Goal: Task Accomplishment & Management: Complete application form

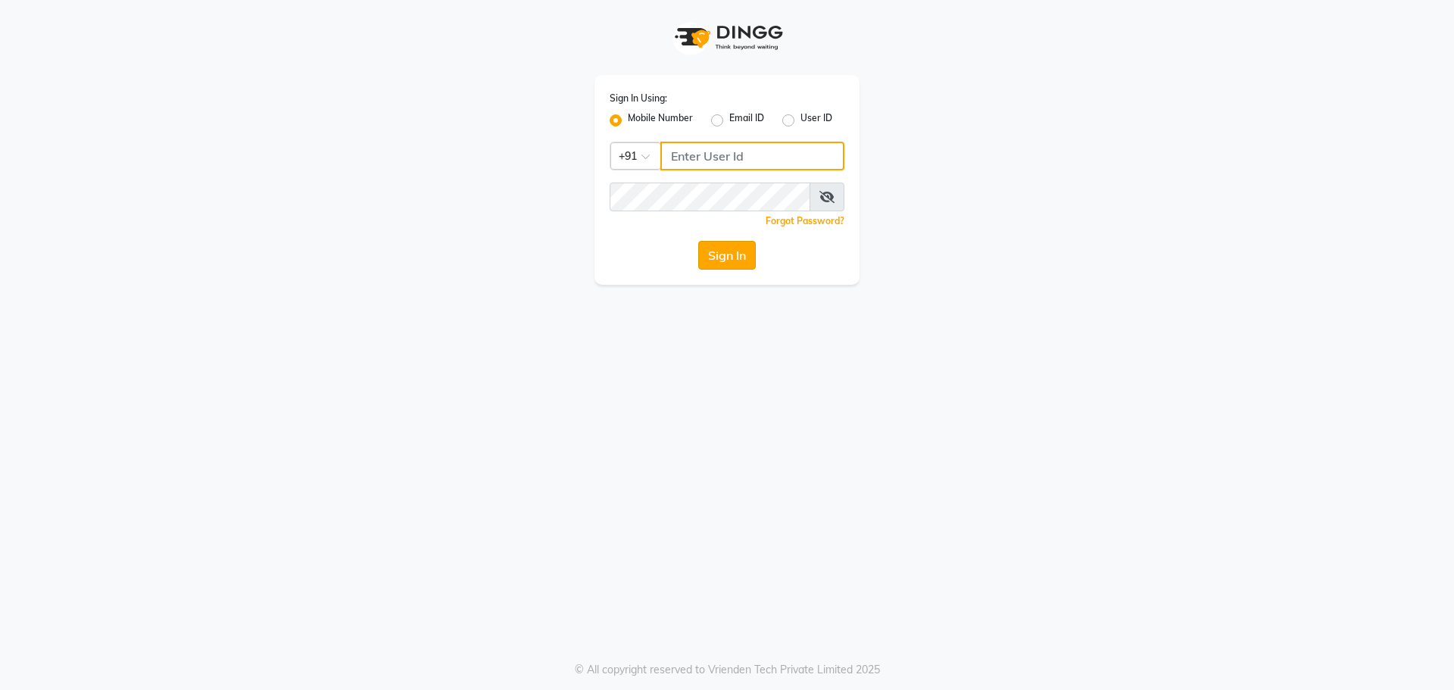
type input "9032269222"
click at [722, 262] on button "Sign In" at bounding box center [727, 255] width 58 height 29
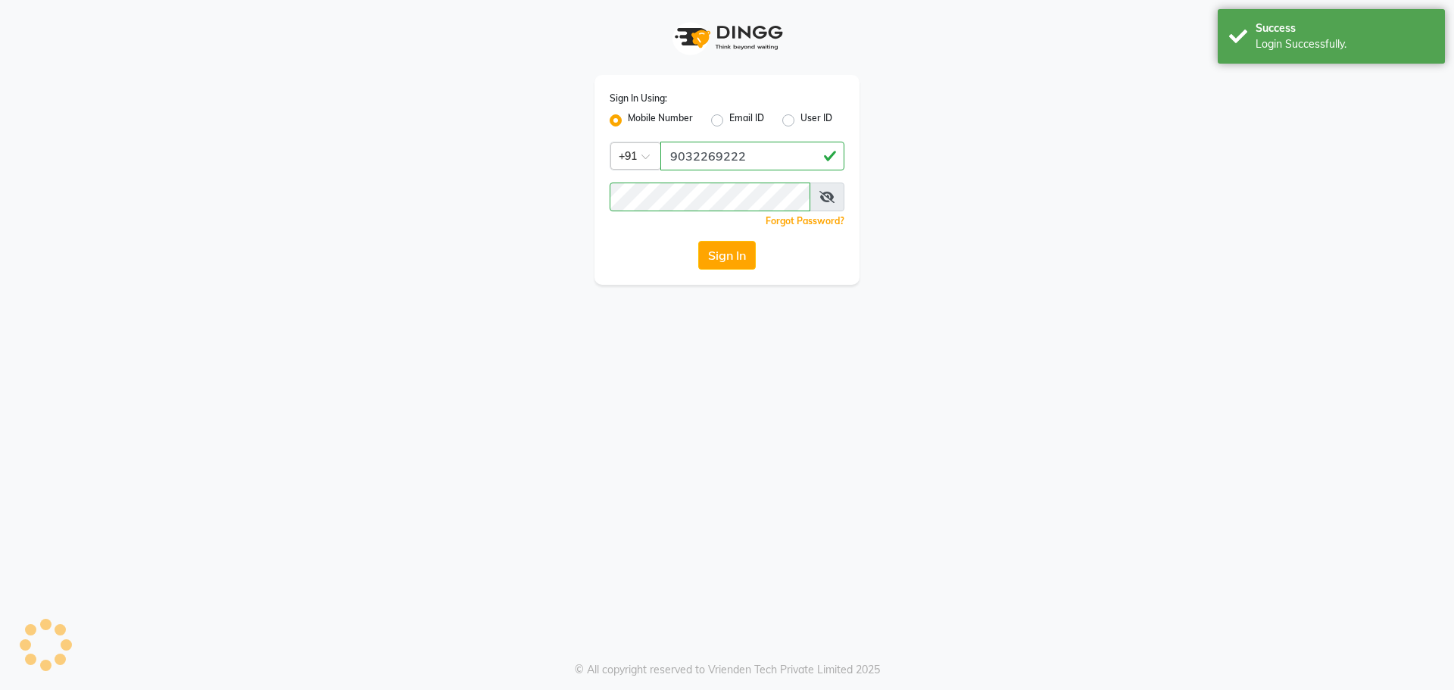
select select "service"
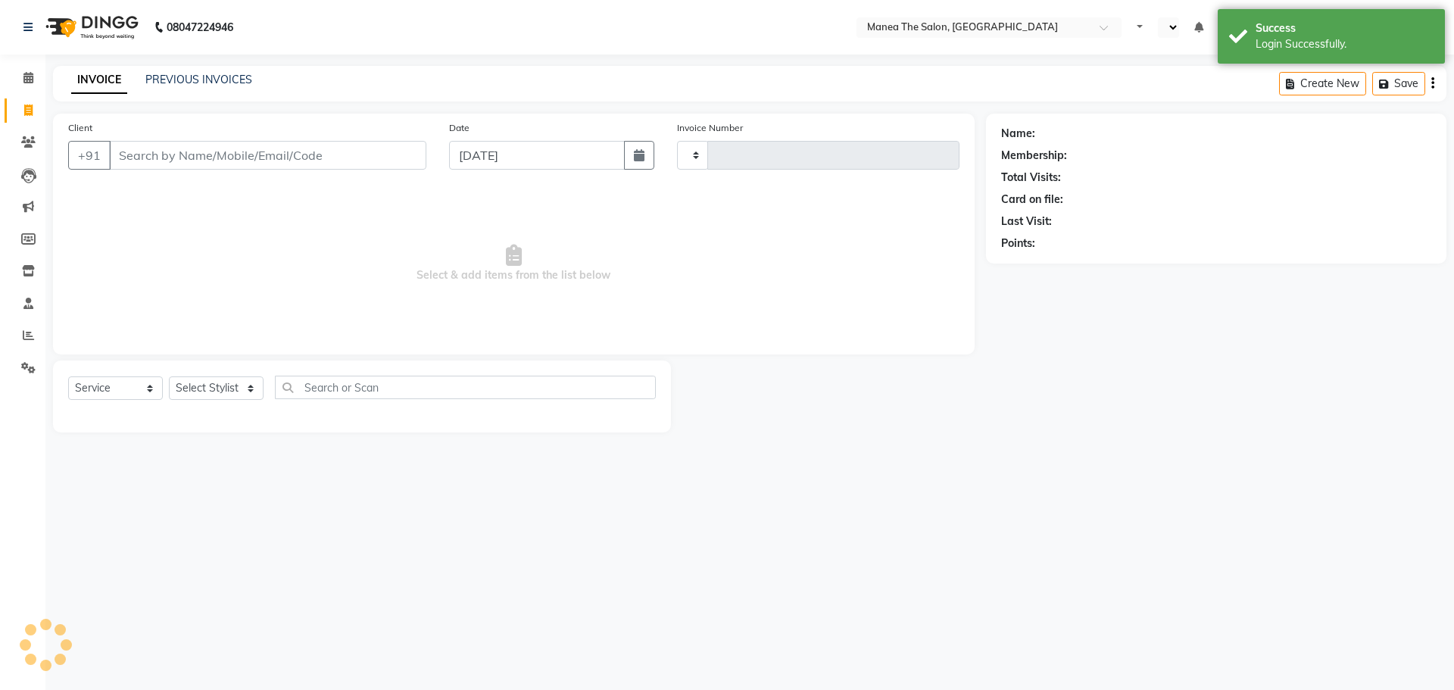
select select "en"
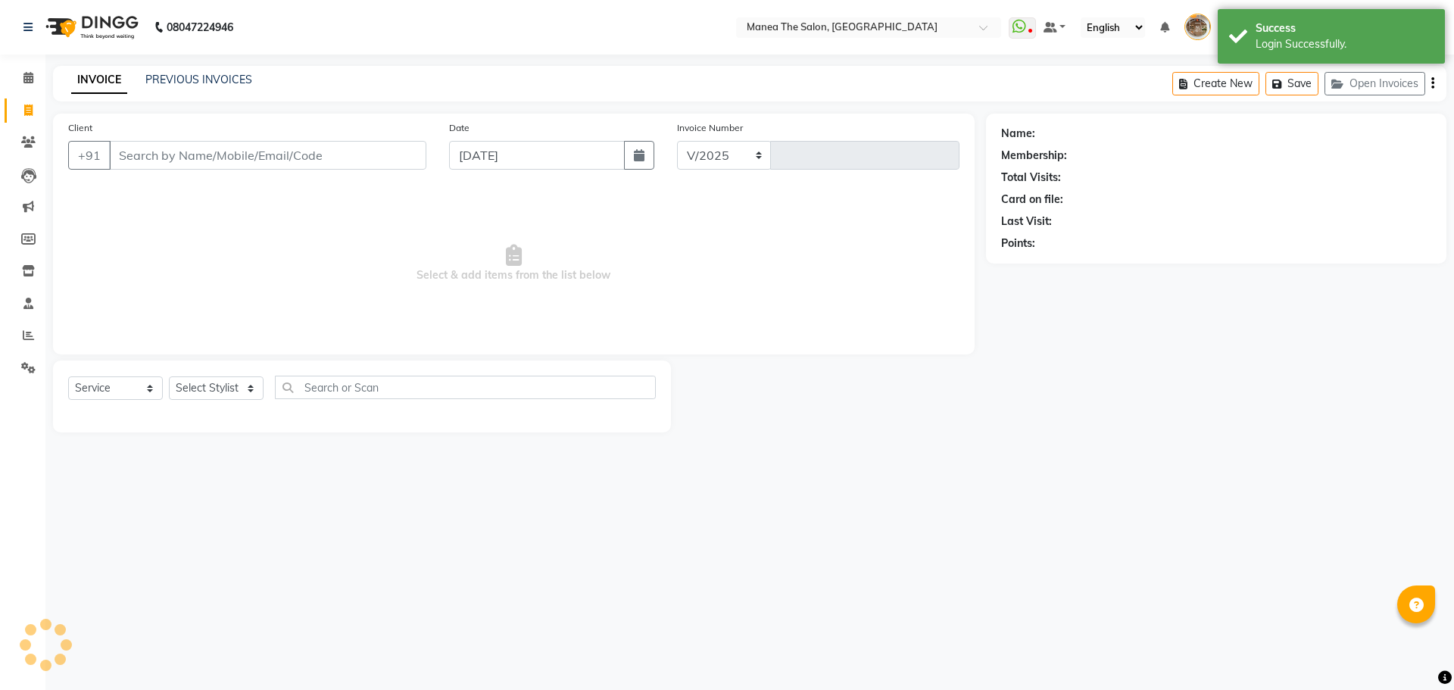
select select "7287"
type input "2185"
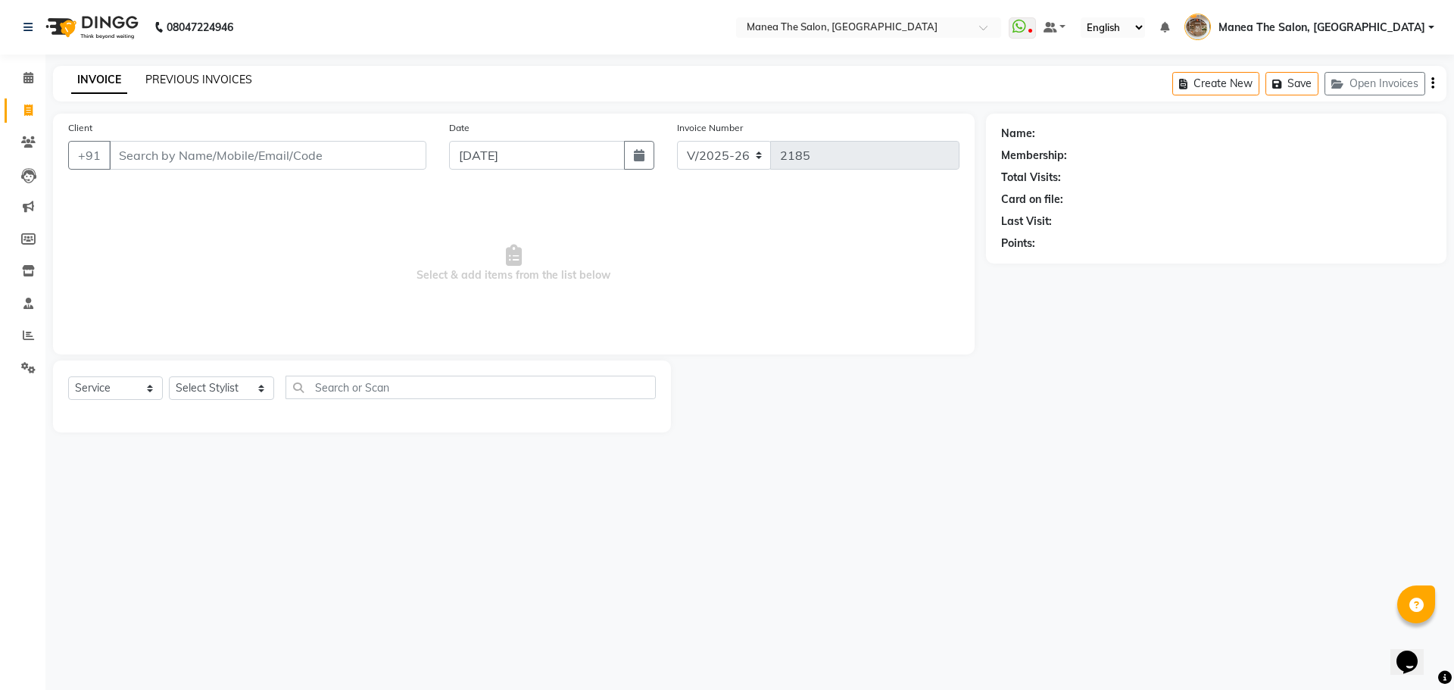
click at [186, 73] on link "PREVIOUS INVOICES" at bounding box center [198, 80] width 107 height 14
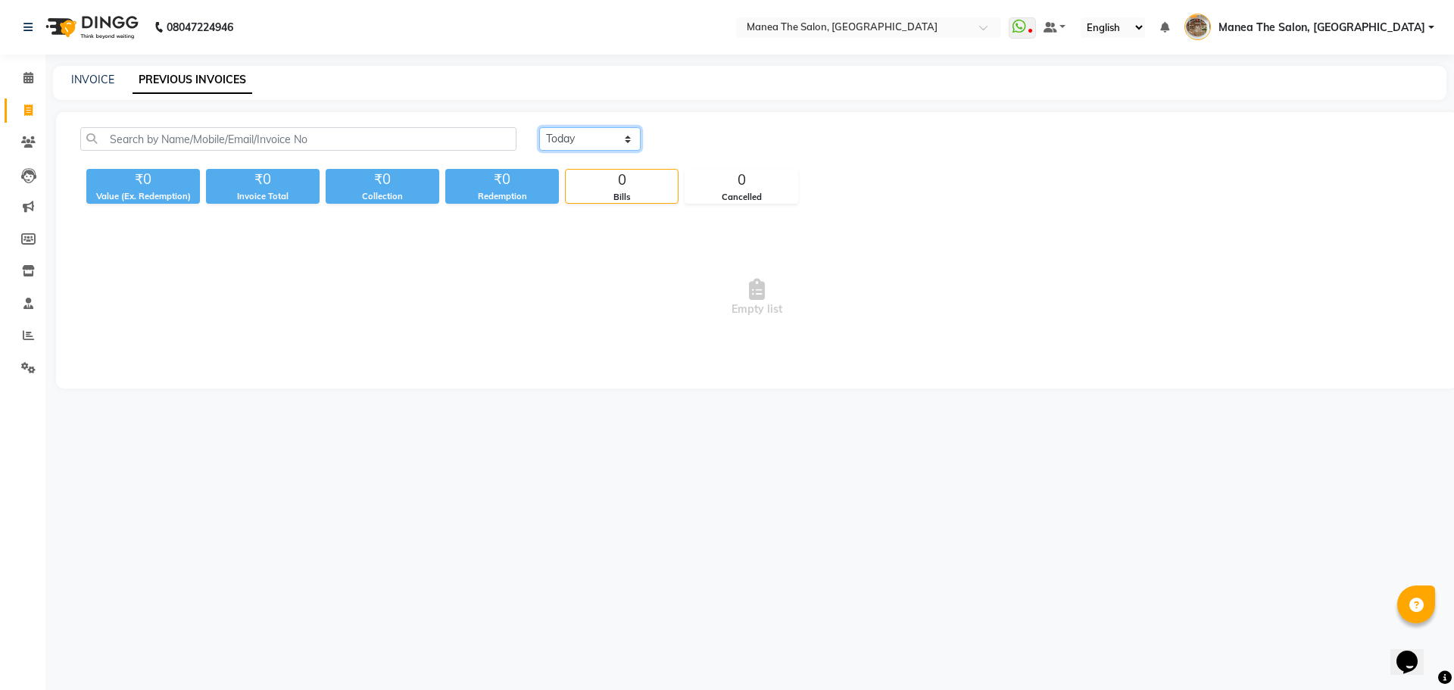
click at [593, 140] on select "Today Yesterday Custom Range" at bounding box center [589, 138] width 101 height 23
select select "range"
click at [539, 127] on select "Today Yesterday Custom Range" at bounding box center [589, 138] width 101 height 23
click at [736, 144] on input "[DATE]" at bounding box center [713, 139] width 106 height 21
select select "9"
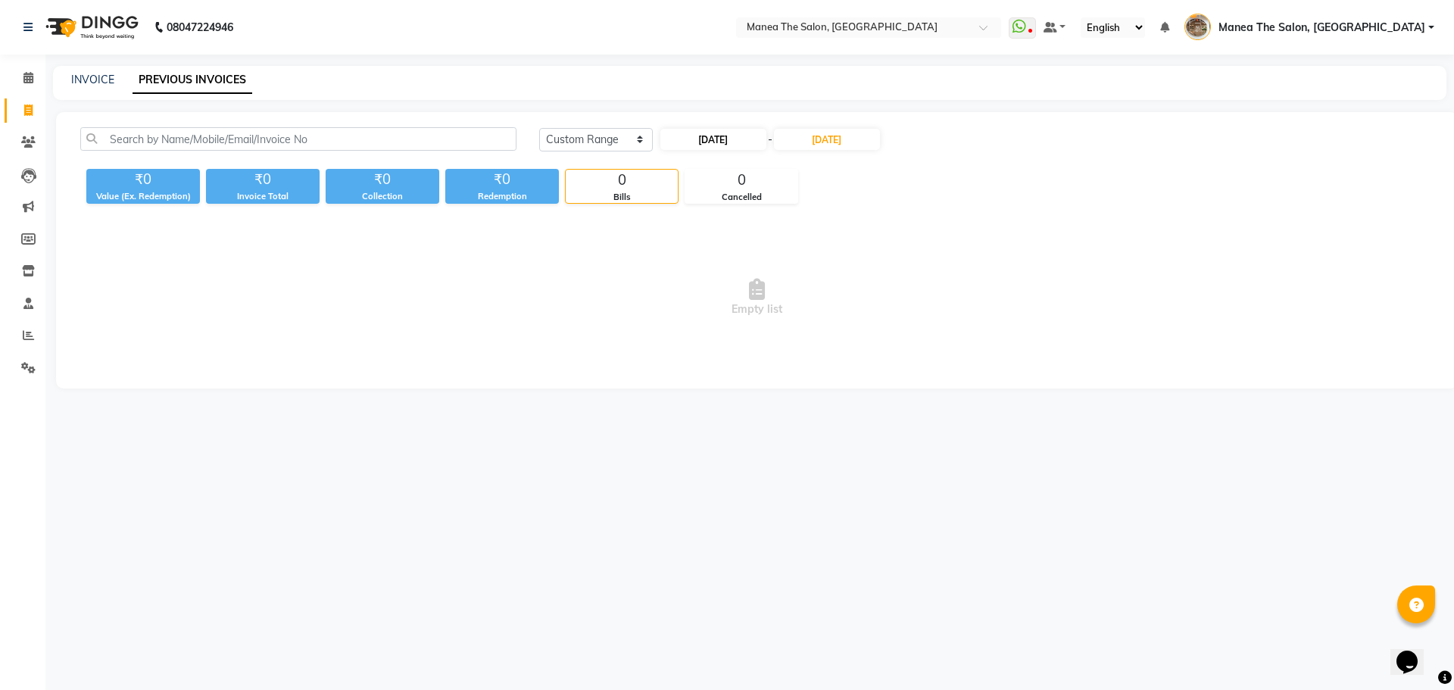
select select "2025"
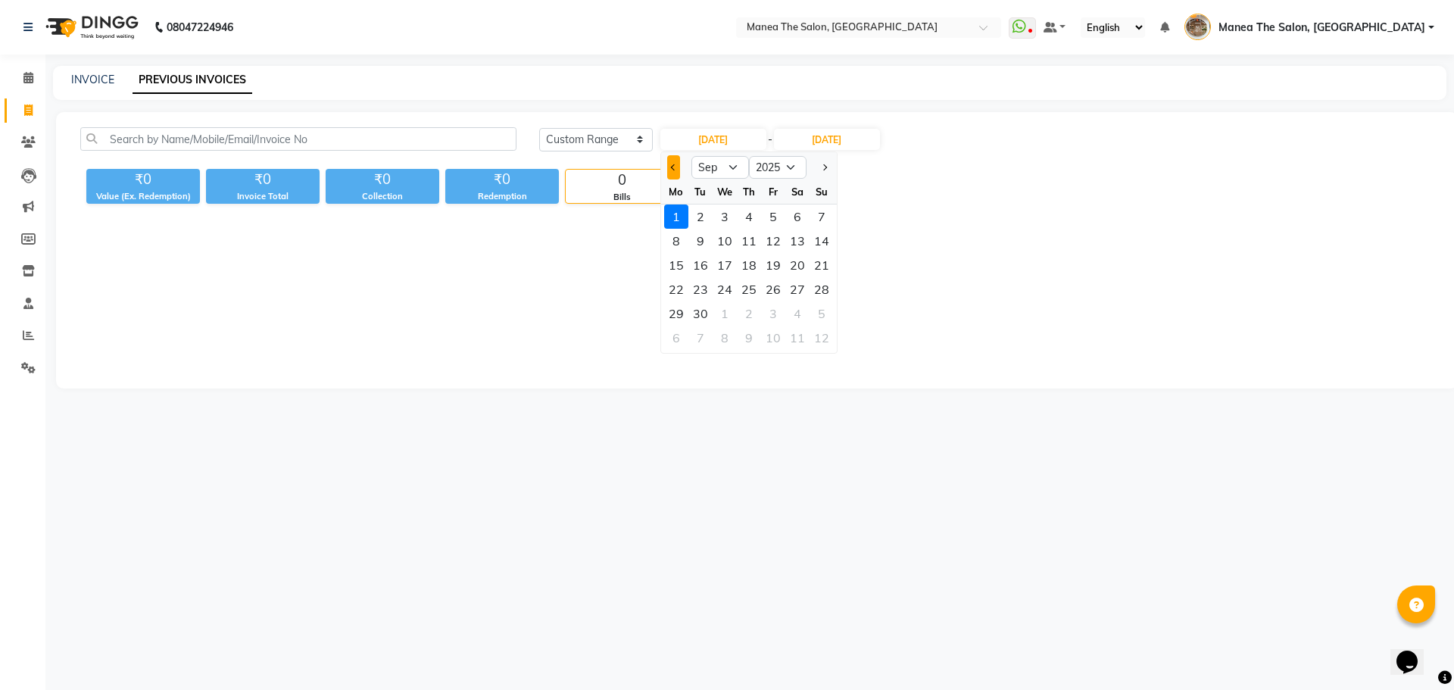
click at [670, 170] on button "Previous month" at bounding box center [673, 167] width 13 height 24
select select "8"
click at [779, 317] on div "29" at bounding box center [773, 313] width 24 height 24
type input "[DATE]"
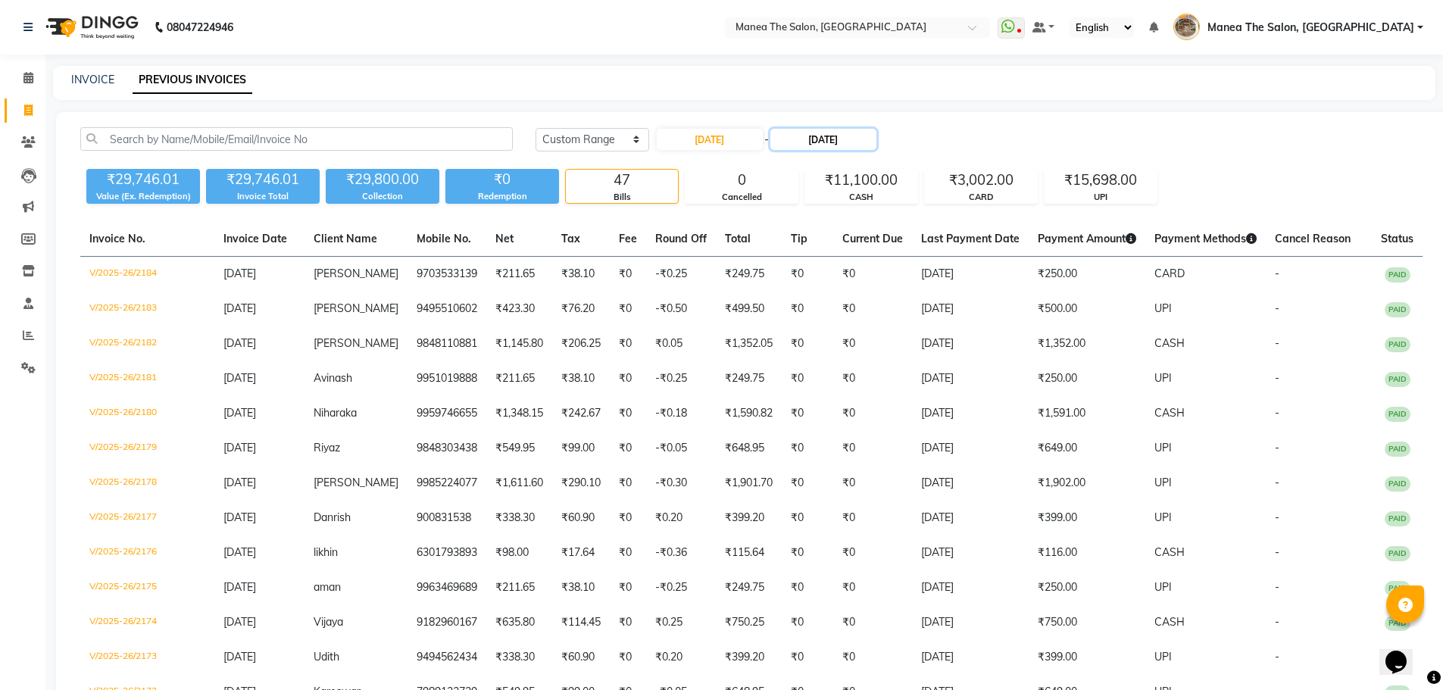
click at [831, 145] on input "01-09-2025" at bounding box center [823, 139] width 106 height 21
select select "9"
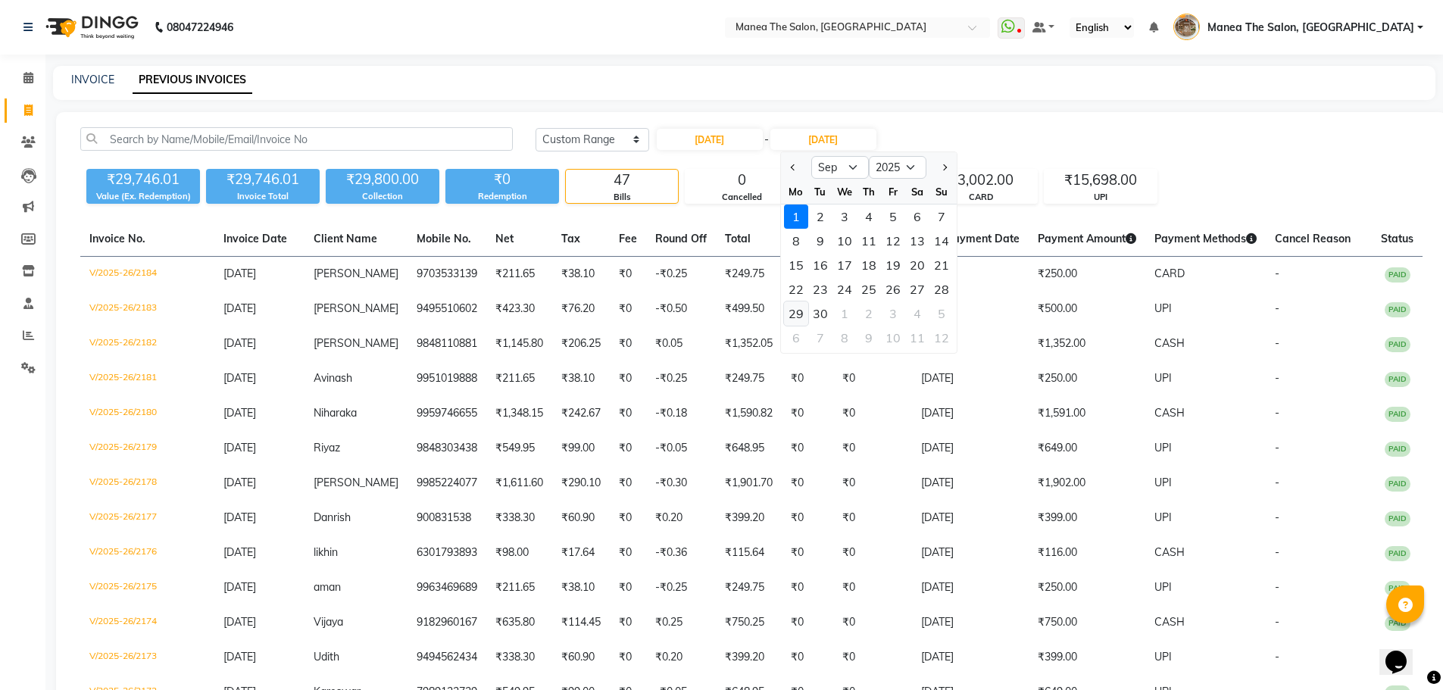
click at [799, 313] on div "29" at bounding box center [796, 313] width 24 height 24
type input "29-09-2025"
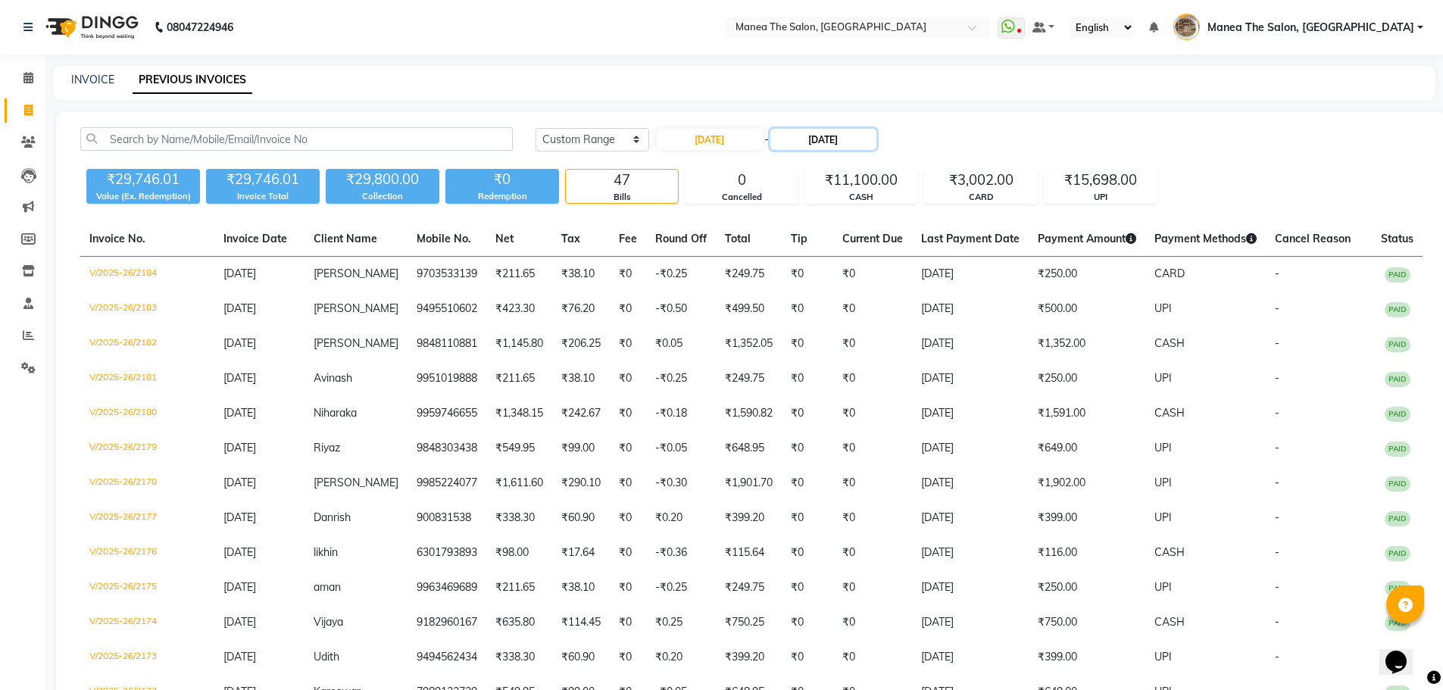
click at [844, 145] on input "29-09-2025" at bounding box center [823, 139] width 106 height 21
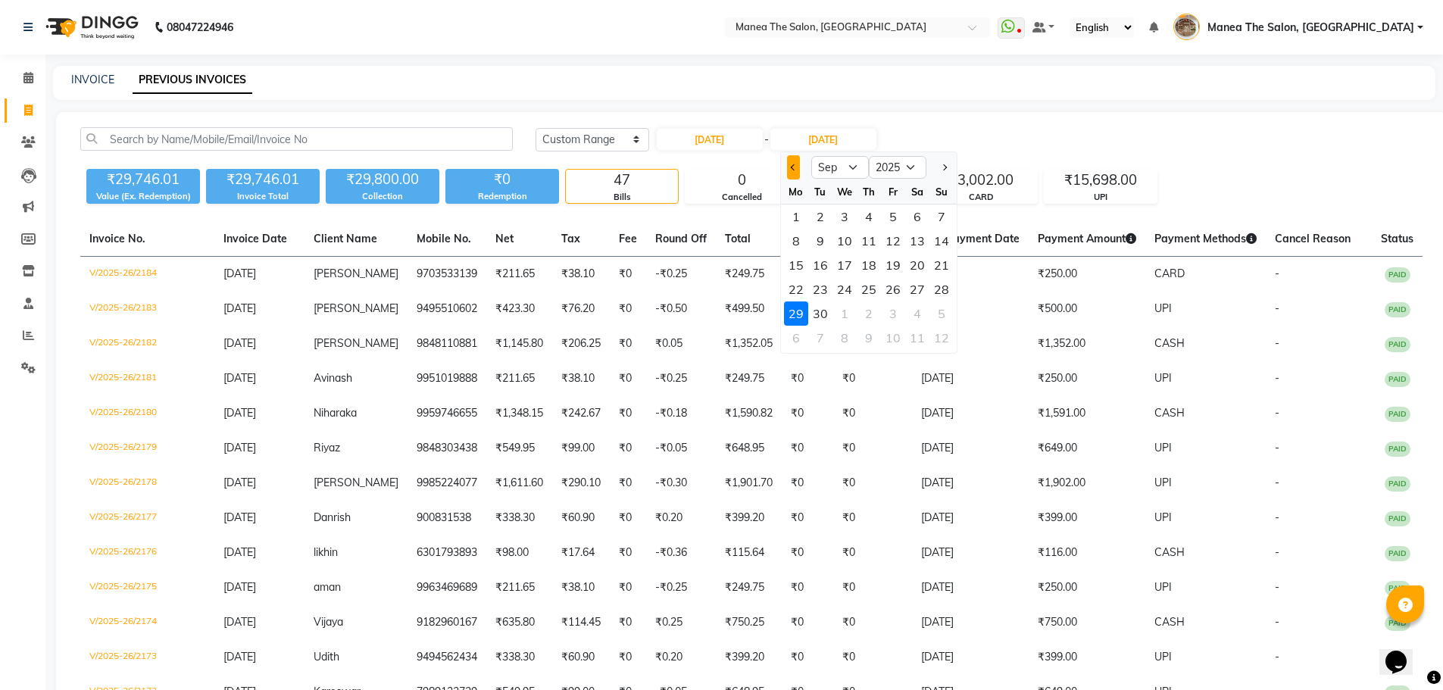
click at [790, 161] on button "Previous month" at bounding box center [793, 167] width 13 height 24
select select "8"
click at [887, 315] on div "29" at bounding box center [893, 313] width 24 height 24
type input "29-08-2025"
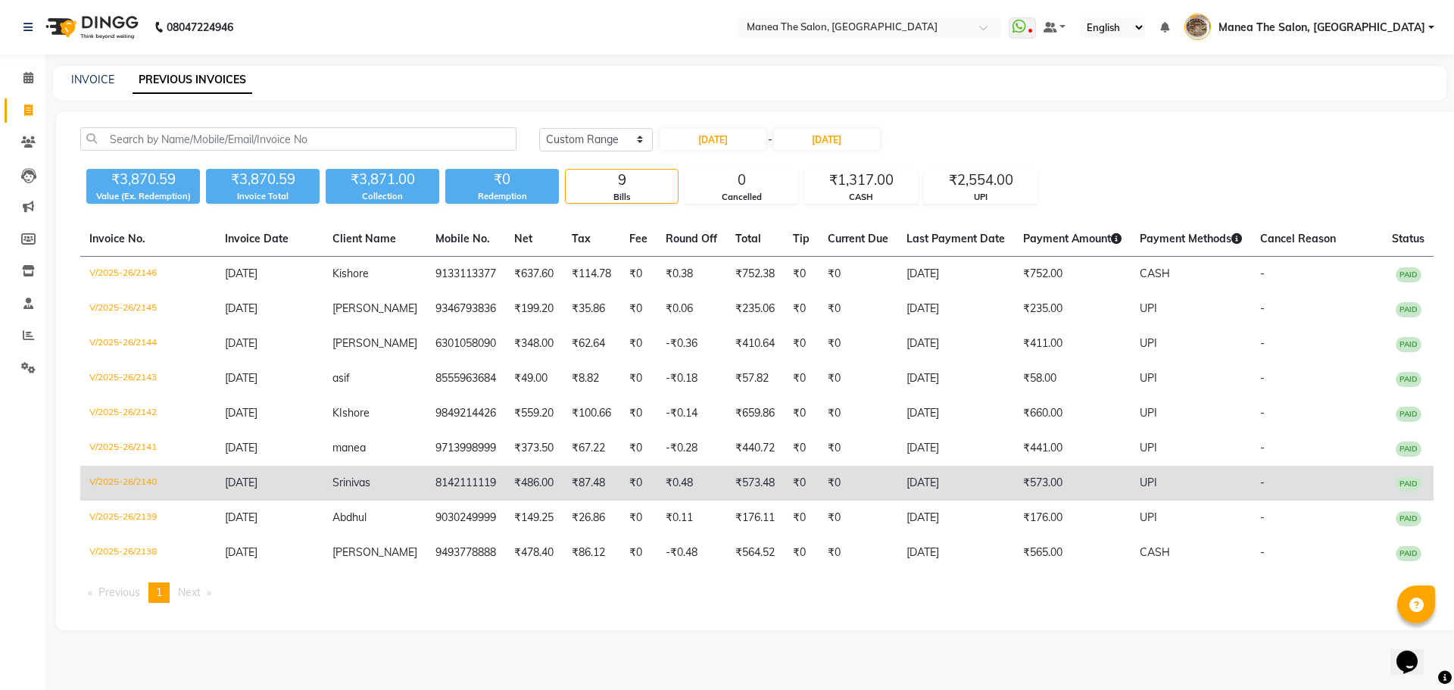
click at [368, 477] on span "Srinivas" at bounding box center [351, 483] width 38 height 14
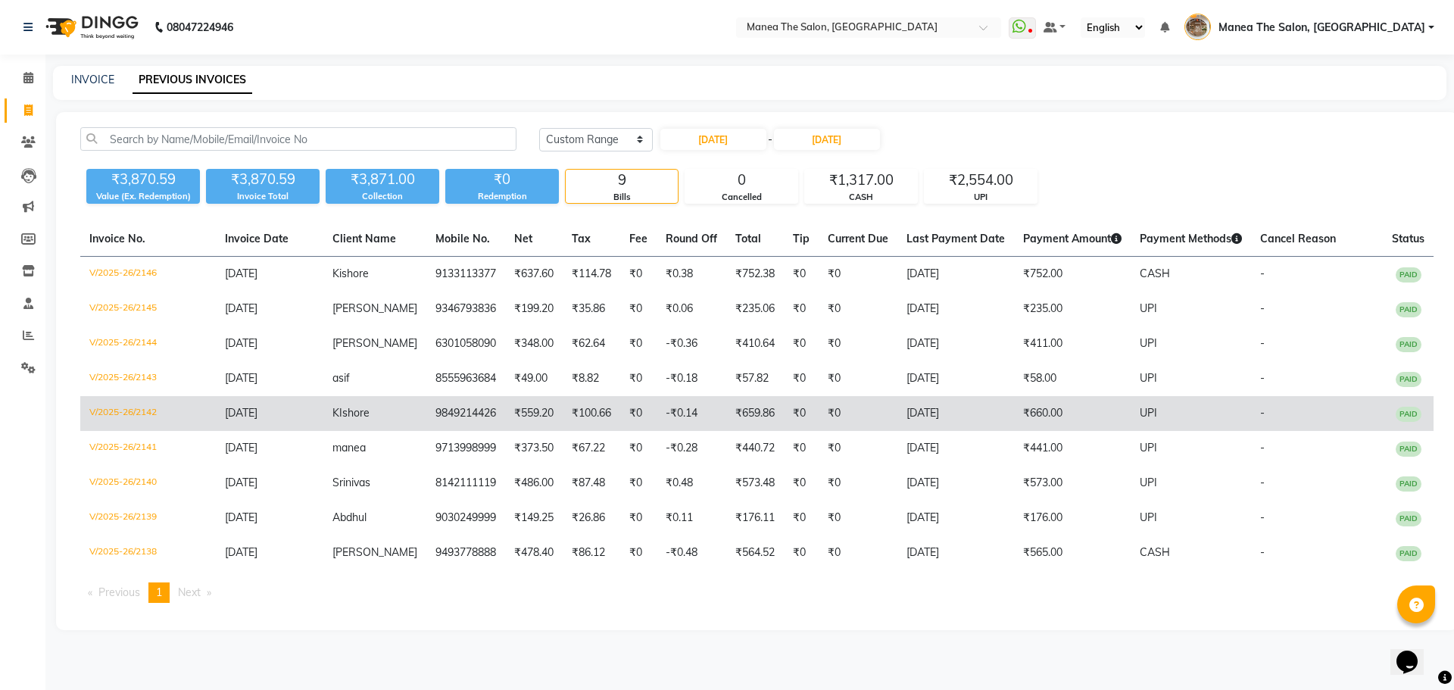
click at [433, 426] on td "9849214426" at bounding box center [465, 413] width 79 height 35
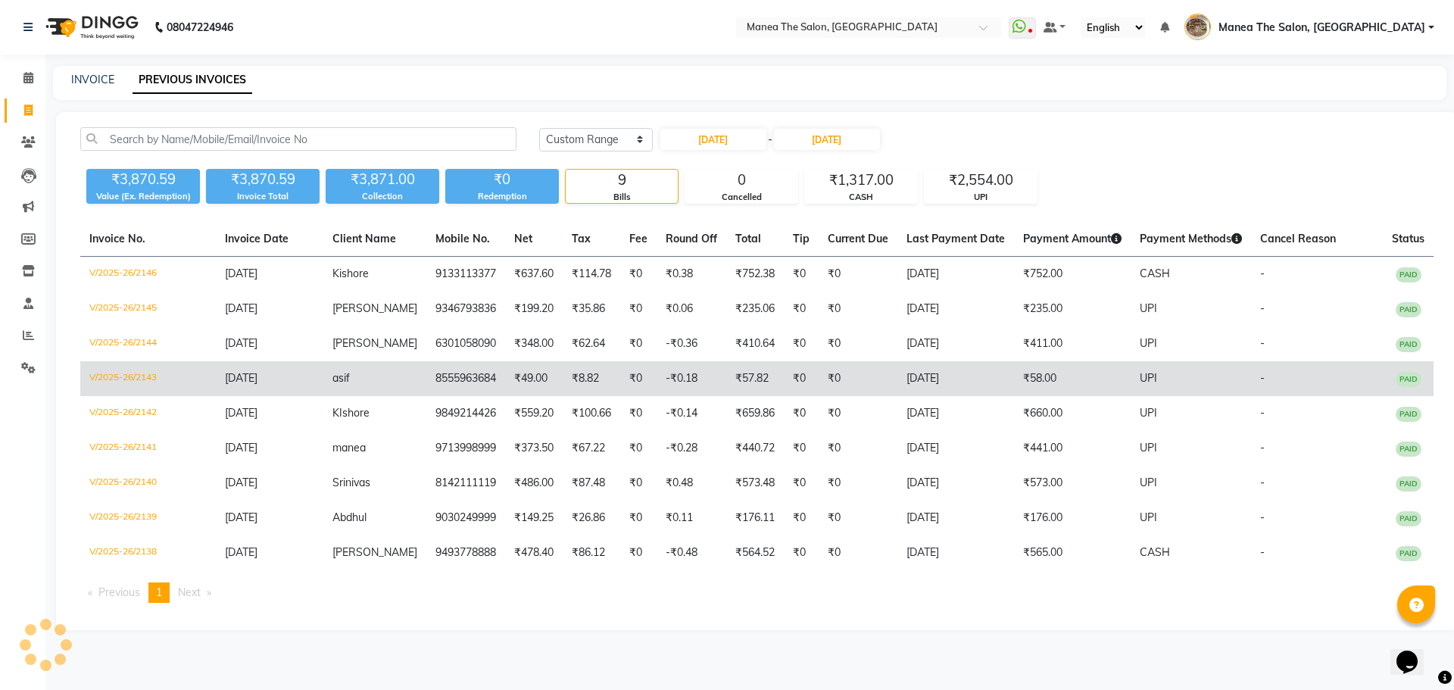
click at [375, 388] on td "asif" at bounding box center [374, 378] width 103 height 35
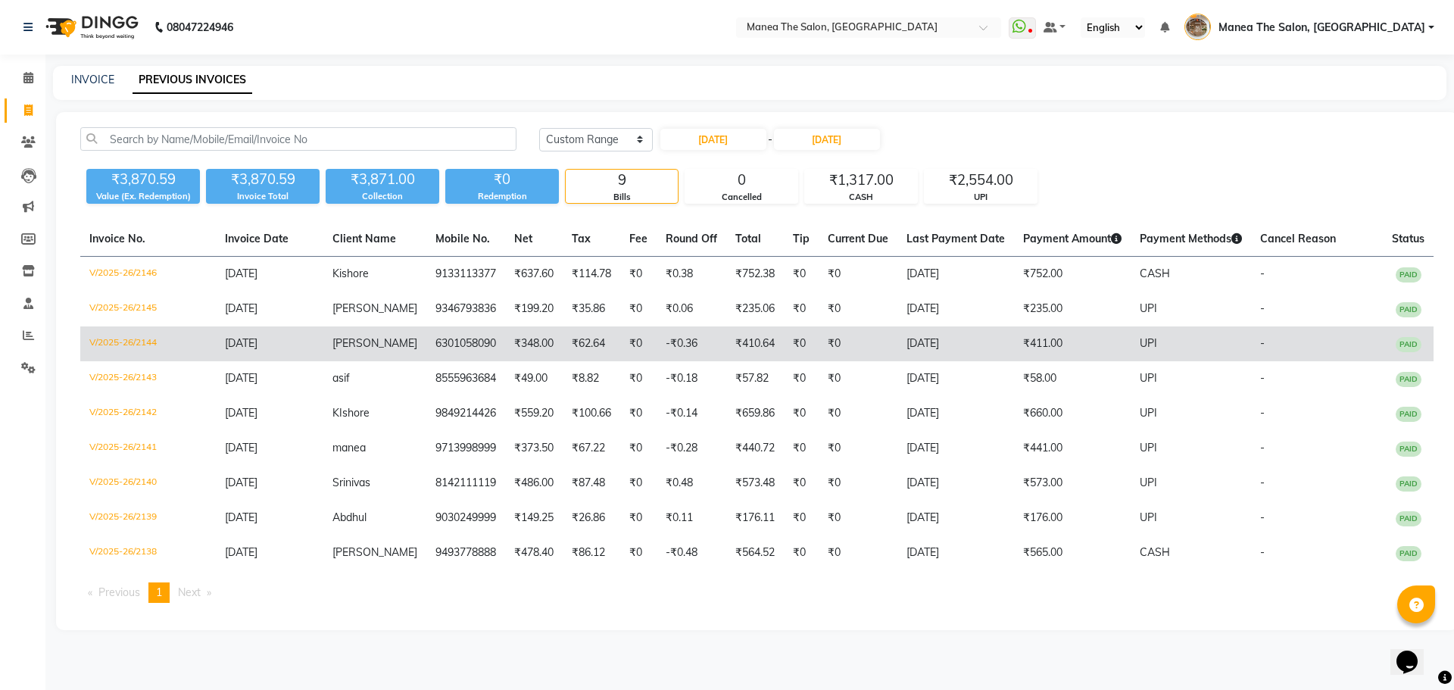
click at [407, 331] on td "yamini" at bounding box center [374, 343] width 103 height 35
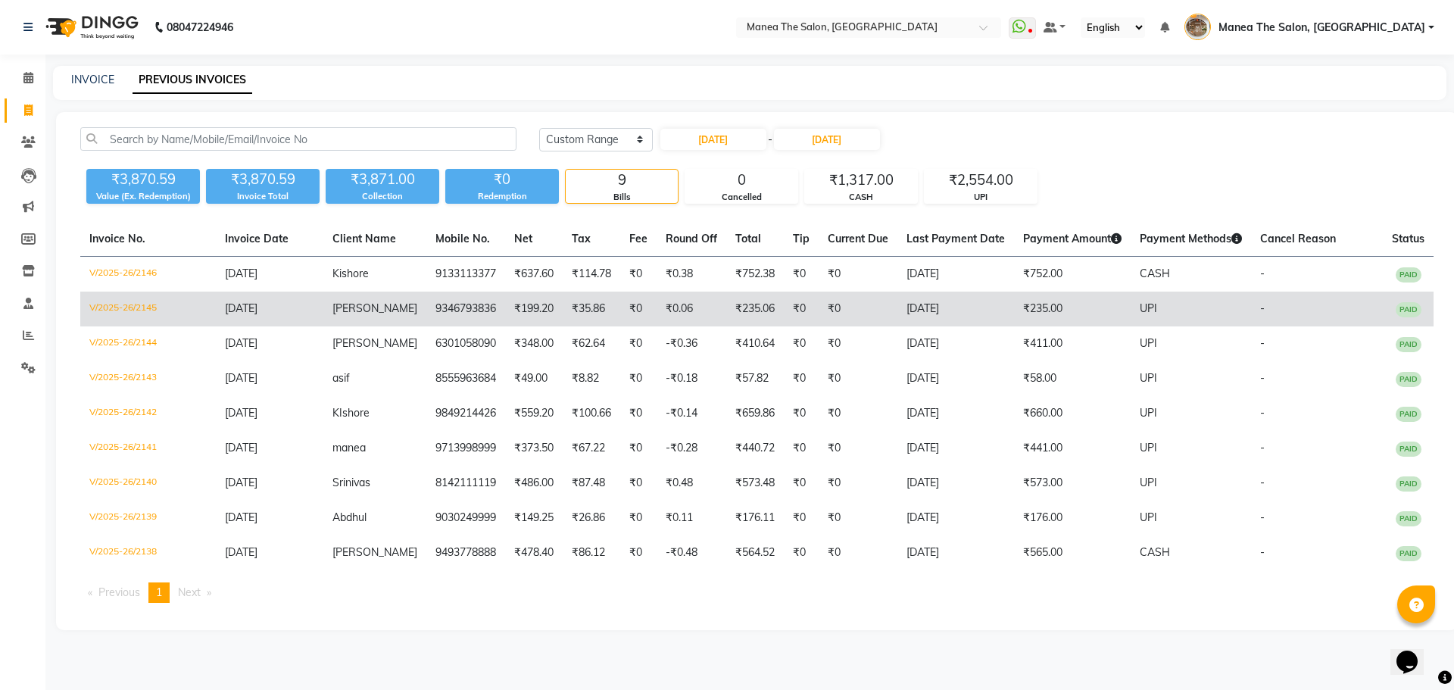
click at [199, 313] on td "V/2025-26/2145" at bounding box center [148, 309] width 136 height 35
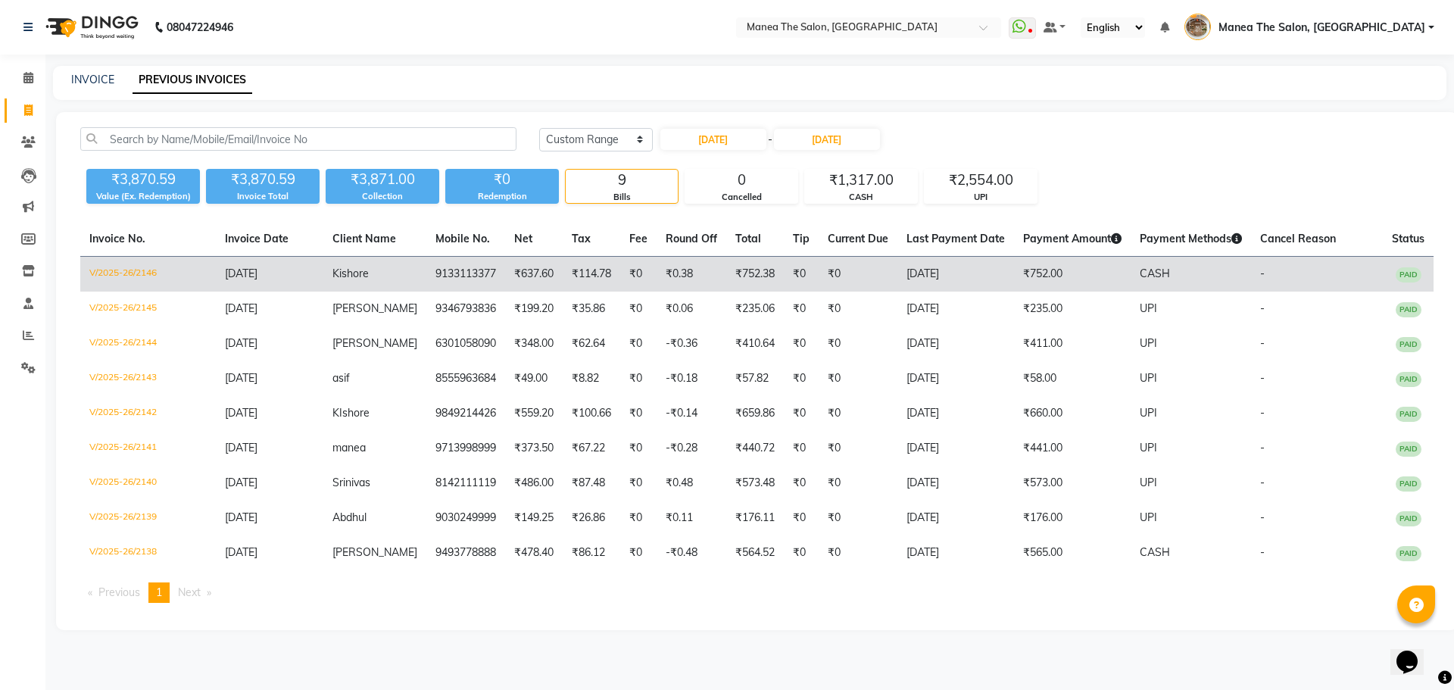
click at [476, 270] on td "9133113377" at bounding box center [465, 275] width 79 height 36
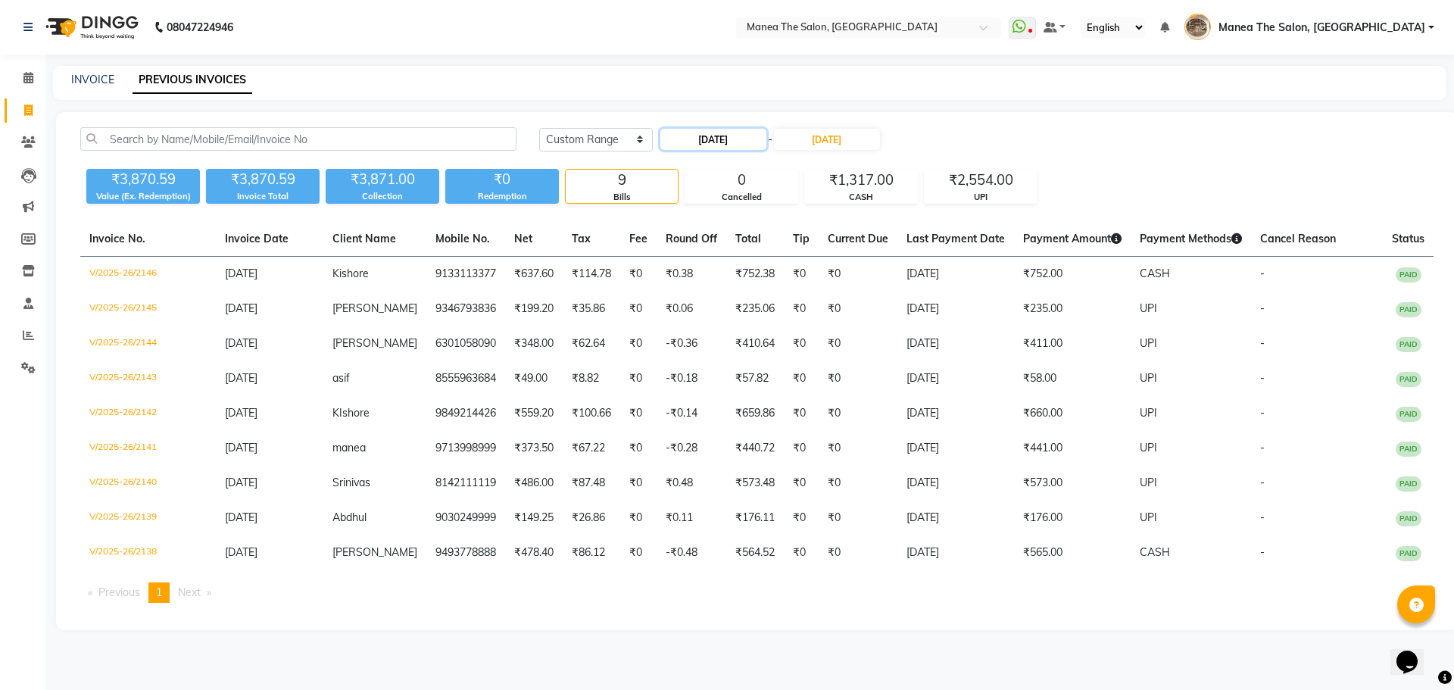
click at [716, 139] on input "29-08-2025" at bounding box center [713, 139] width 106 height 21
select select "8"
select select "2025"
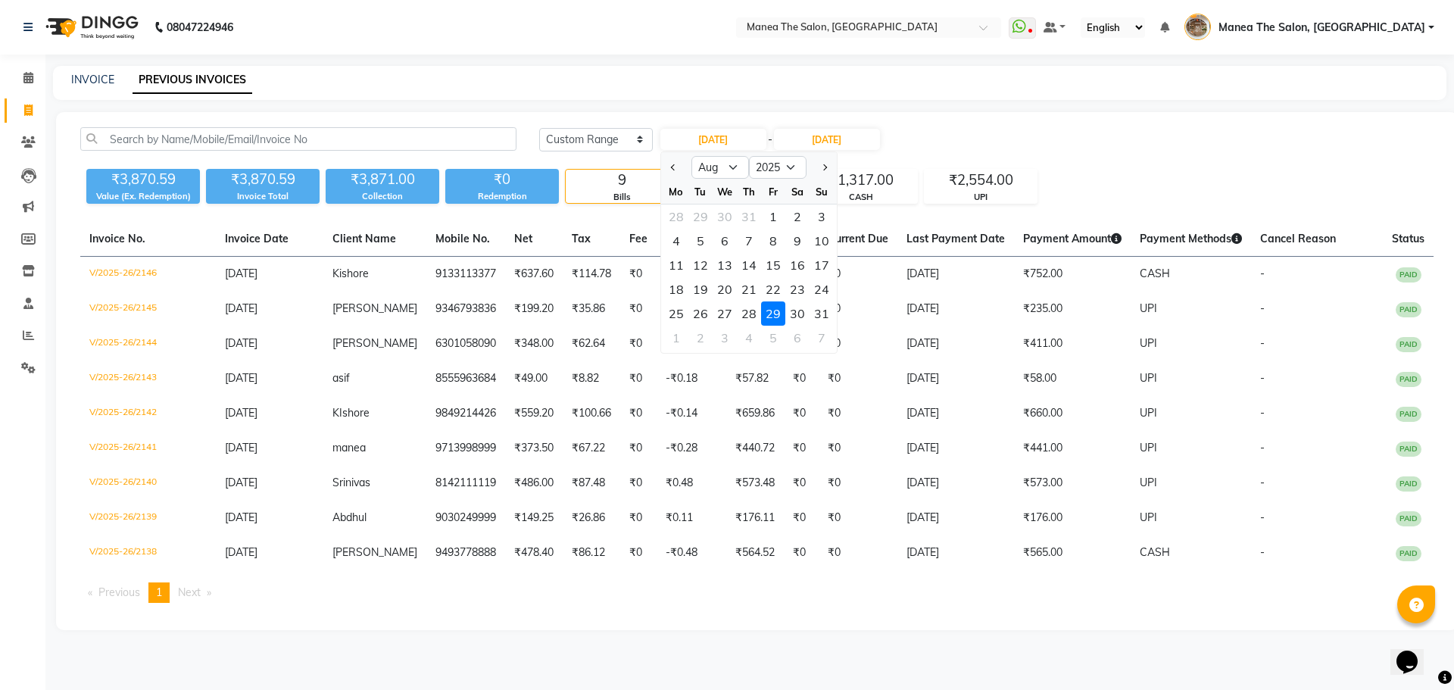
drag, startPoint x: 799, startPoint y: 314, endPoint x: 821, endPoint y: 216, distance: 100.9
click at [800, 312] on div "30" at bounding box center [797, 313] width 24 height 24
type input "[DATE]"
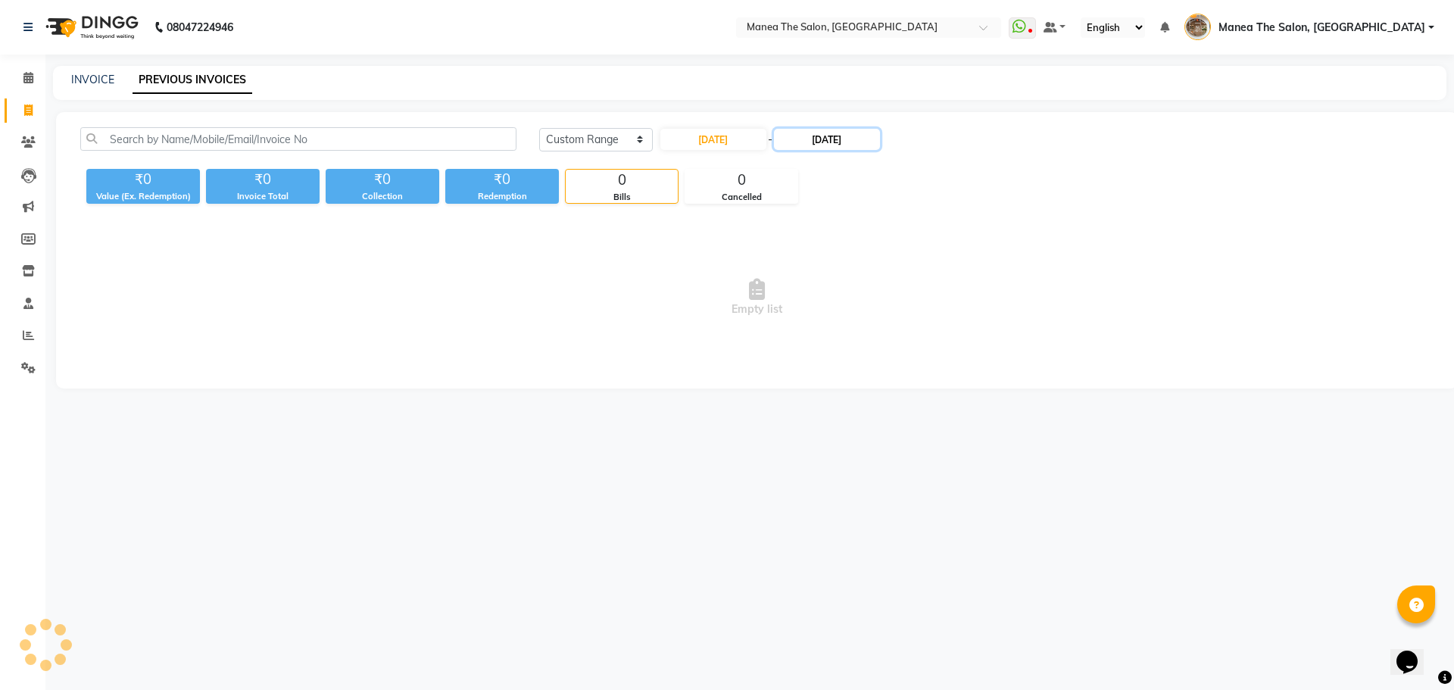
click at [859, 136] on input "29-08-2025" at bounding box center [827, 139] width 106 height 21
click at [914, 303] on div "30" at bounding box center [921, 313] width 24 height 24
type input "[DATE]"
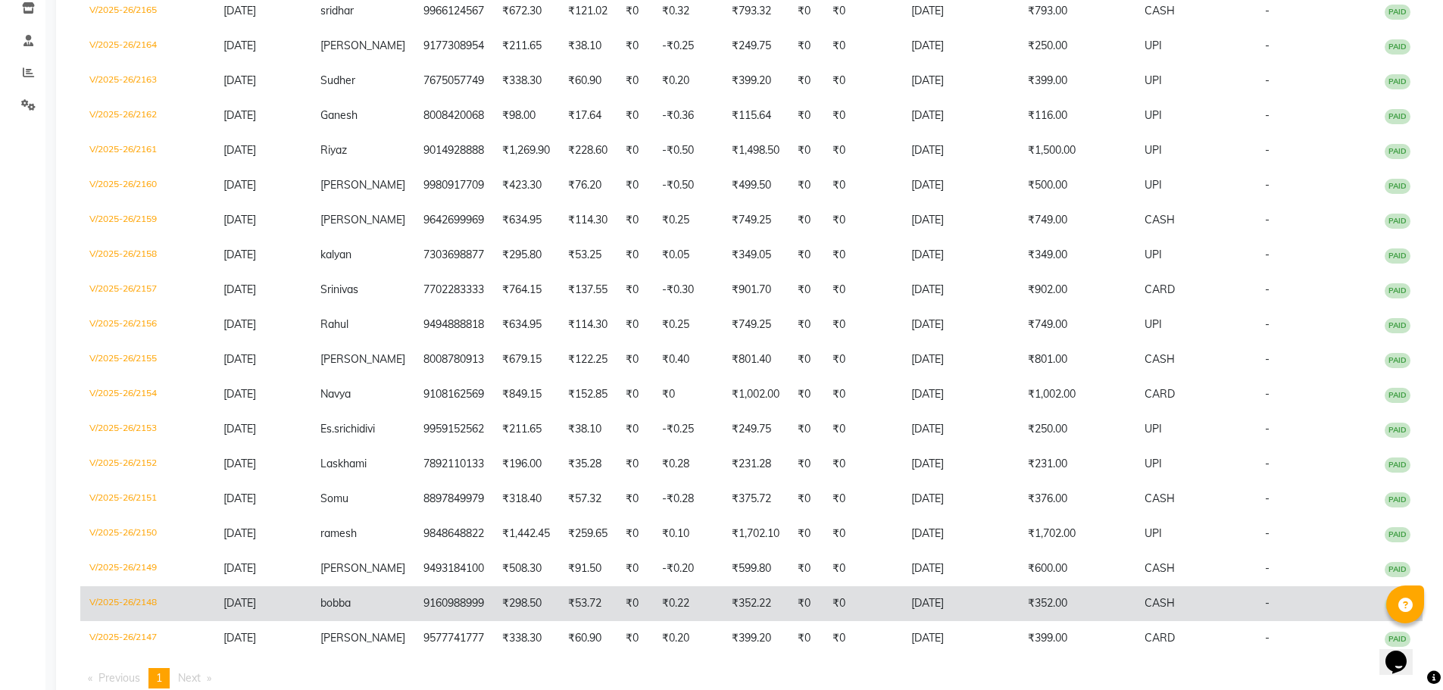
scroll to position [311, 0]
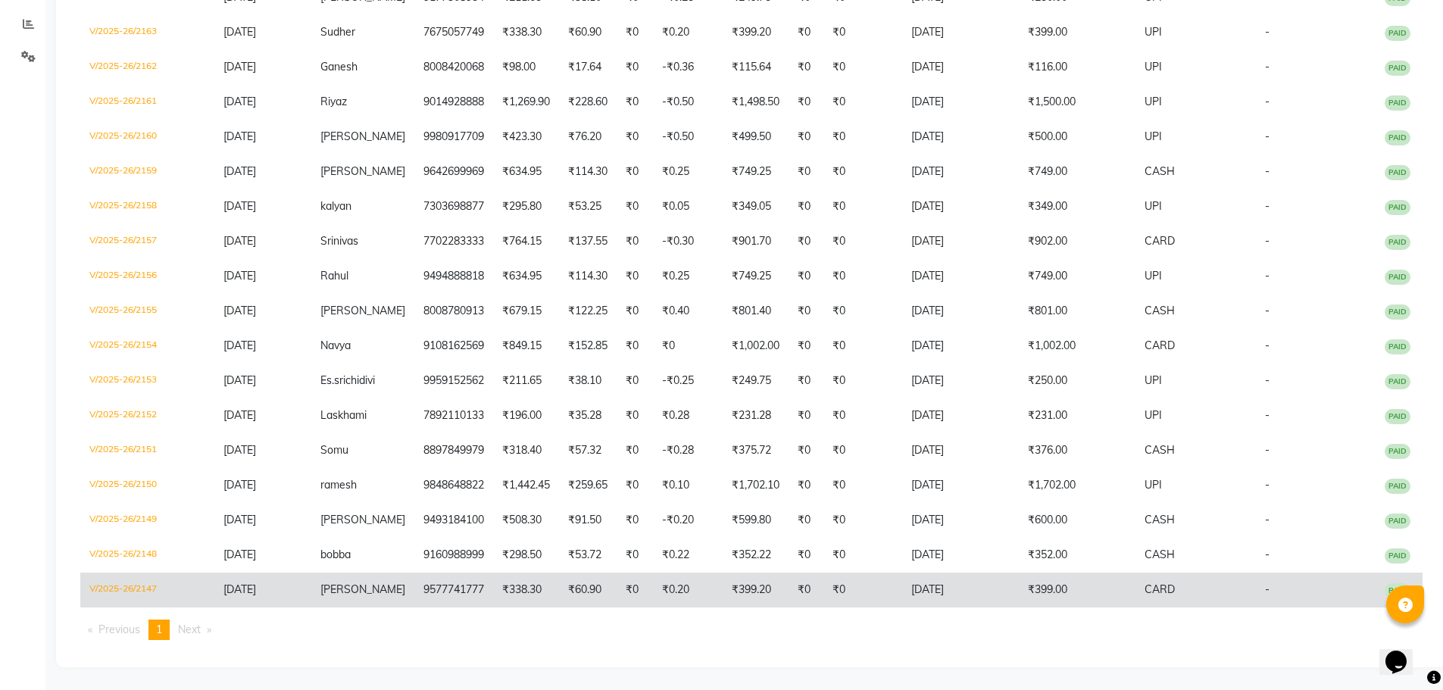
click at [541, 585] on td "₹338.30" at bounding box center [526, 589] width 66 height 35
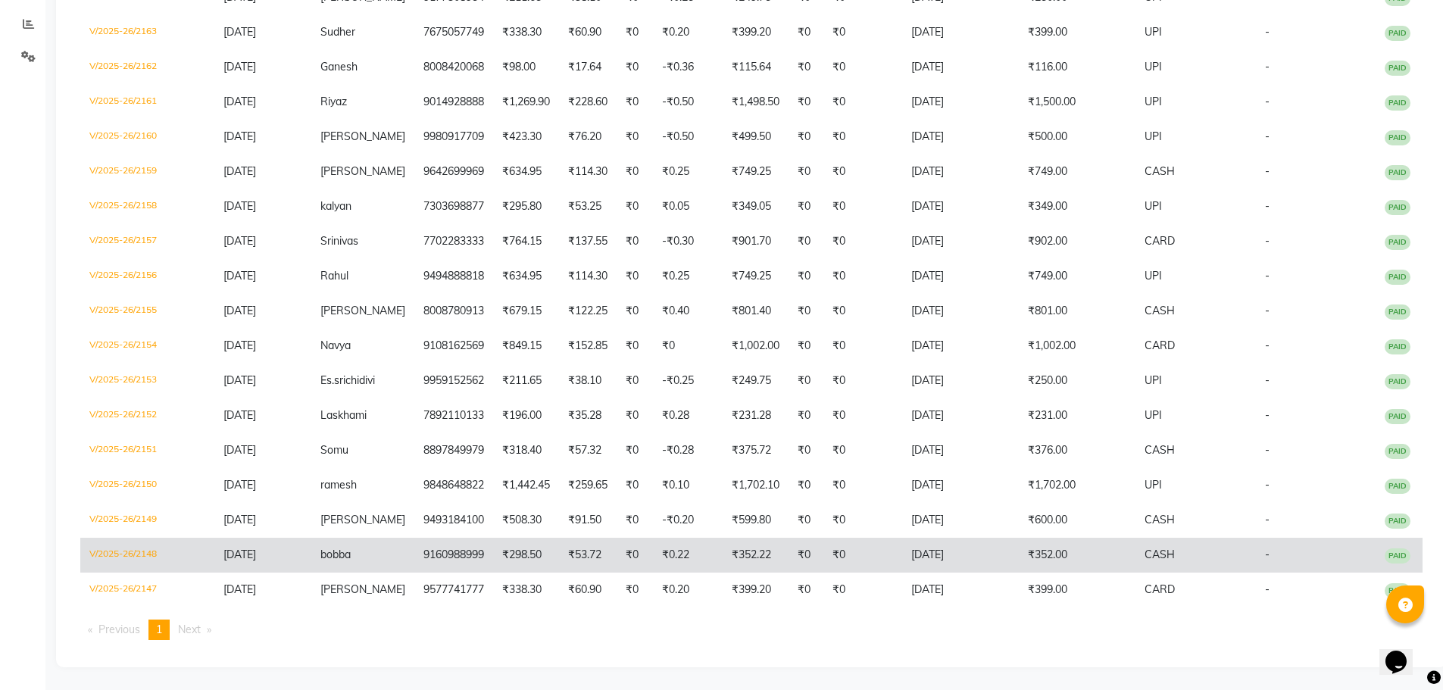
click at [444, 553] on td "9160988999" at bounding box center [453, 555] width 79 height 35
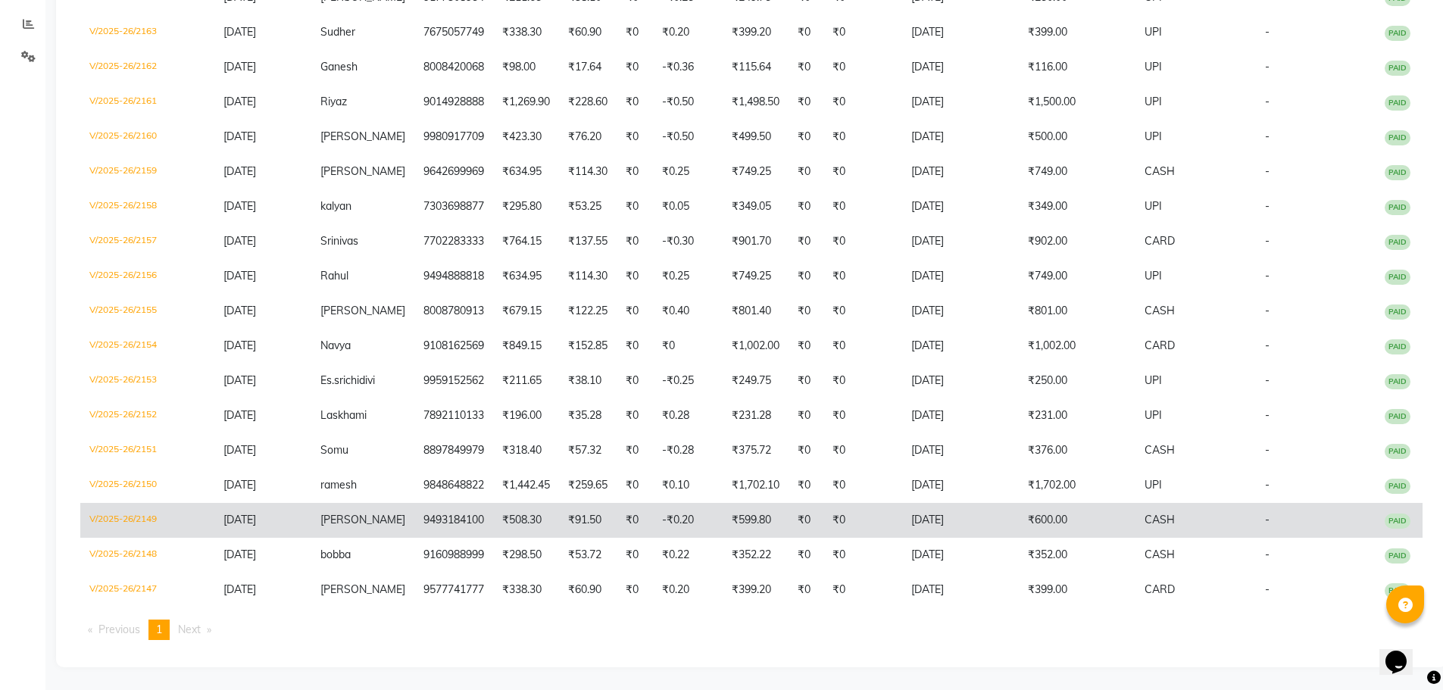
click at [562, 530] on td "₹91.50" at bounding box center [588, 520] width 58 height 35
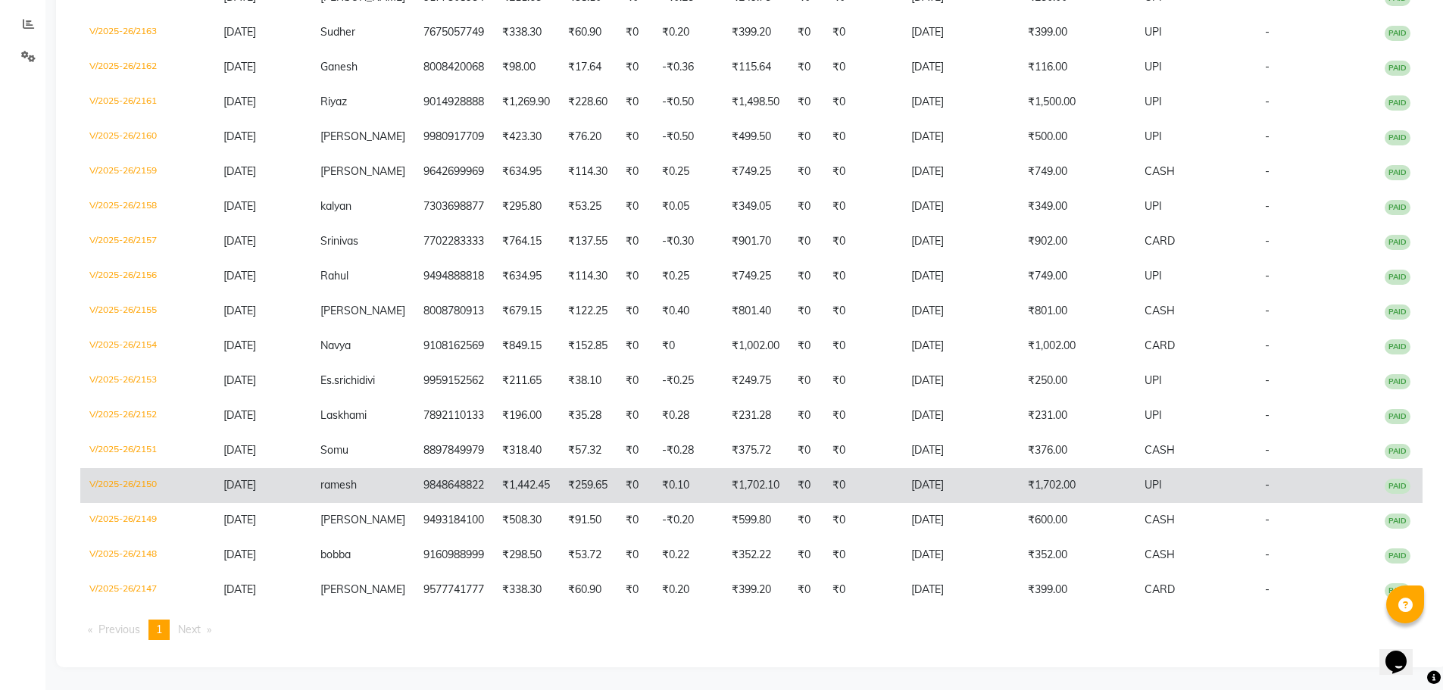
click at [559, 480] on td "₹259.65" at bounding box center [588, 485] width 58 height 35
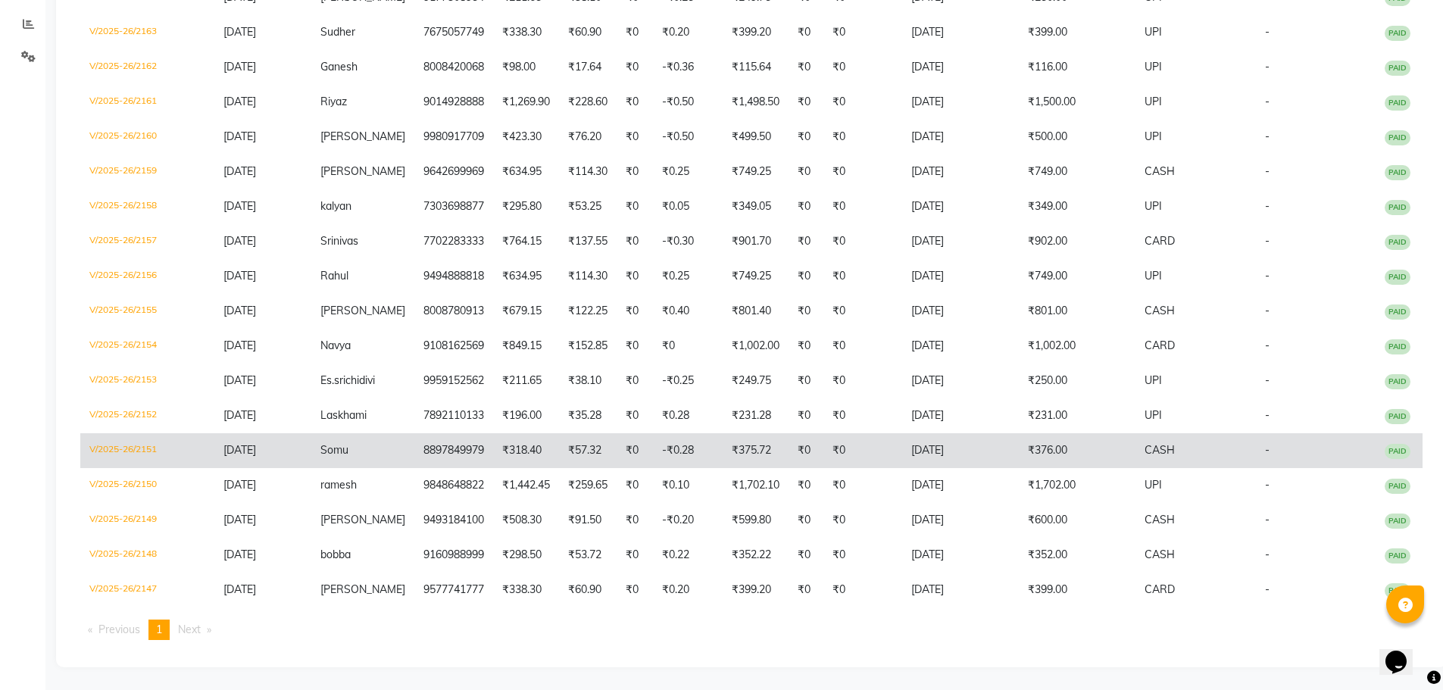
click at [461, 448] on td "8897849979" at bounding box center [453, 450] width 79 height 35
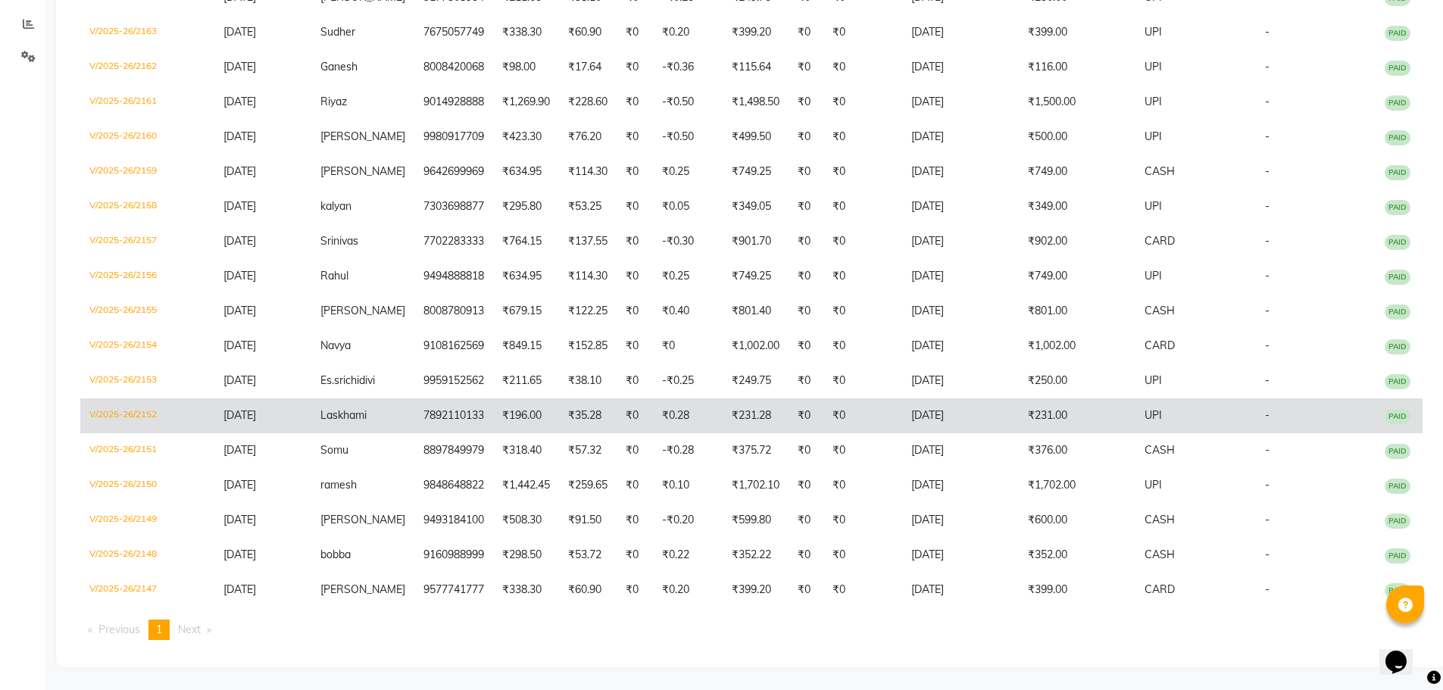
click at [576, 431] on td "₹35.28" at bounding box center [588, 415] width 58 height 35
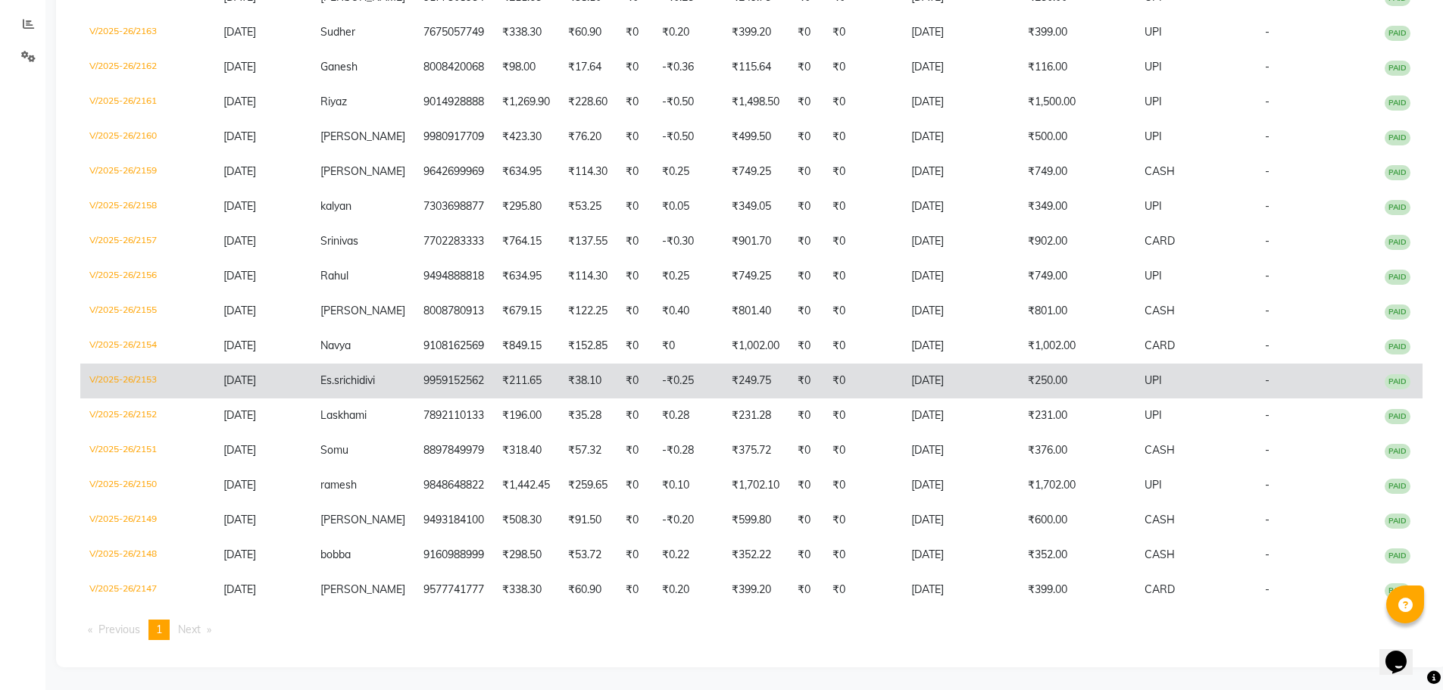
click at [414, 387] on td "9959152562" at bounding box center [453, 380] width 79 height 35
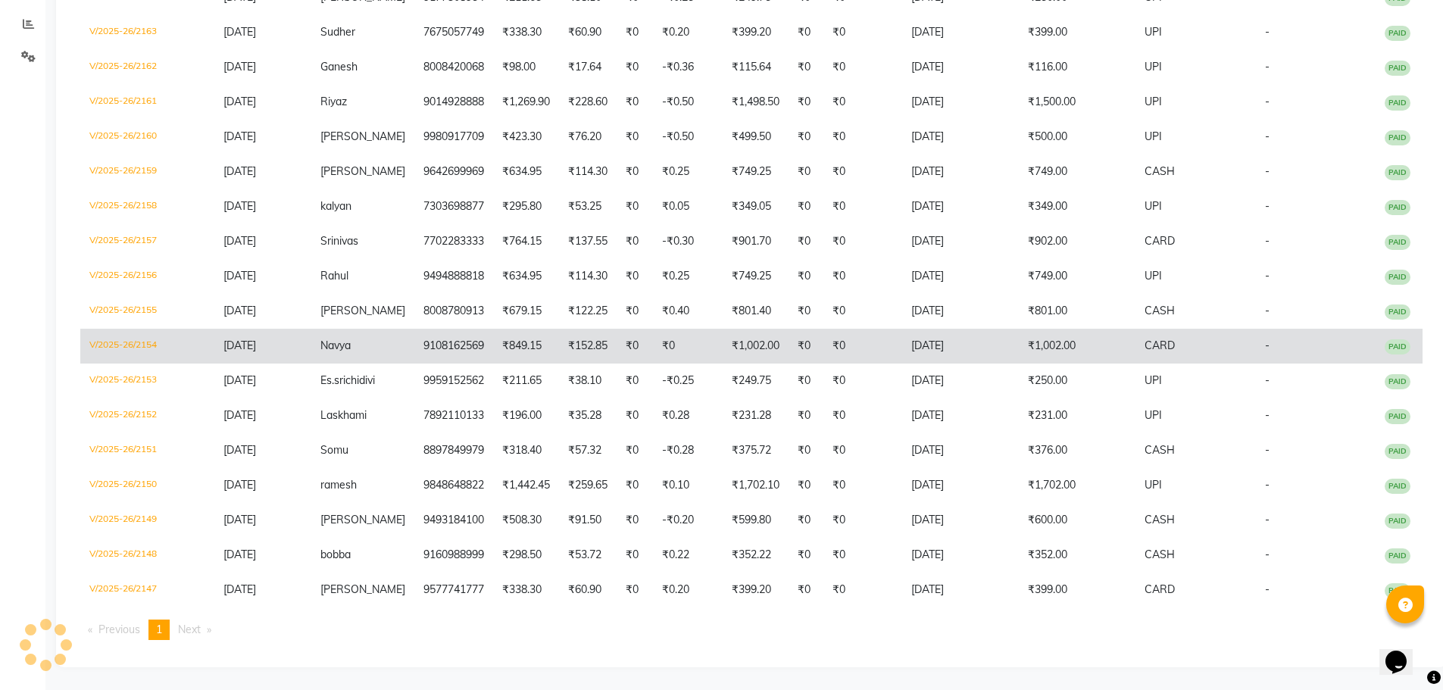
click at [414, 342] on td "9108162569" at bounding box center [453, 346] width 79 height 35
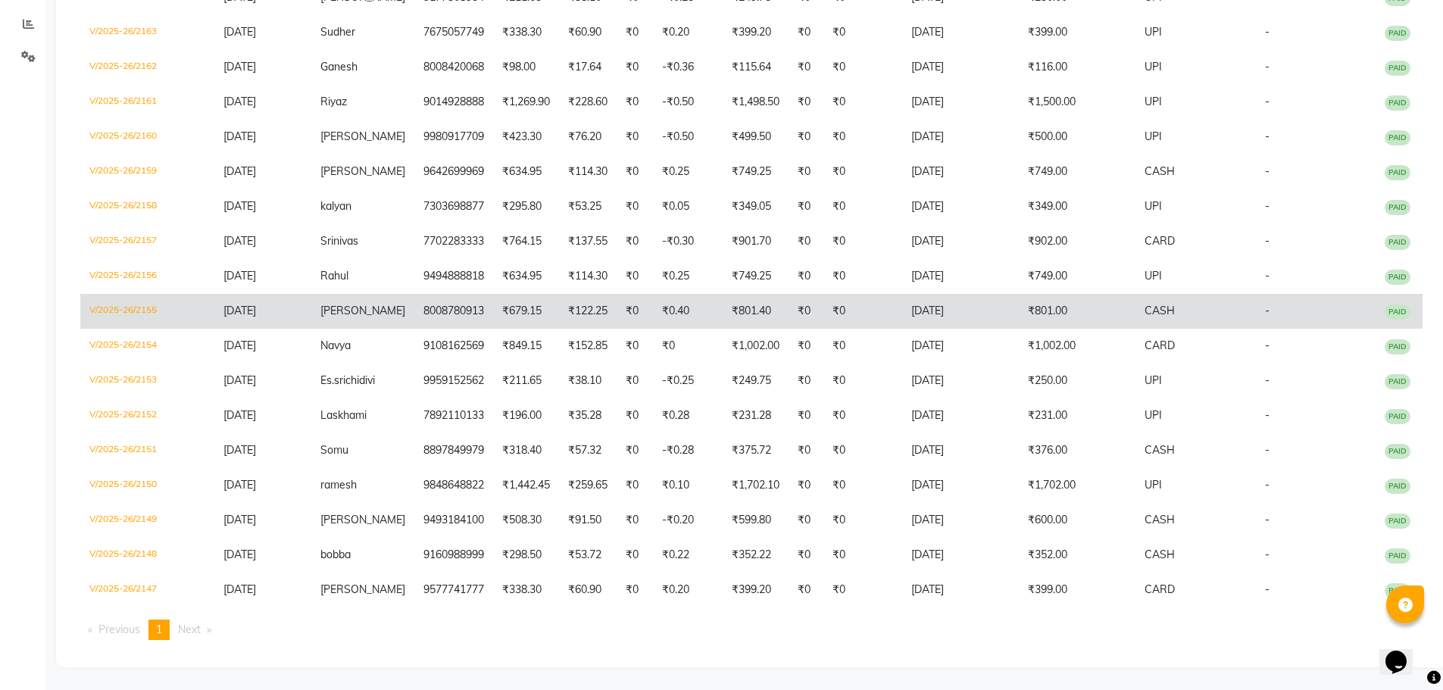
click at [422, 317] on td "8008780913" at bounding box center [453, 311] width 79 height 35
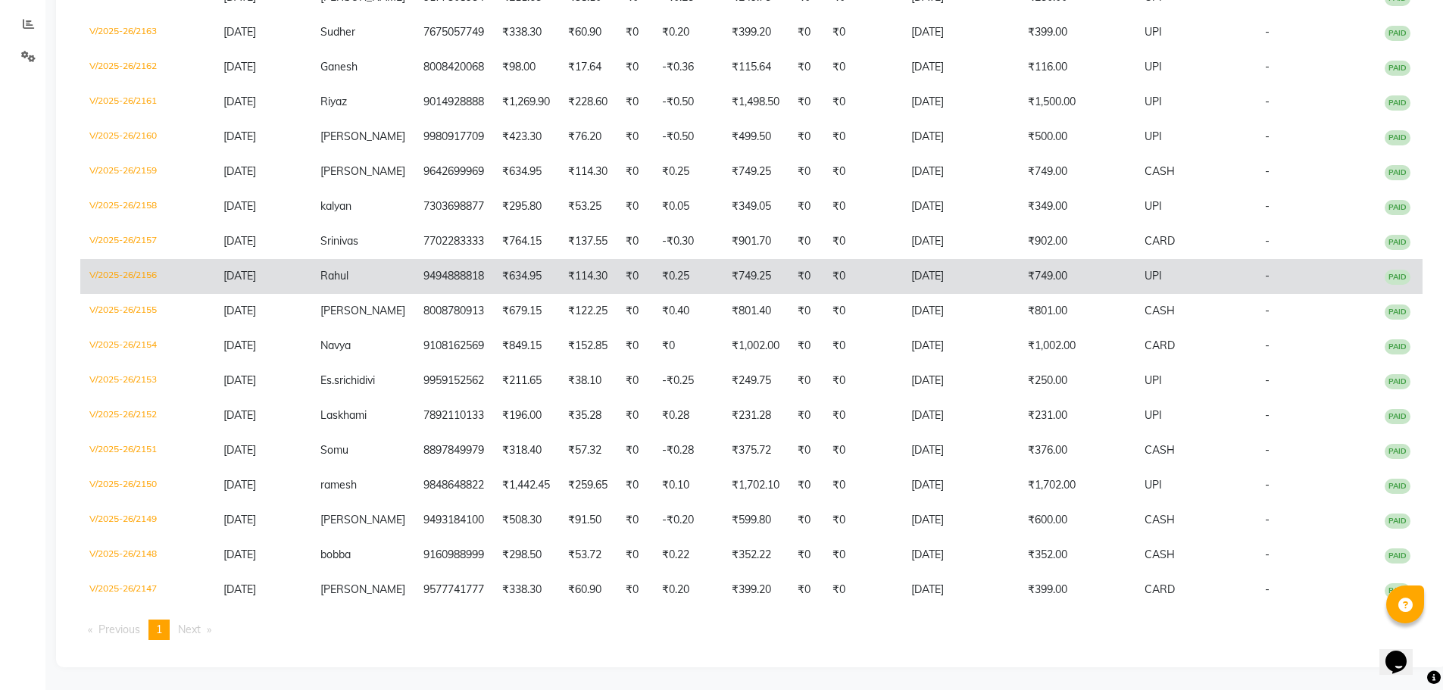
click at [232, 271] on span "[DATE]" at bounding box center [239, 276] width 33 height 14
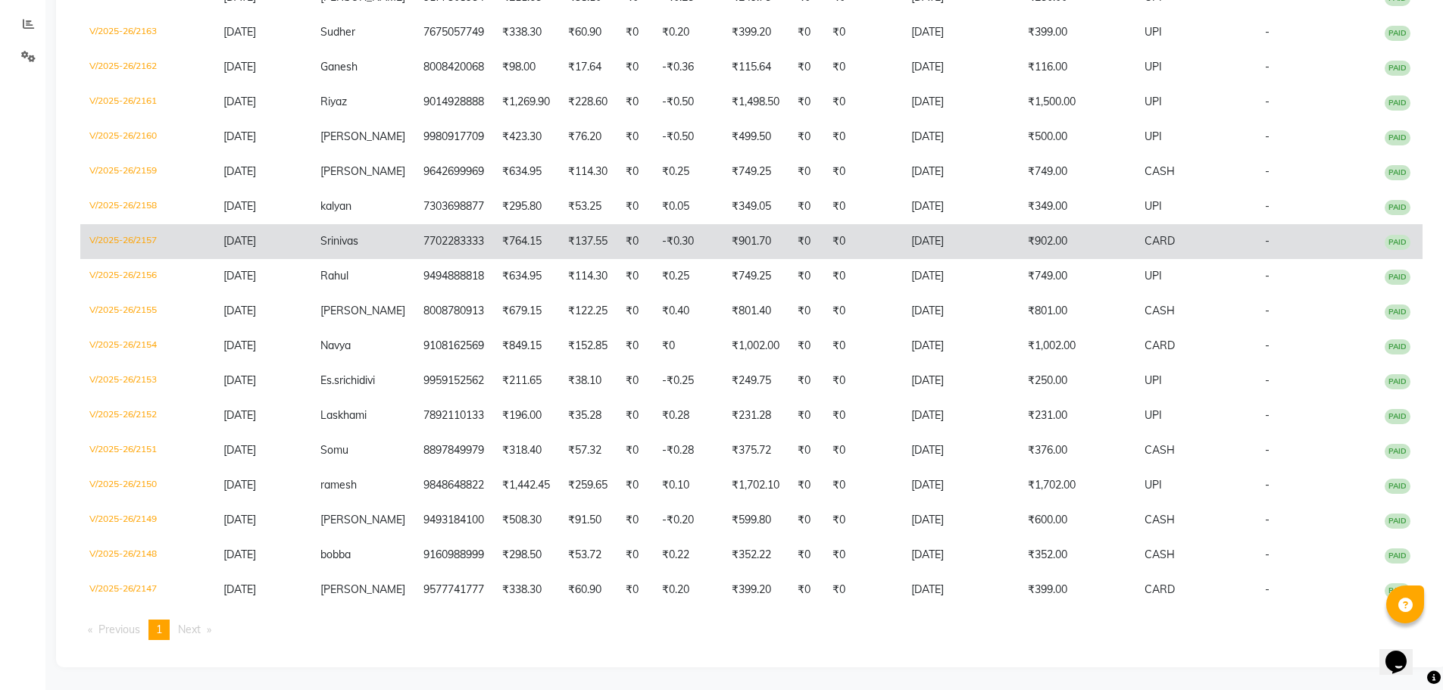
click at [465, 236] on td "7702283333" at bounding box center [453, 241] width 79 height 35
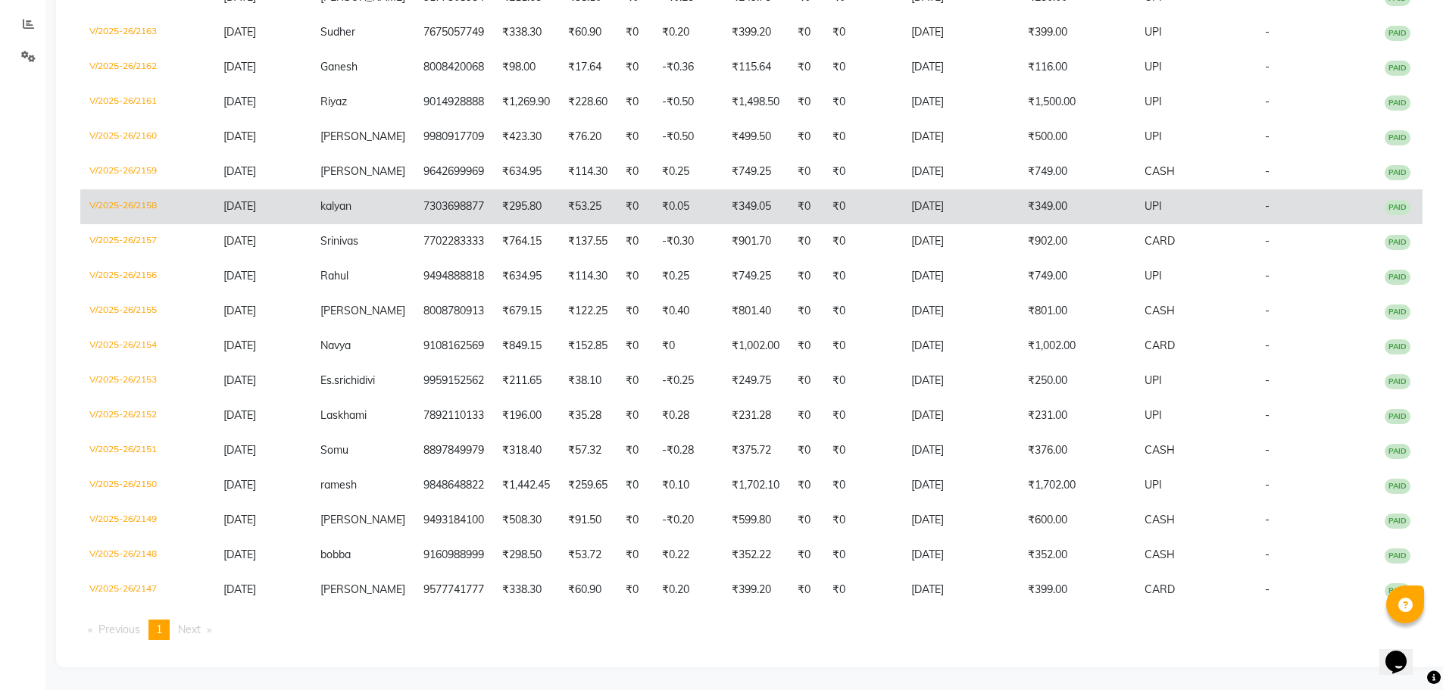
click at [414, 209] on td "7303698877" at bounding box center [453, 206] width 79 height 35
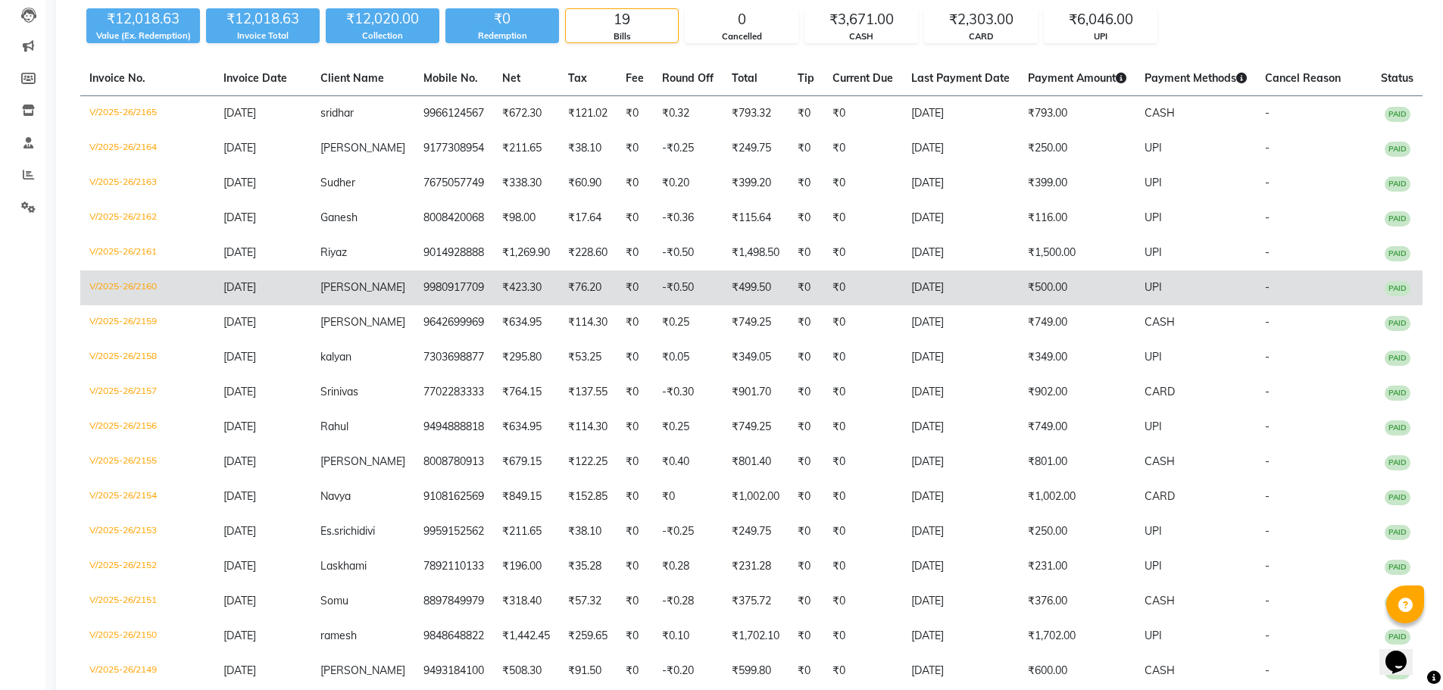
scroll to position [160, 0]
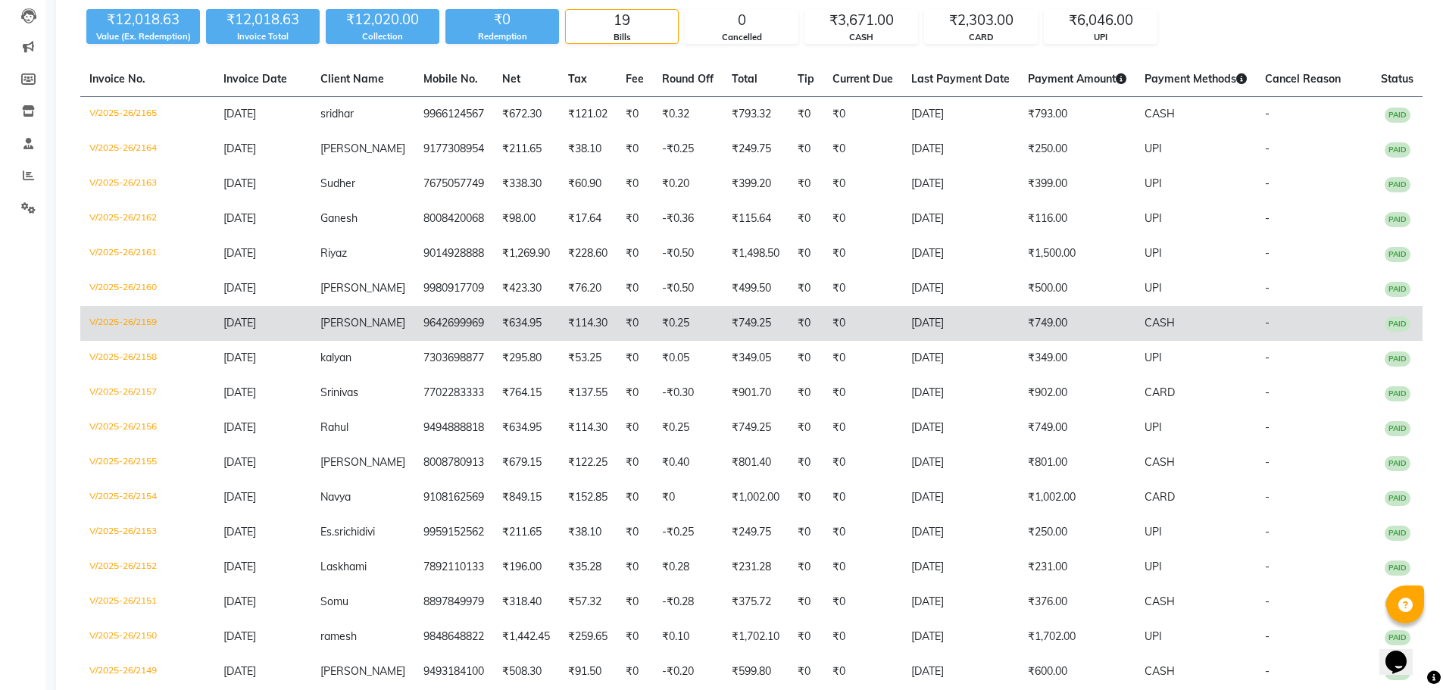
click at [190, 313] on td "V/2025-26/2159" at bounding box center [147, 323] width 134 height 35
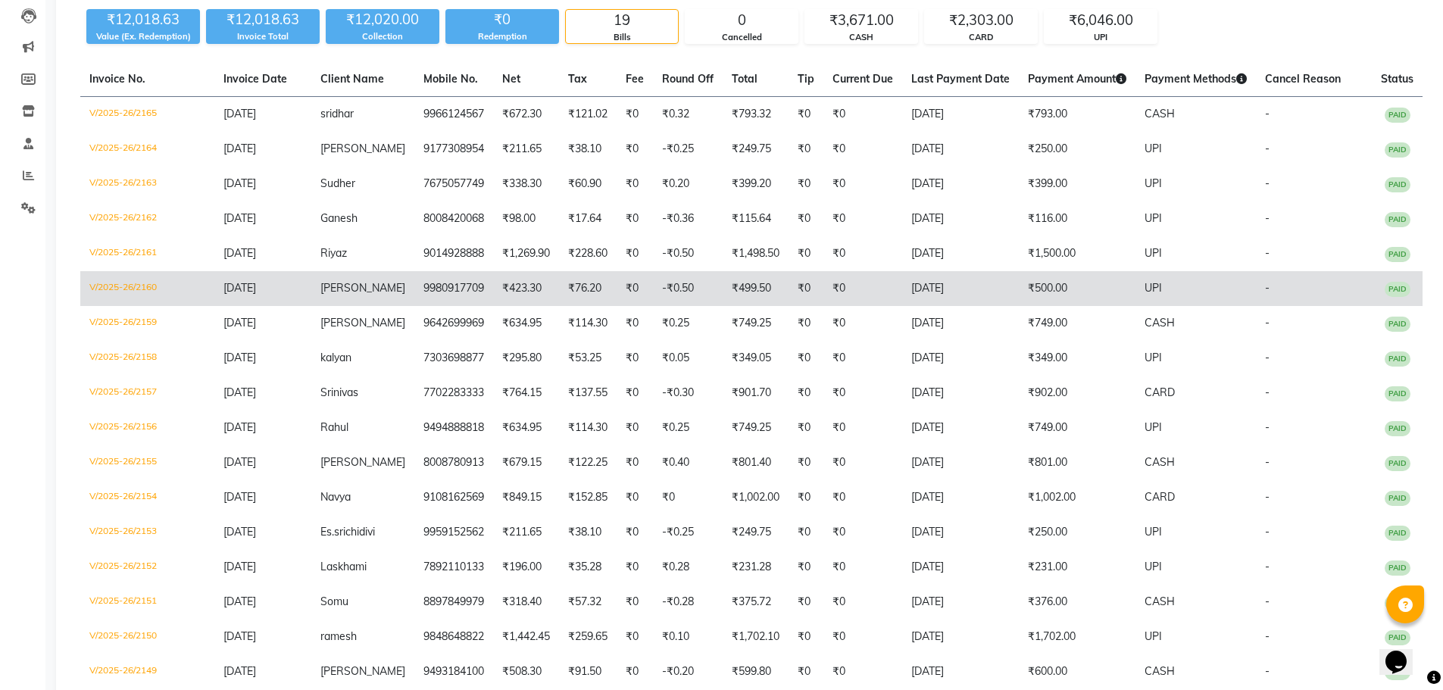
click at [414, 291] on td "9980917709" at bounding box center [453, 288] width 79 height 35
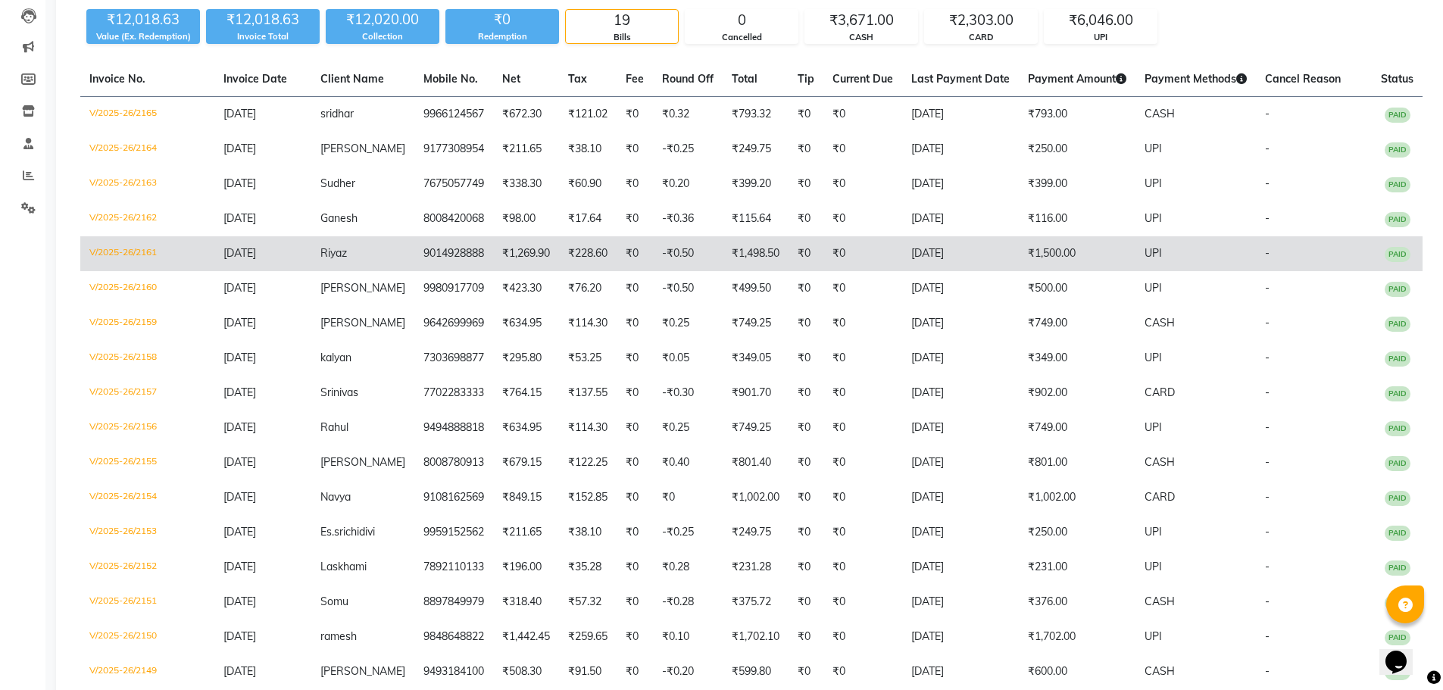
click at [338, 267] on td "Riyaz" at bounding box center [362, 253] width 103 height 35
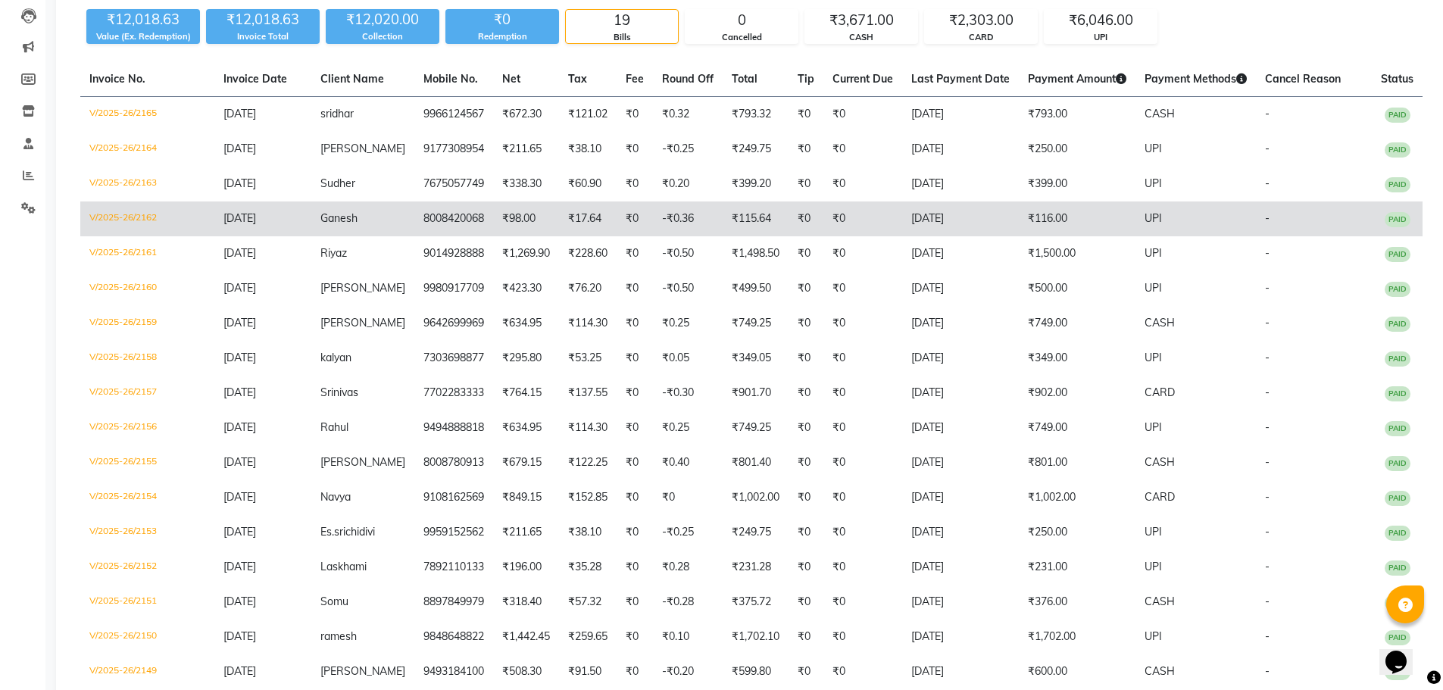
click at [587, 209] on td "₹17.64" at bounding box center [588, 218] width 58 height 35
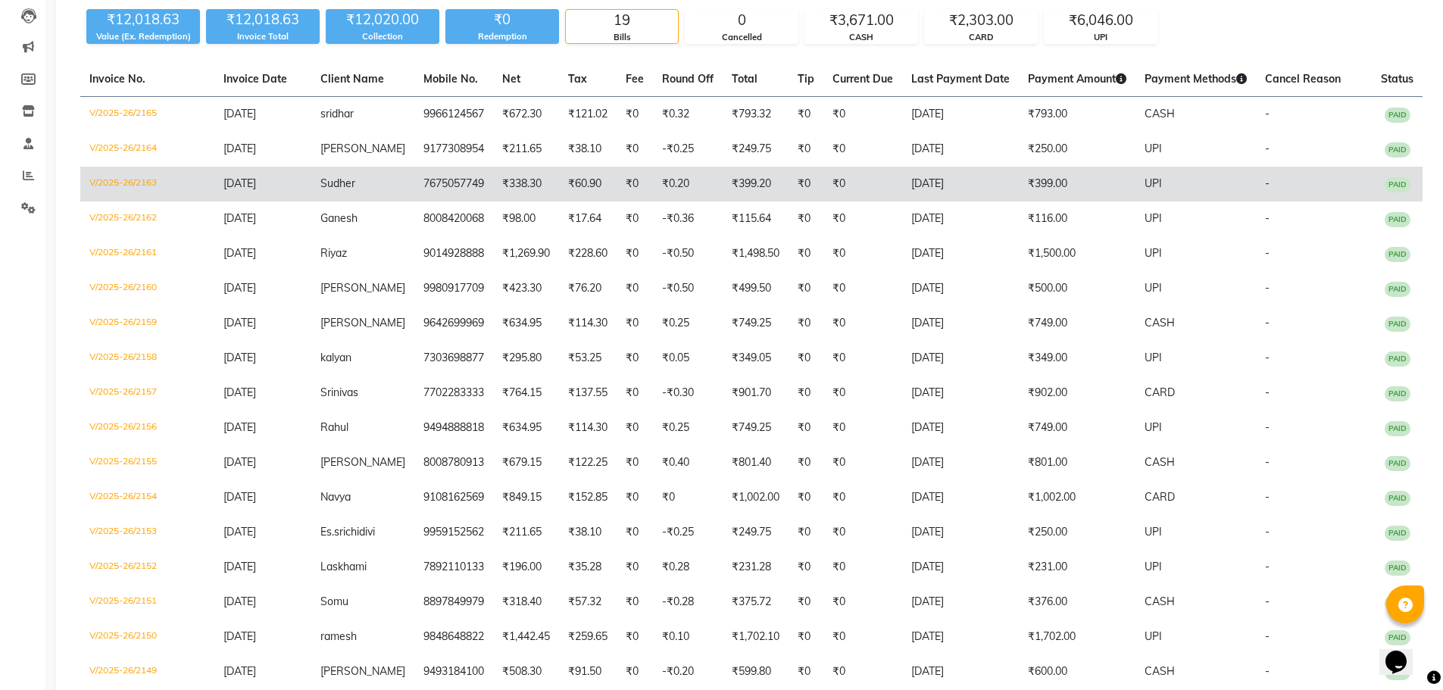
click at [253, 174] on td "[DATE]" at bounding box center [262, 184] width 97 height 35
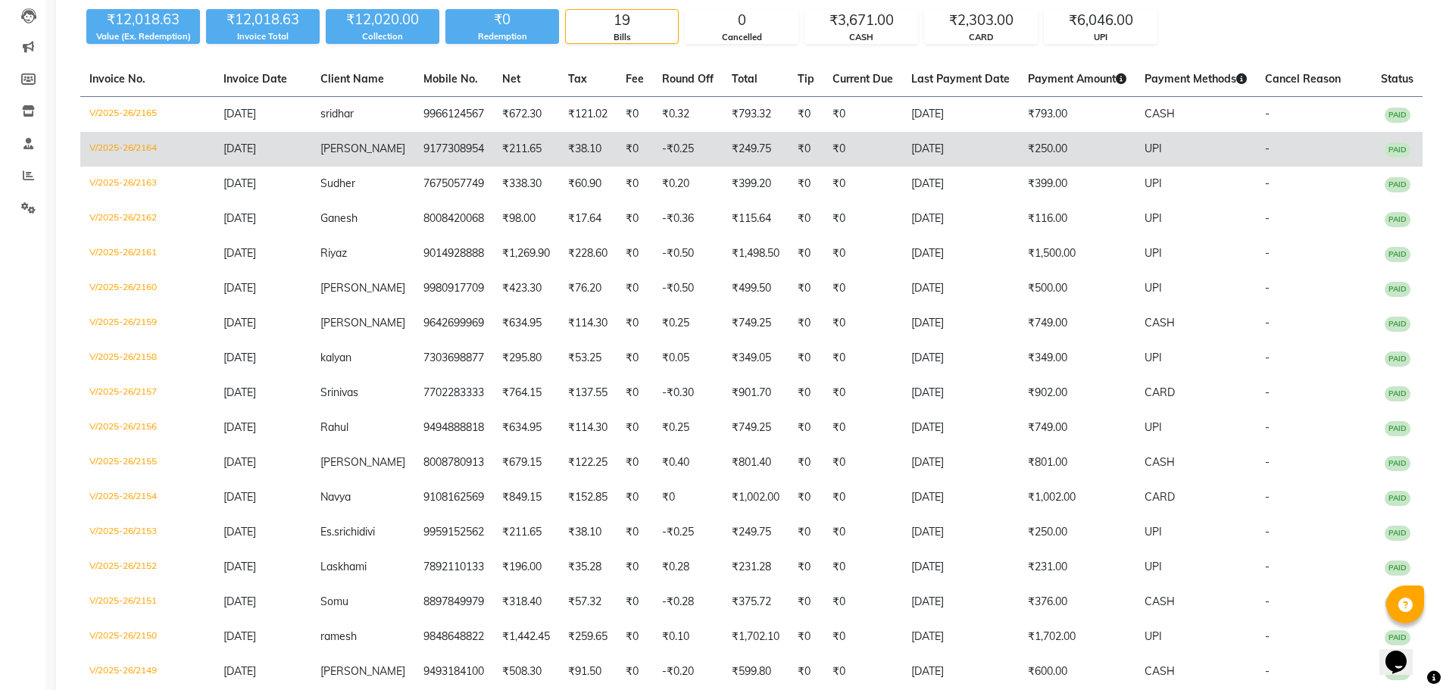
click at [583, 136] on td "₹38.10" at bounding box center [588, 149] width 58 height 35
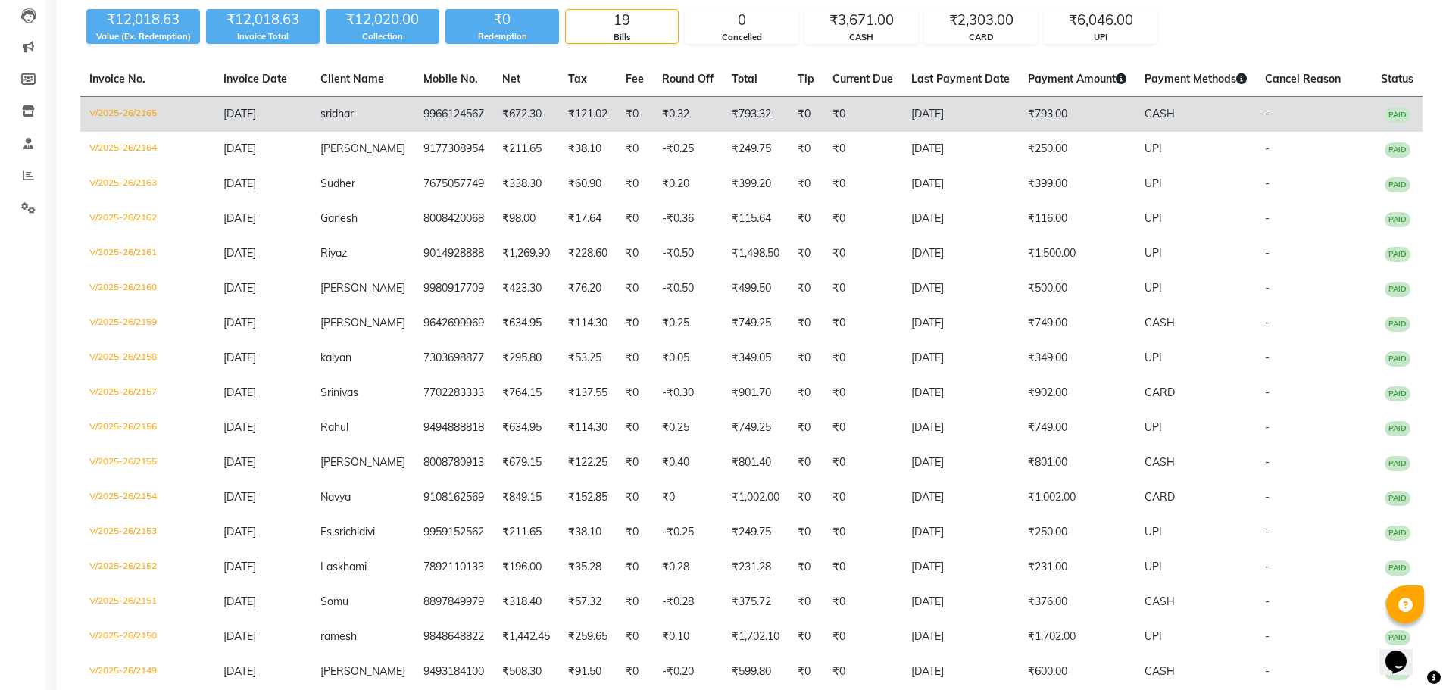
click at [496, 114] on td "₹672.30" at bounding box center [526, 115] width 66 height 36
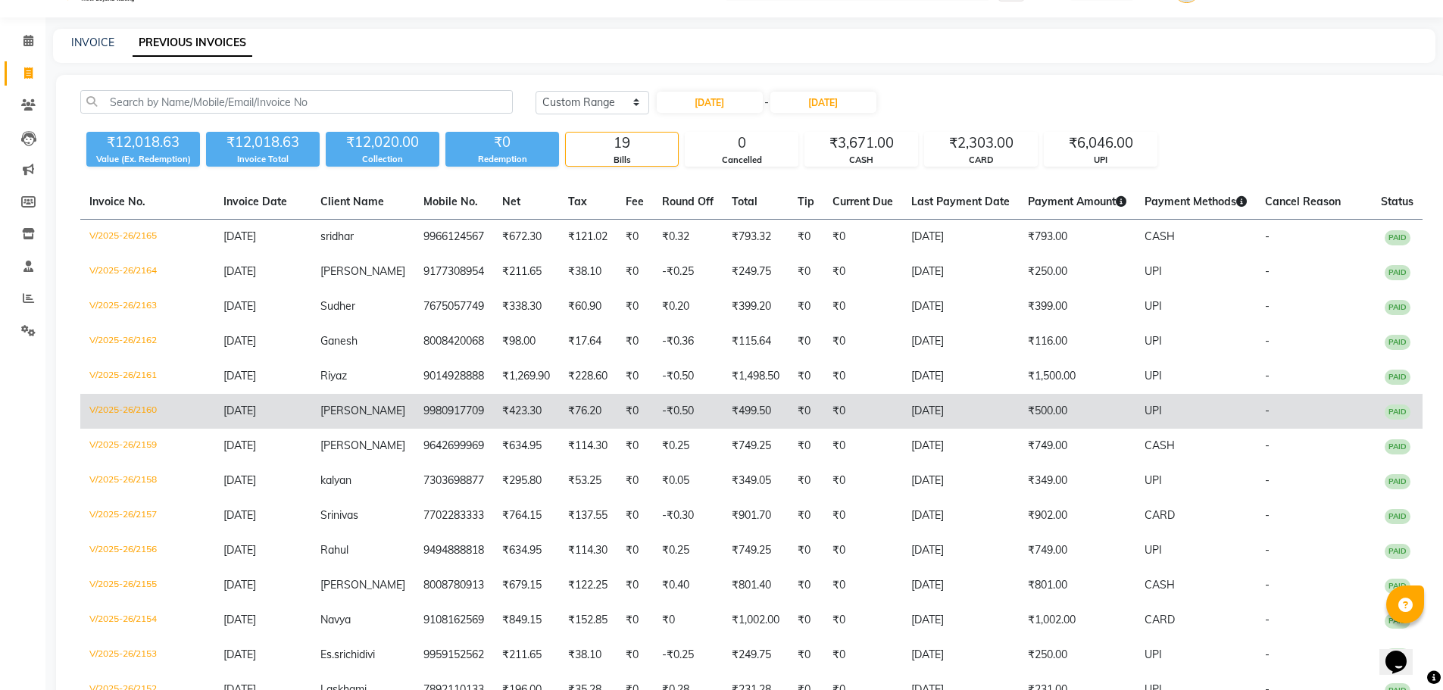
scroll to position [0, 0]
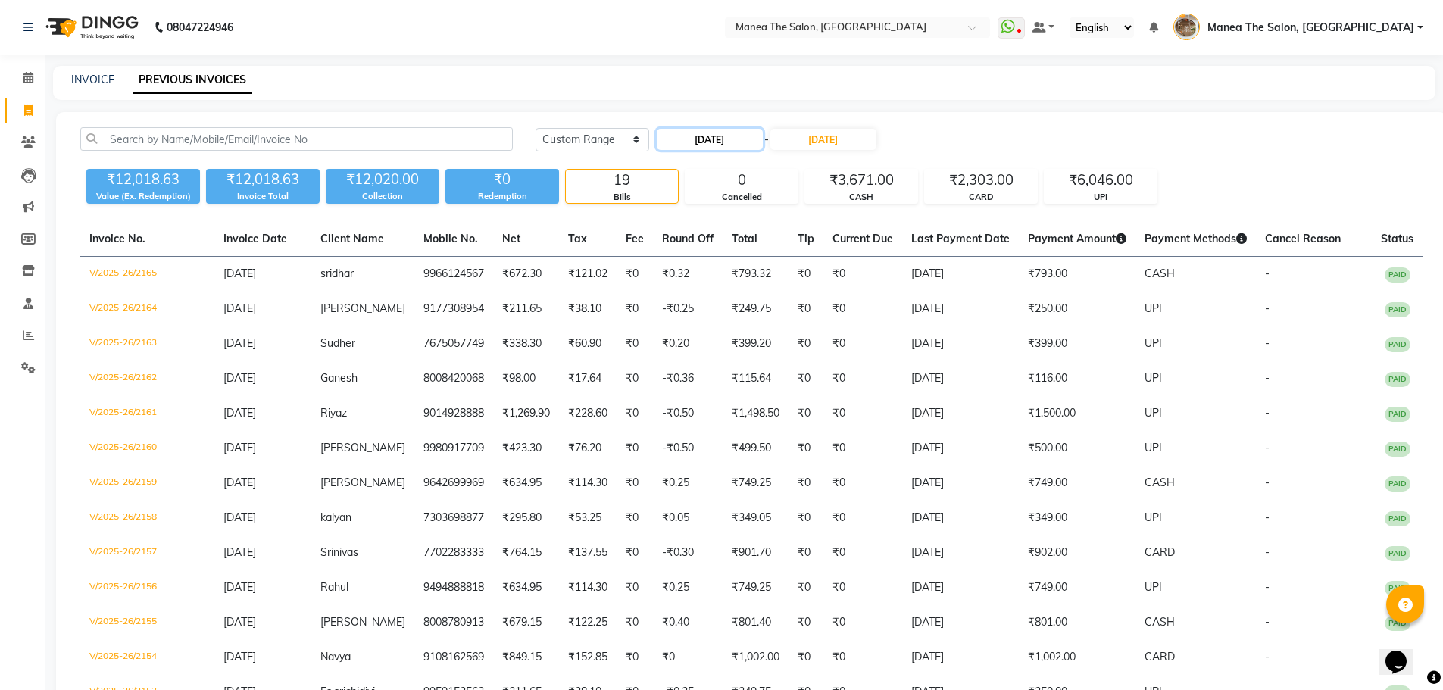
click at [738, 142] on input "[DATE]" at bounding box center [710, 139] width 106 height 21
select select "8"
select select "2025"
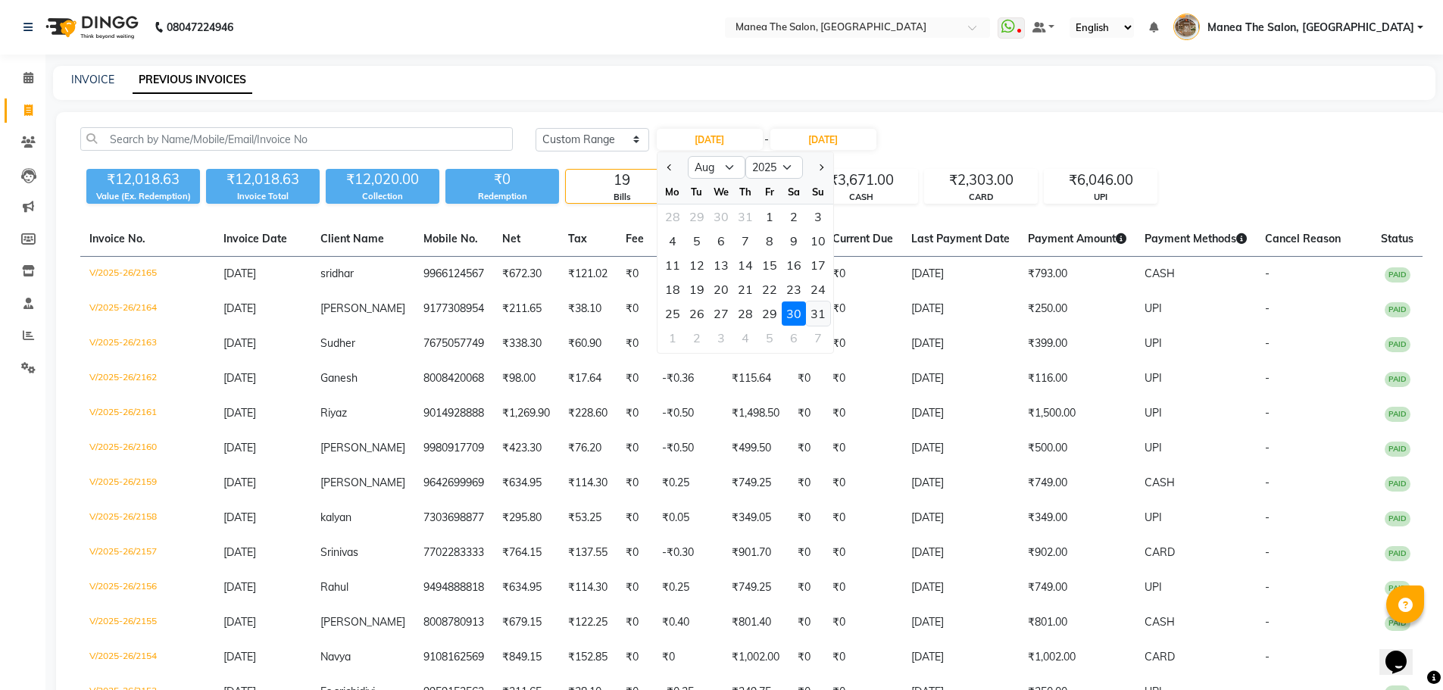
click at [818, 315] on div "31" at bounding box center [818, 313] width 24 height 24
type input "31-08-2025"
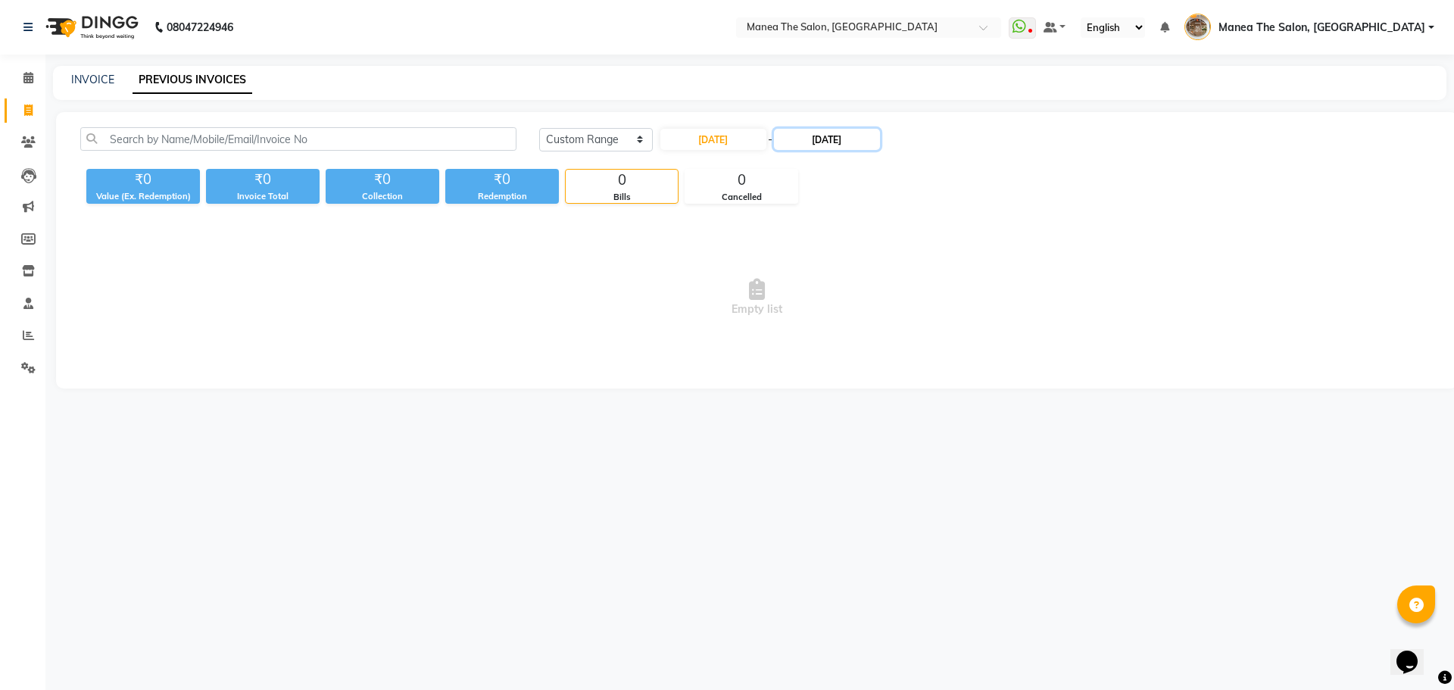
click at [833, 146] on input "[DATE]" at bounding box center [827, 139] width 106 height 21
click at [941, 310] on div "31" at bounding box center [945, 313] width 24 height 24
type input "31-08-2025"
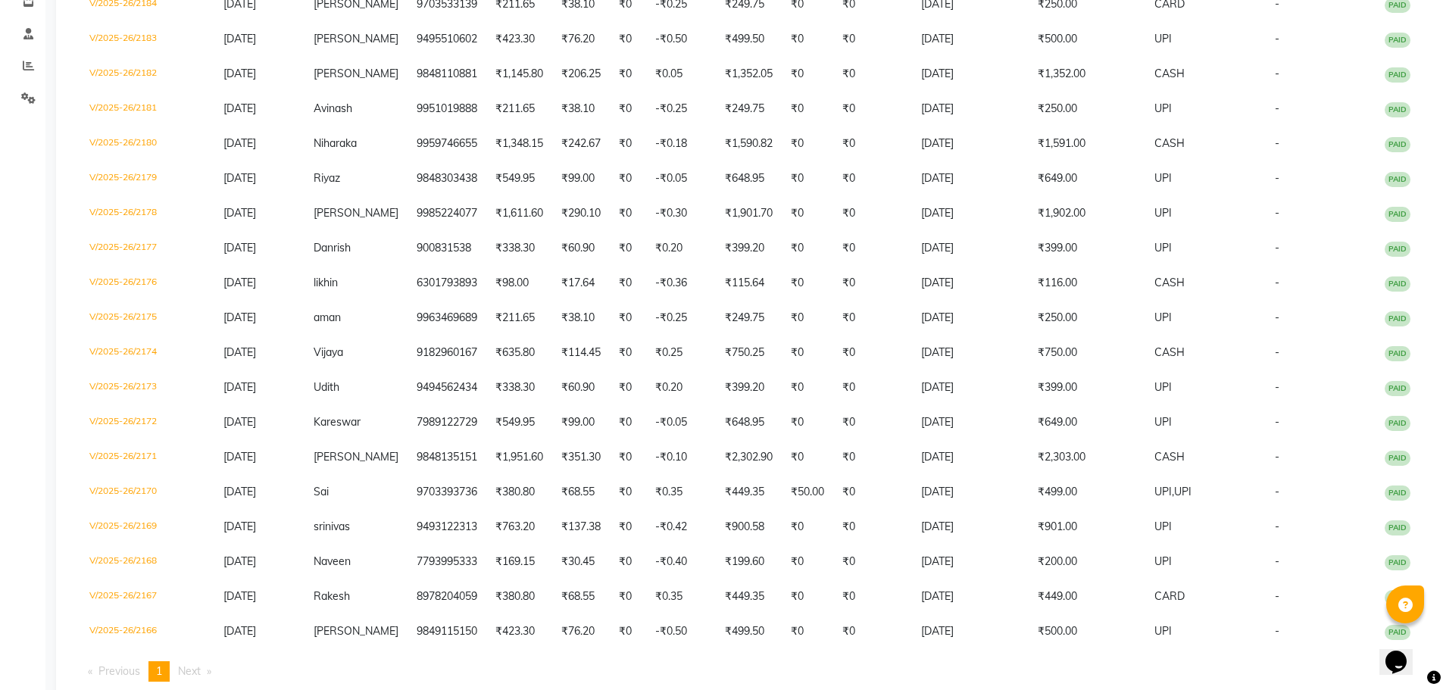
scroll to position [311, 0]
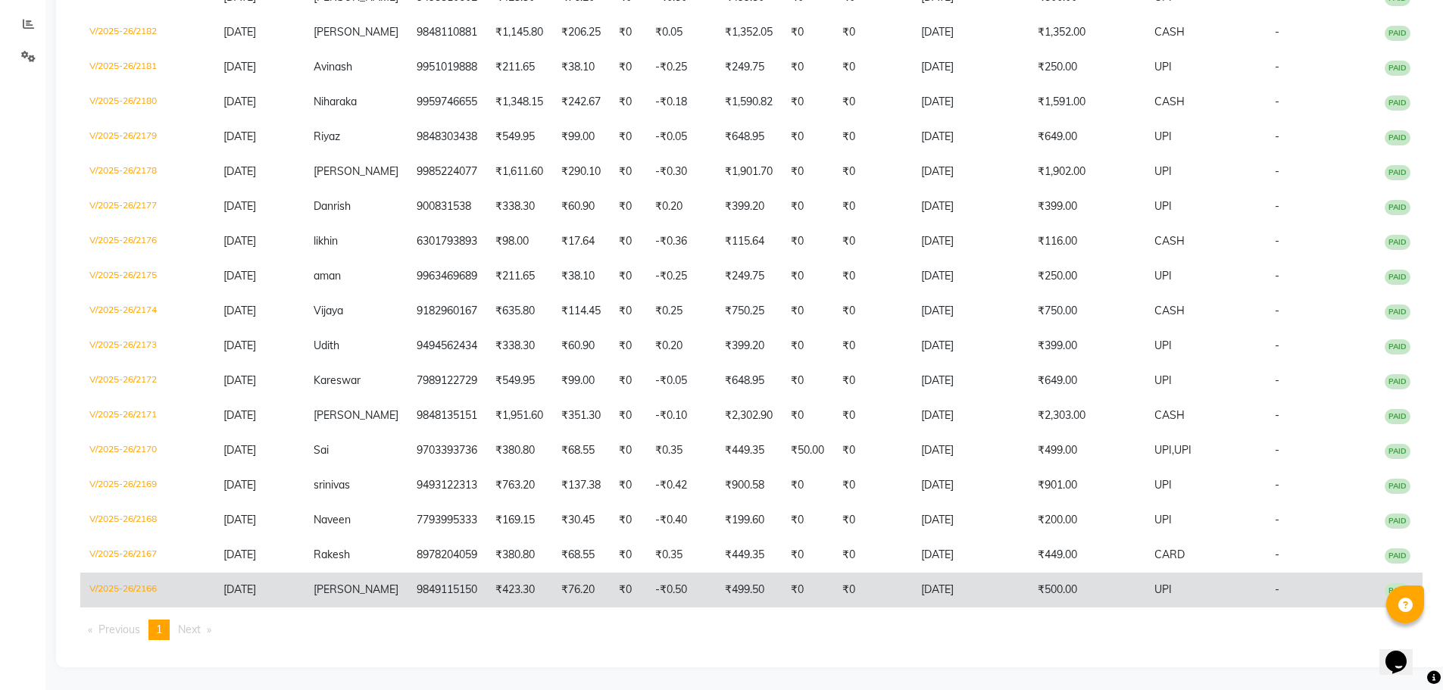
click at [516, 582] on td "₹423.30" at bounding box center [519, 589] width 66 height 35
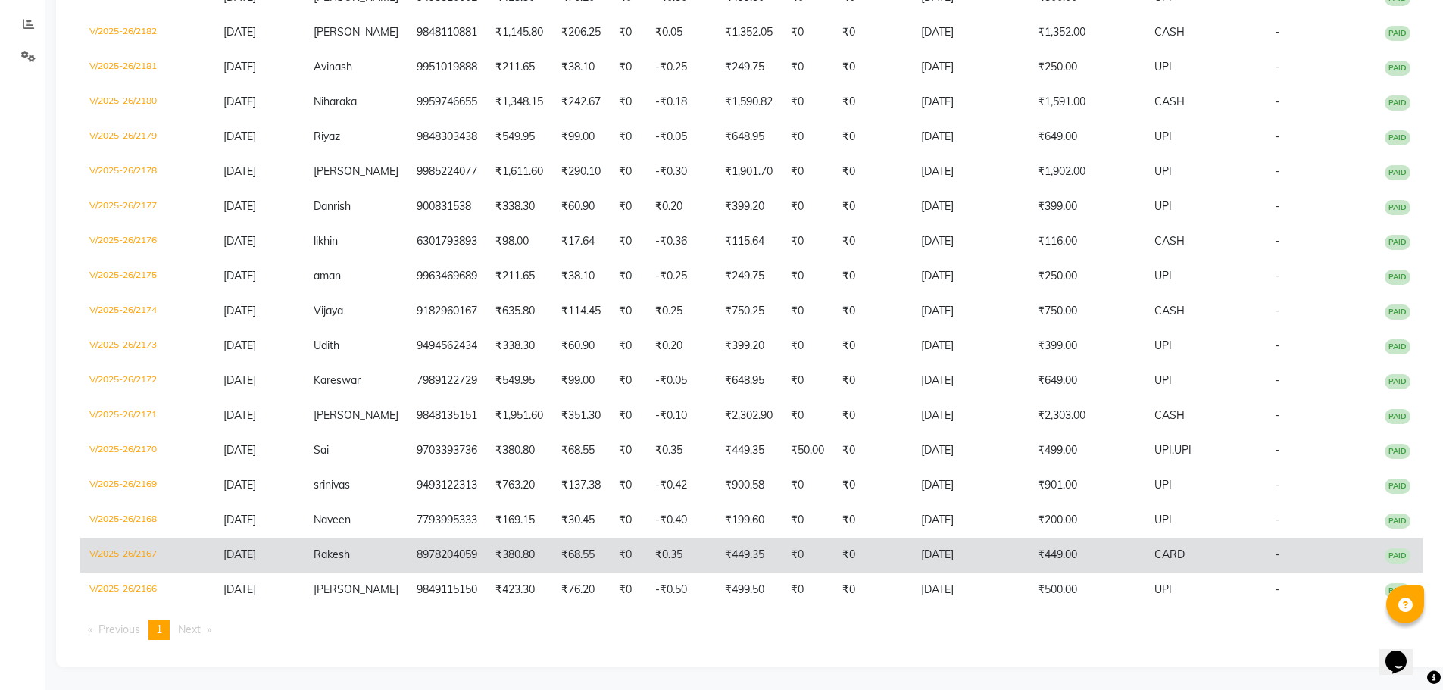
click at [552, 565] on td "₹68.55" at bounding box center [581, 555] width 58 height 35
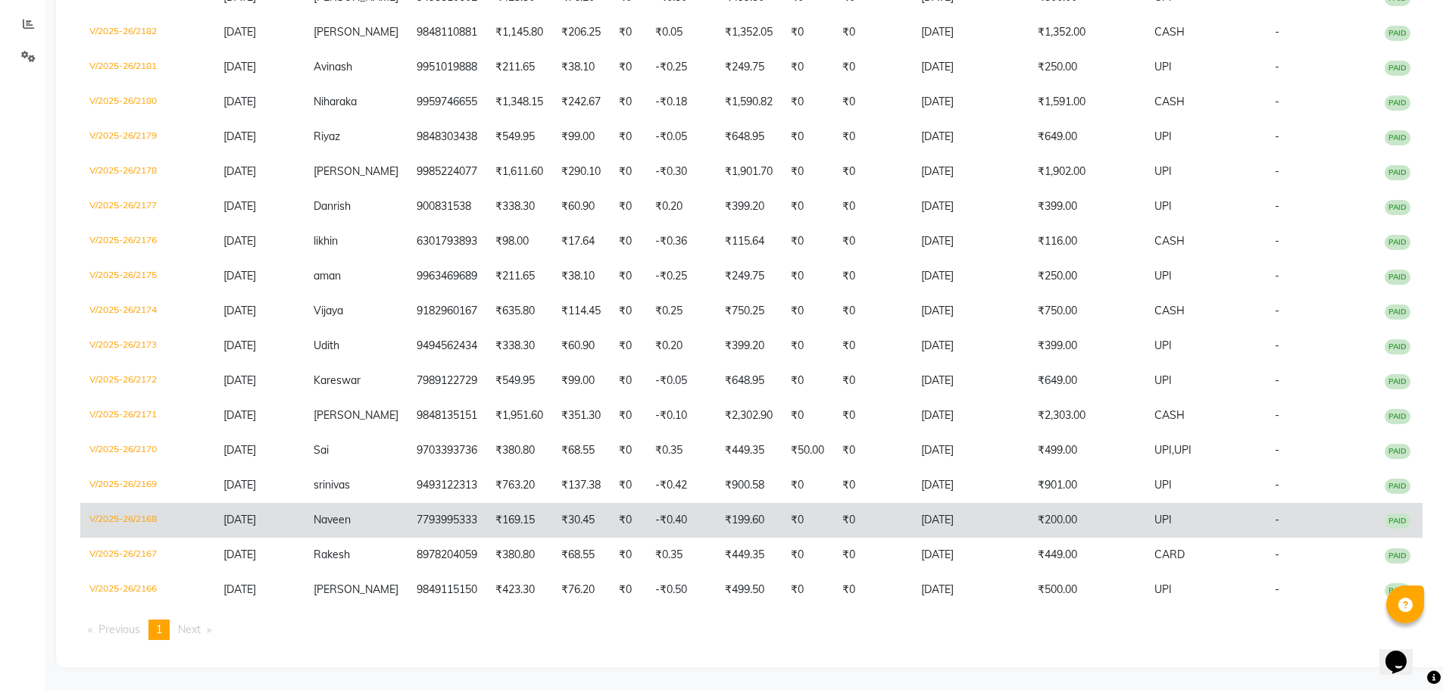
click at [565, 528] on td "₹30.45" at bounding box center [581, 520] width 58 height 35
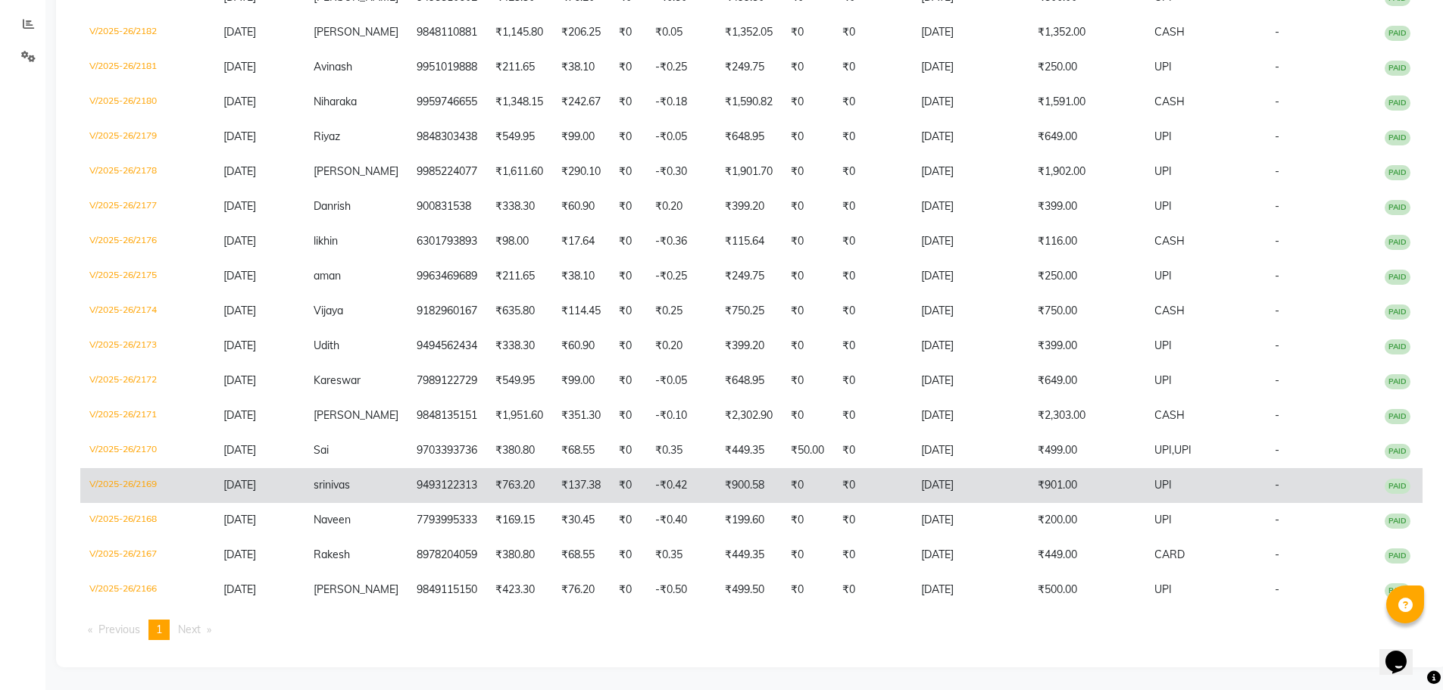
click at [532, 498] on td "₹763.20" at bounding box center [519, 485] width 66 height 35
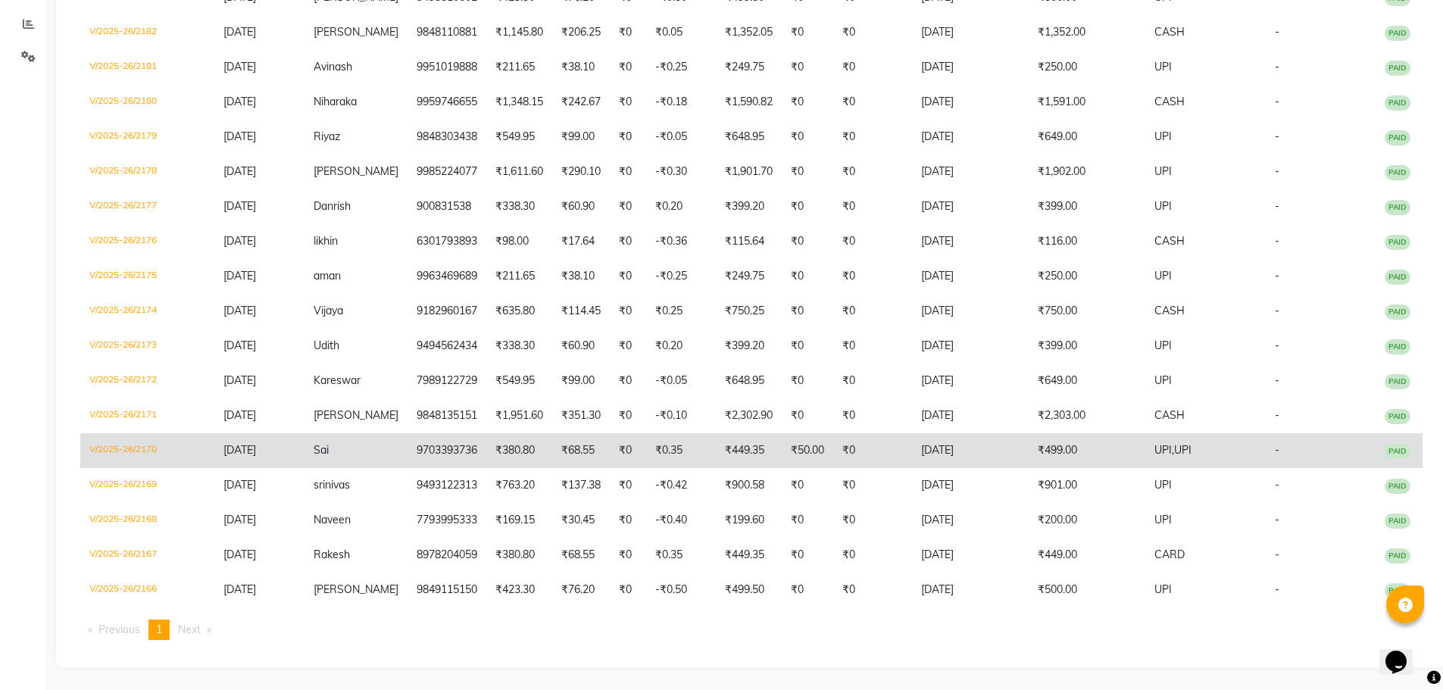
click at [407, 459] on td "9703393736" at bounding box center [446, 450] width 79 height 35
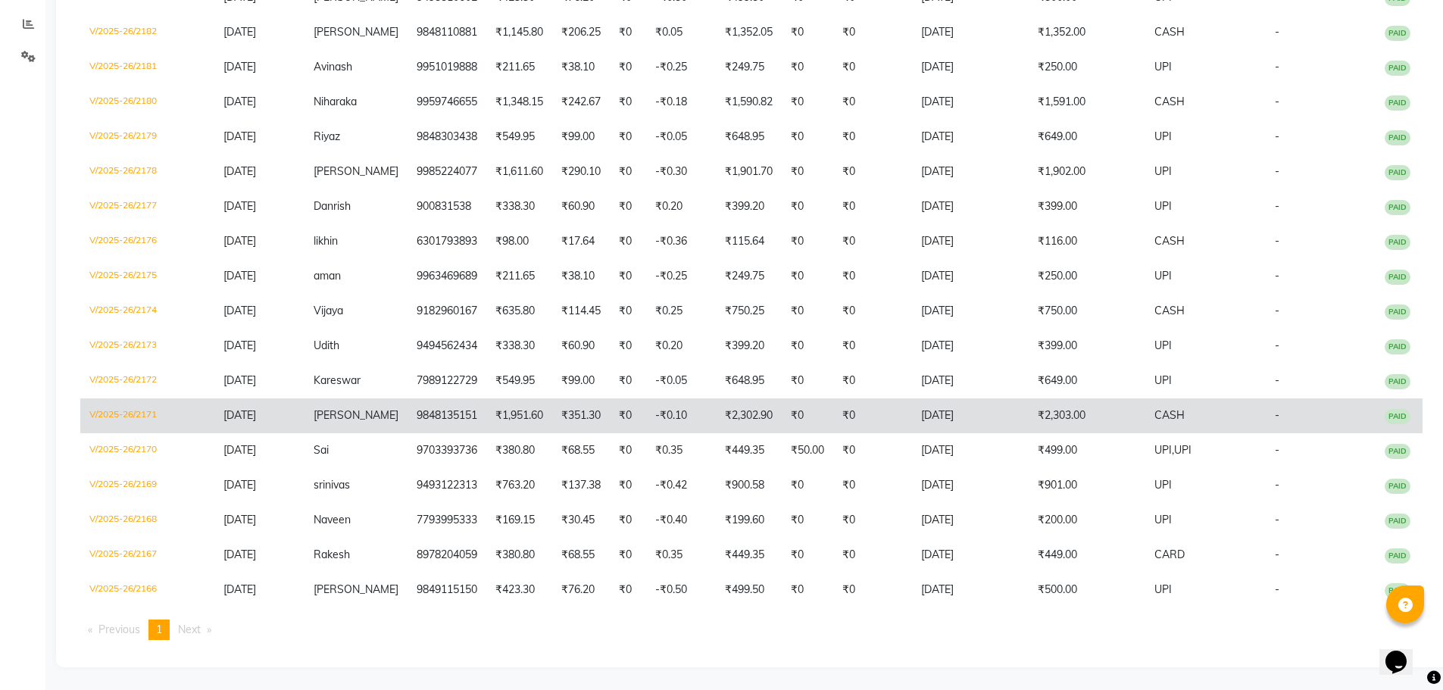
click at [613, 427] on td "₹0" at bounding box center [628, 415] width 36 height 35
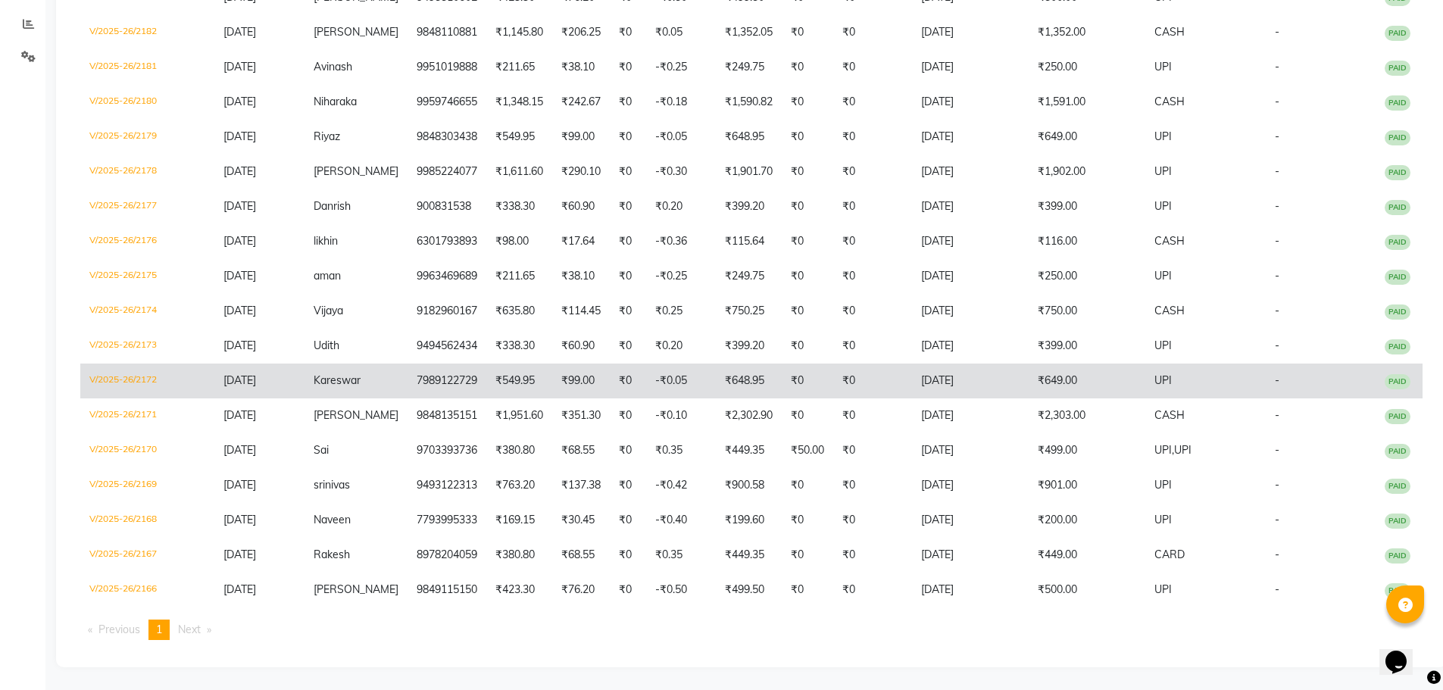
click at [569, 391] on td "₹99.00" at bounding box center [581, 380] width 58 height 35
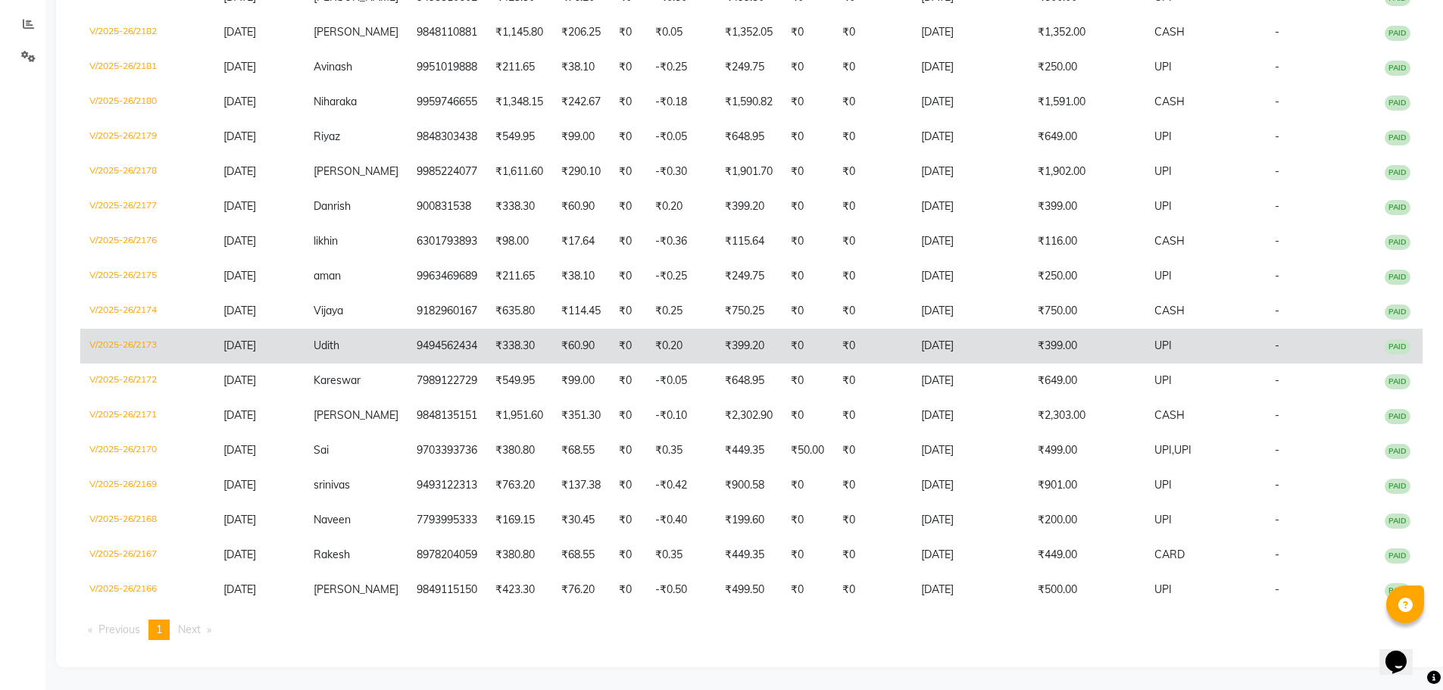
click at [251, 340] on span "31-08-2025" at bounding box center [239, 345] width 33 height 14
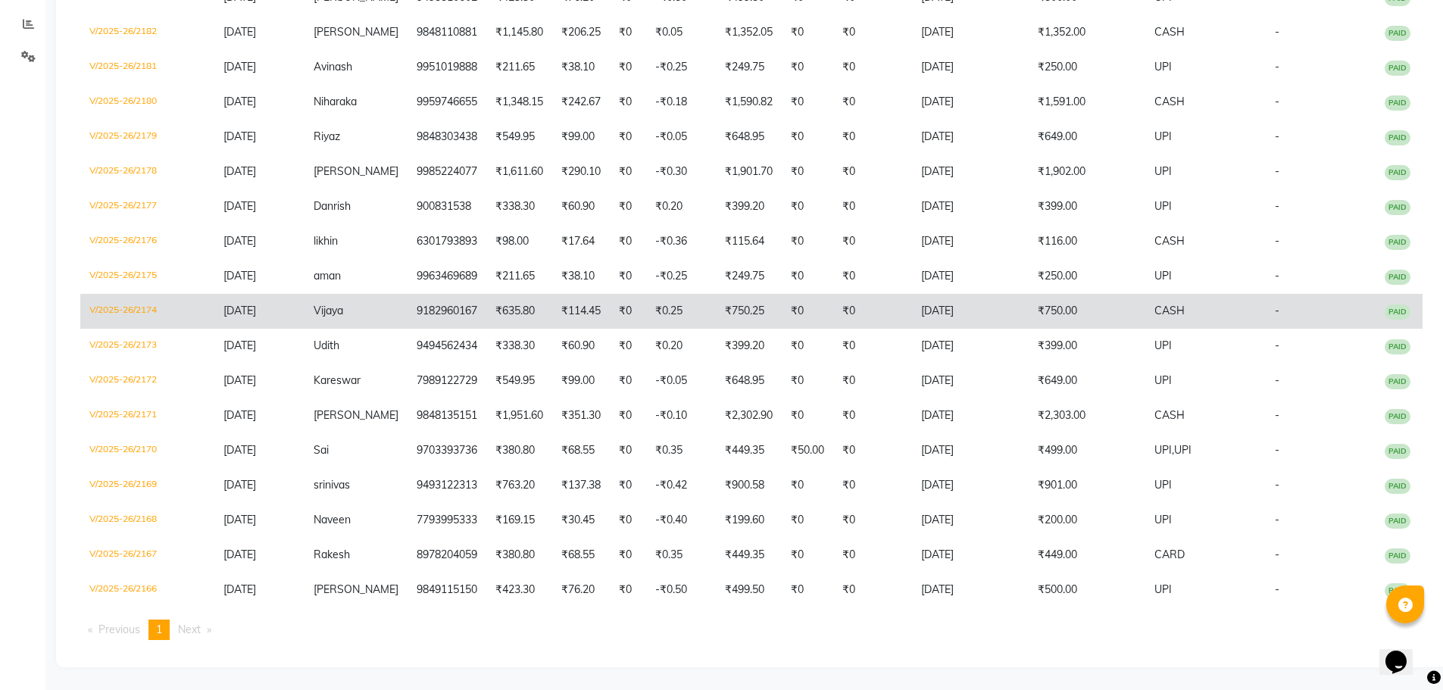
click at [254, 307] on span "31-08-2025" at bounding box center [239, 311] width 33 height 14
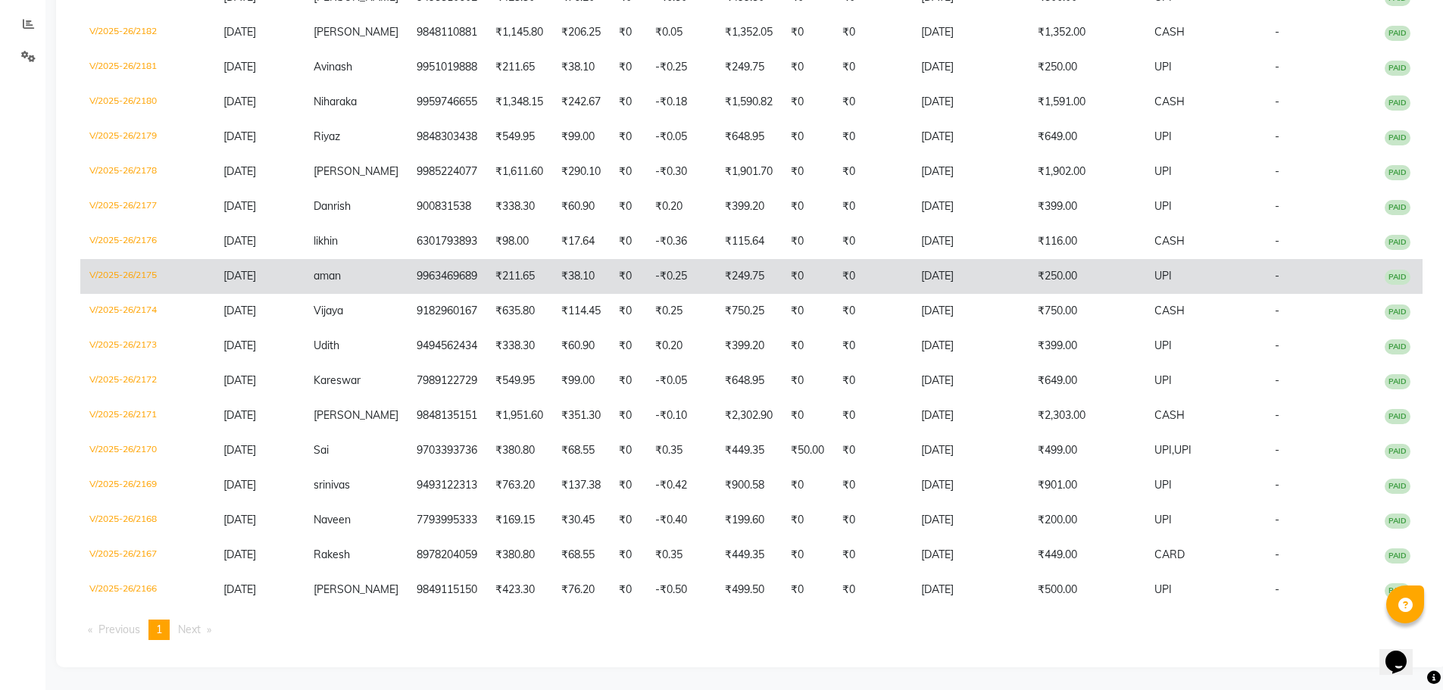
click at [449, 286] on td "9963469689" at bounding box center [446, 276] width 79 height 35
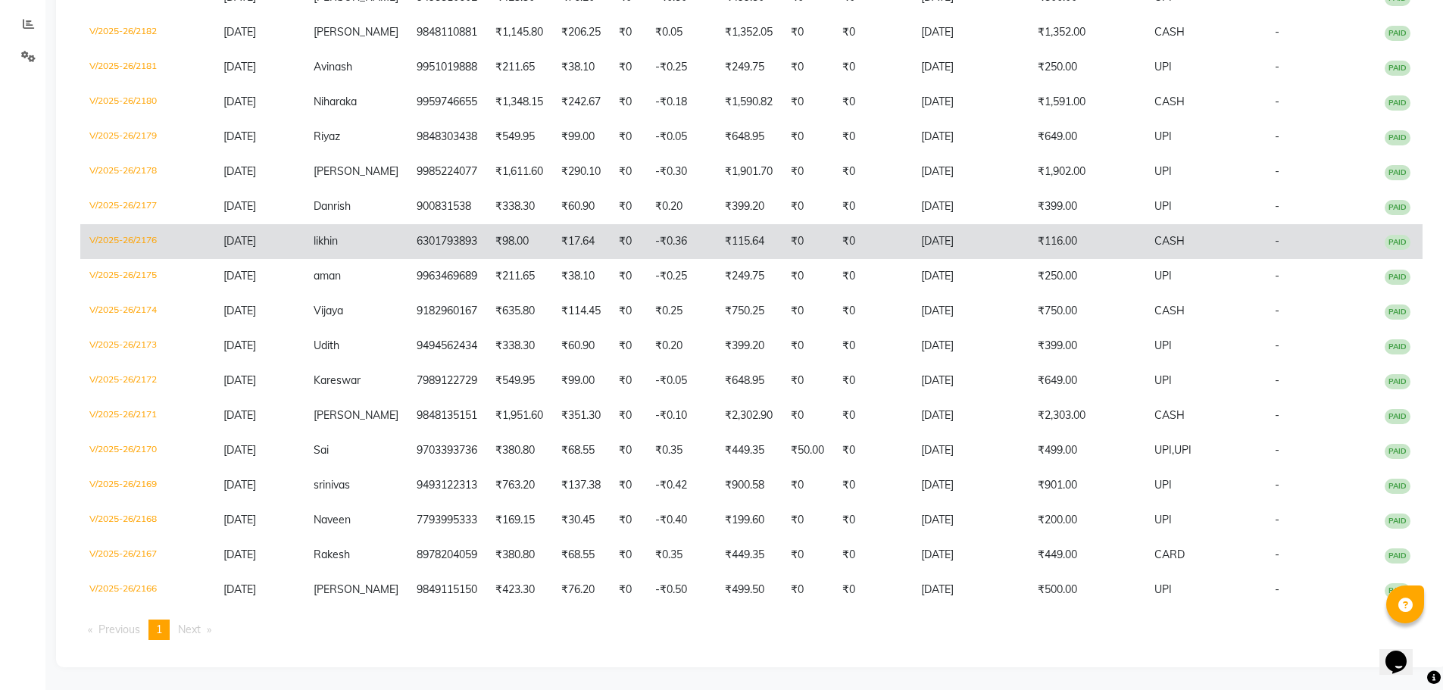
click at [407, 243] on td "6301793893" at bounding box center [446, 241] width 79 height 35
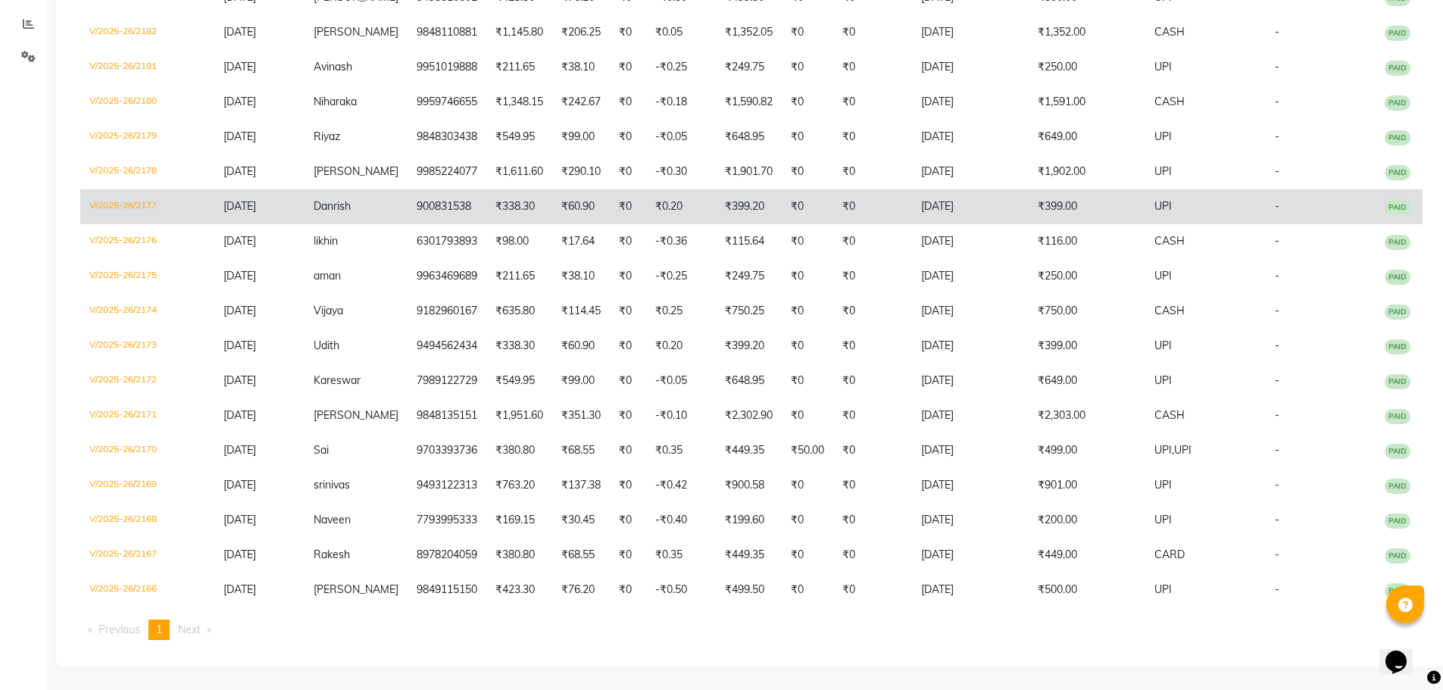
click at [552, 199] on td "₹60.90" at bounding box center [581, 206] width 58 height 35
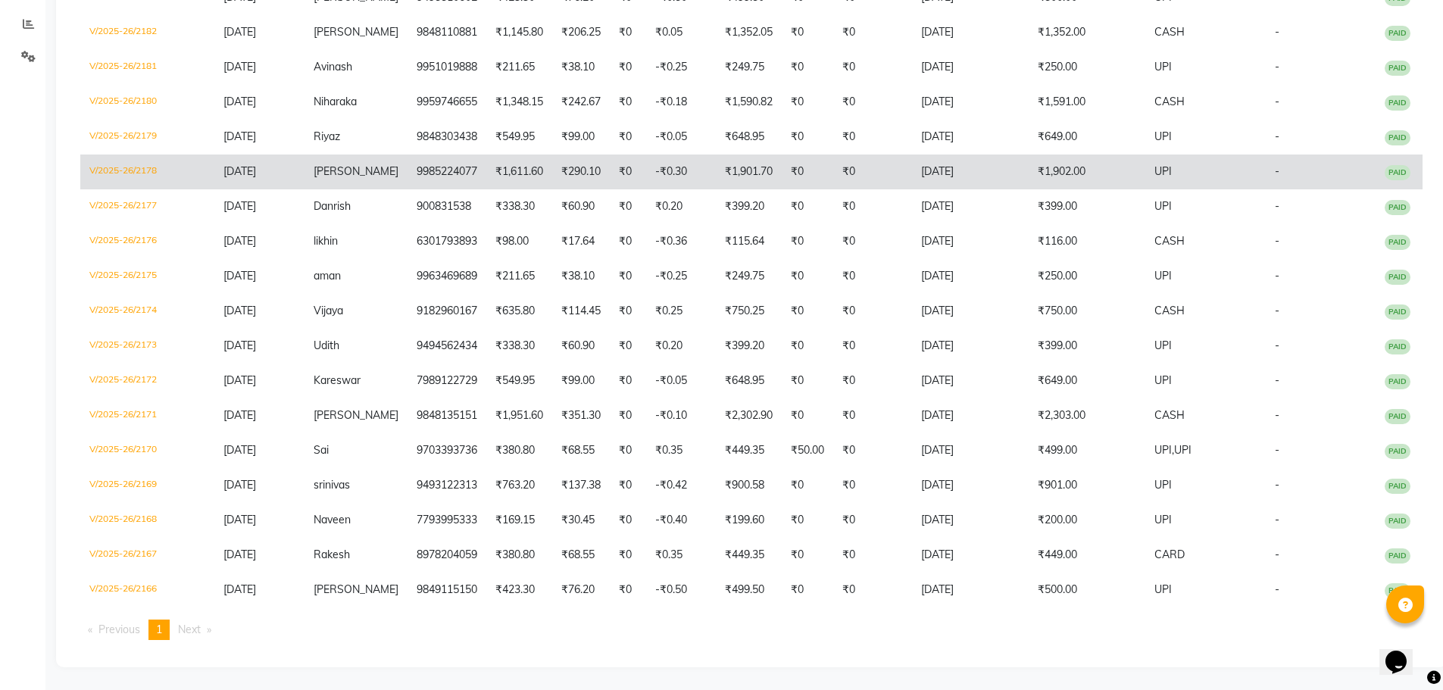
click at [321, 179] on td "chakradhar" at bounding box center [355, 171] width 103 height 35
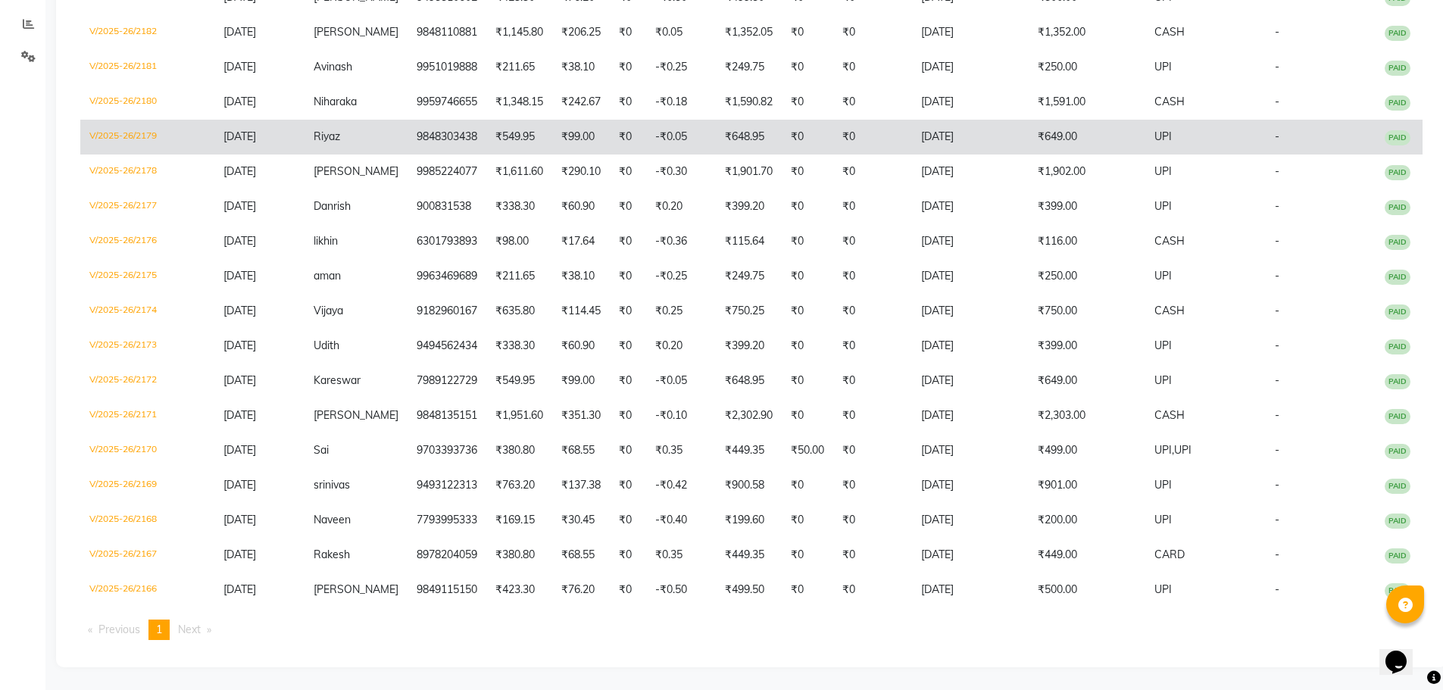
click at [417, 126] on td "9848303438" at bounding box center [446, 137] width 79 height 35
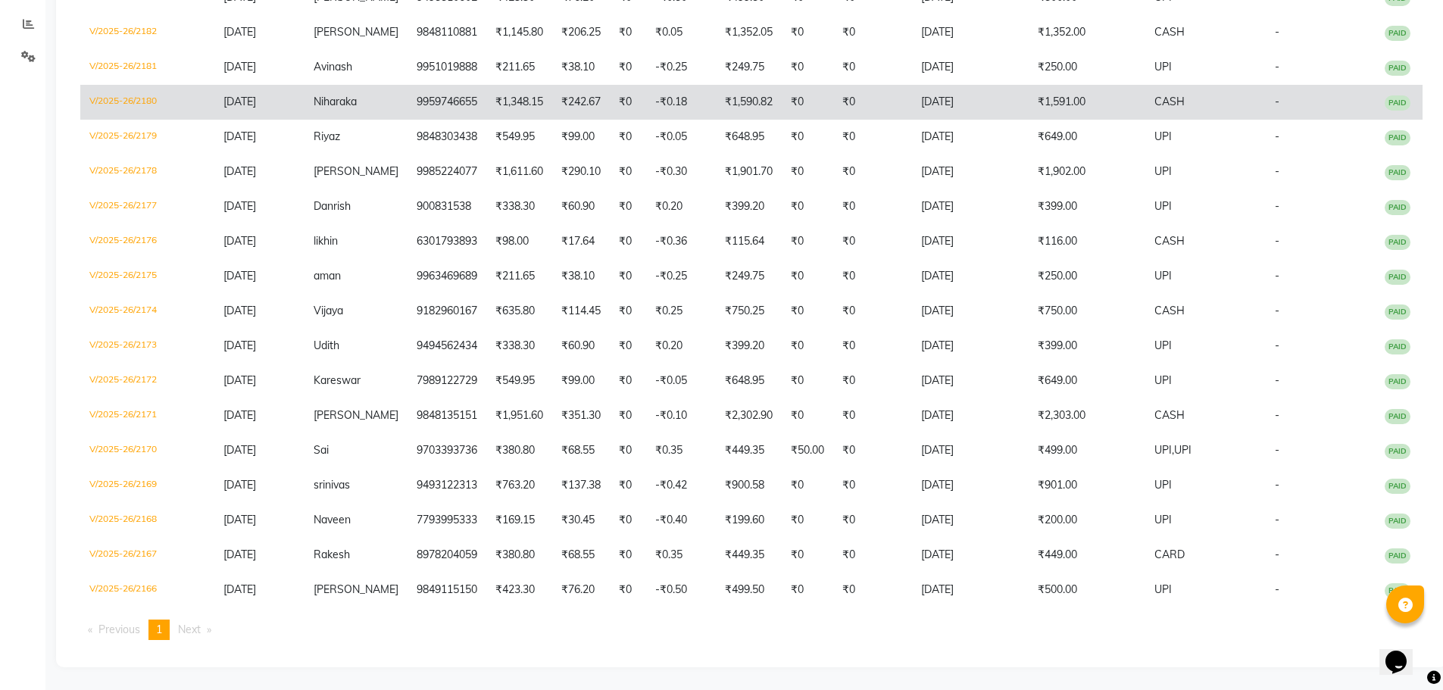
click at [368, 108] on td "Niharaka" at bounding box center [355, 102] width 103 height 35
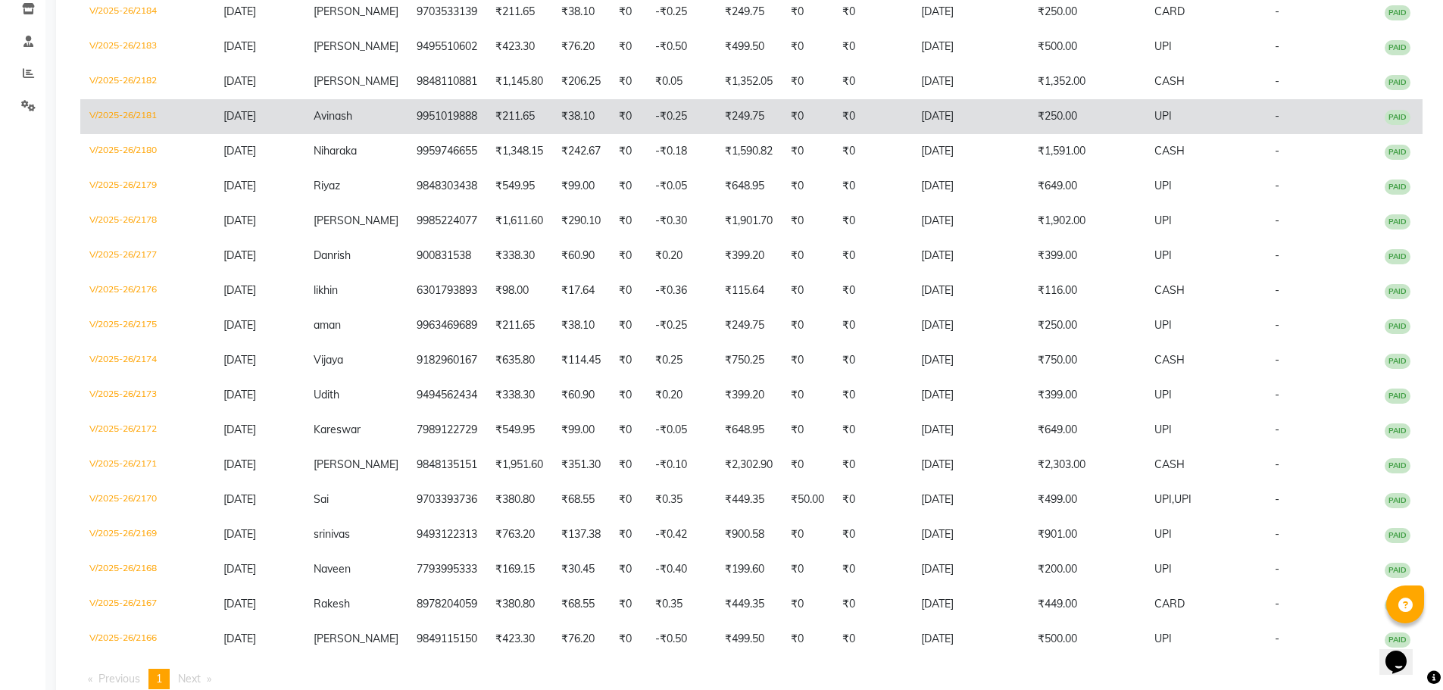
scroll to position [235, 0]
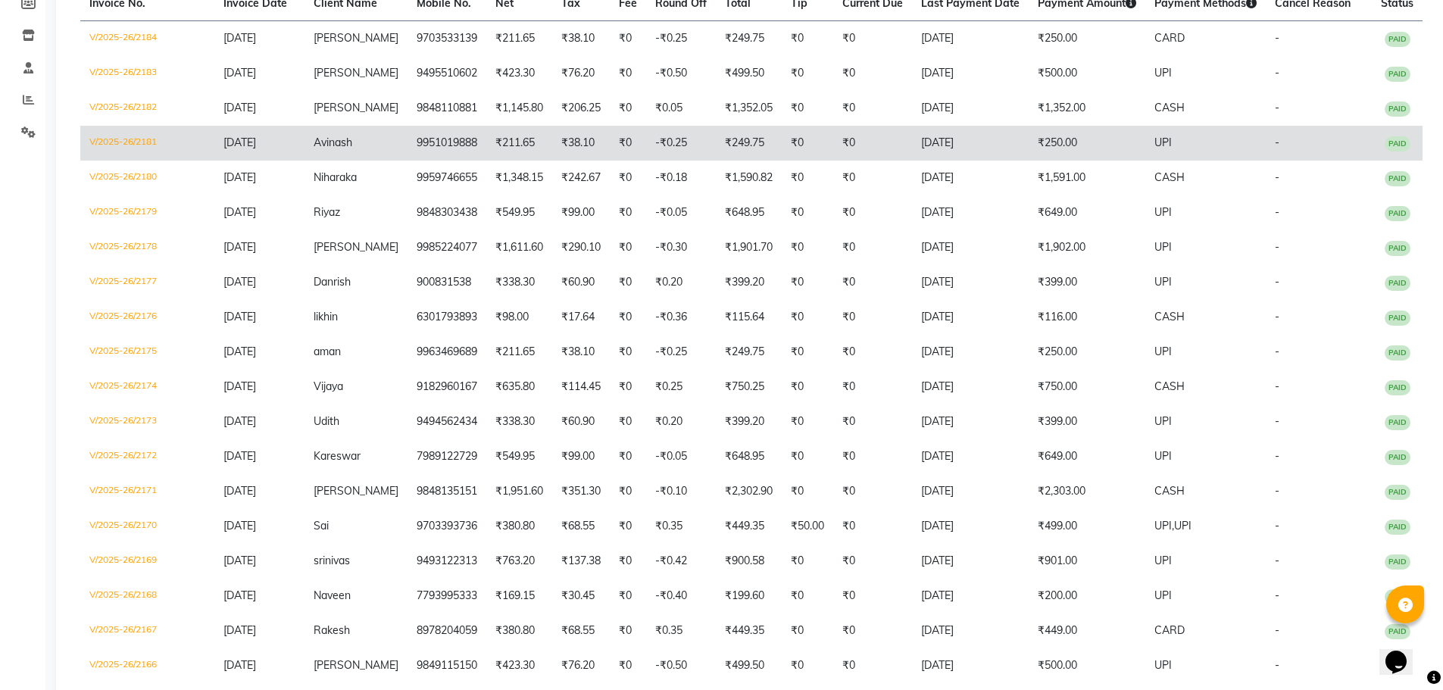
click at [343, 129] on td "Avinash" at bounding box center [355, 143] width 103 height 35
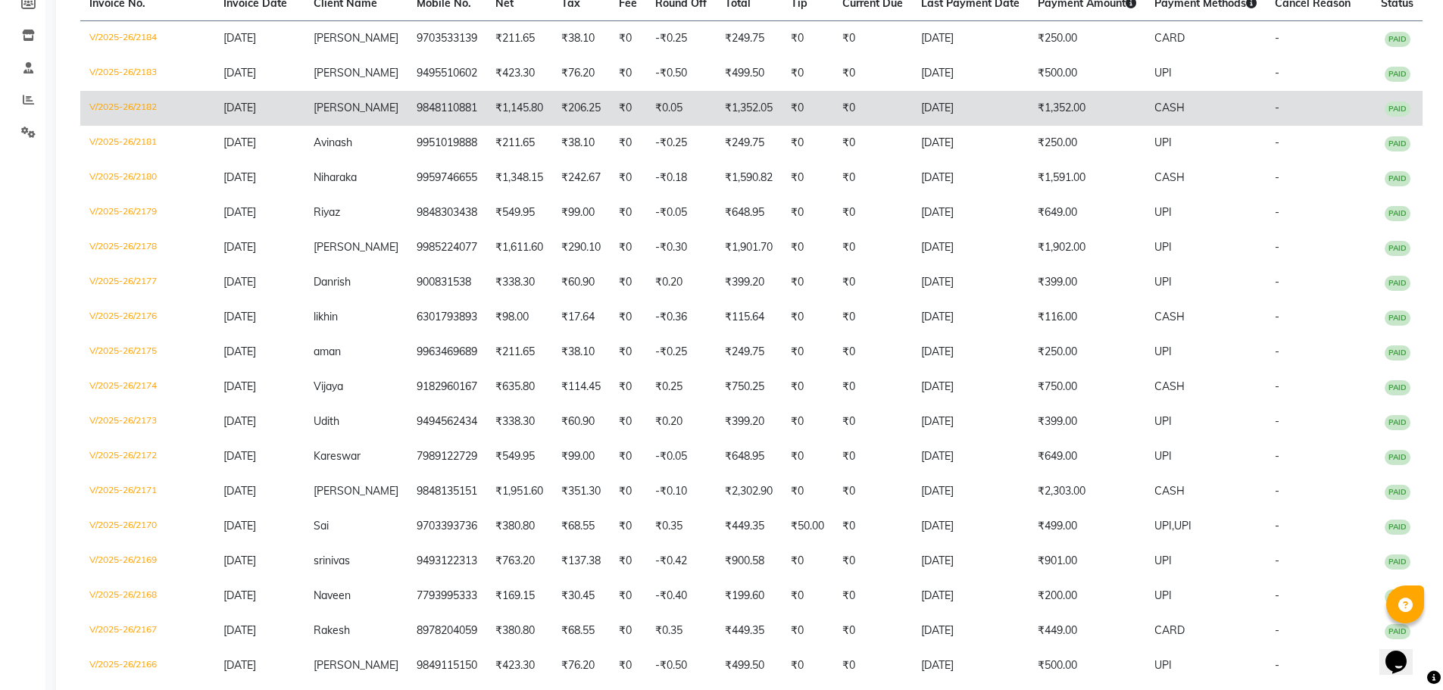
click at [453, 110] on td "9848110881" at bounding box center [446, 108] width 79 height 35
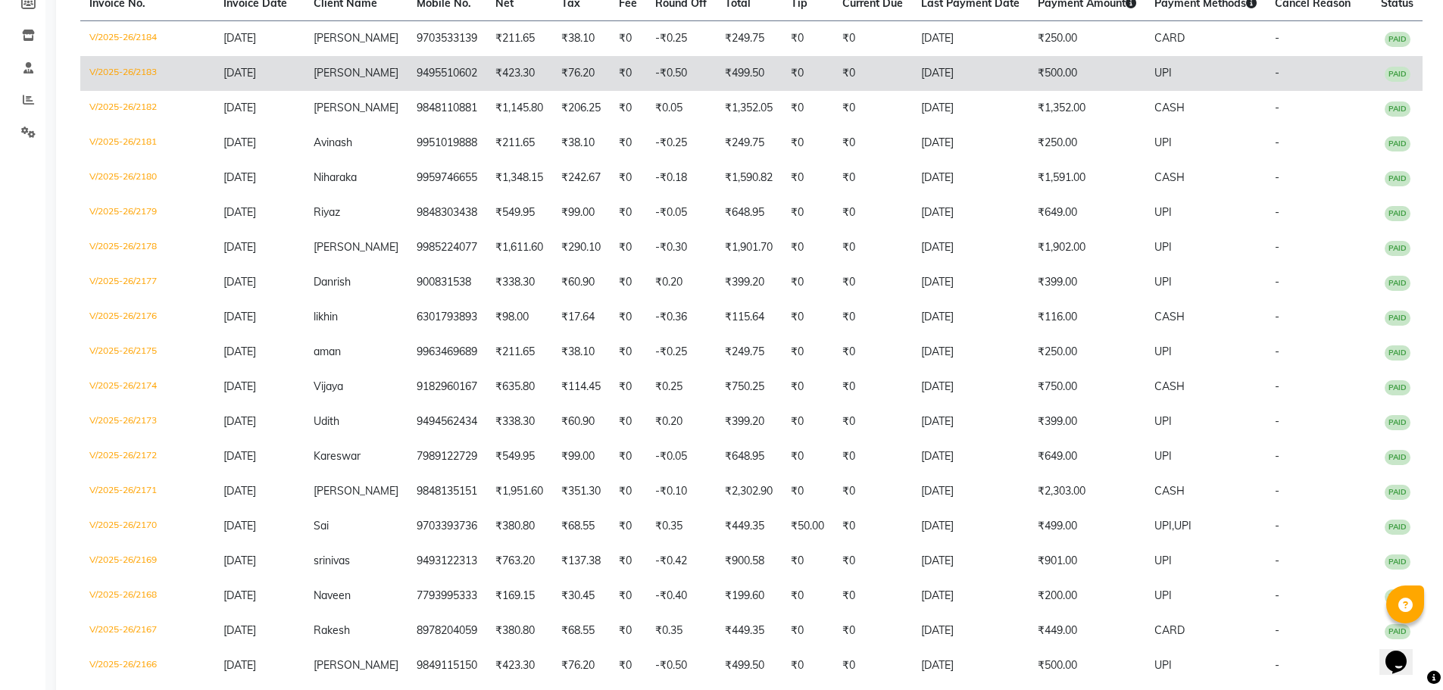
click at [554, 76] on td "₹76.20" at bounding box center [581, 73] width 58 height 35
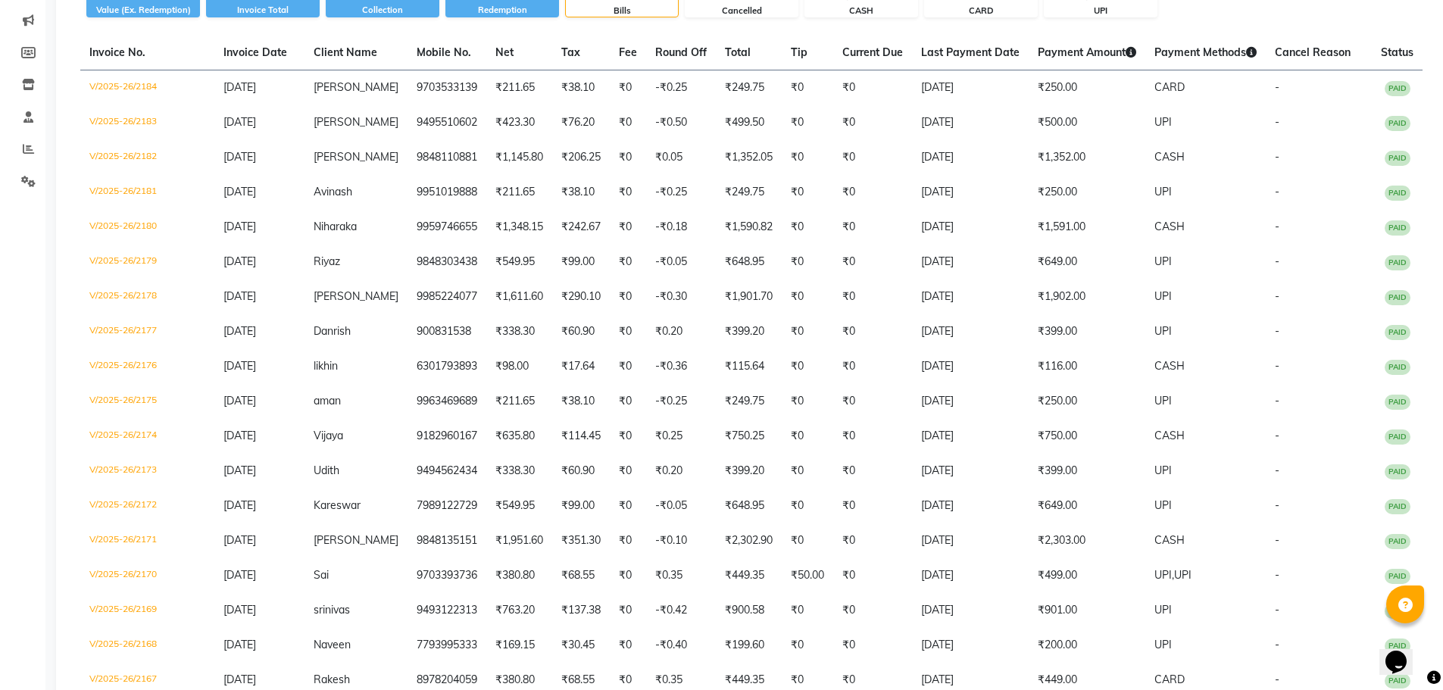
scroll to position [160, 0]
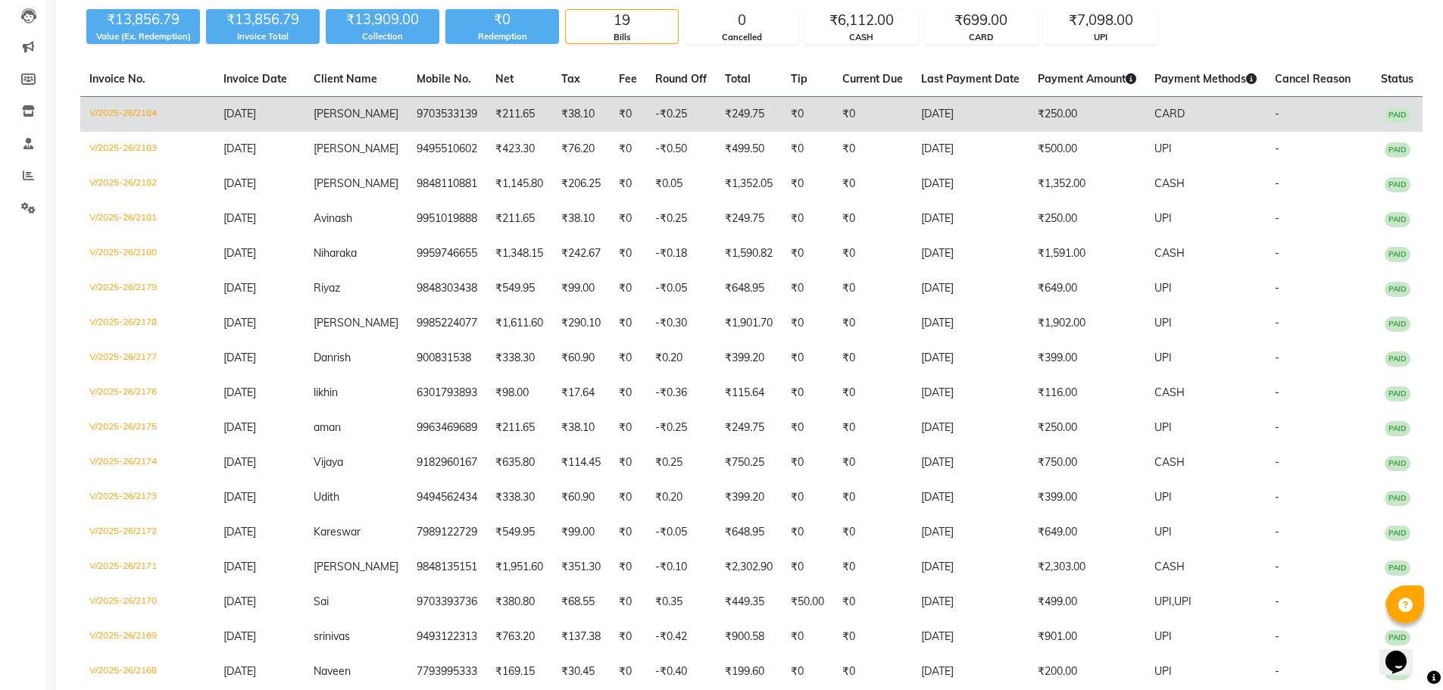
click at [527, 111] on td "₹211.65" at bounding box center [519, 115] width 66 height 36
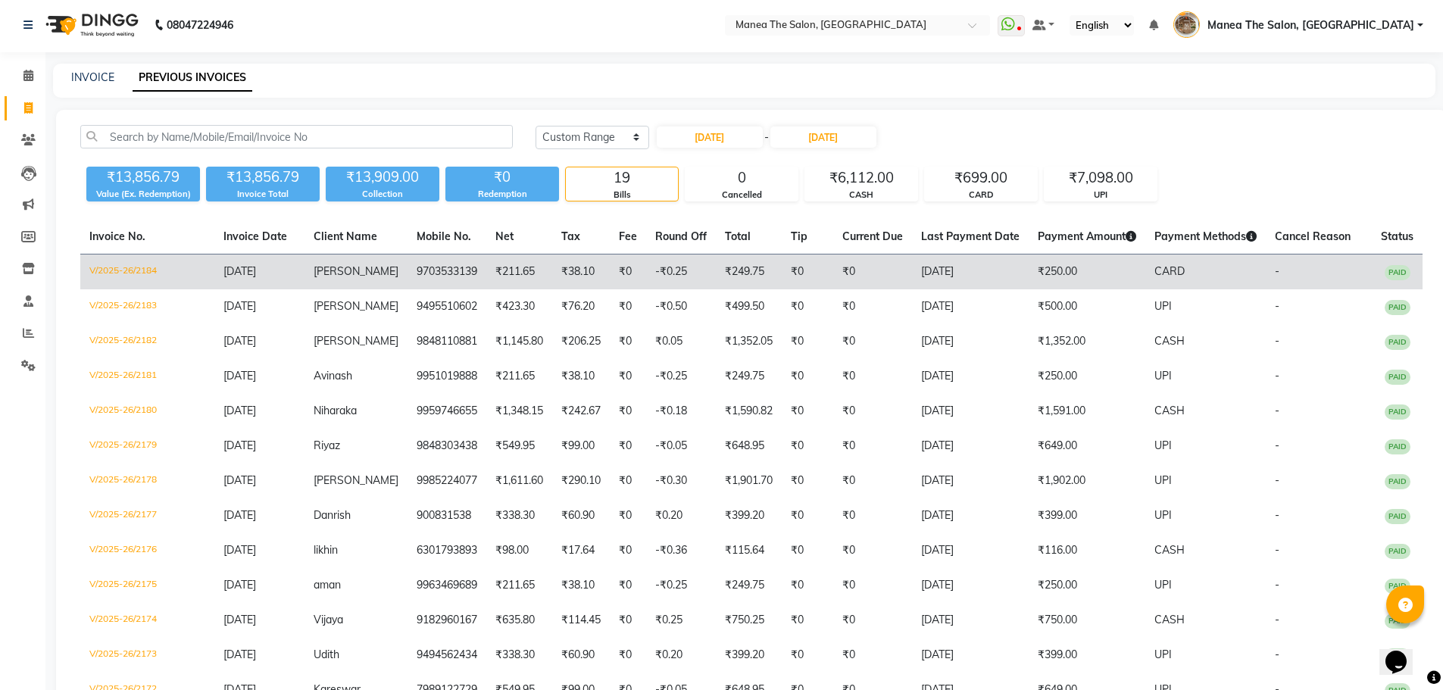
scroll to position [0, 0]
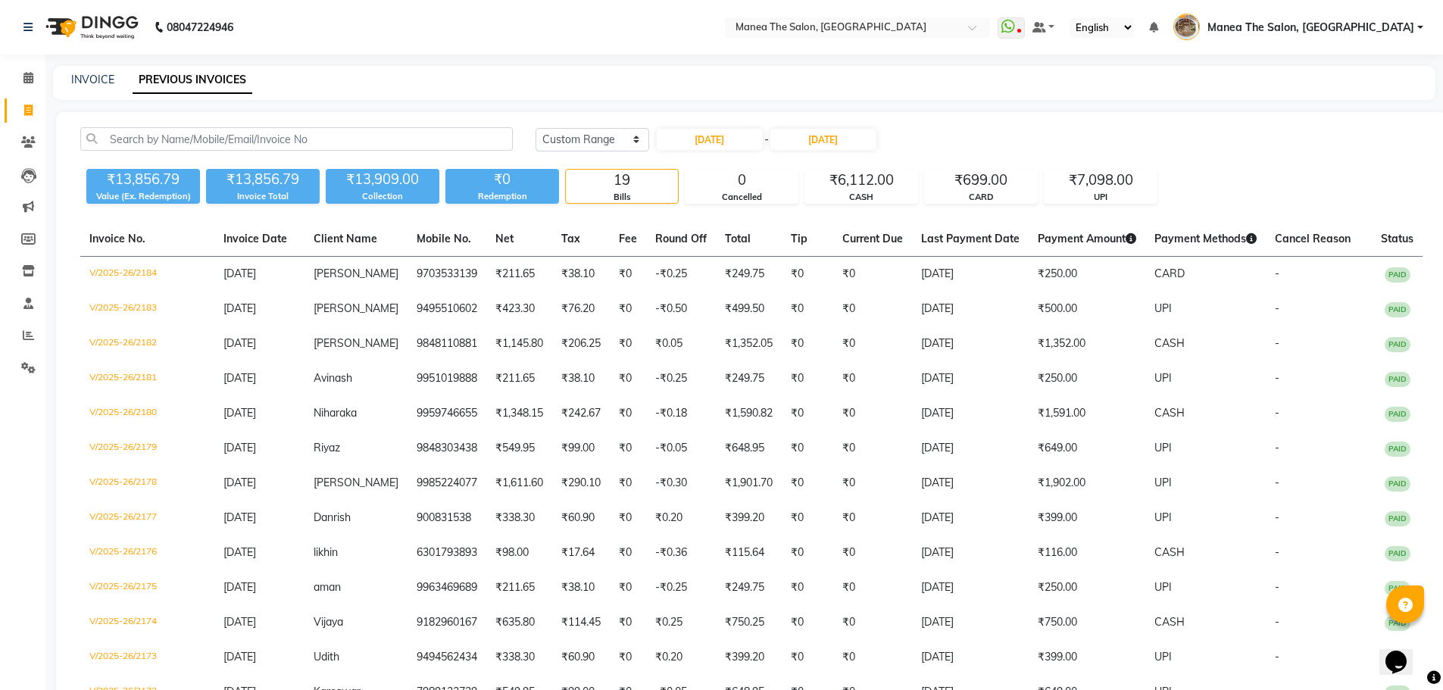
click at [1219, 164] on div "₹13,856.79 Value (Ex. Redemption) ₹13,856.79 Invoice Total ₹13,909.00 Collectio…" at bounding box center [751, 183] width 1342 height 41
click at [703, 142] on input "[DATE]" at bounding box center [710, 139] width 106 height 21
select select "8"
select select "2025"
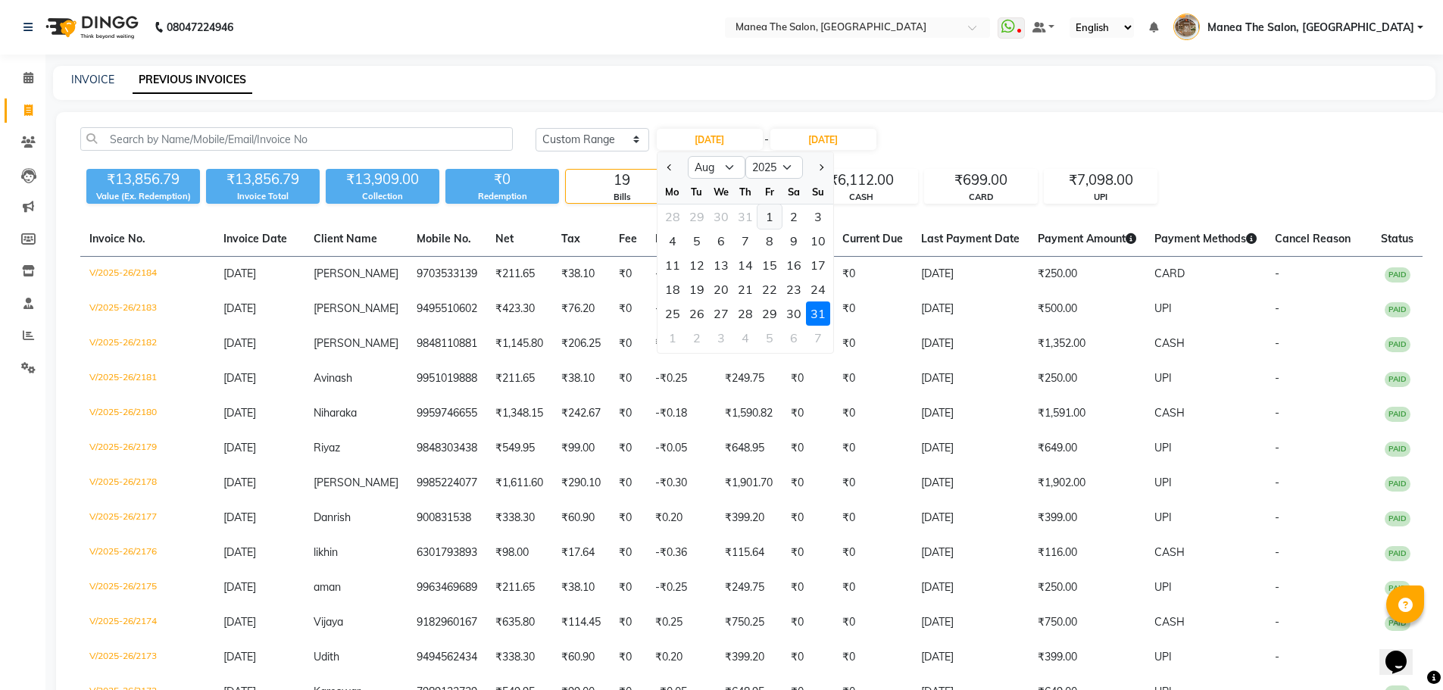
click at [771, 221] on div "1" at bounding box center [769, 216] width 24 height 24
type input "01-08-2025"
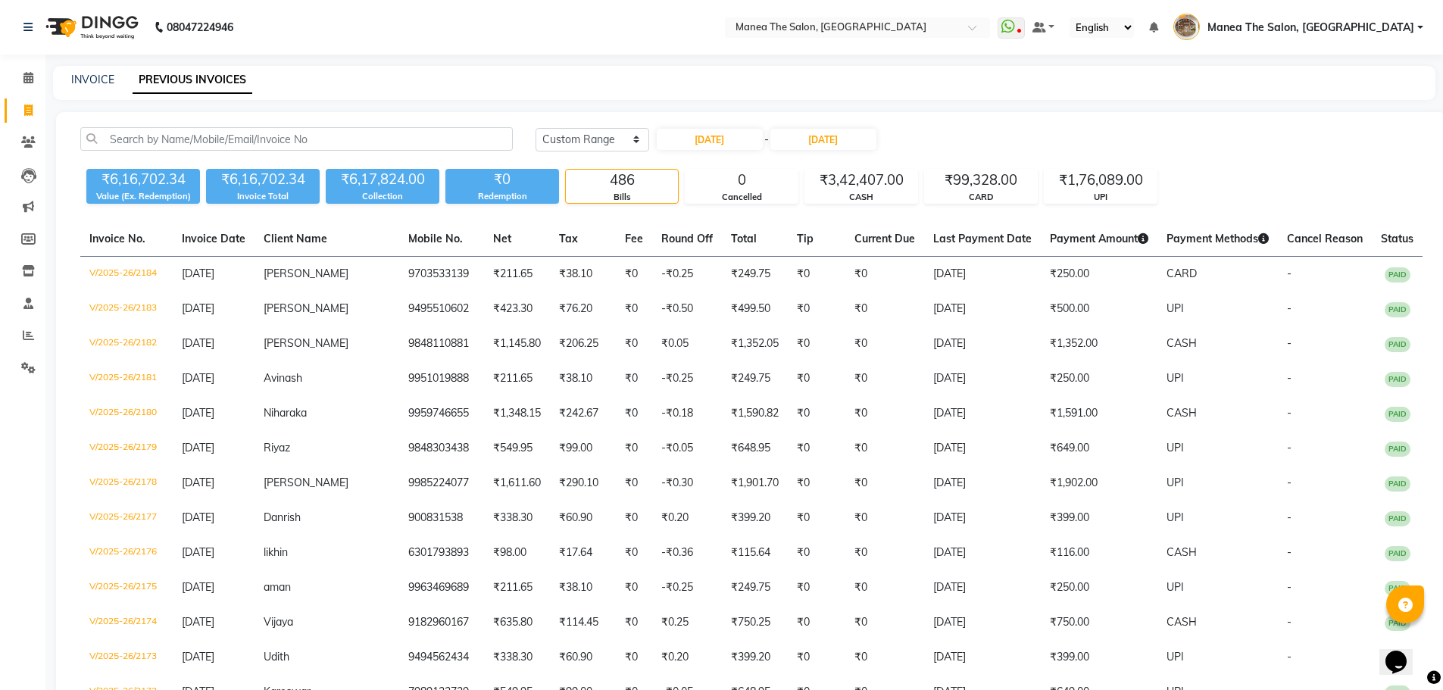
click at [1209, 175] on div "₹6,16,702.34 Value (Ex. Redemption) ₹6,16,702.34 Invoice Total ₹6,17,824.00 Col…" at bounding box center [751, 183] width 1342 height 41
click at [1223, 176] on div "₹6,16,702.34 Value (Ex. Redemption) ₹6,16,702.34 Invoice Total ₹6,17,824.00 Col…" at bounding box center [751, 183] width 1342 height 41
click at [98, 80] on link "INVOICE" at bounding box center [92, 80] width 43 height 14
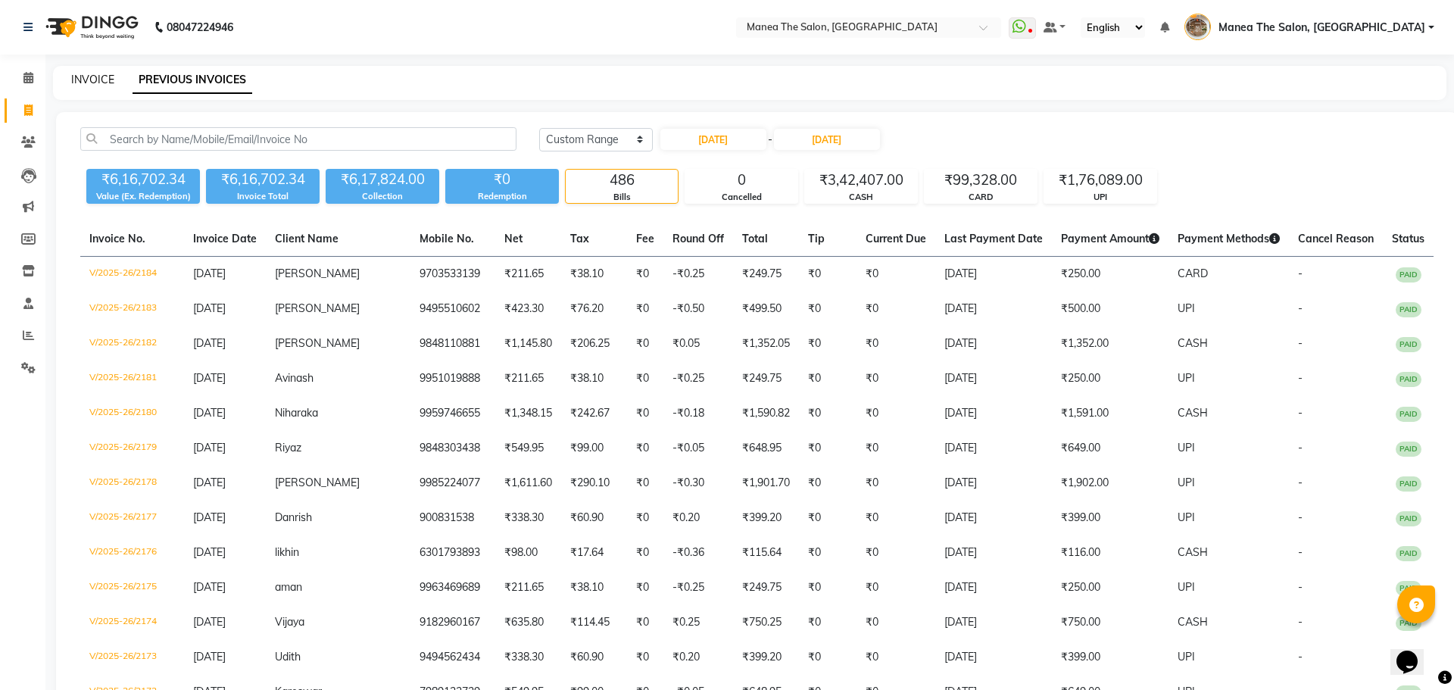
select select "7287"
select select "service"
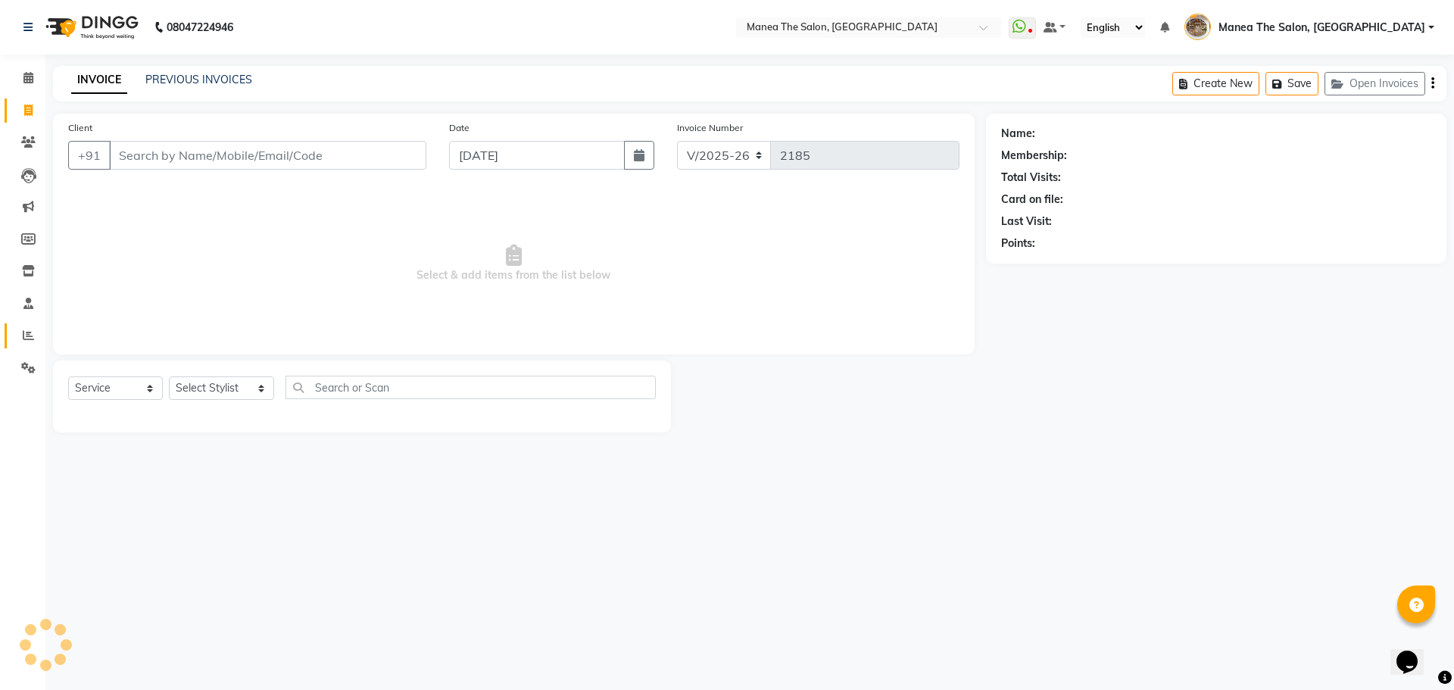
click at [30, 326] on link "Reports" at bounding box center [23, 335] width 36 height 25
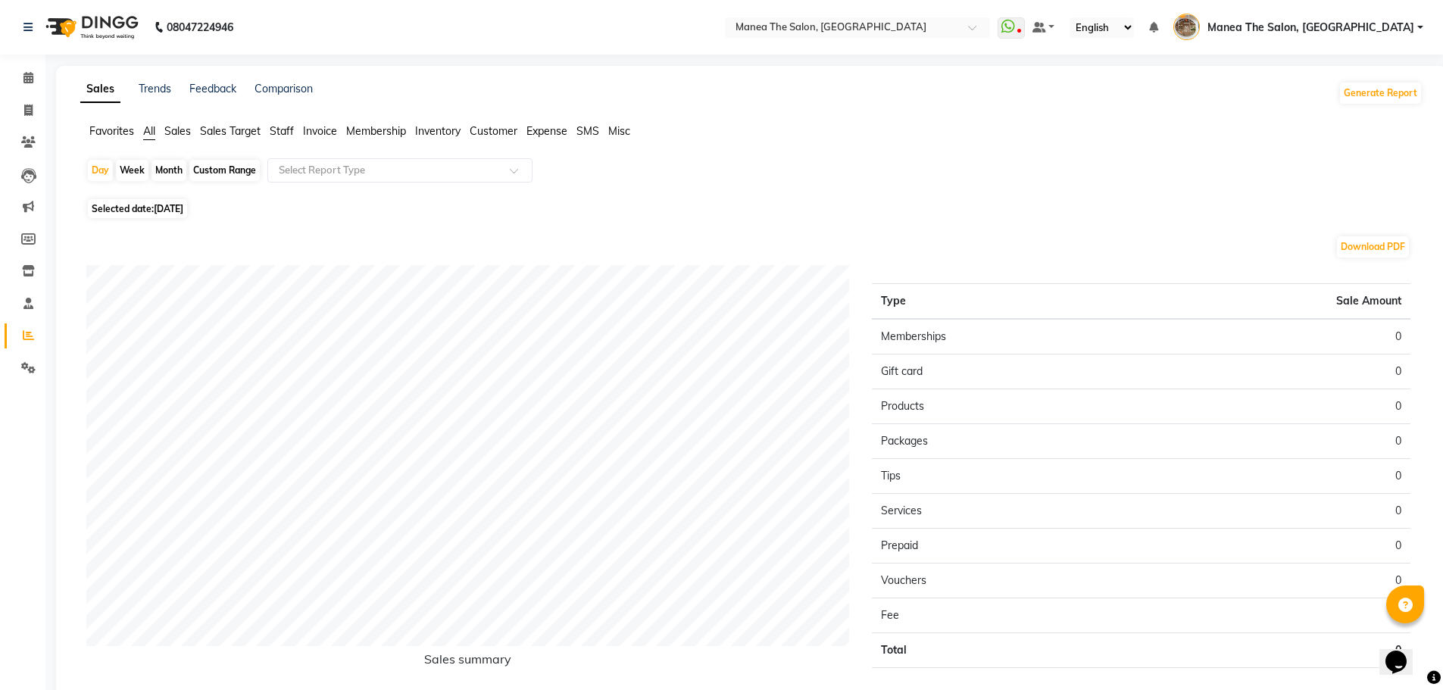
click at [209, 170] on div "Custom Range" at bounding box center [224, 170] width 70 height 21
select select "9"
select select "2025"
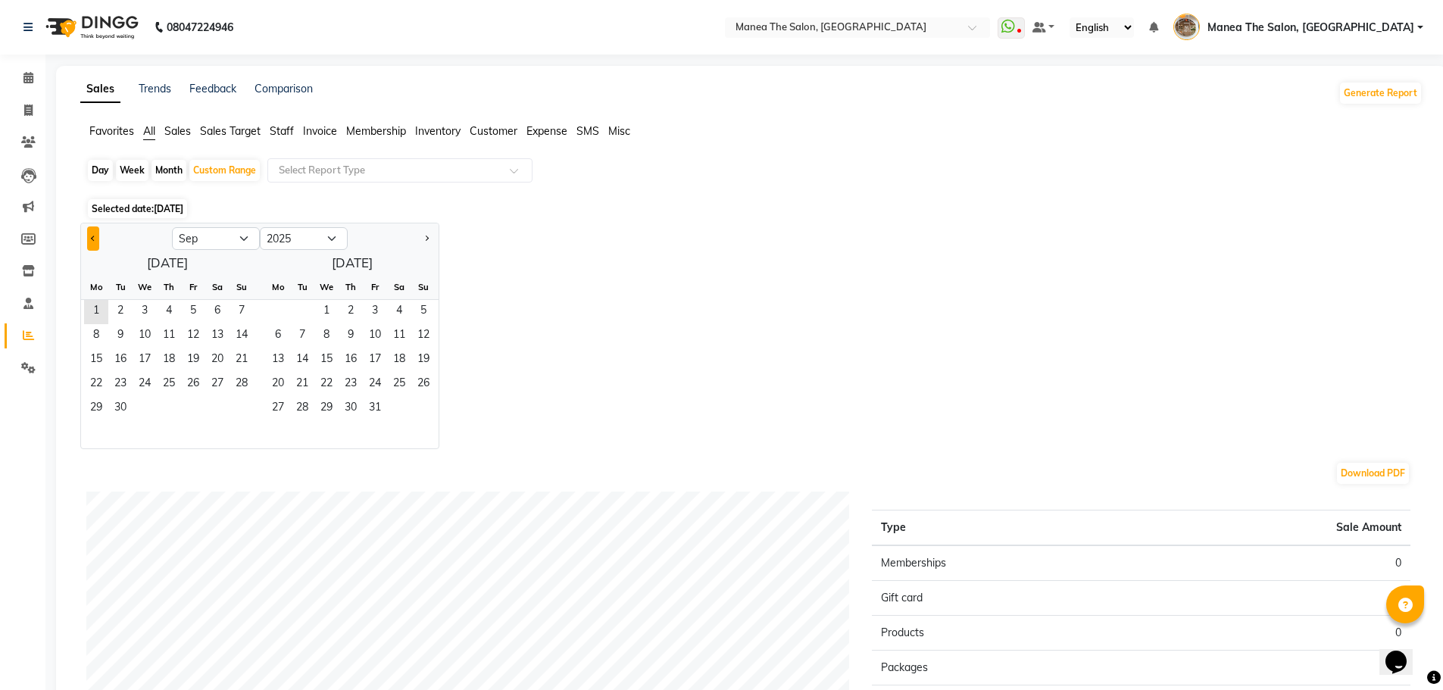
click at [93, 236] on span "Previous month" at bounding box center [93, 237] width 5 height 5
select select "8"
click at [198, 312] on span "1" at bounding box center [193, 312] width 24 height 24
click at [242, 411] on span "31" at bounding box center [241, 409] width 24 height 24
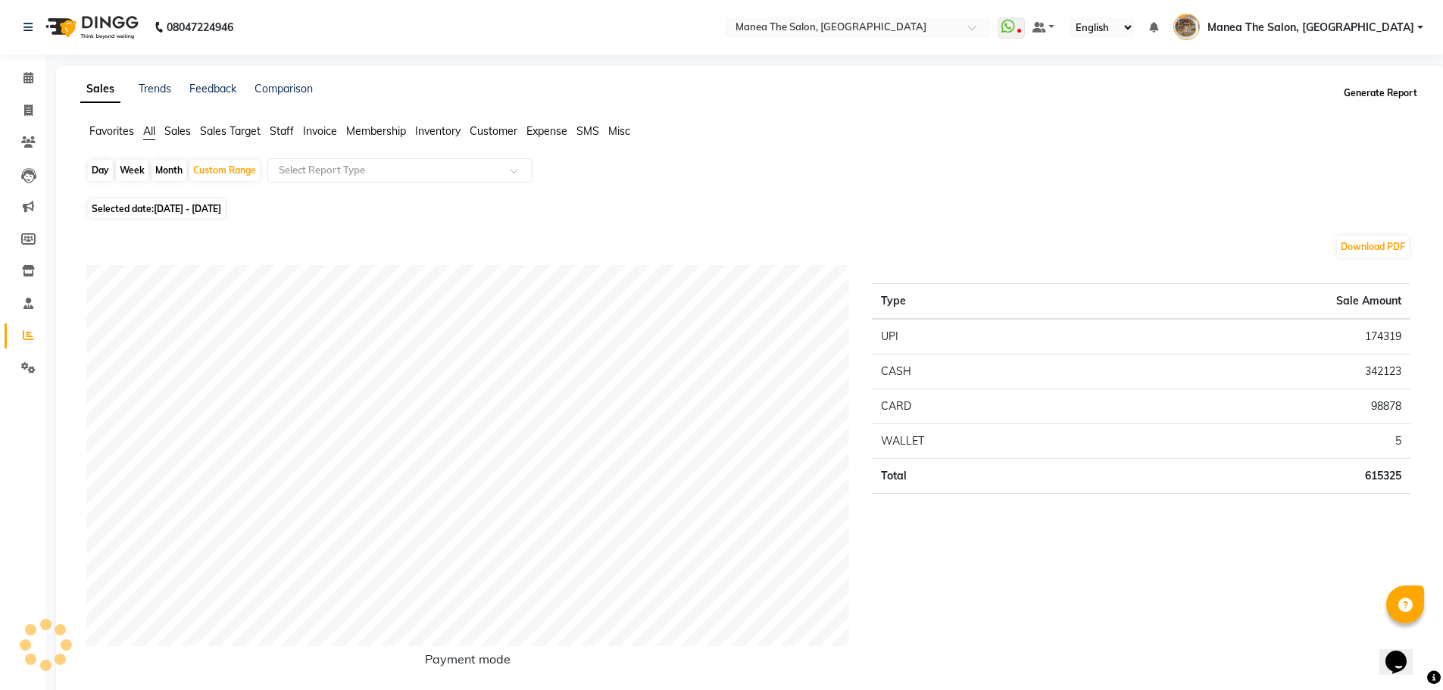
click at [1361, 98] on button "Generate Report" at bounding box center [1380, 93] width 81 height 21
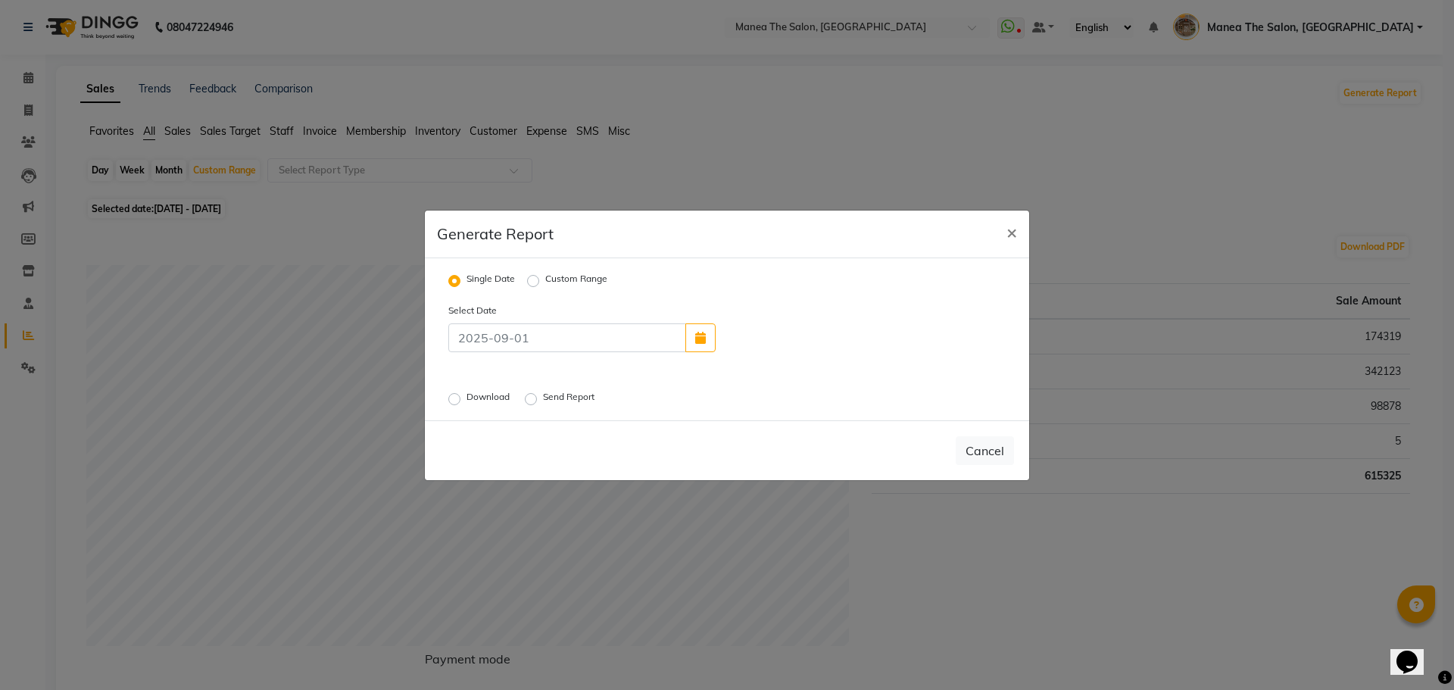
click at [545, 282] on label "Custom Range" at bounding box center [576, 281] width 62 height 18
click at [535, 282] on input "Custom Range" at bounding box center [535, 280] width 11 height 11
radio input "true"
select select "9"
select select "2025"
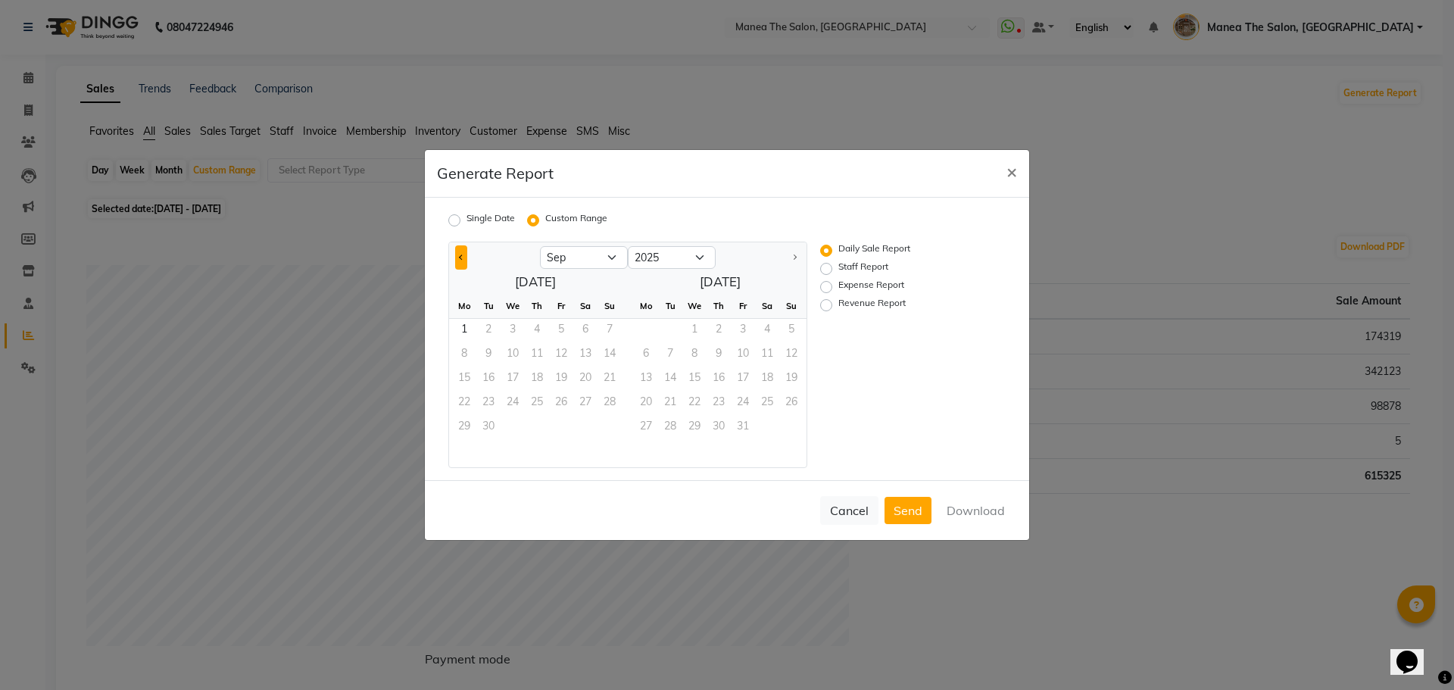
click at [461, 256] on span "Previous month" at bounding box center [461, 256] width 5 height 5
select select "8"
click at [556, 328] on span "1" at bounding box center [561, 331] width 24 height 24
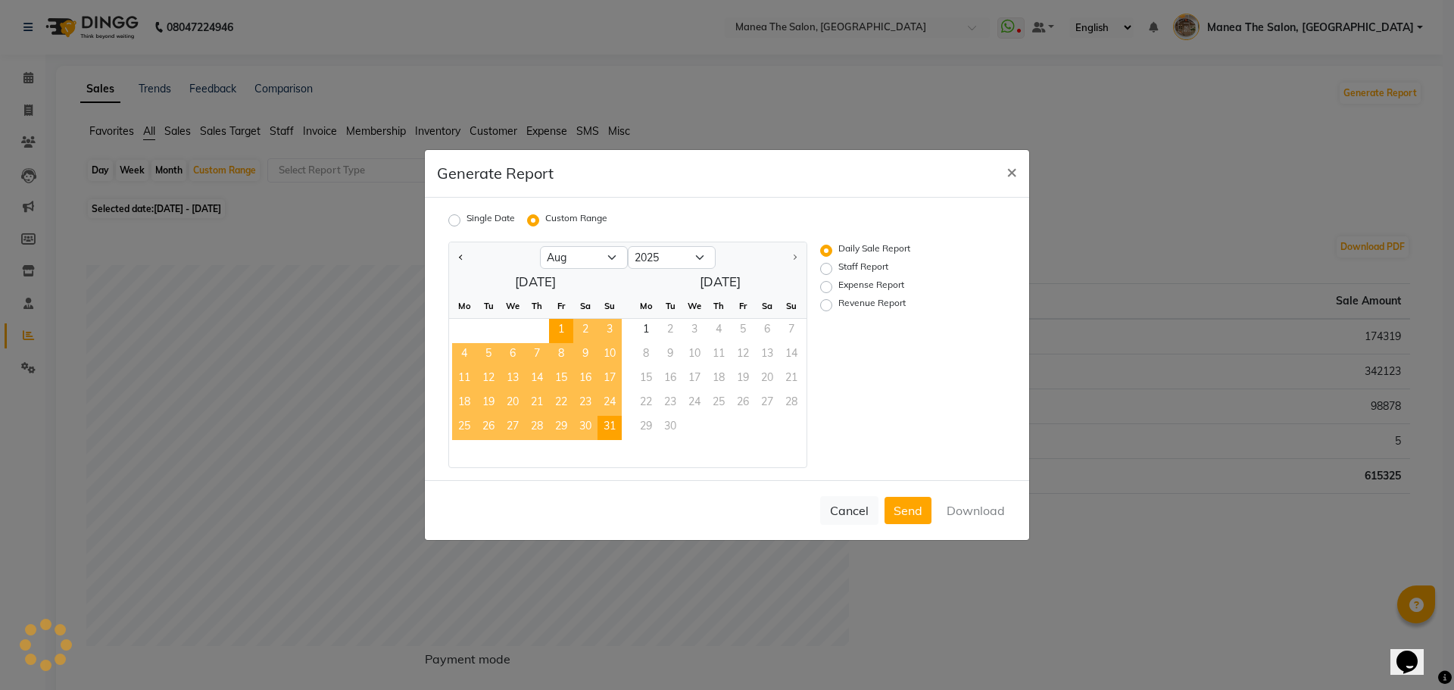
click at [619, 433] on span "31" at bounding box center [609, 428] width 24 height 24
click at [996, 505] on button "Download" at bounding box center [975, 510] width 76 height 27
click at [1161, 145] on ngb-modal-window "Generate Report × Single Date Custom Range Jan Feb Mar Apr May Jun Jul Aug Sep …" at bounding box center [727, 345] width 1454 height 690
click at [1006, 174] on span "×" at bounding box center [1011, 171] width 11 height 23
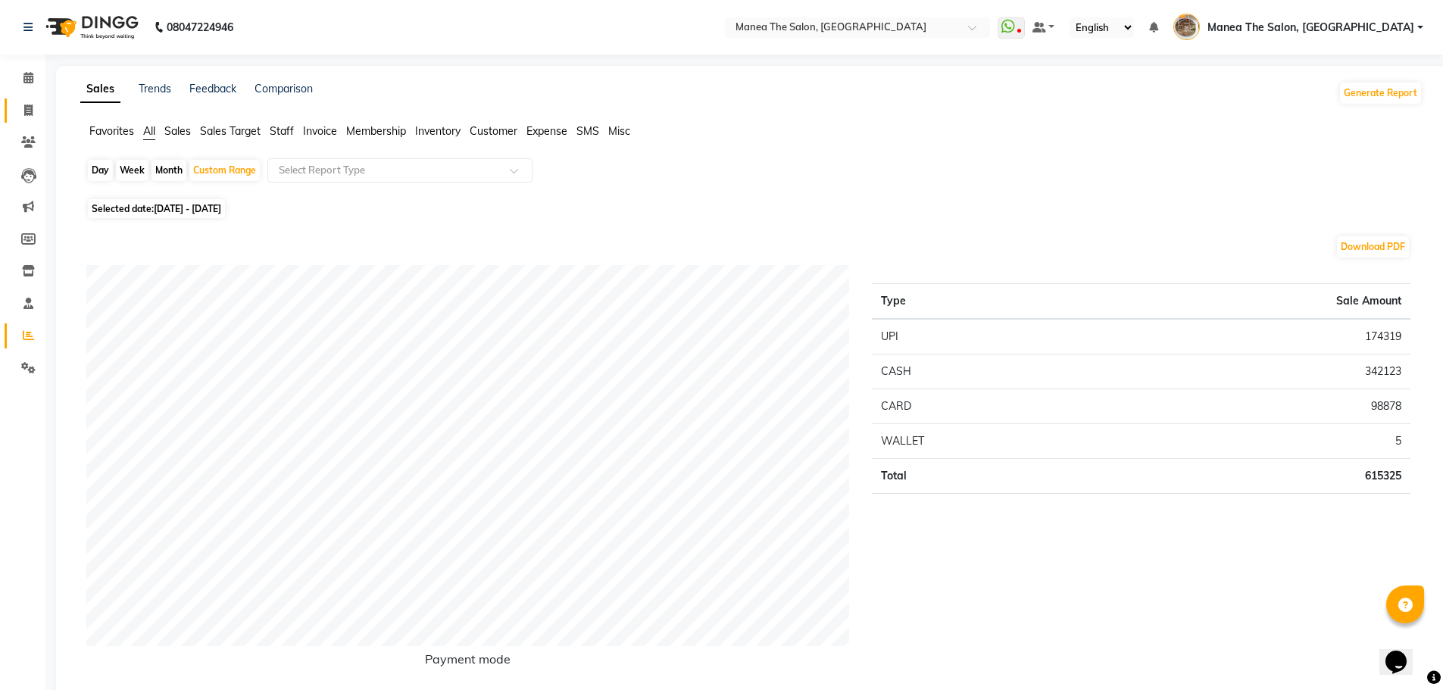
click at [27, 107] on icon at bounding box center [28, 109] width 8 height 11
select select "service"
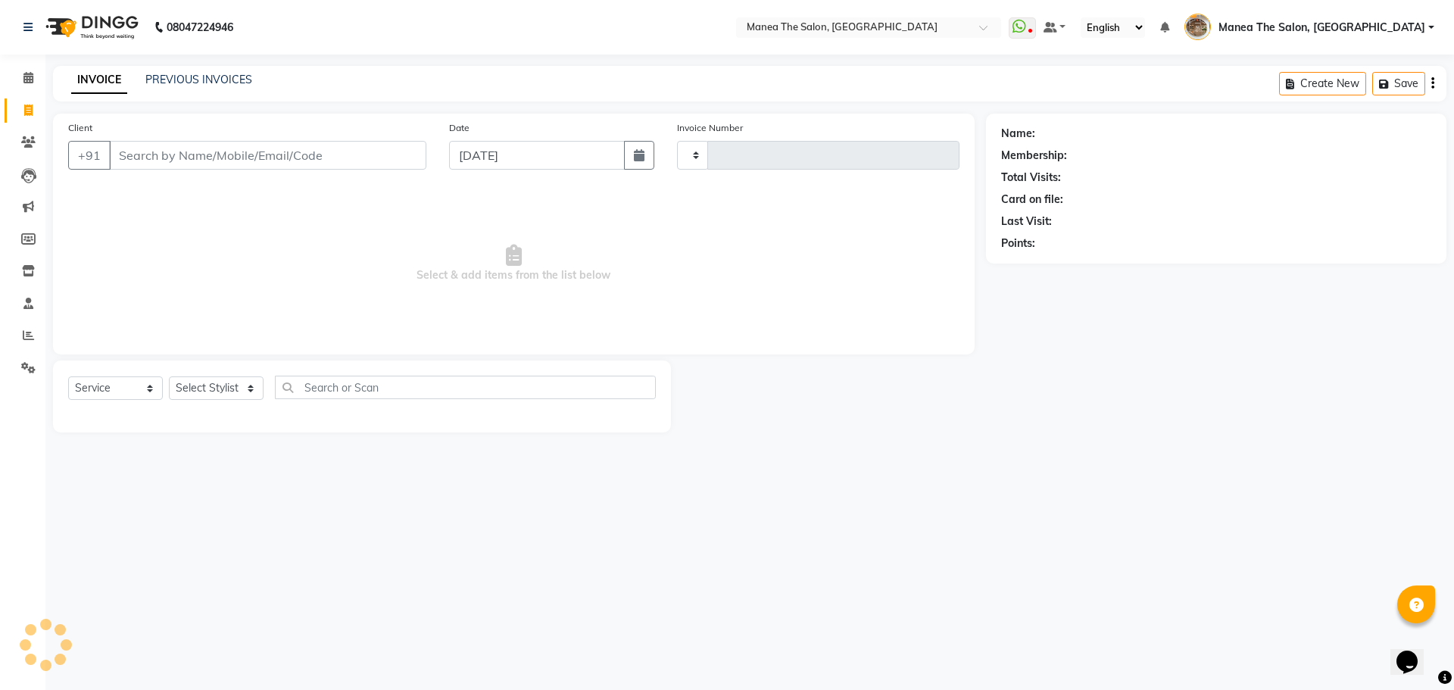
type input "2185"
select select "7287"
click at [181, 81] on link "PREVIOUS INVOICES" at bounding box center [198, 80] width 107 height 14
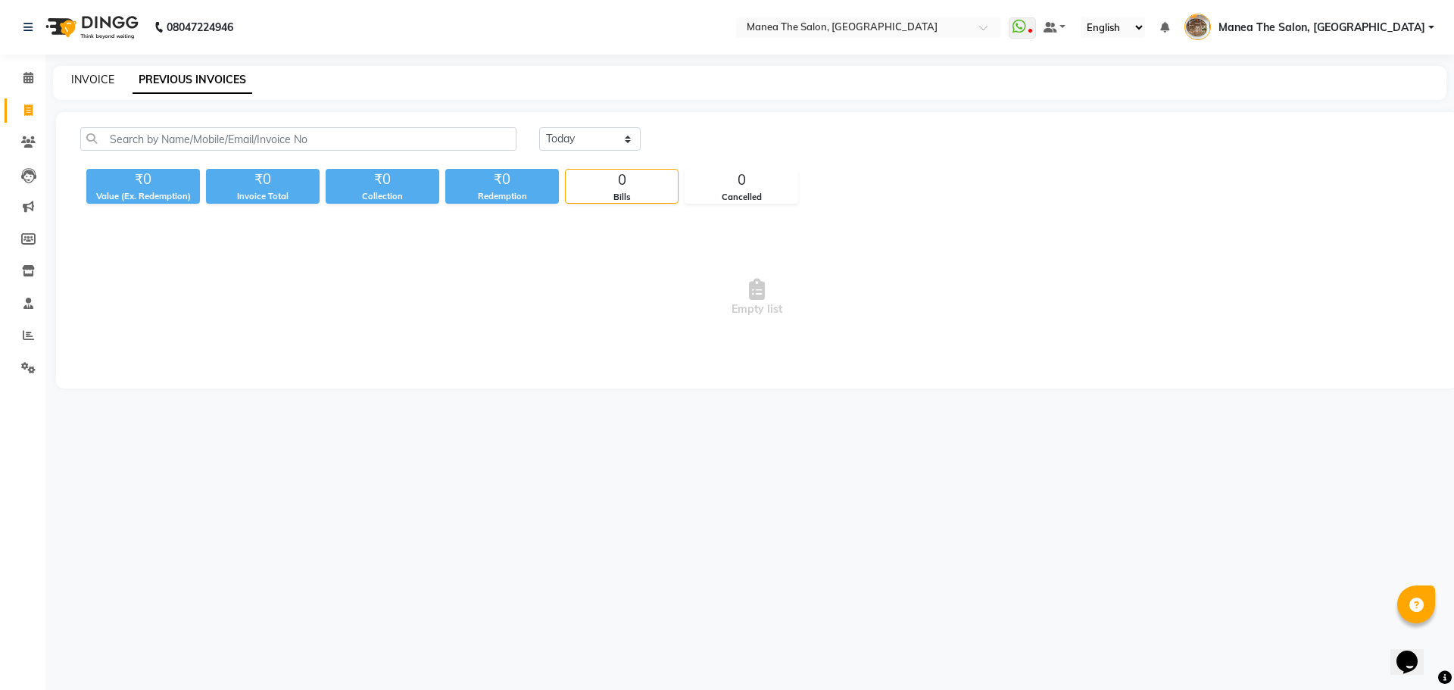
click at [96, 83] on link "INVOICE" at bounding box center [92, 80] width 43 height 14
select select "7287"
select select "service"
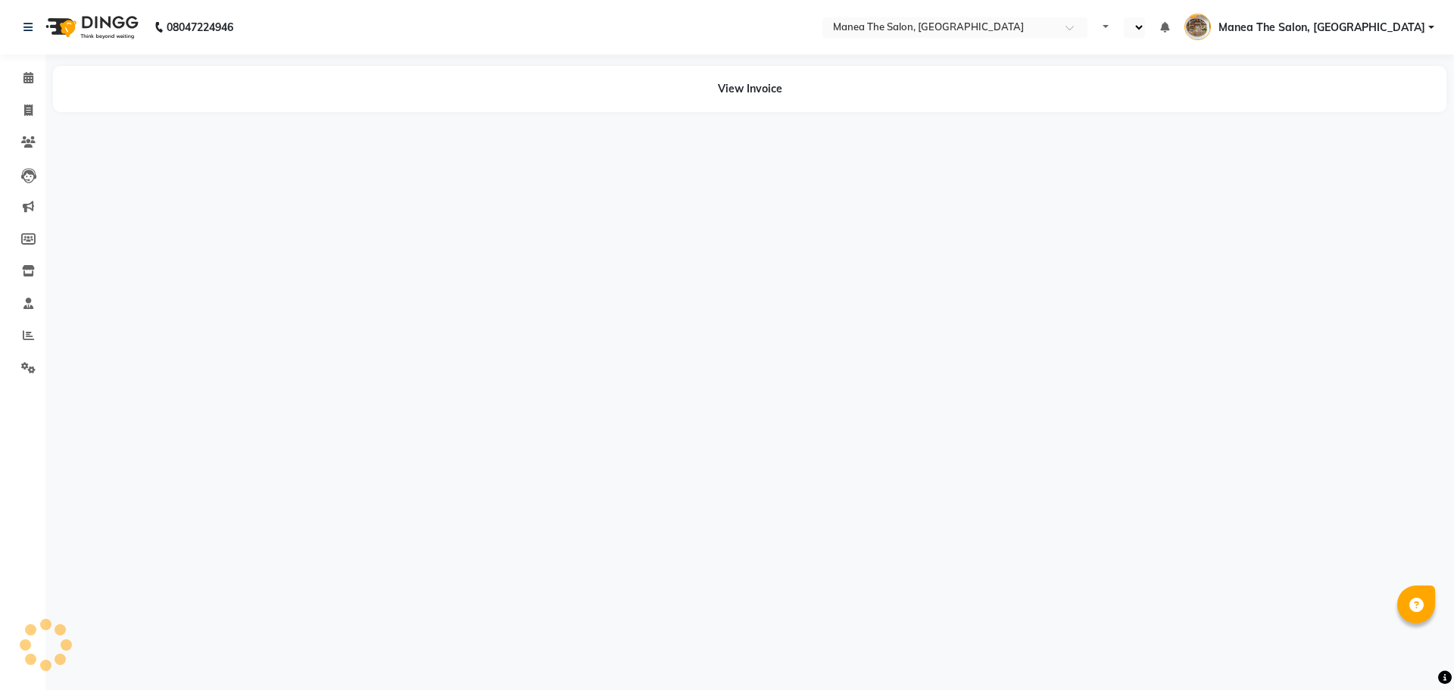
select select "en"
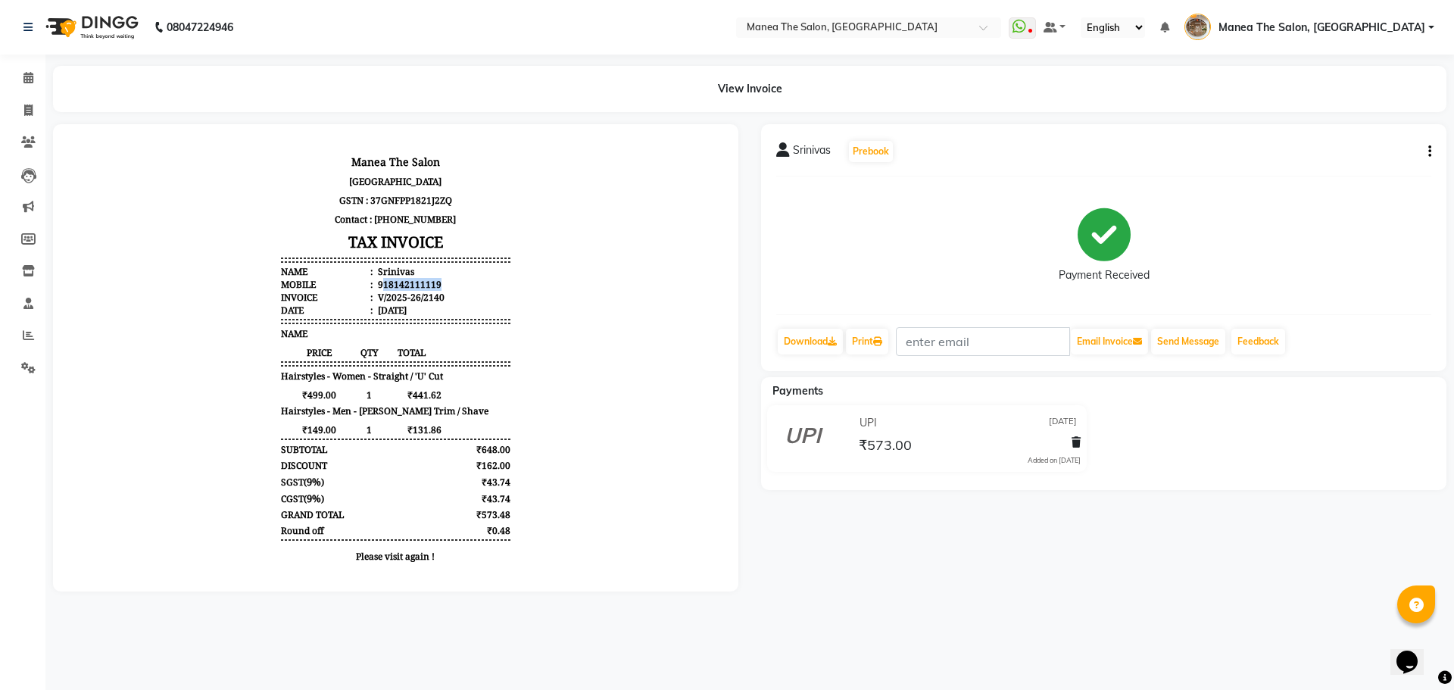
drag, startPoint x: 374, startPoint y: 288, endPoint x: 451, endPoint y: 286, distance: 76.5
click at [451, 286] on li "Mobile : 918142111119" at bounding box center [395, 284] width 229 height 13
click at [481, 286] on li "Mobile : 918142111119" at bounding box center [395, 284] width 229 height 13
drag, startPoint x: 376, startPoint y: 284, endPoint x: 446, endPoint y: 282, distance: 69.7
click at [446, 282] on li "Mobile : 918142111119" at bounding box center [395, 284] width 229 height 13
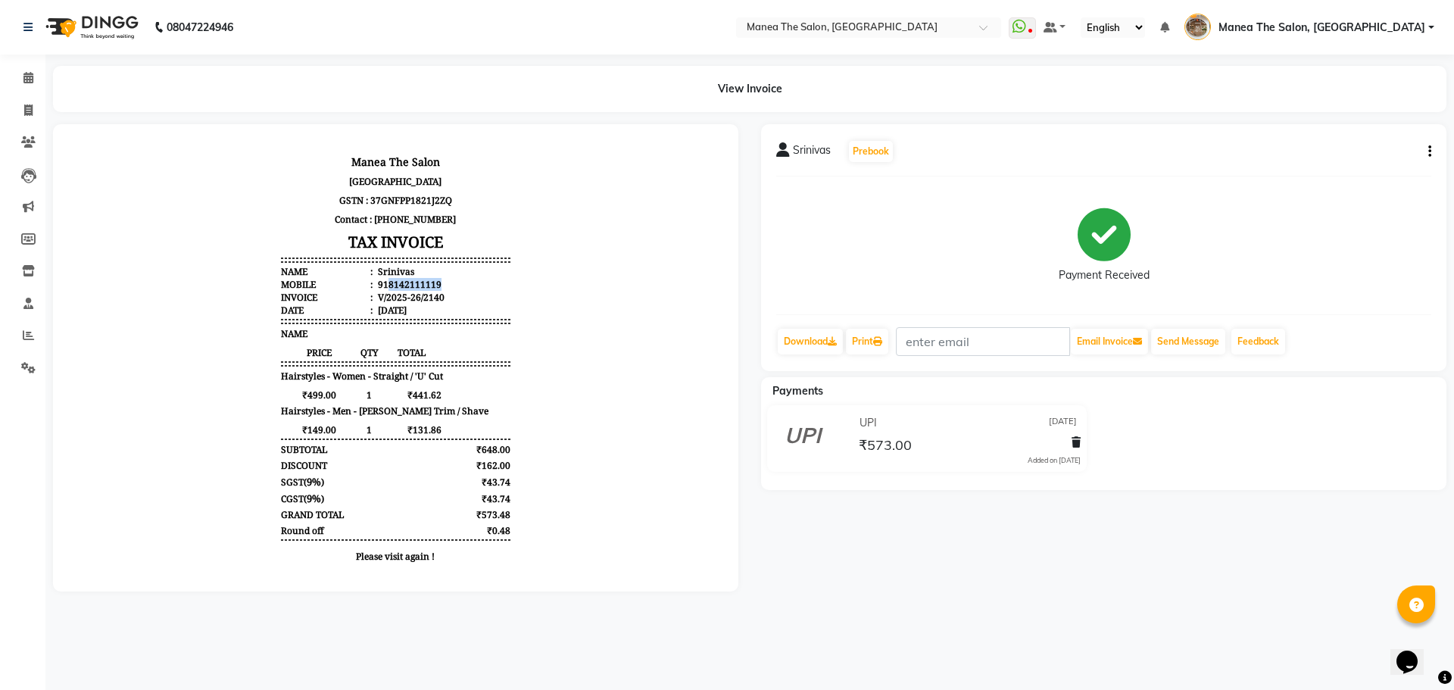
copy div "8142111119"
drag, startPoint x: 23, startPoint y: 113, endPoint x: 39, endPoint y: 116, distance: 15.4
click at [24, 113] on icon at bounding box center [28, 109] width 8 height 11
select select "service"
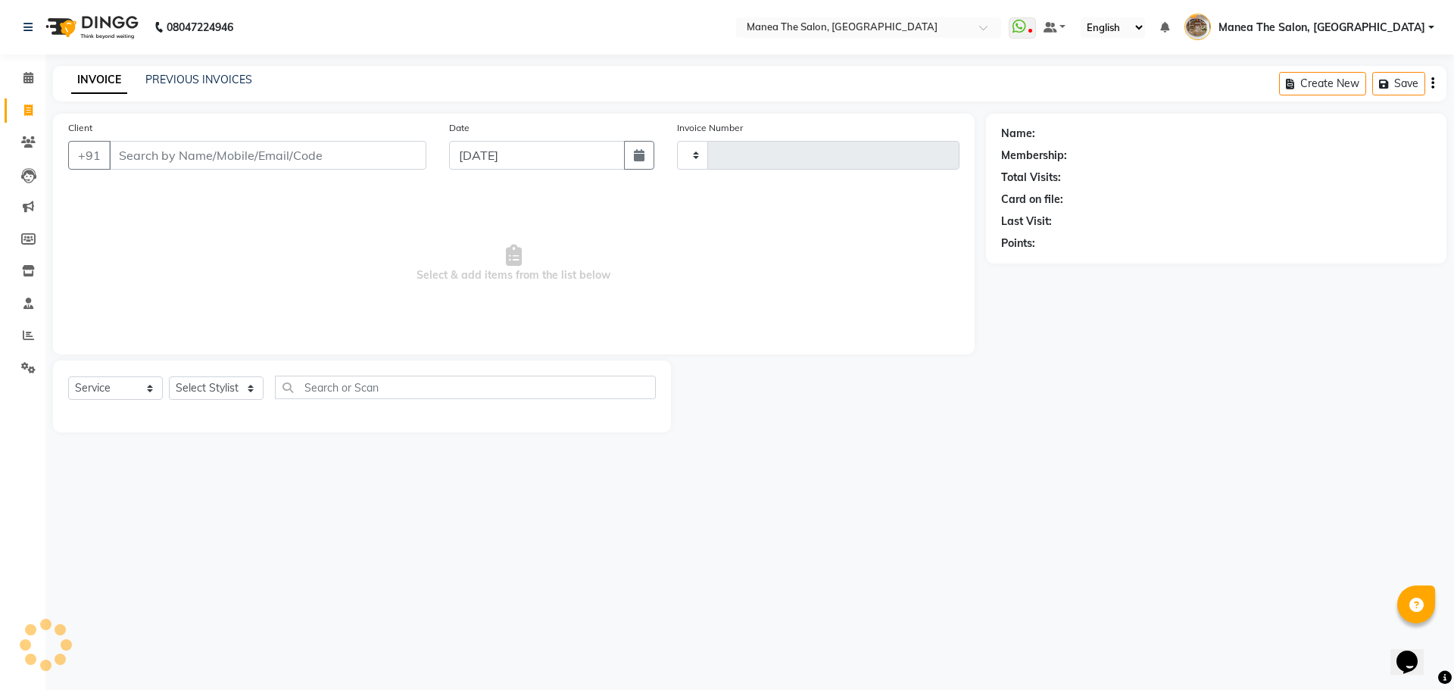
type input "2185"
select select "7287"
click at [172, 151] on input "Client" at bounding box center [267, 155] width 317 height 29
type input "8142111119"
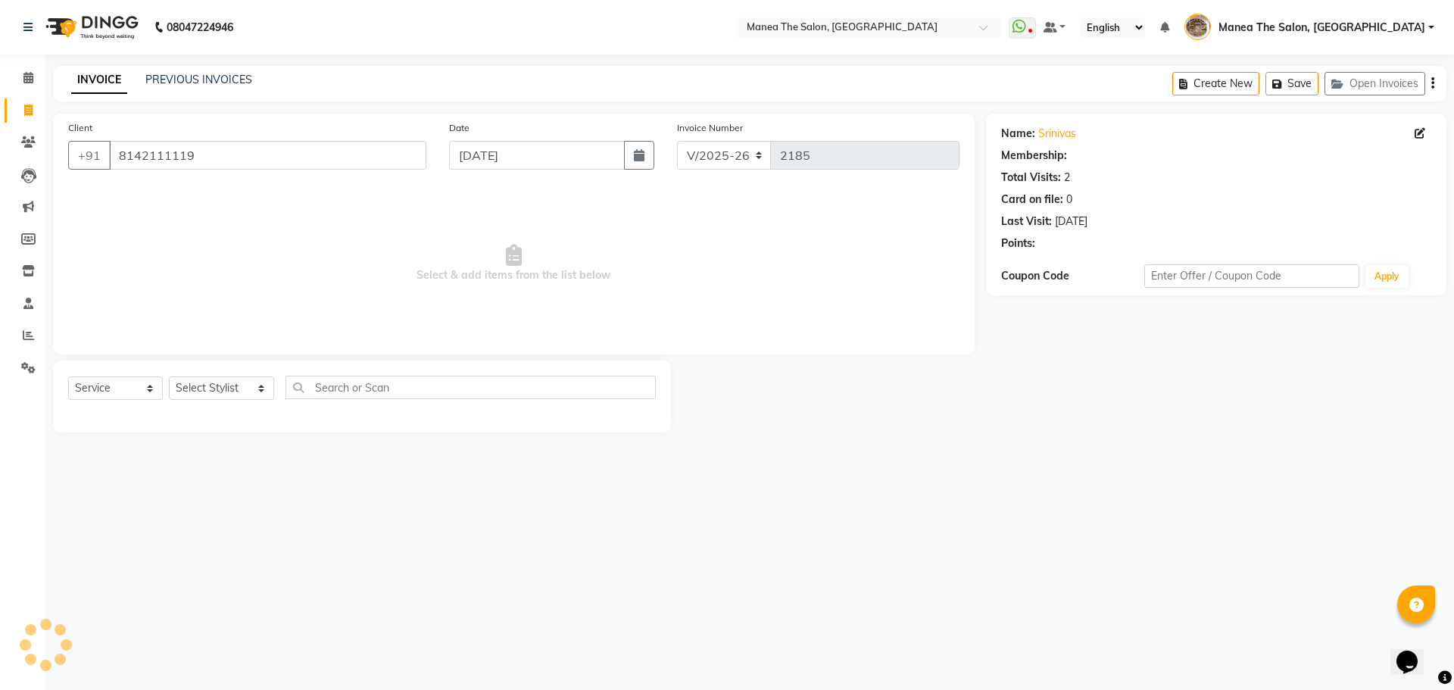
select select "1: Object"
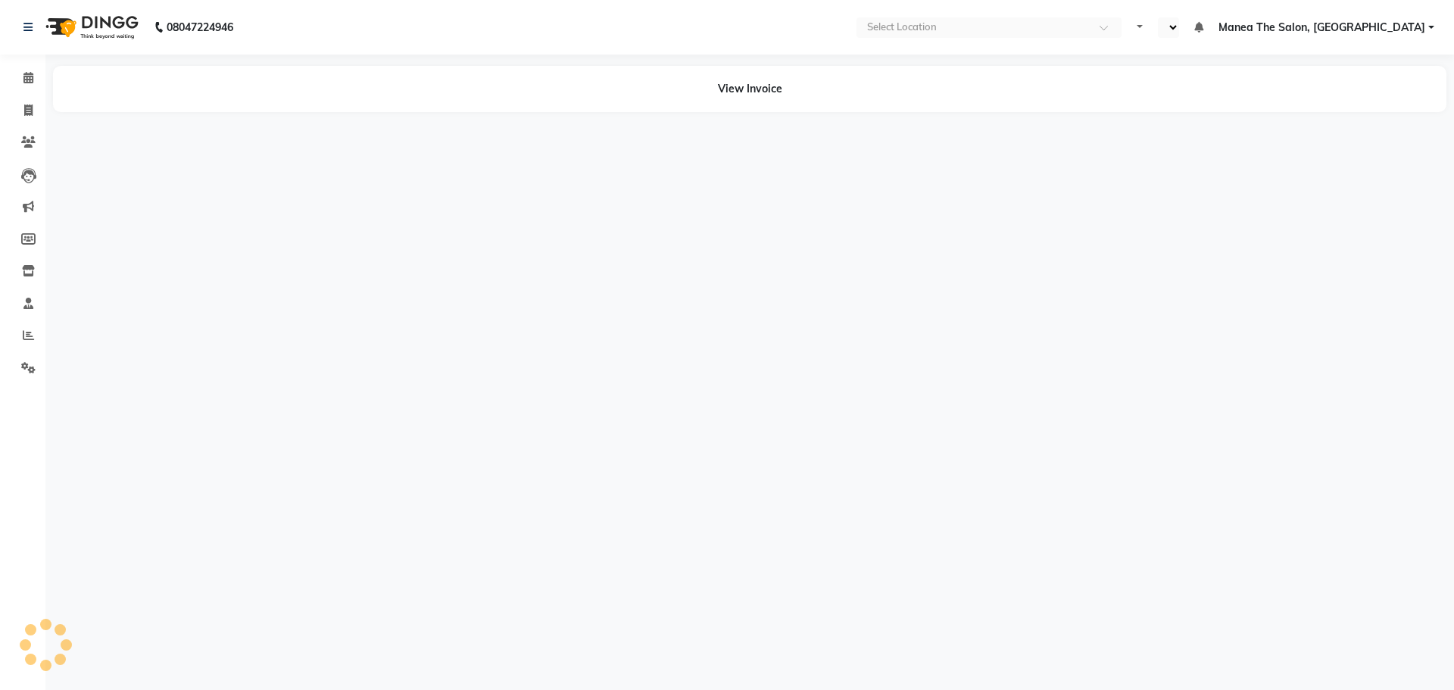
select select "en"
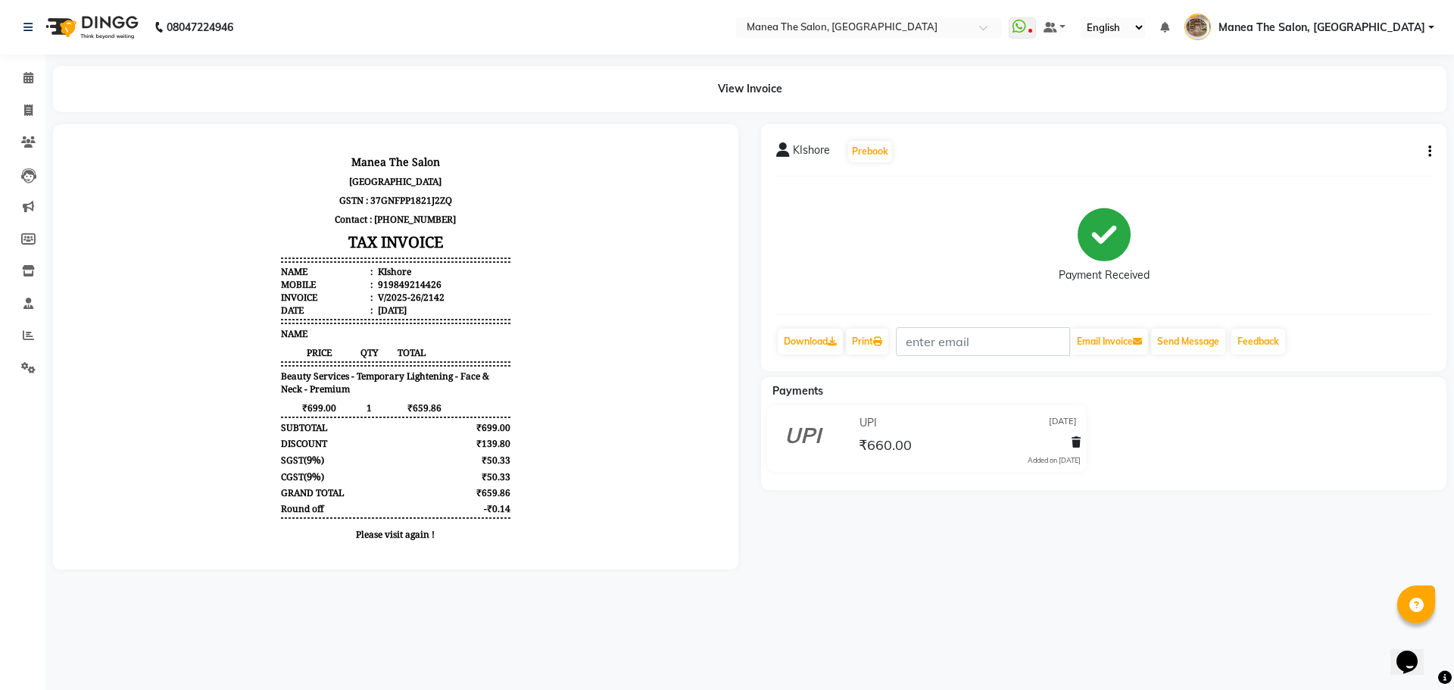
click at [375, 282] on div "919849214426" at bounding box center [408, 284] width 67 height 13
copy div "919849214426"
click at [20, 111] on span at bounding box center [28, 110] width 27 height 17
select select "7287"
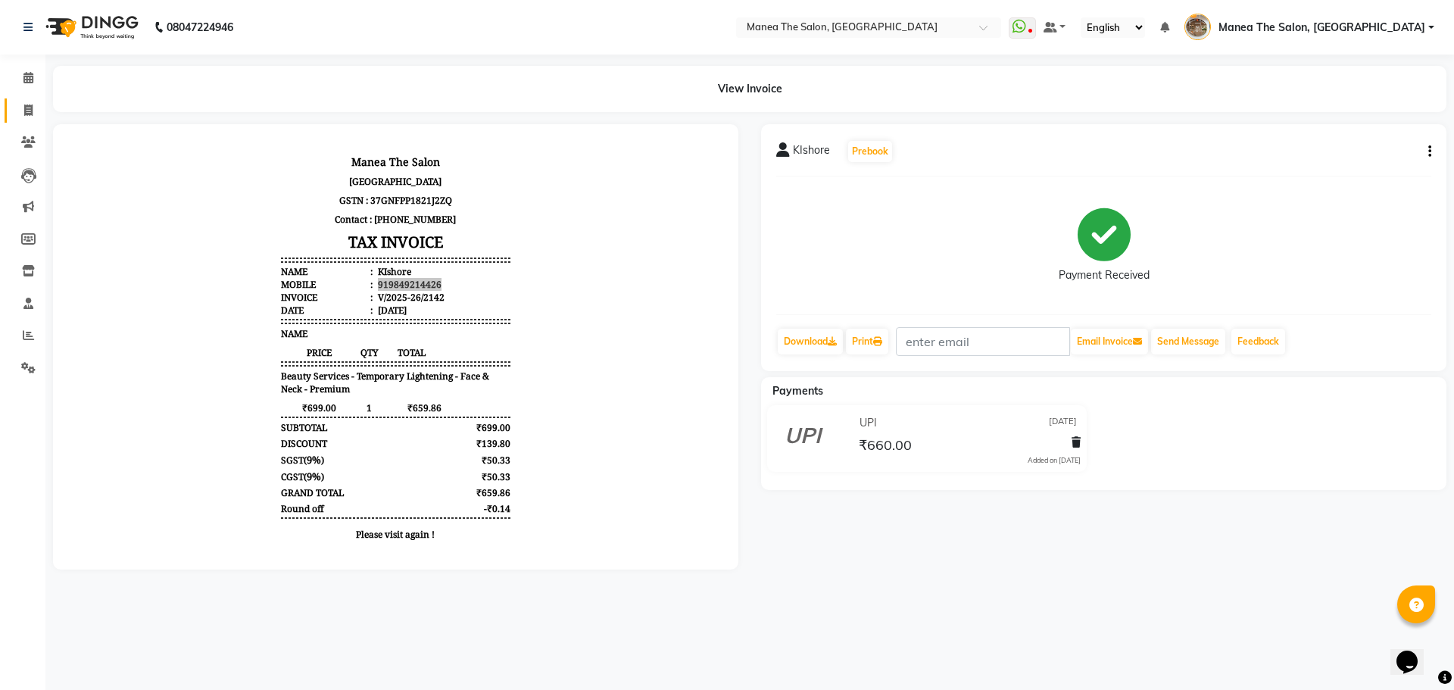
select select "service"
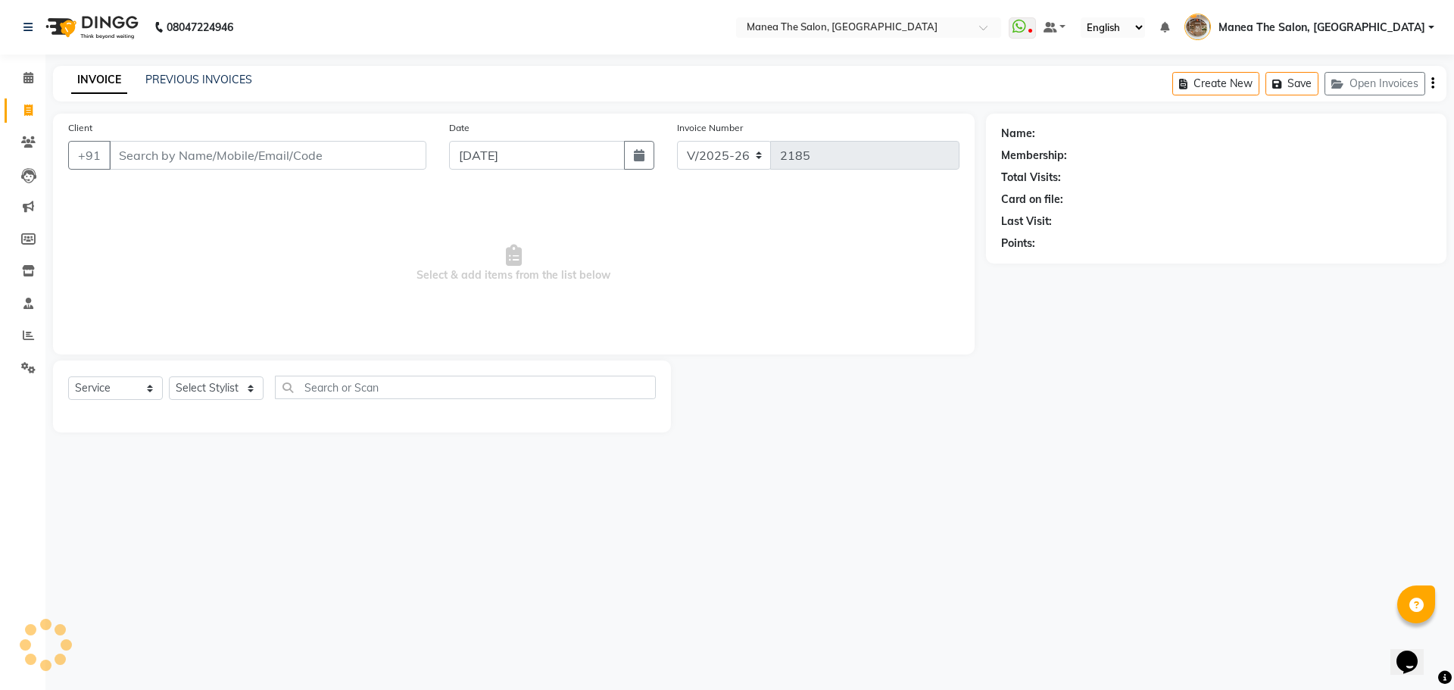
click at [140, 146] on input "Client" at bounding box center [267, 155] width 317 height 29
type input "919849214426"
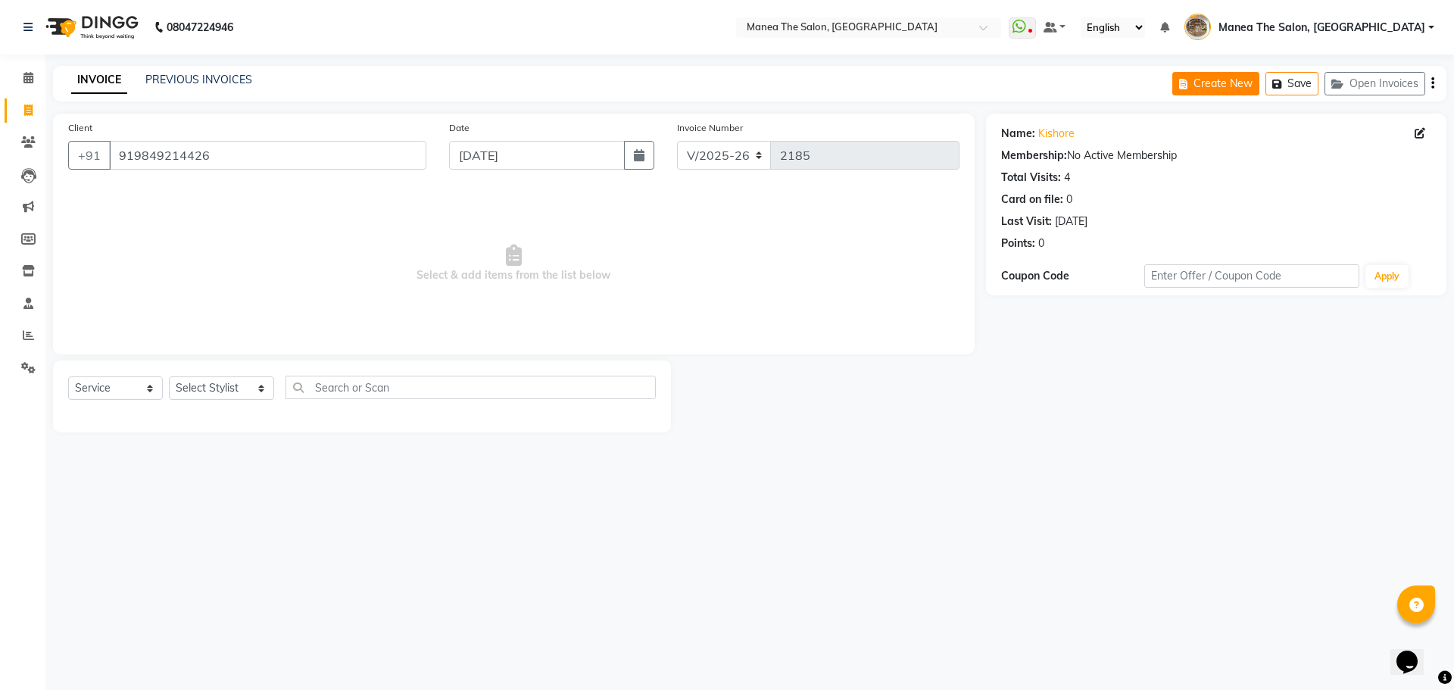
click at [1179, 88] on button "Create New" at bounding box center [1215, 83] width 87 height 23
select select "service"
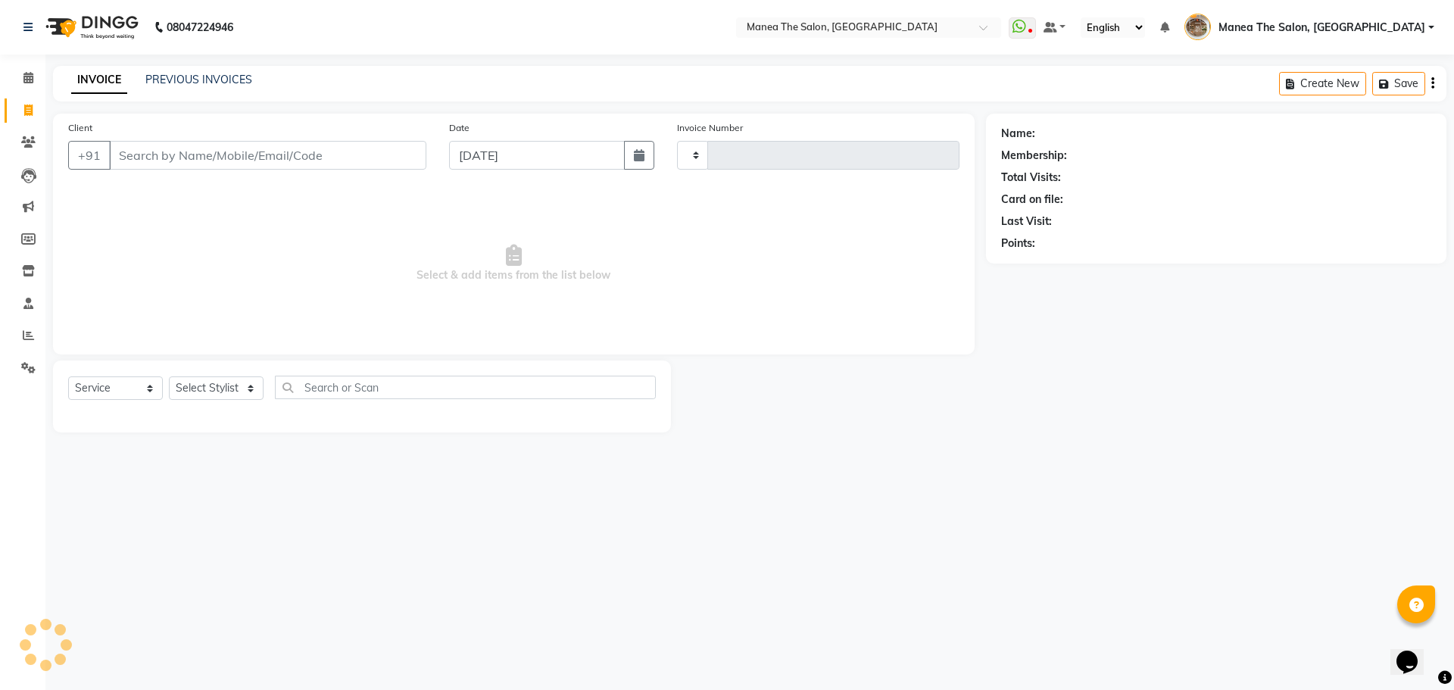
type input "2185"
select select "7287"
click at [323, 151] on input "Client" at bounding box center [267, 155] width 317 height 29
type input "918555963684"
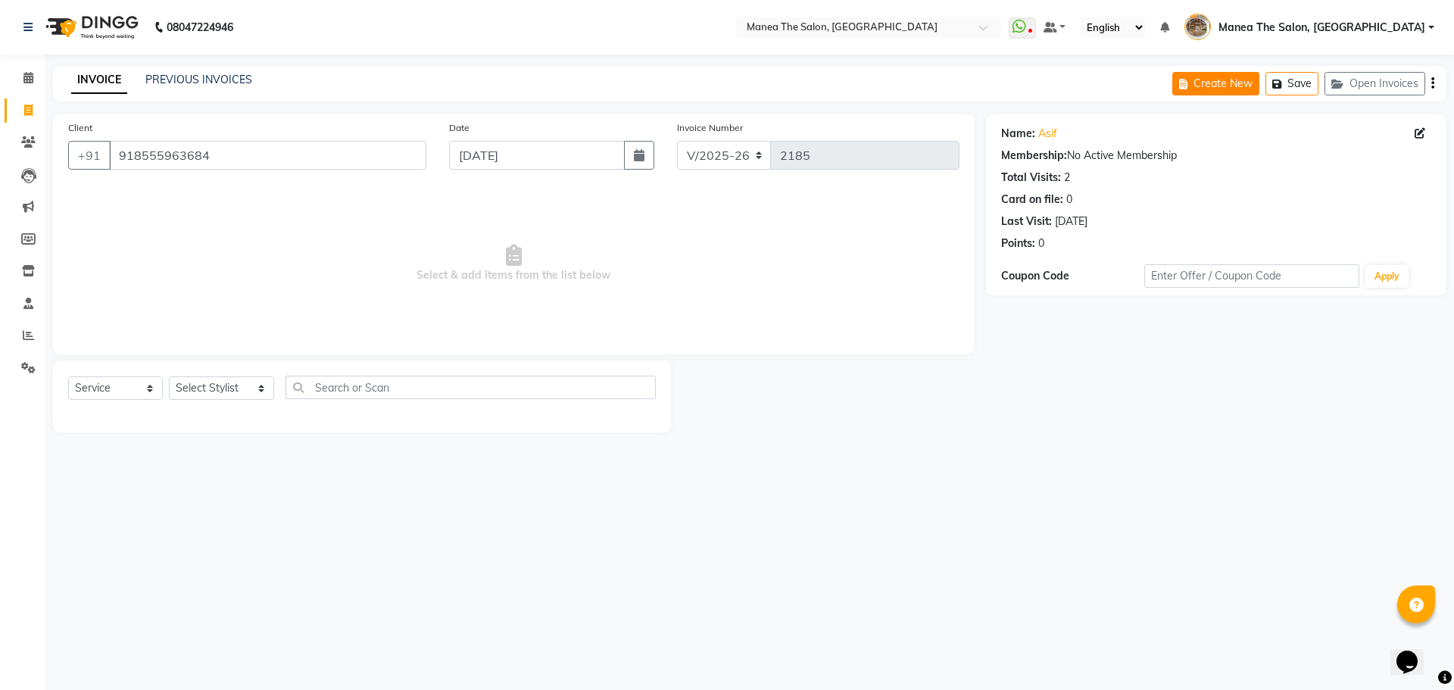
click at [1224, 83] on button "Create New" at bounding box center [1215, 83] width 87 height 23
select select "service"
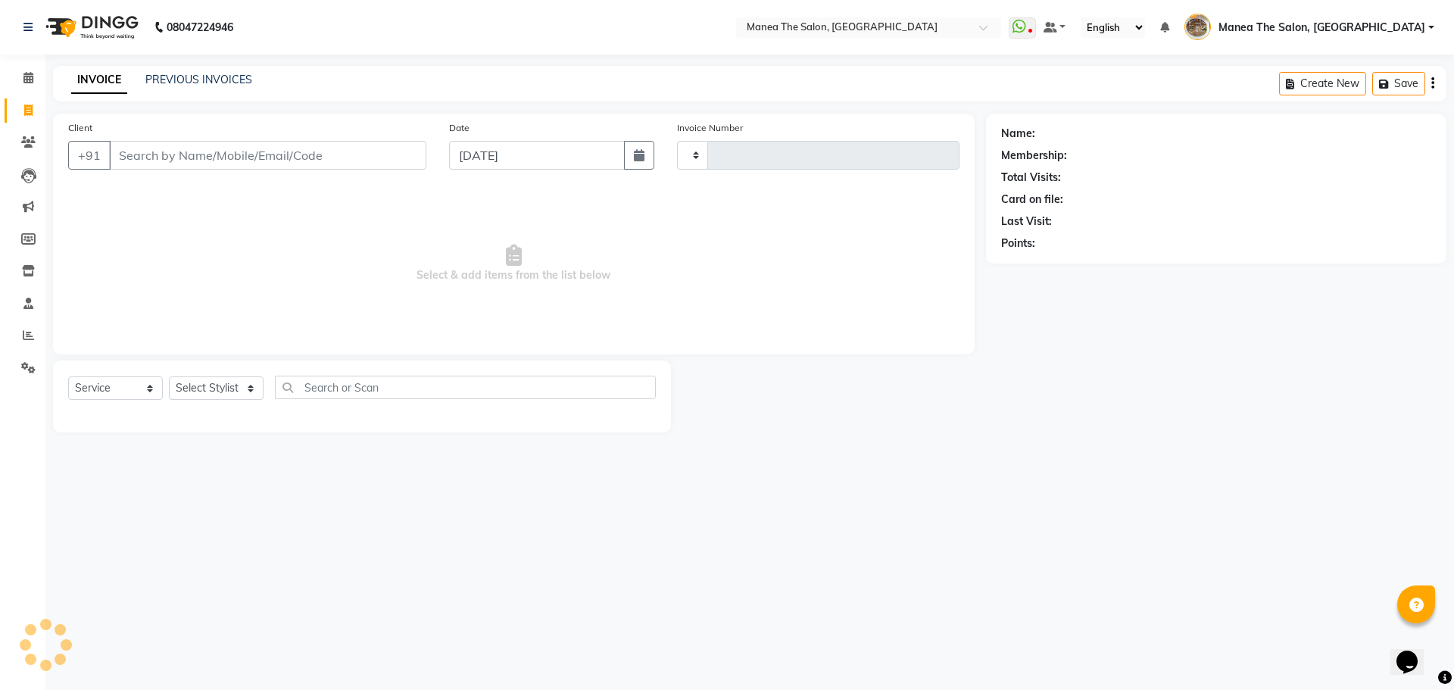
type input "2185"
select select "7287"
click at [235, 150] on input "Client" at bounding box center [267, 155] width 317 height 29
type input "916301058090"
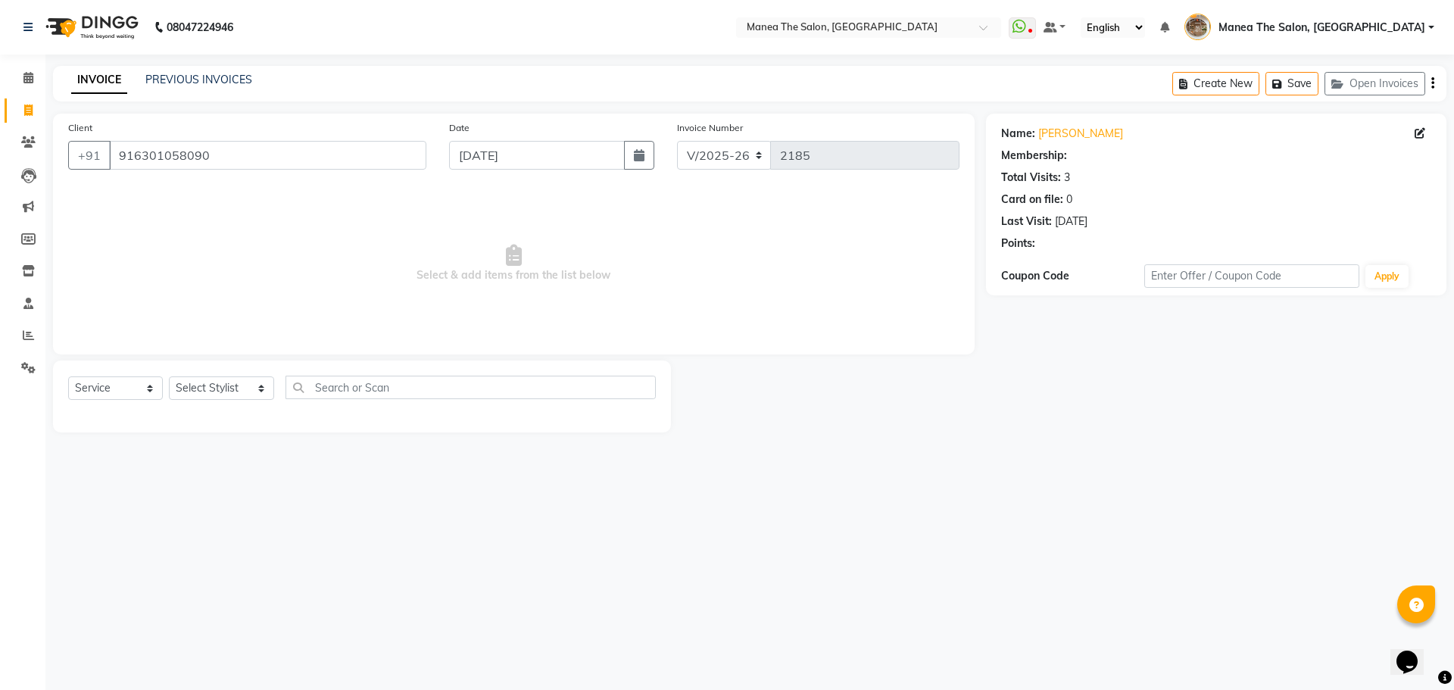
select select "1: Object"
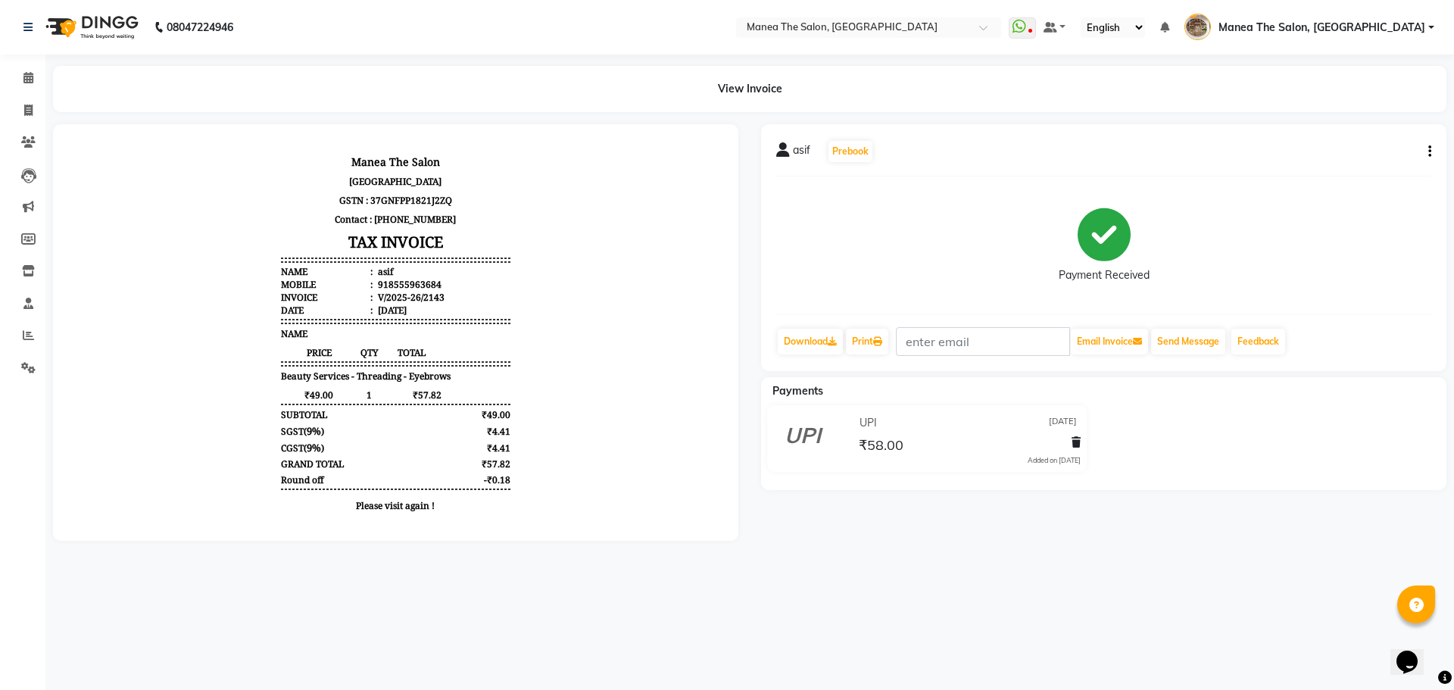
click at [378, 284] on div "918555963684" at bounding box center [408, 284] width 67 height 13
copy div "918555963684"
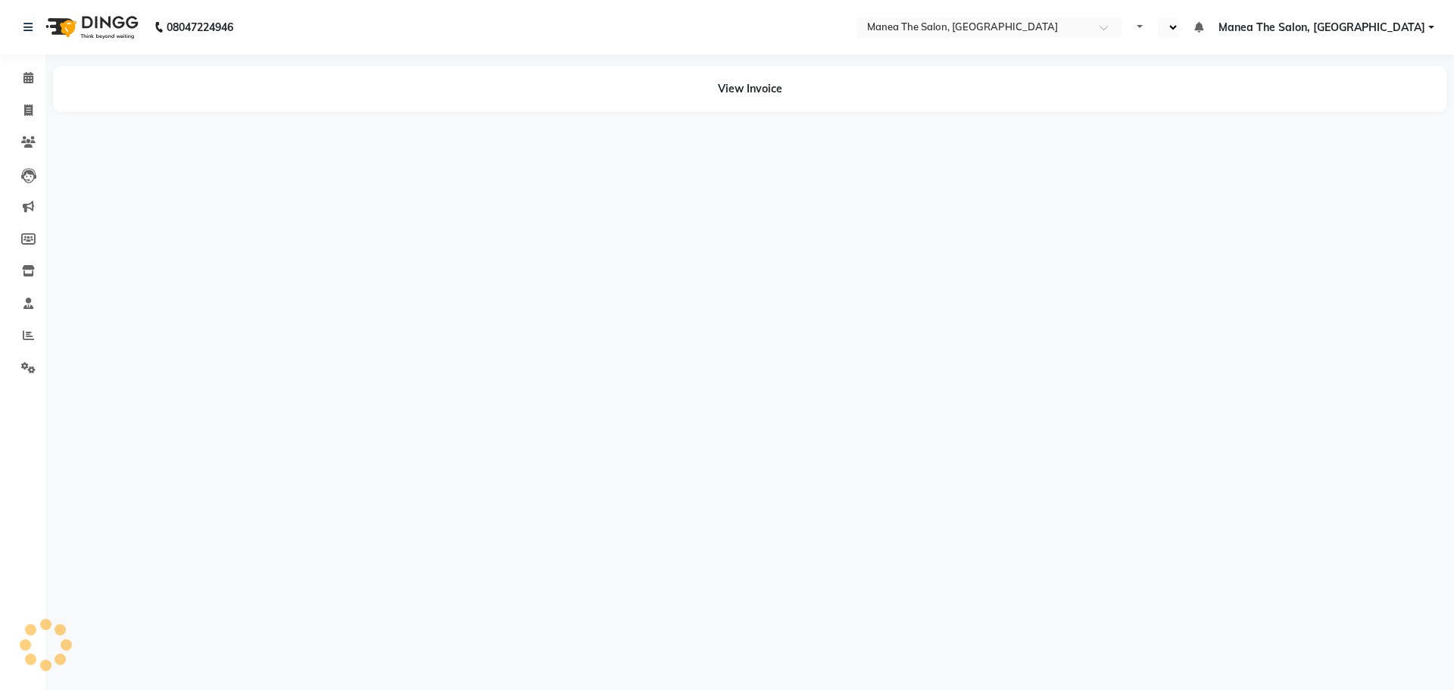
select select "en"
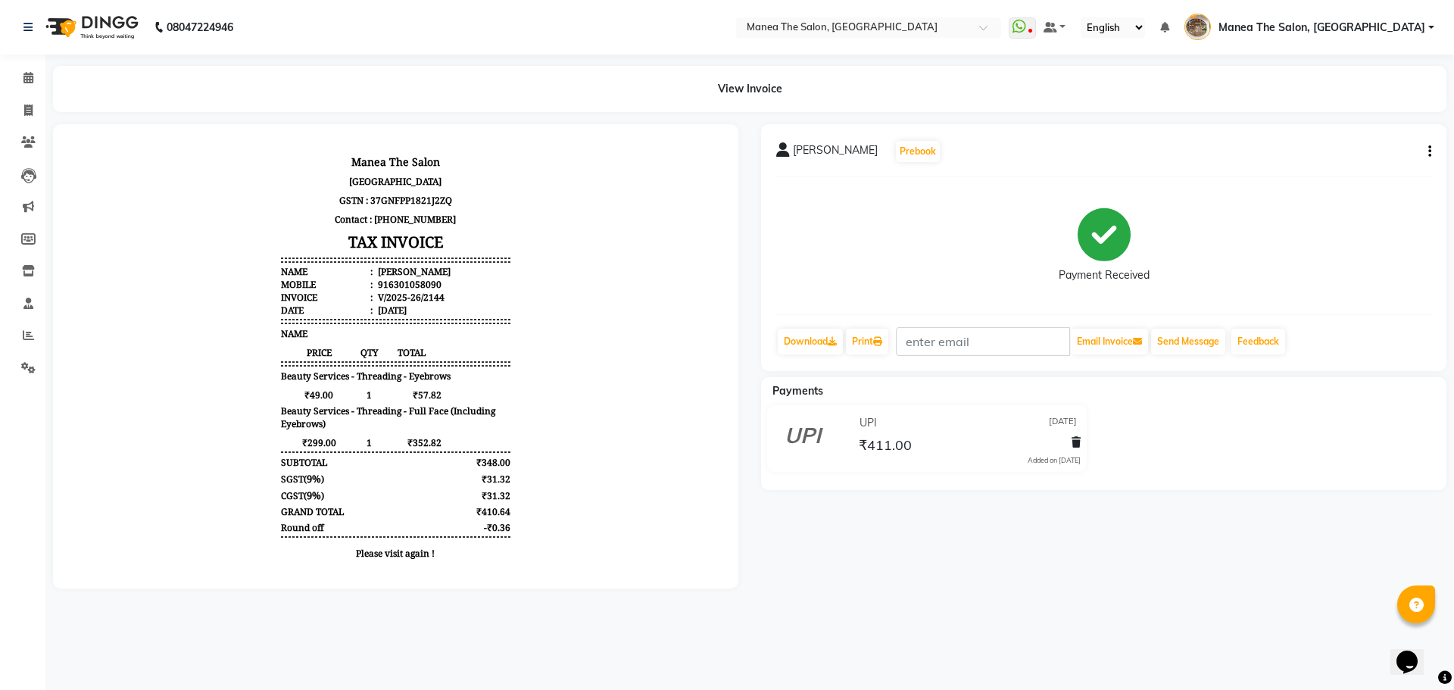
click at [379, 284] on div "916301058090" at bounding box center [408, 284] width 67 height 13
copy div "916301058090"
drag, startPoint x: 27, startPoint y: 114, endPoint x: 54, endPoint y: 114, distance: 27.3
click at [27, 114] on icon at bounding box center [28, 109] width 8 height 11
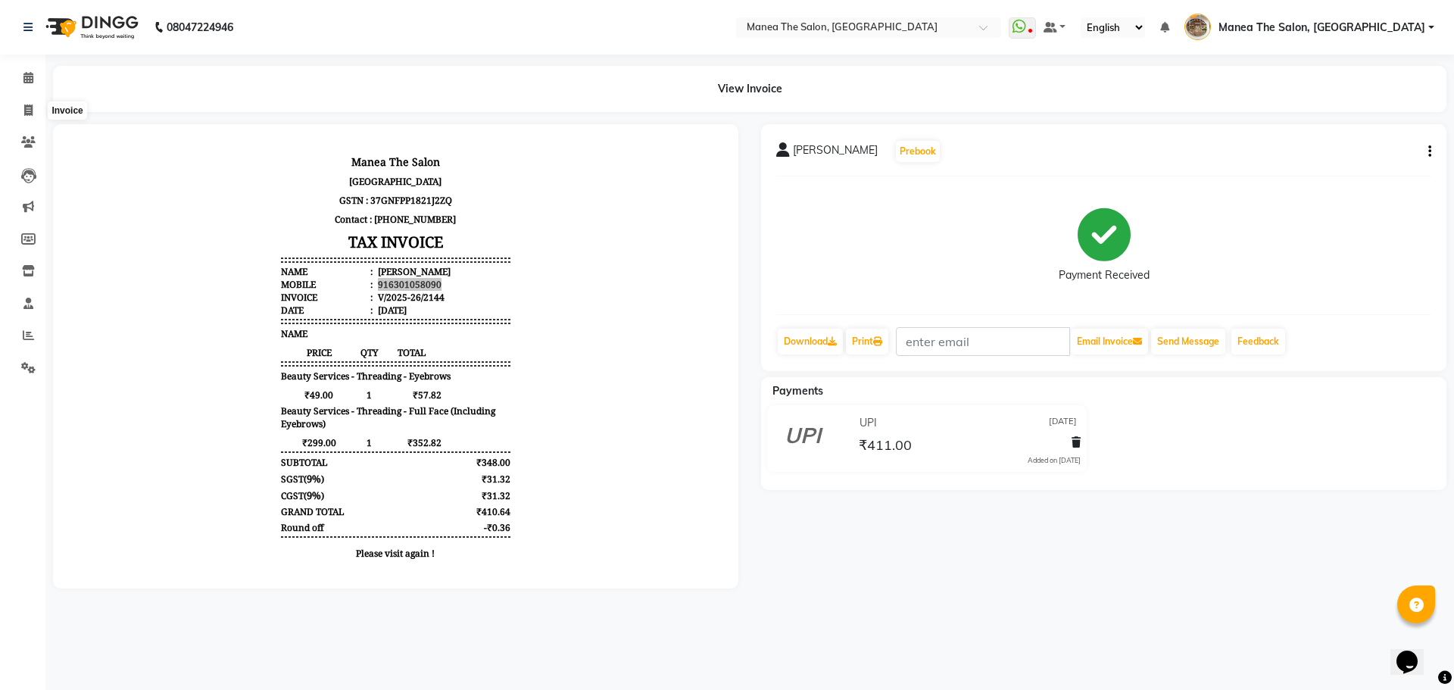
select select "service"
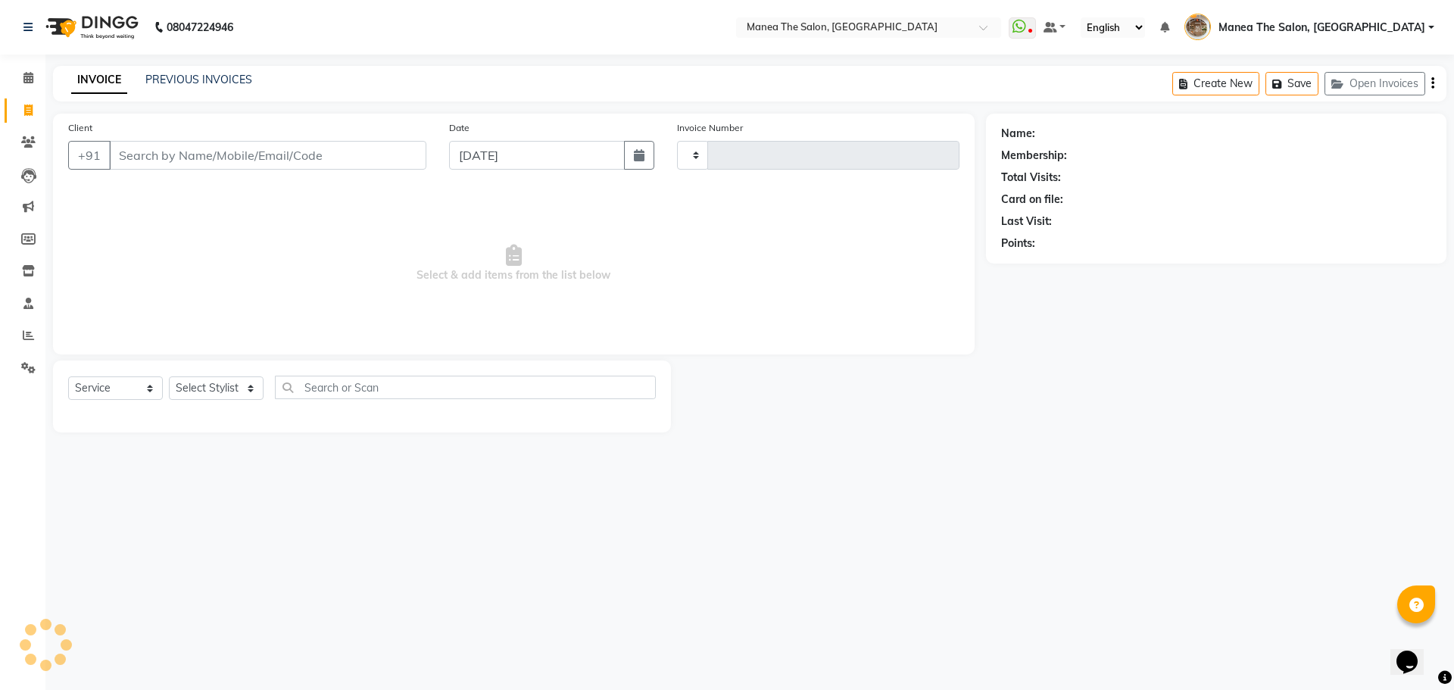
type input "2185"
select select "7287"
click at [239, 148] on input "Client" at bounding box center [267, 155] width 317 height 29
type input "919346793836"
select select "1: Object"
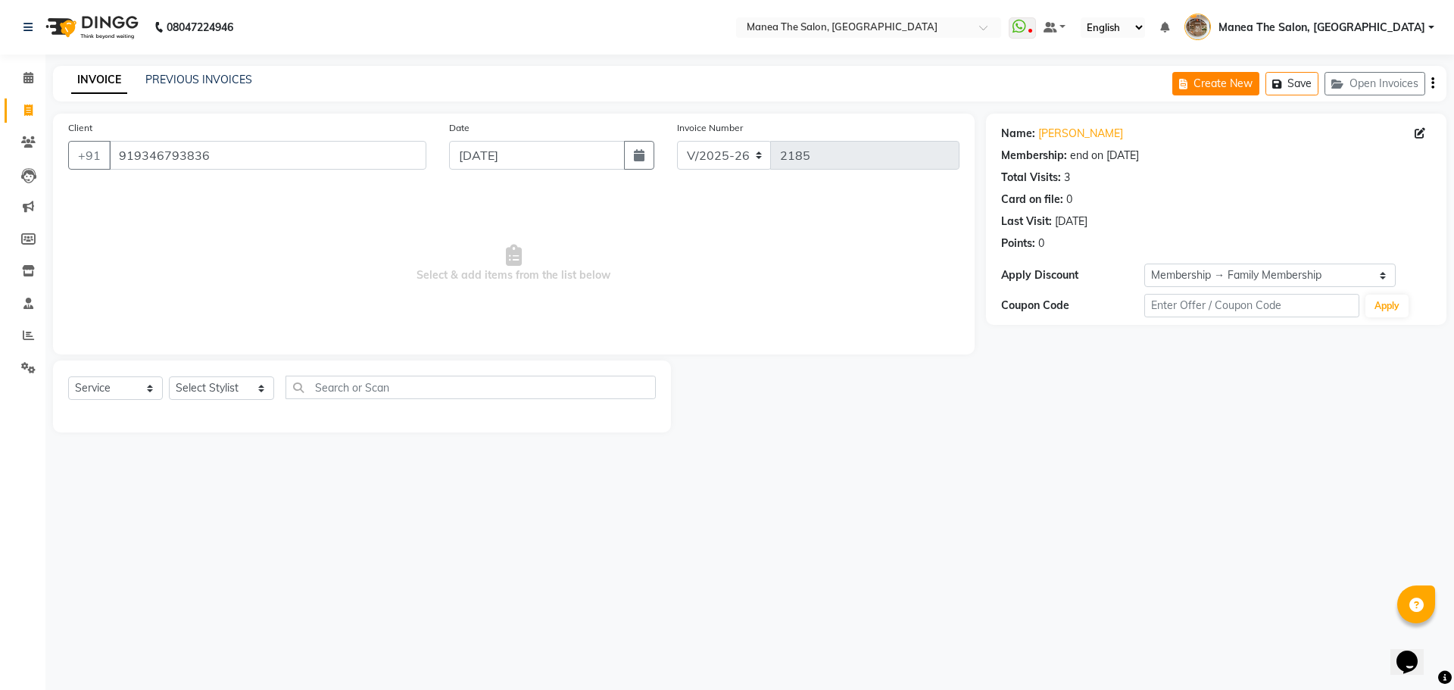
click at [1227, 83] on button "Create New" at bounding box center [1215, 83] width 87 height 23
select select "service"
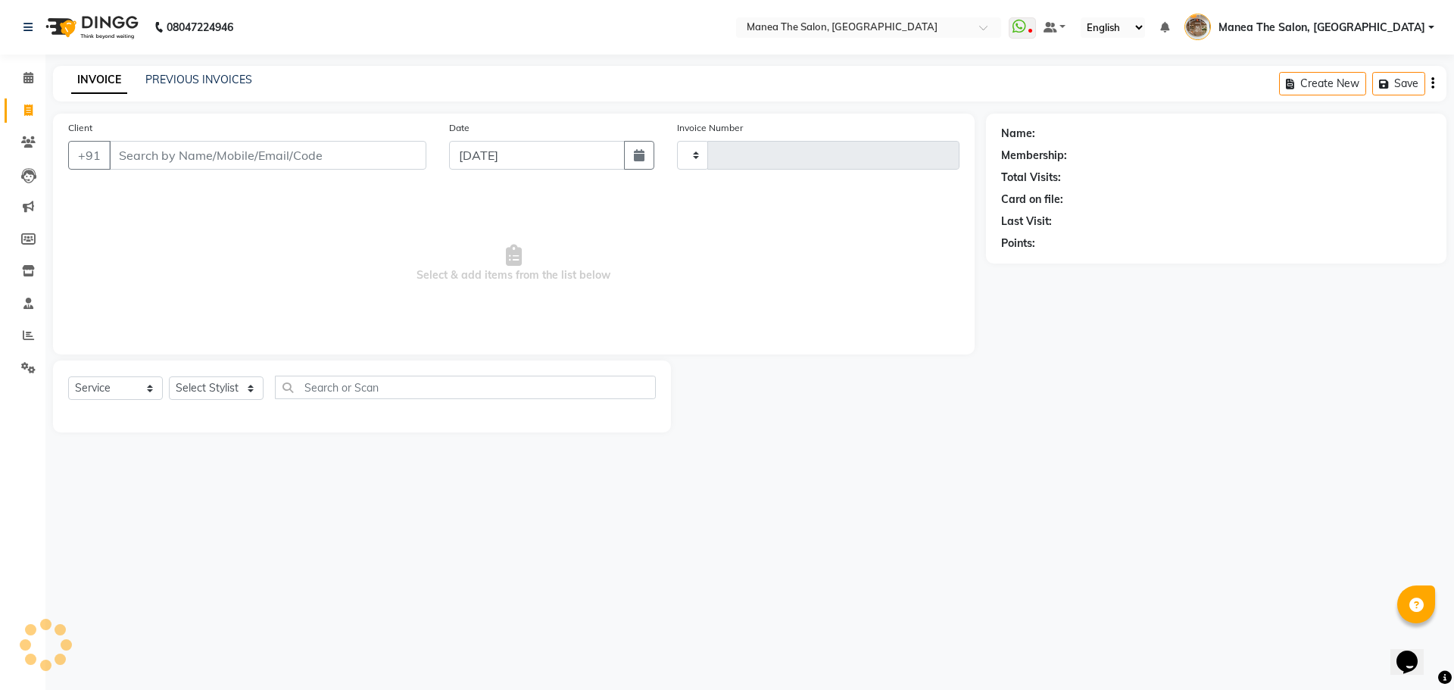
type input "2185"
select select "7287"
drag, startPoint x: 370, startPoint y: 142, endPoint x: 349, endPoint y: 154, distance: 23.4
click at [361, 146] on input "Client" at bounding box center [267, 155] width 317 height 29
type input "919133113377"
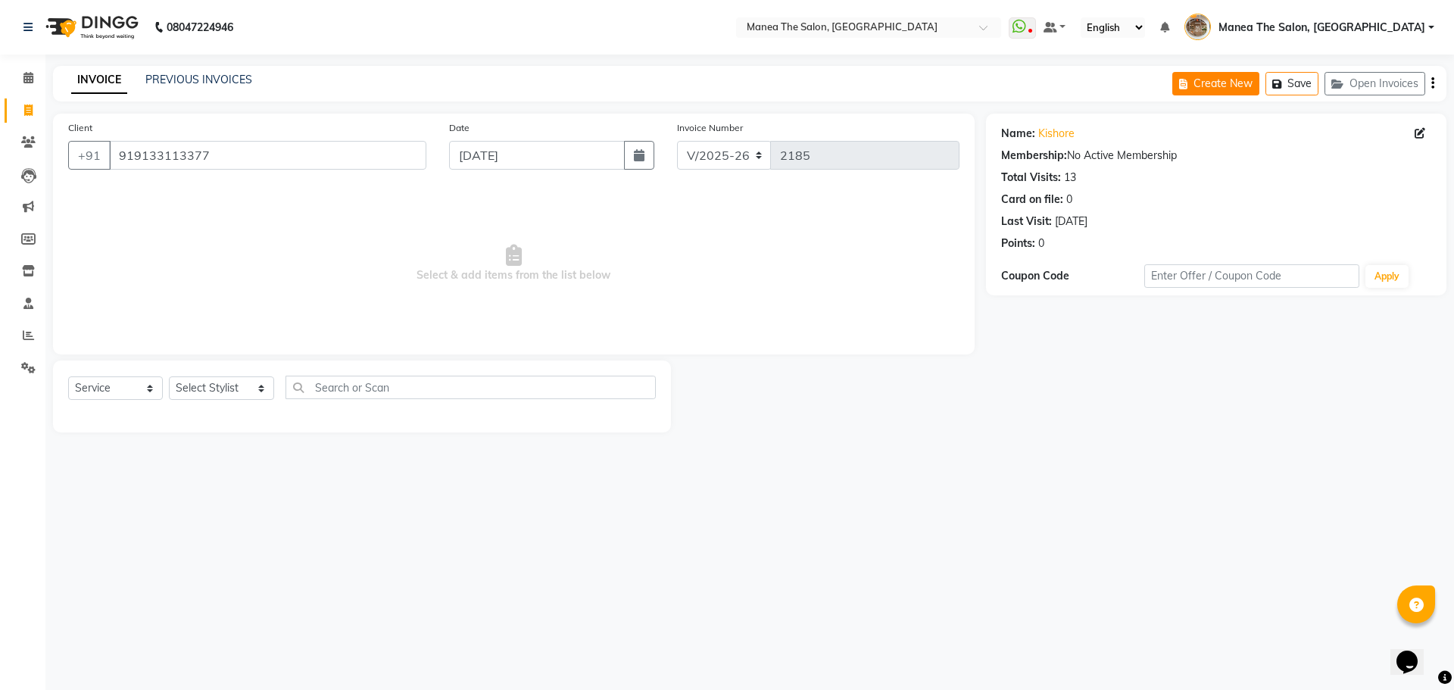
click at [1198, 76] on button "Create New" at bounding box center [1215, 83] width 87 height 23
select select "service"
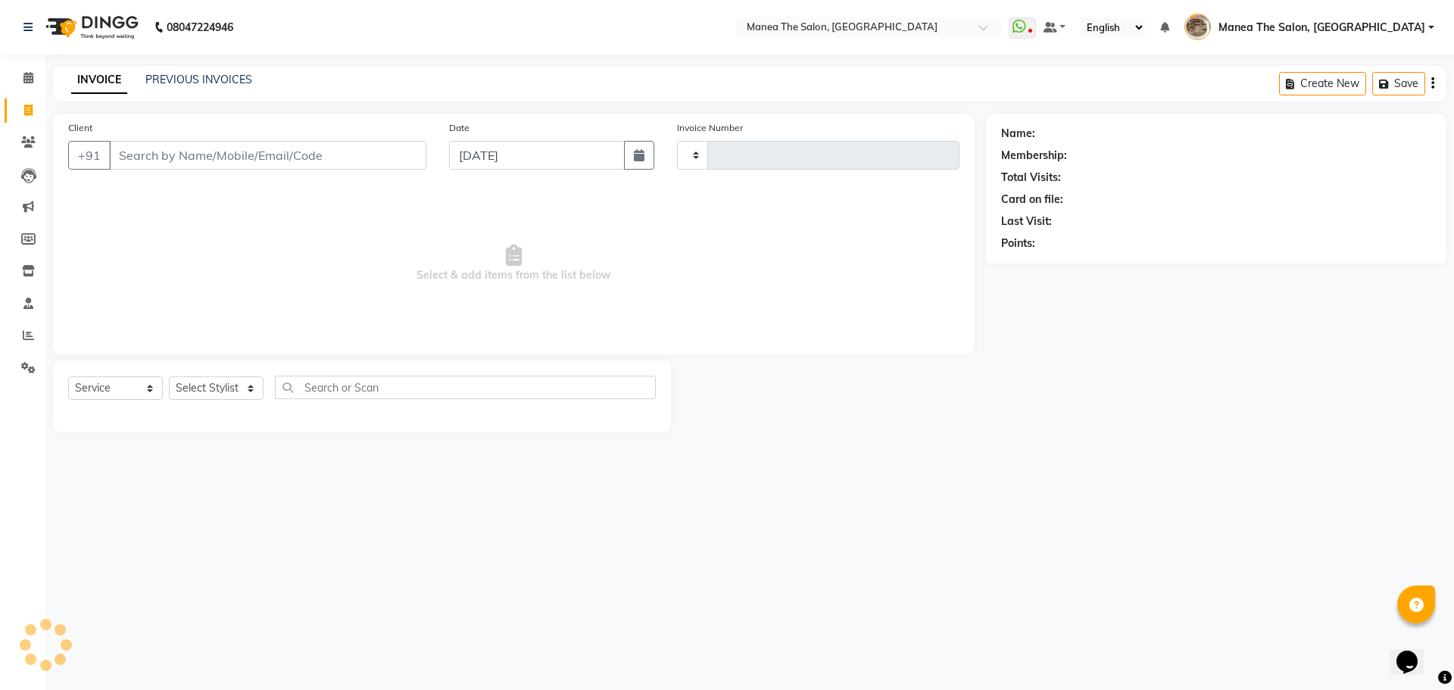
type input "2185"
select select "7287"
click at [327, 164] on input "Client" at bounding box center [267, 155] width 317 height 29
type input "919577741777"
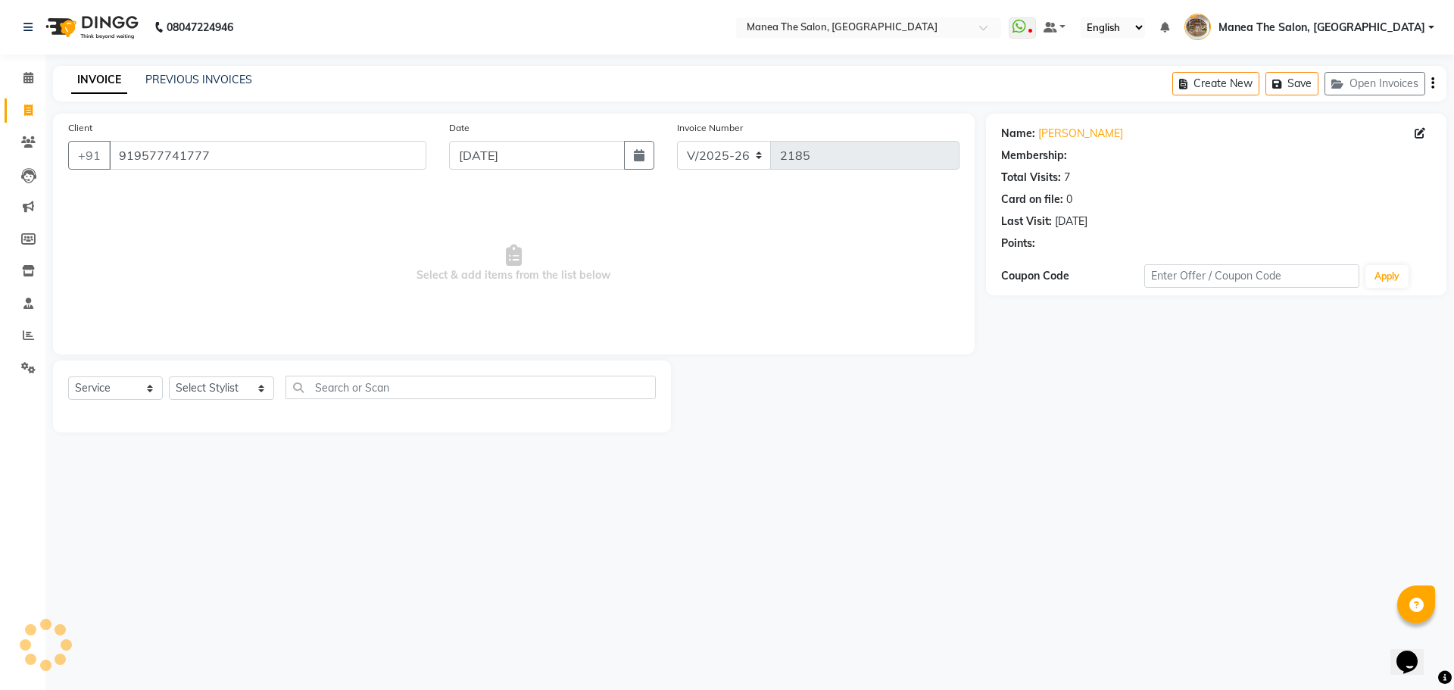
select select "1: Object"
click at [1182, 86] on icon "button" at bounding box center [1186, 84] width 14 height 11
select select "service"
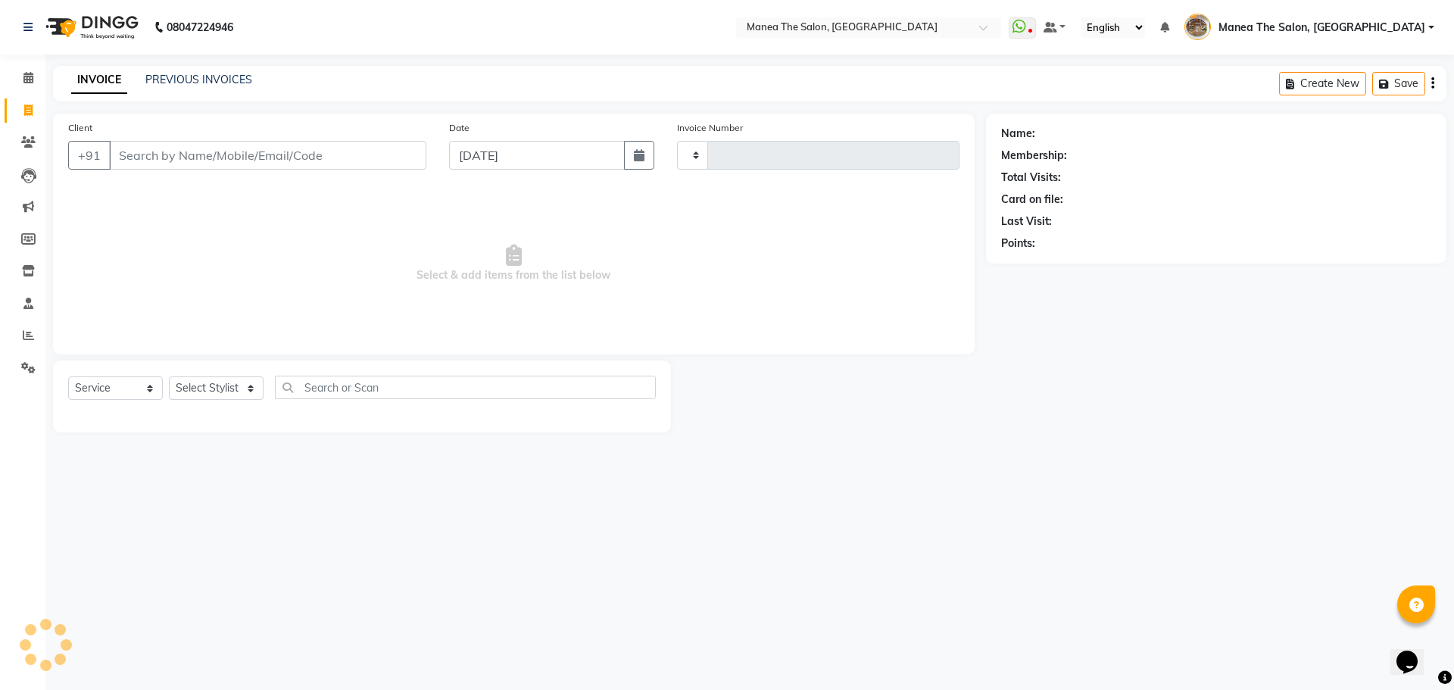
type input "2185"
select select "7287"
click at [245, 154] on input "Client" at bounding box center [267, 155] width 317 height 29
type input "919160988999"
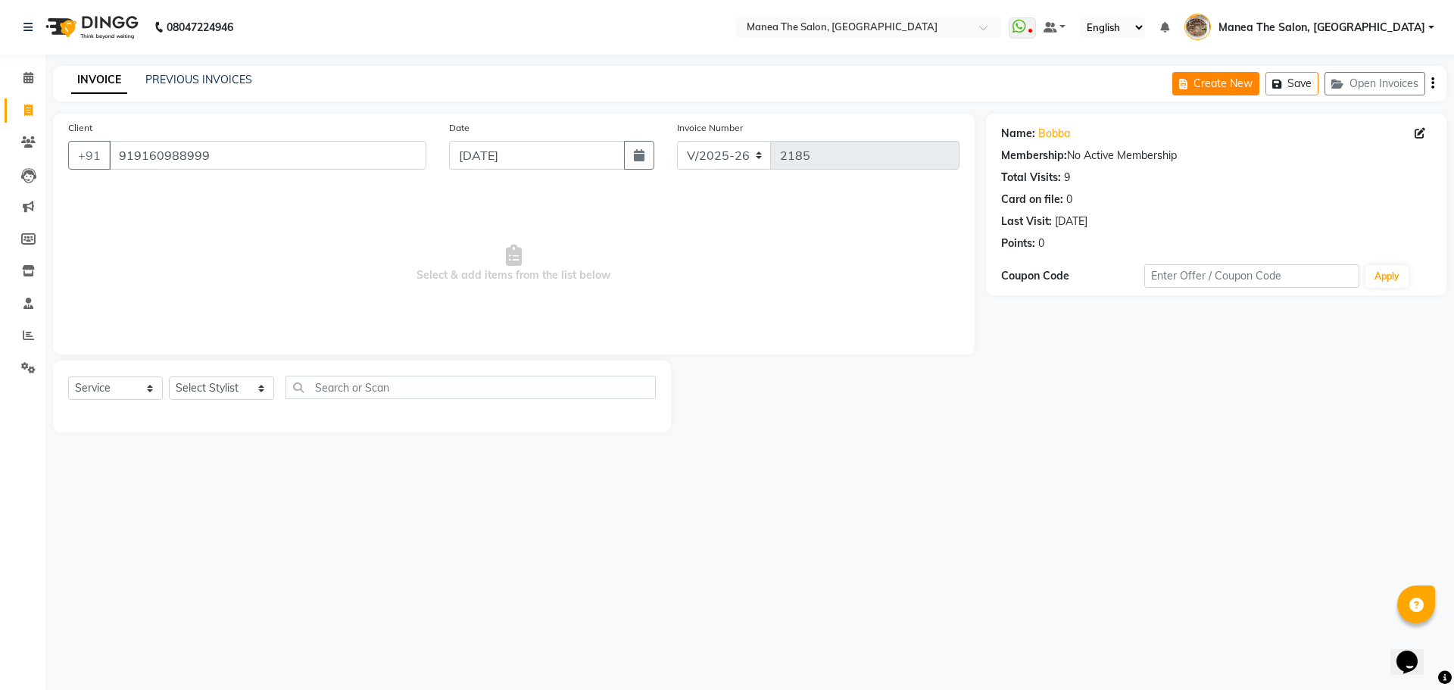
click at [1179, 87] on button "Create New" at bounding box center [1215, 83] width 87 height 23
select select "service"
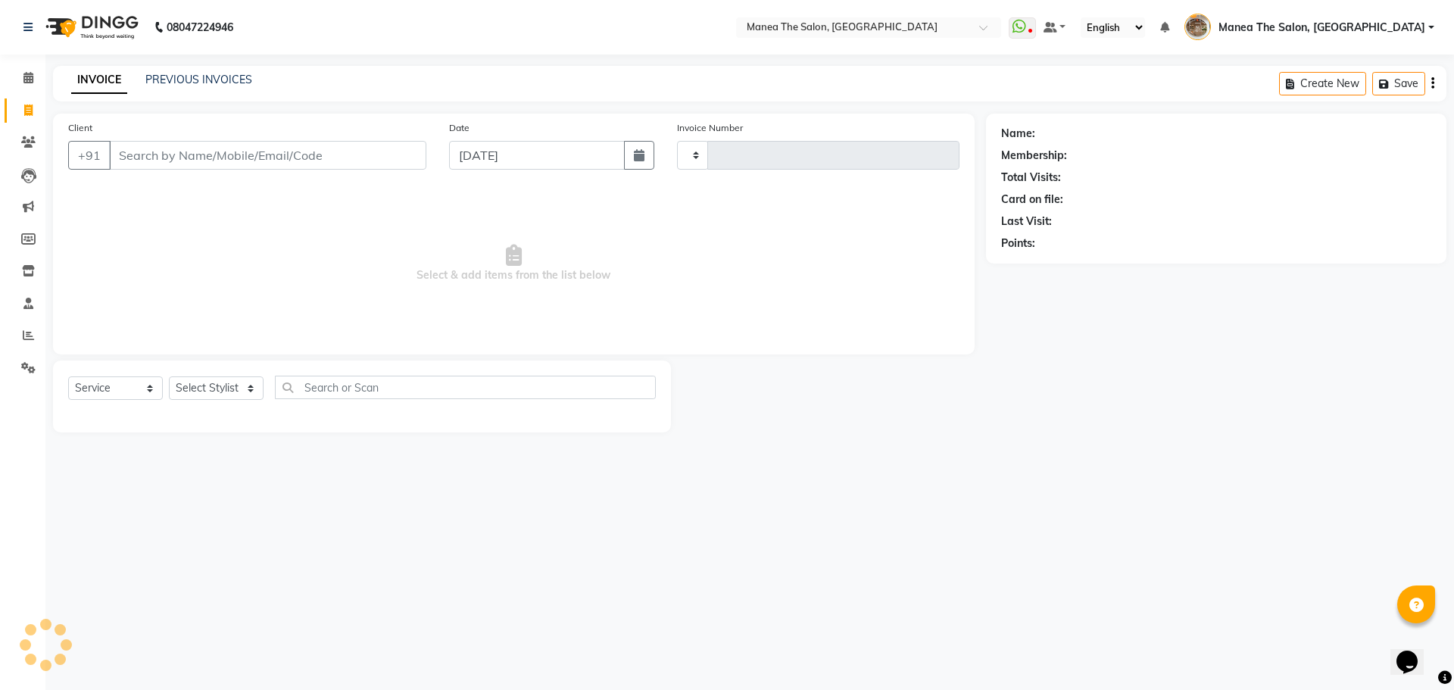
type input "2185"
select select "7287"
click at [255, 161] on input "Client" at bounding box center [267, 155] width 317 height 29
type input "919493184100"
select select "1: Object"
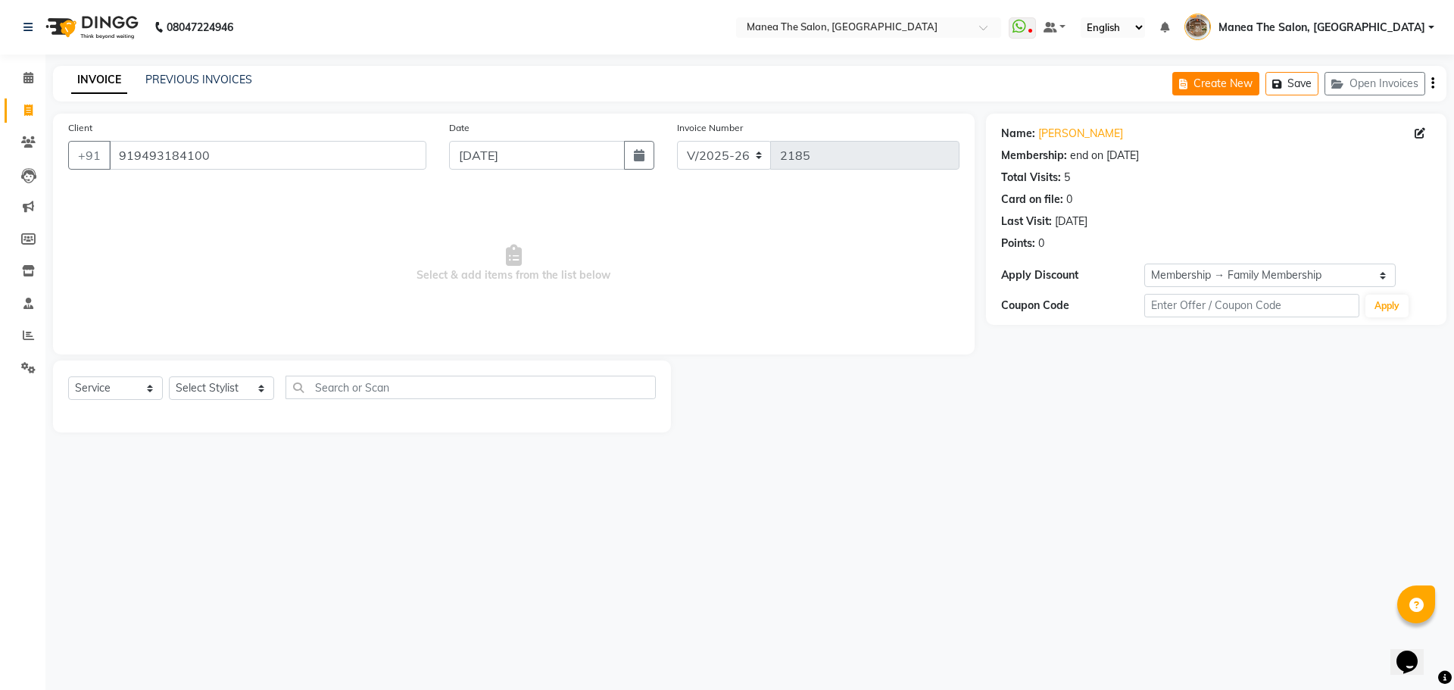
click at [1228, 86] on button "Create New" at bounding box center [1215, 83] width 87 height 23
select select "service"
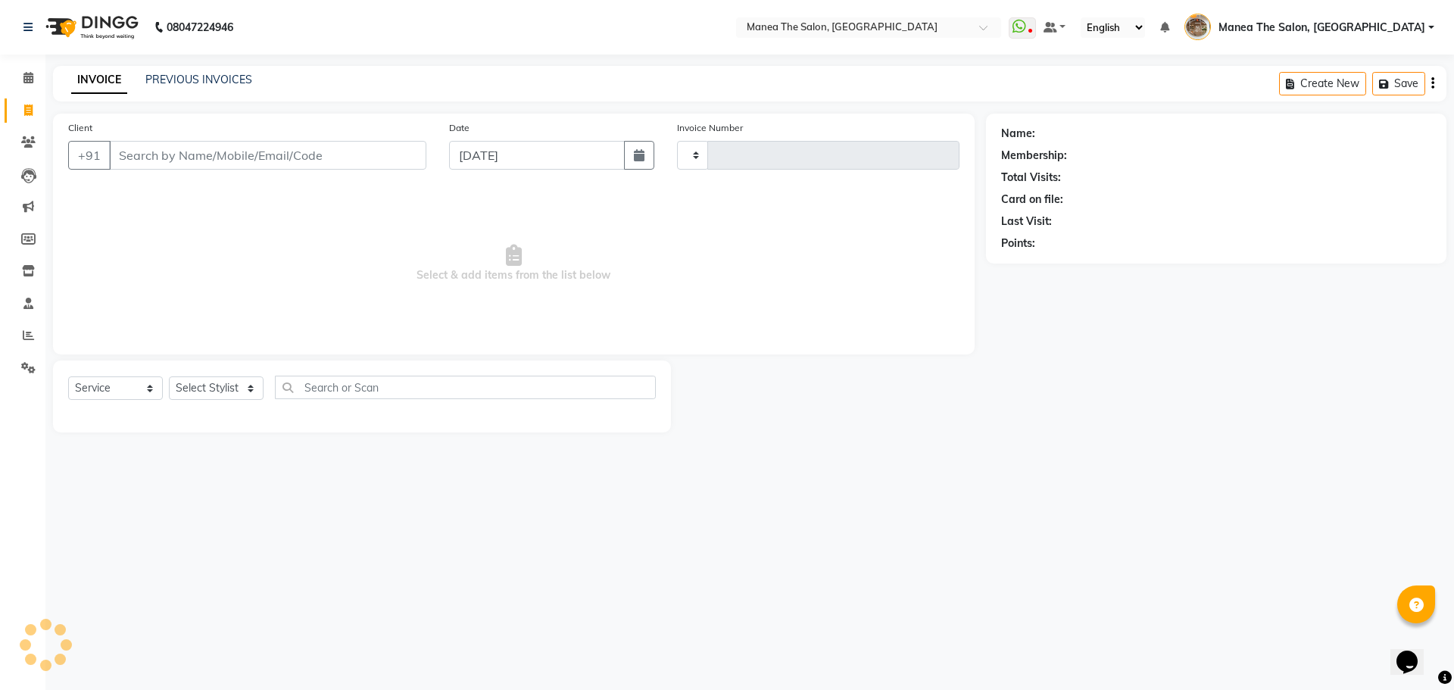
type input "2185"
select select "7287"
click at [278, 144] on input "Client" at bounding box center [267, 155] width 317 height 29
type input "919848648822"
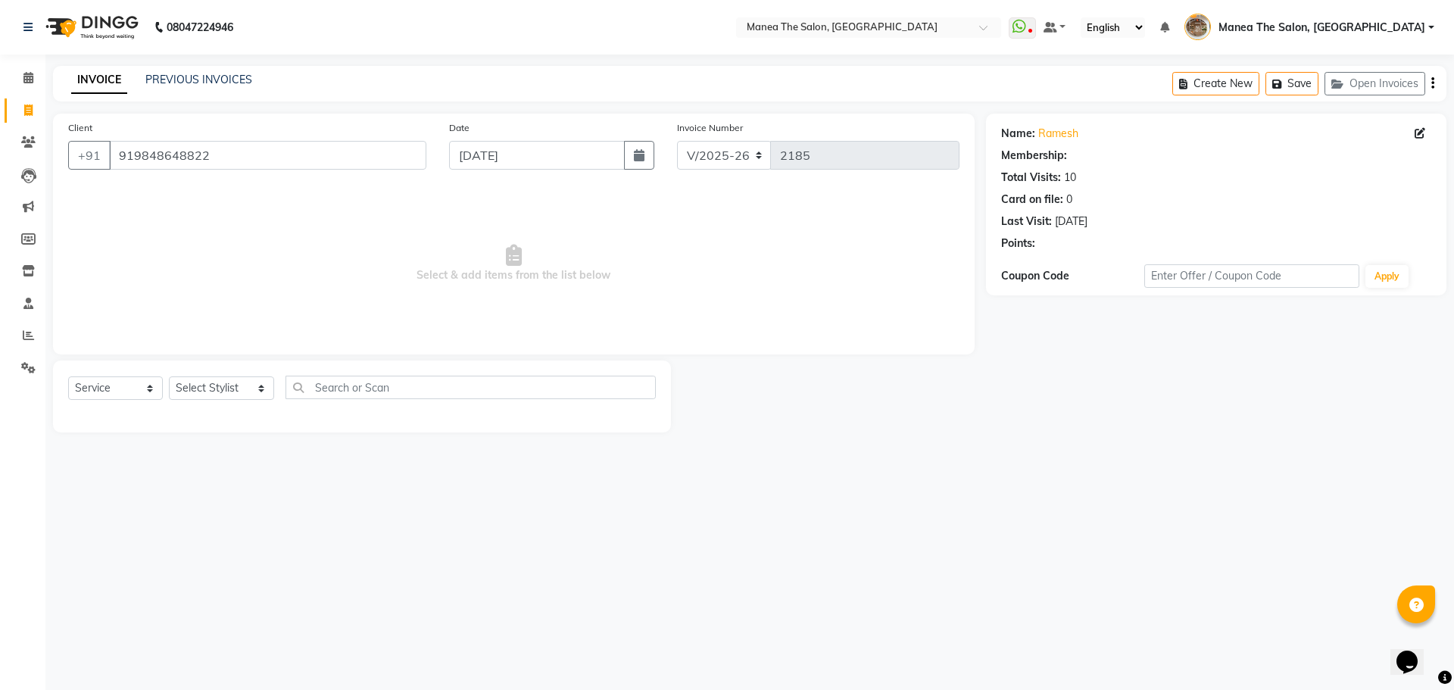
select select "1: Object"
click at [1229, 95] on div "Create New Save Open Invoices" at bounding box center [1309, 84] width 274 height 36
click at [1212, 89] on button "Create New" at bounding box center [1215, 83] width 87 height 23
select select "service"
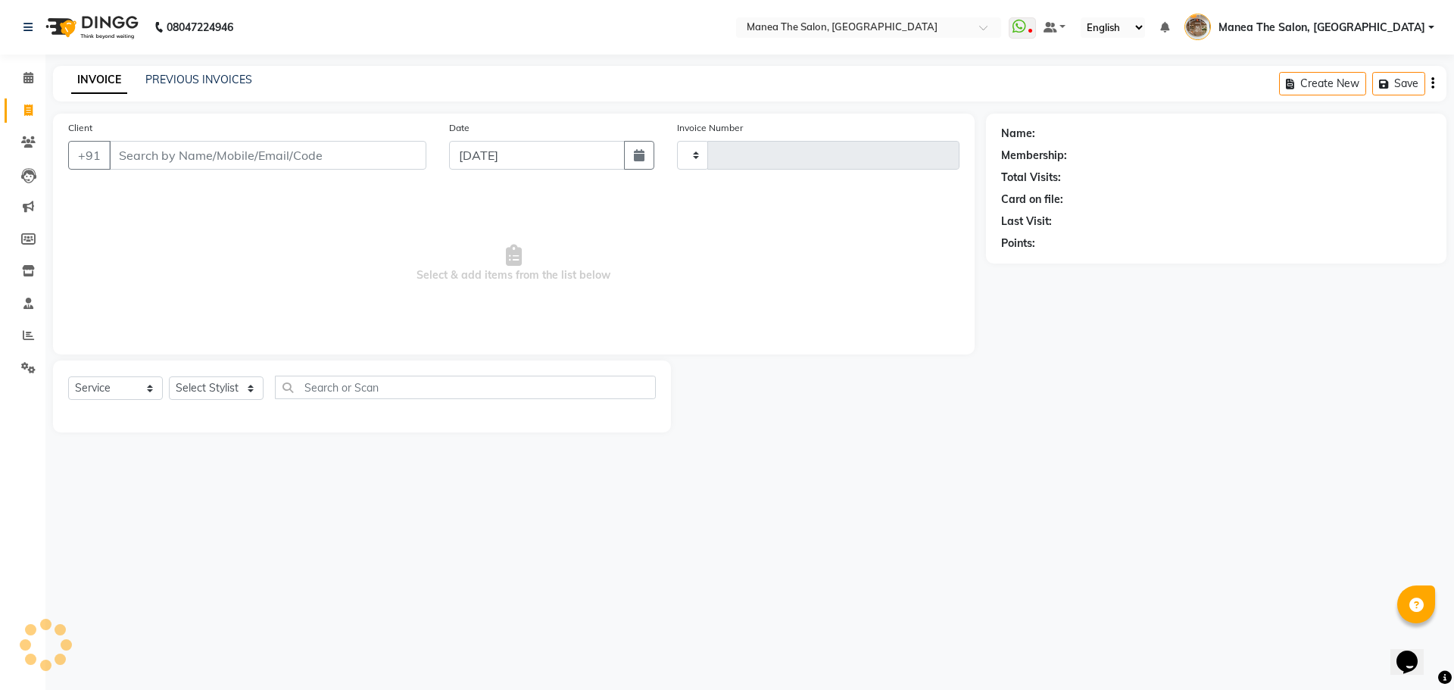
type input "2185"
select select "7287"
click at [338, 165] on input "Client" at bounding box center [267, 155] width 317 height 29
type input "918897849979"
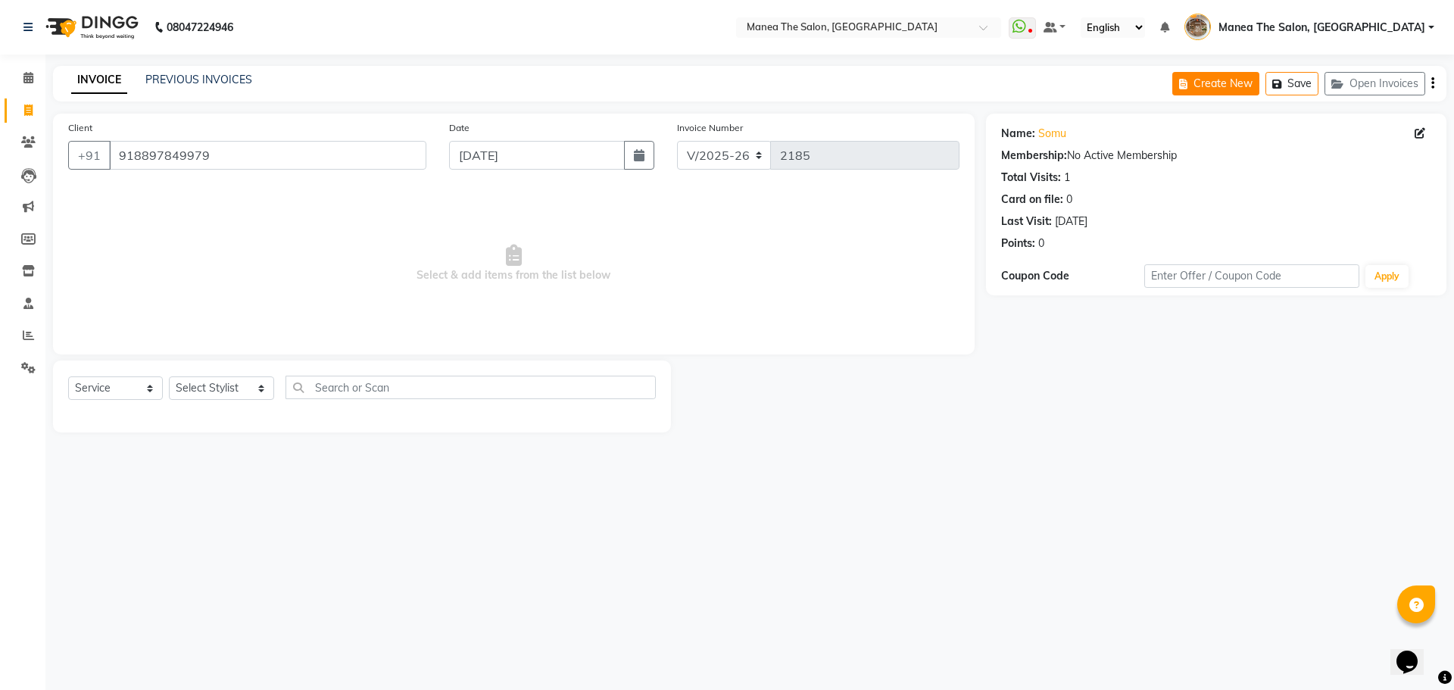
click at [1177, 75] on button "Create New" at bounding box center [1215, 83] width 87 height 23
select select "service"
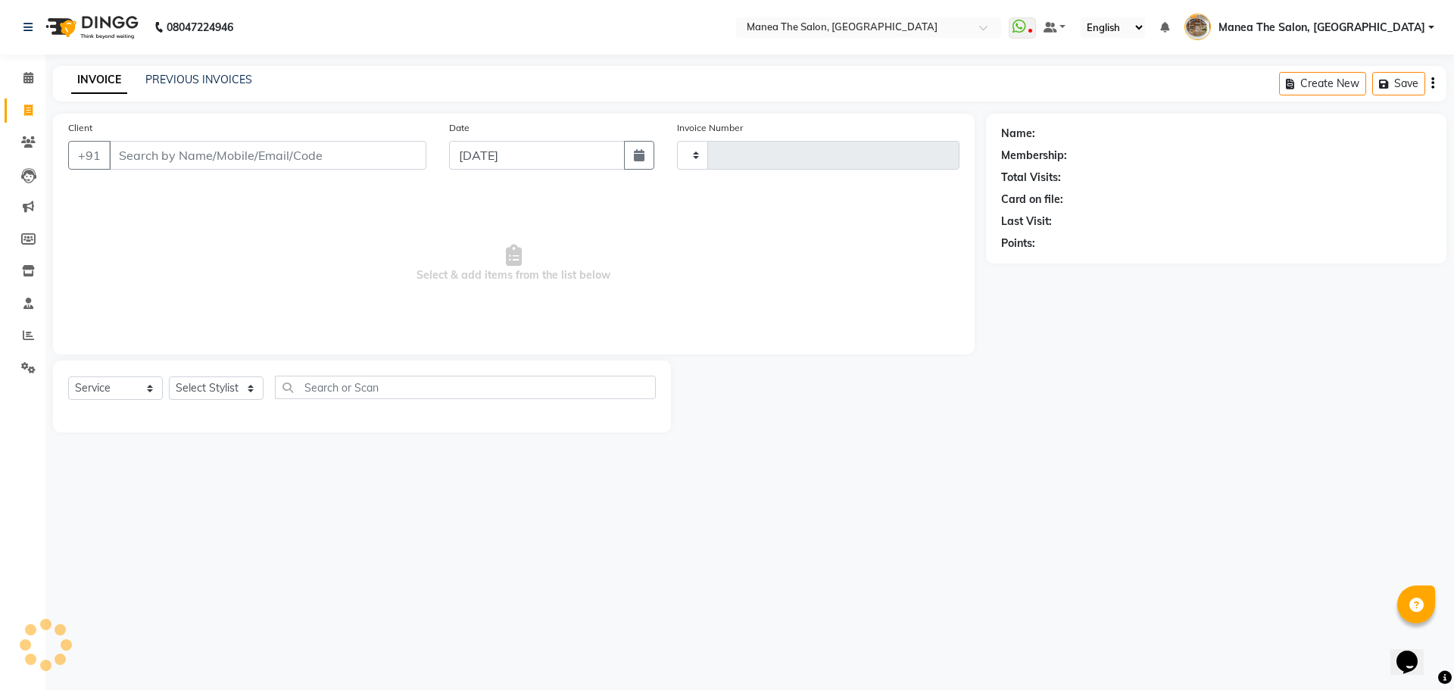
type input "2185"
select select "7287"
click at [342, 164] on input "Client" at bounding box center [267, 155] width 317 height 29
type input "919959152562"
select select "1: Object"
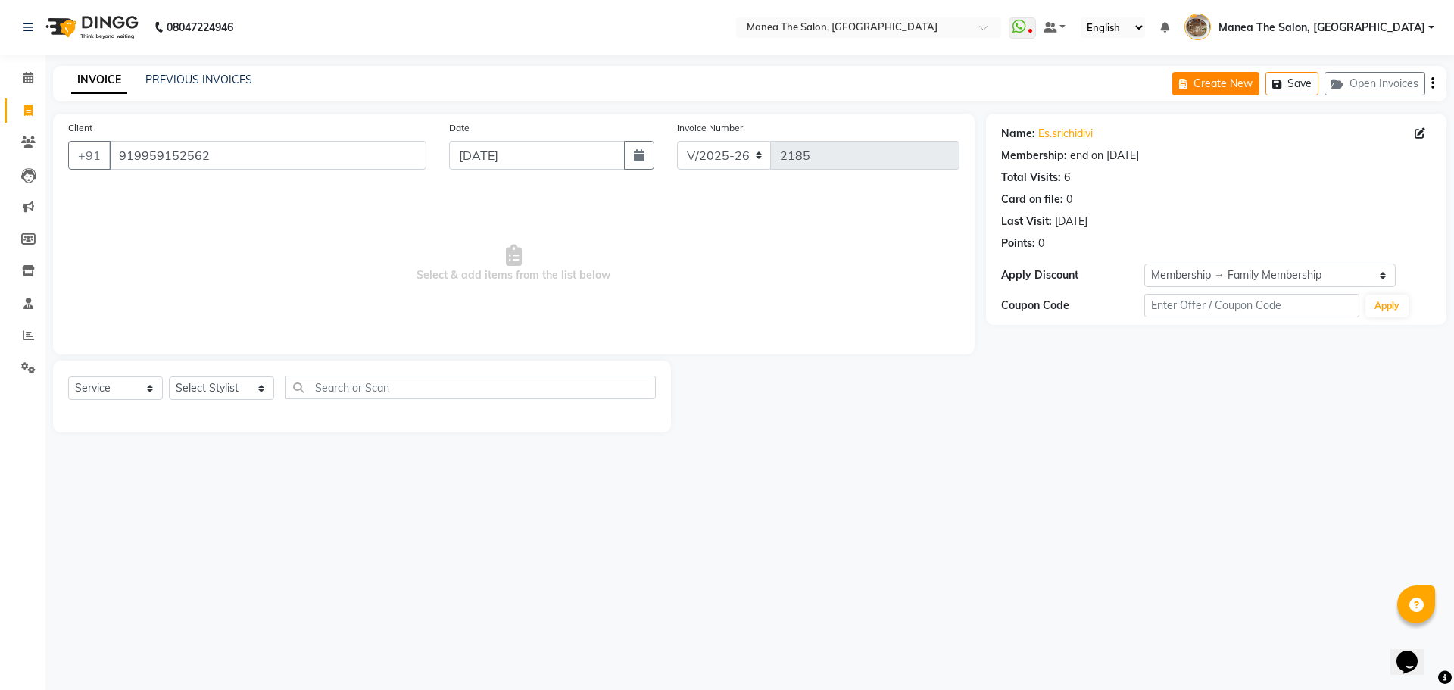
click at [1190, 80] on icon "button" at bounding box center [1186, 84] width 14 height 11
select select "service"
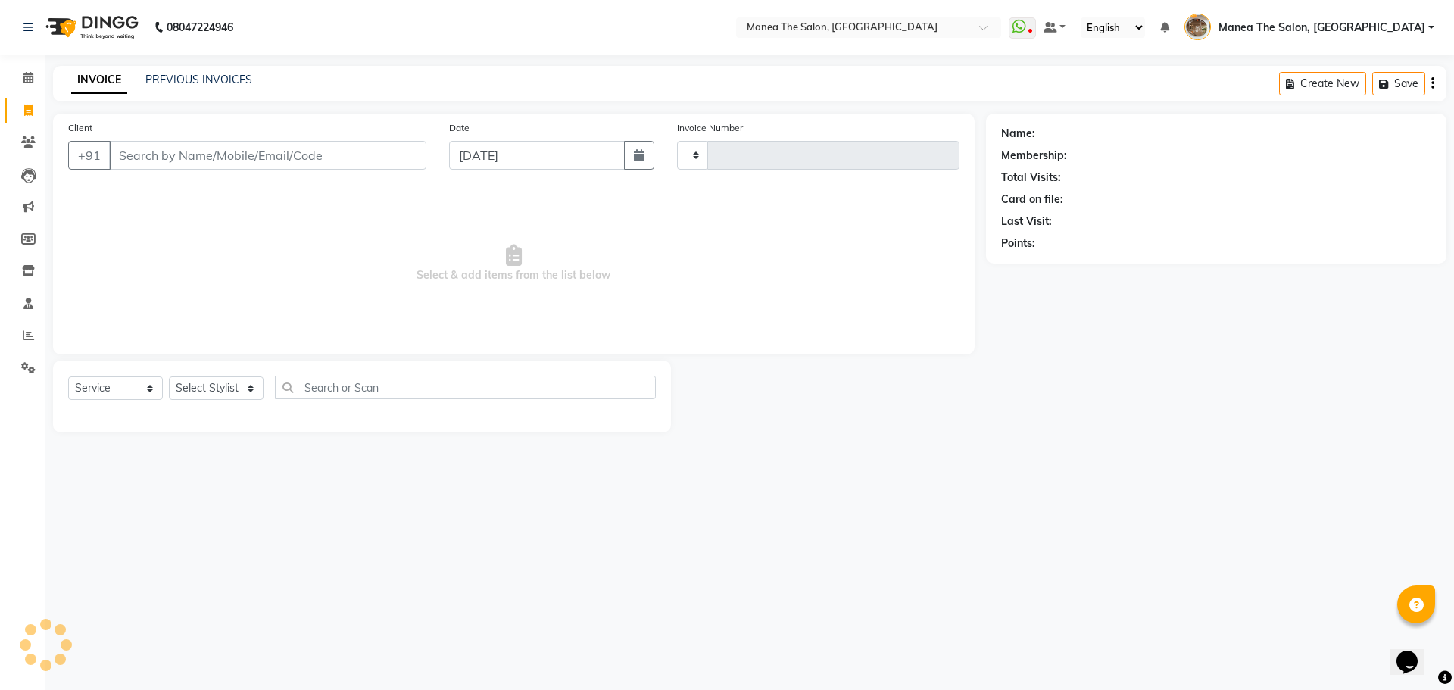
type input "2185"
select select "7287"
click at [406, 154] on input "Client" at bounding box center [267, 155] width 317 height 29
type input "919108162569"
select select "1: Object"
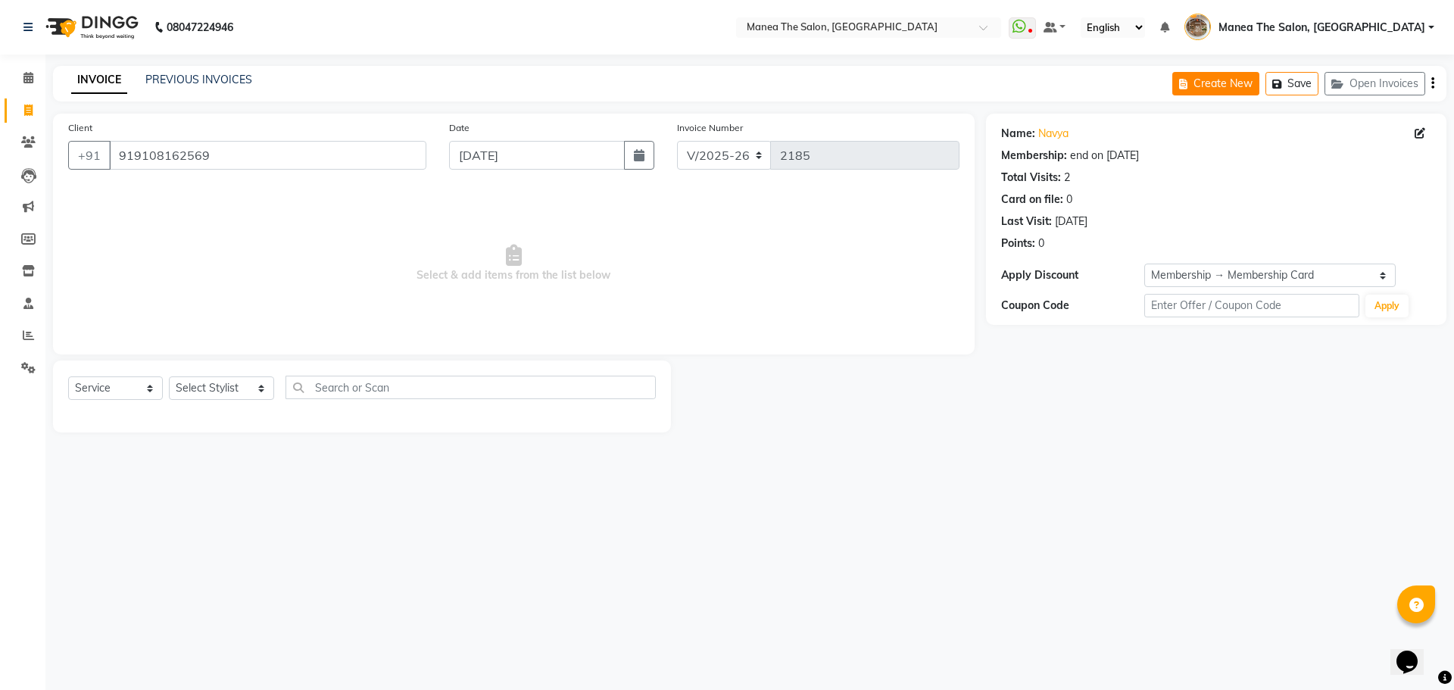
click at [1194, 73] on button "Create New" at bounding box center [1215, 83] width 87 height 23
select select "service"
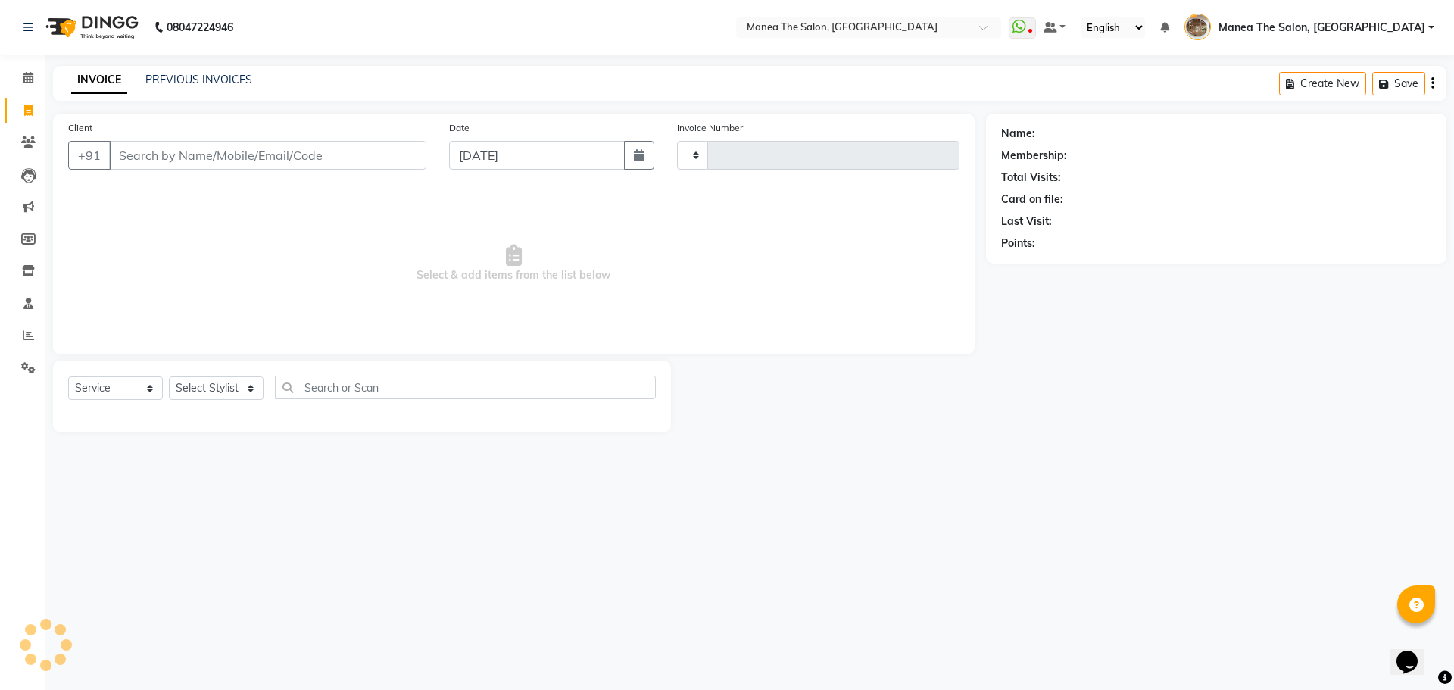
type input "2185"
select select "7287"
click at [376, 148] on input "Client" at bounding box center [267, 155] width 317 height 29
type input "918008780913"
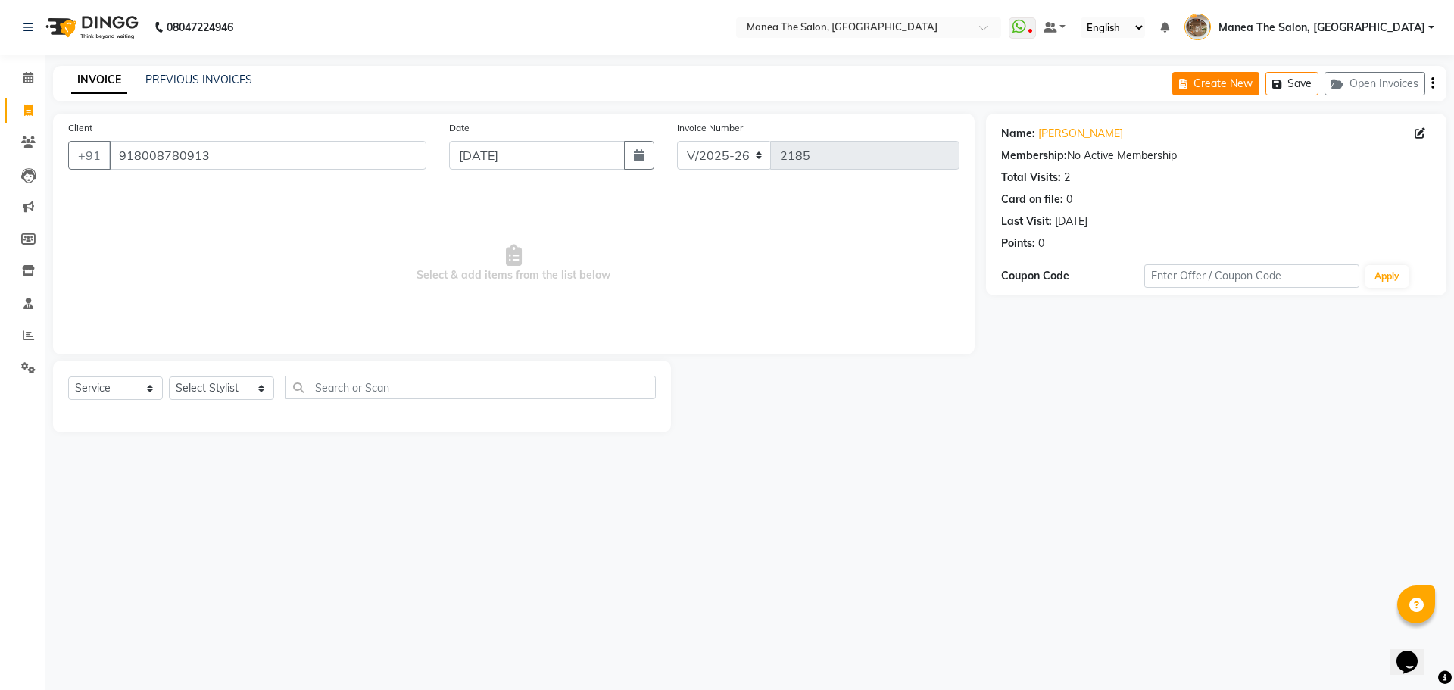
click at [1206, 79] on button "Create New" at bounding box center [1215, 83] width 87 height 23
select select "service"
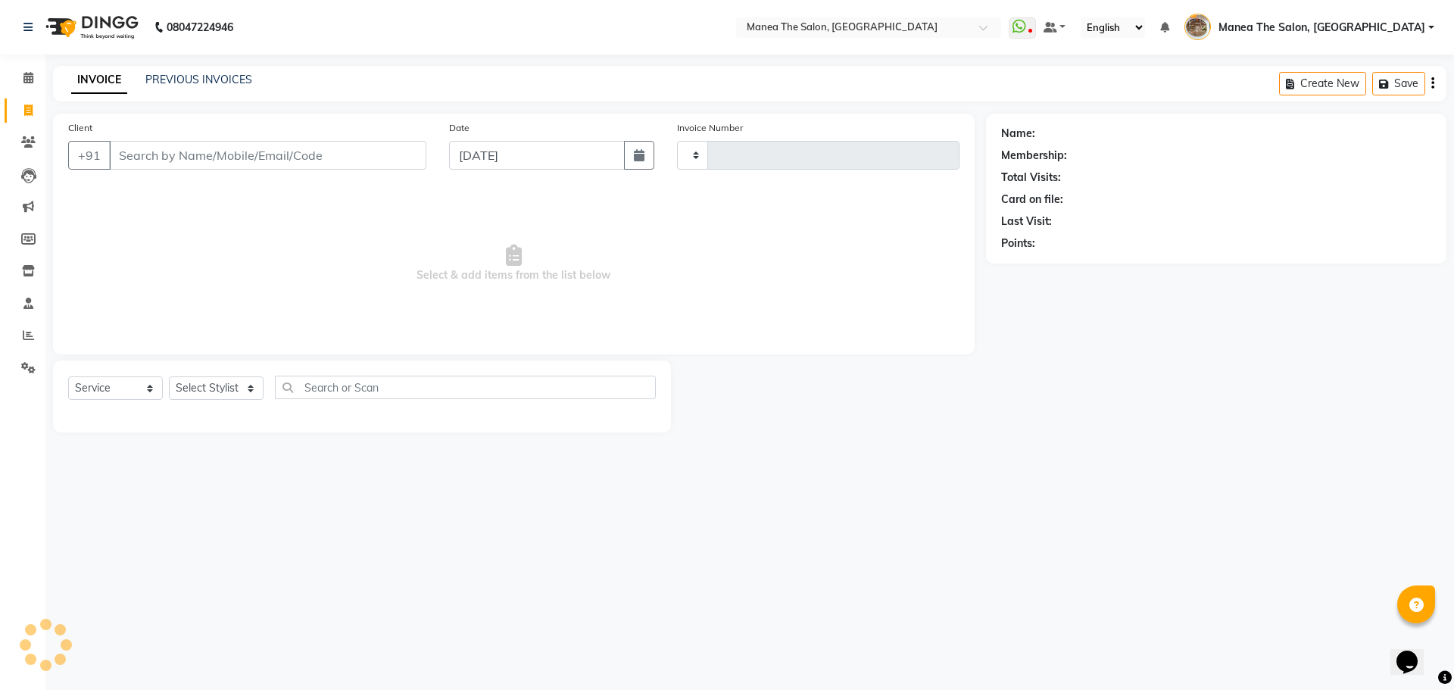
type input "2185"
select select "7287"
click at [343, 151] on input "Client" at bounding box center [267, 155] width 317 height 29
type input "919494888818"
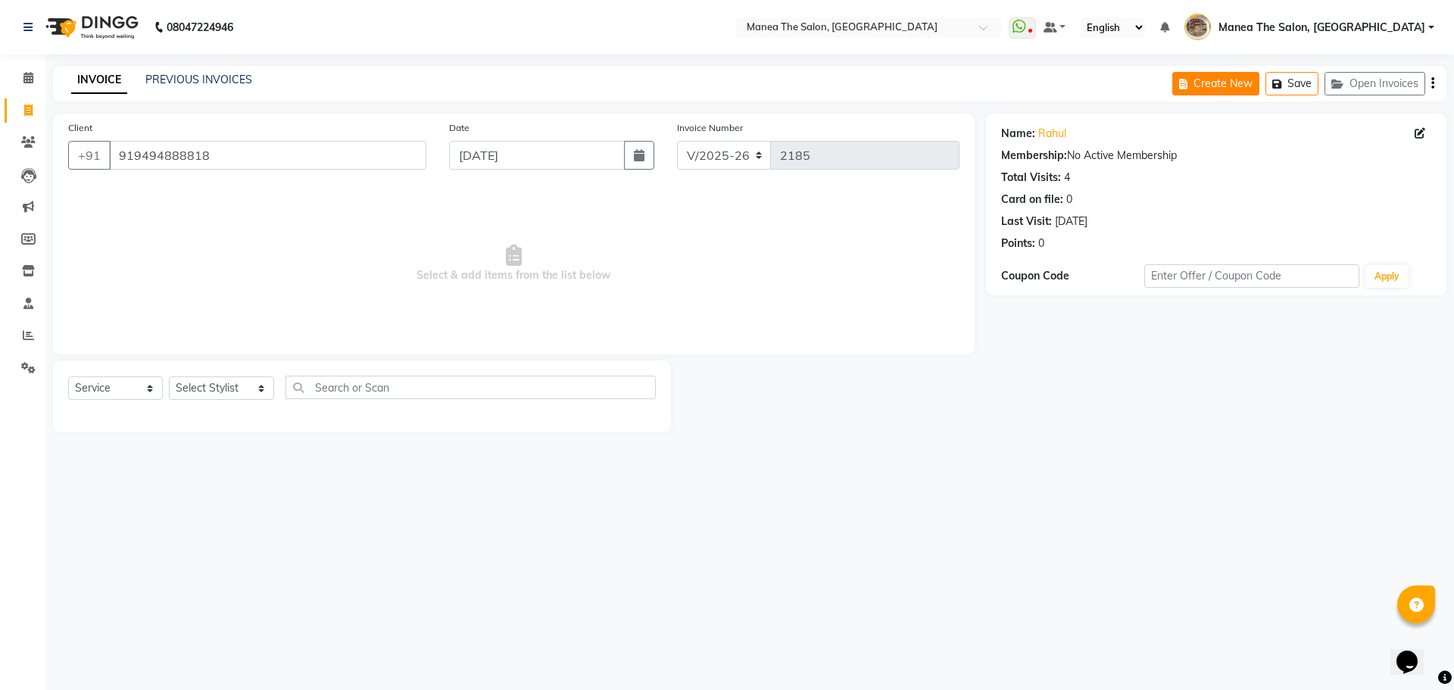
click at [1197, 87] on button "Create New" at bounding box center [1215, 83] width 87 height 23
select select "service"
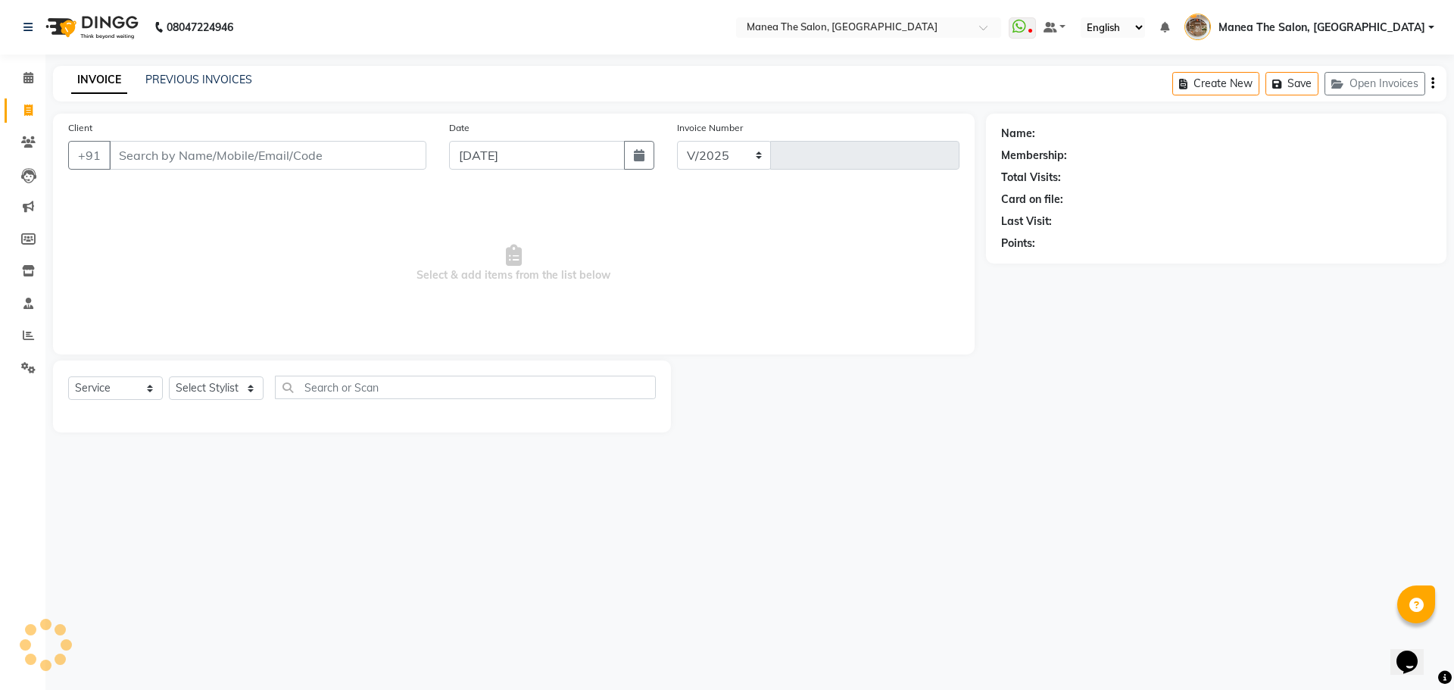
select select "7287"
type input "2185"
click at [276, 161] on input "Client" at bounding box center [267, 155] width 317 height 29
type input "917702283333"
select select "1: Object"
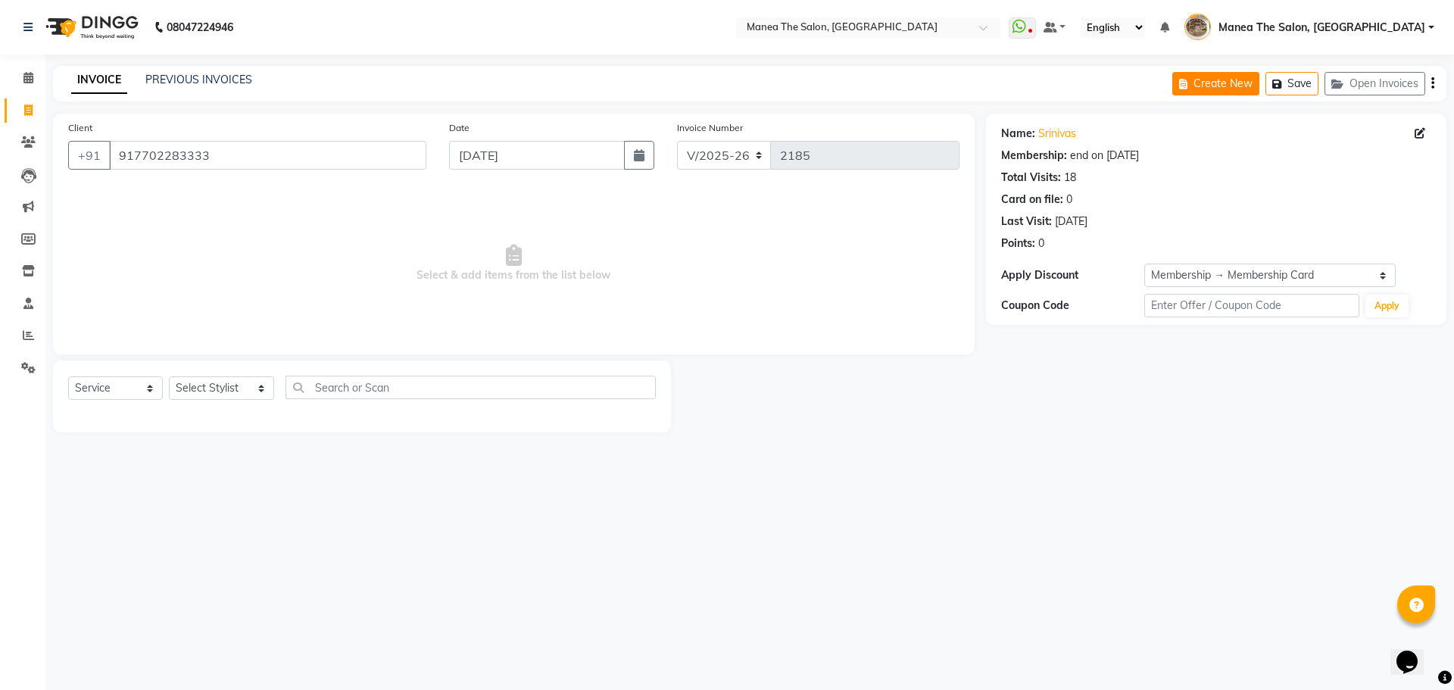
click at [1181, 75] on button "Create New" at bounding box center [1215, 83] width 87 height 23
select select "service"
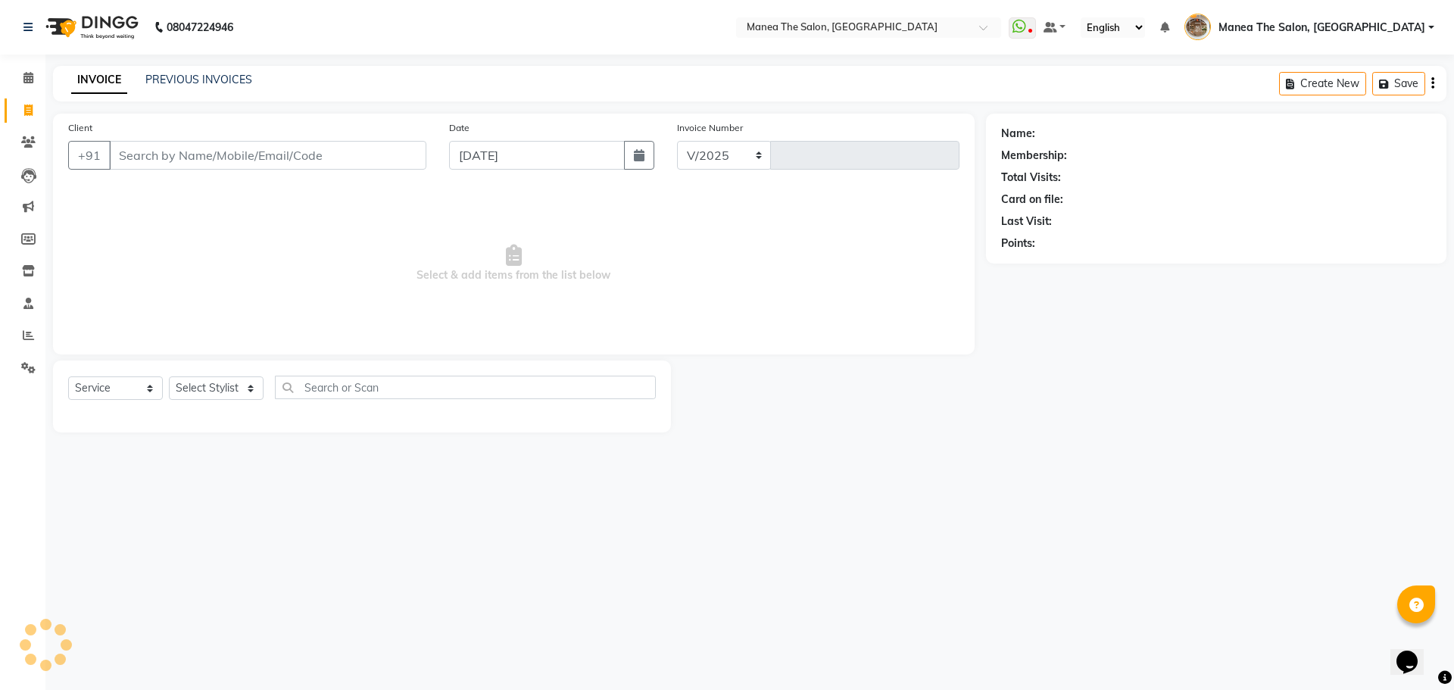
select select "7287"
type input "2185"
click at [274, 143] on input "Client" at bounding box center [267, 155] width 317 height 29
type input "917303698877"
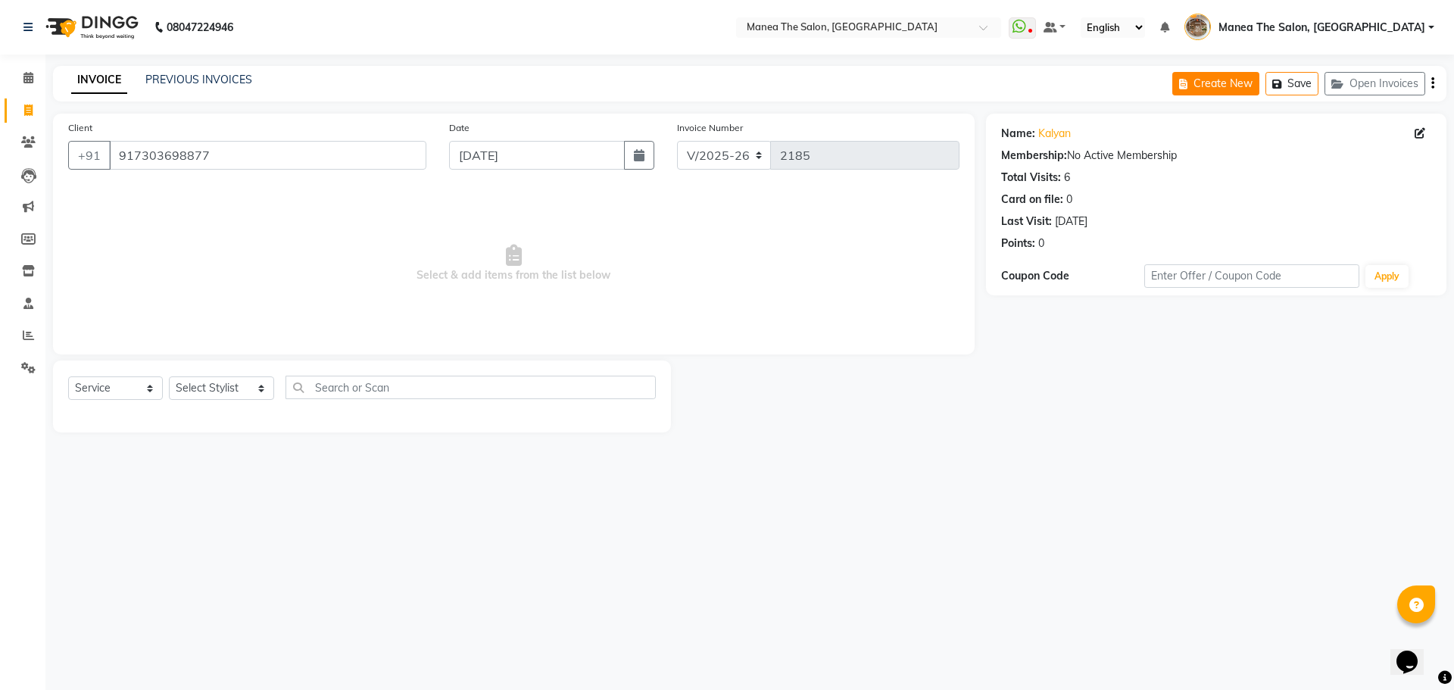
click at [1204, 91] on button "Create New" at bounding box center [1215, 83] width 87 height 23
select select "service"
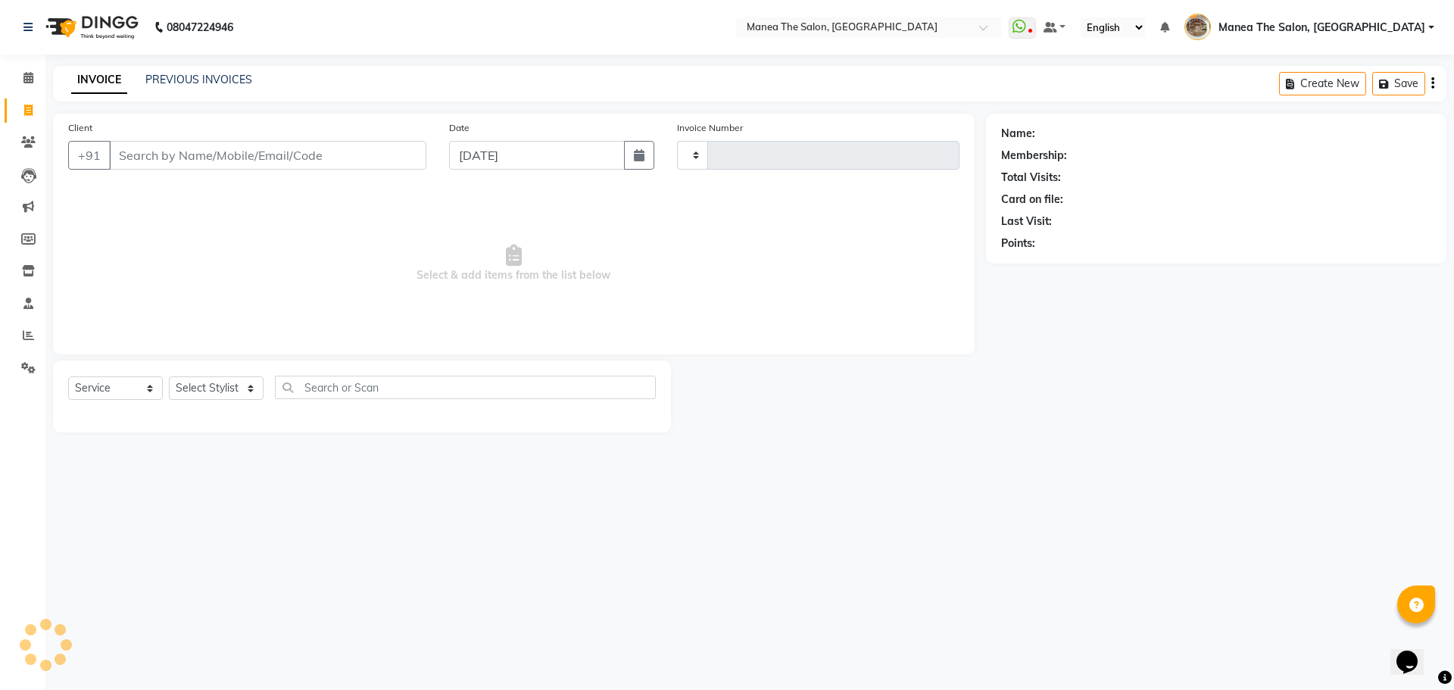
type input "2185"
select select "7287"
click at [370, 151] on input "Client" at bounding box center [267, 155] width 317 height 29
type input "919642699969"
select select "1: Object"
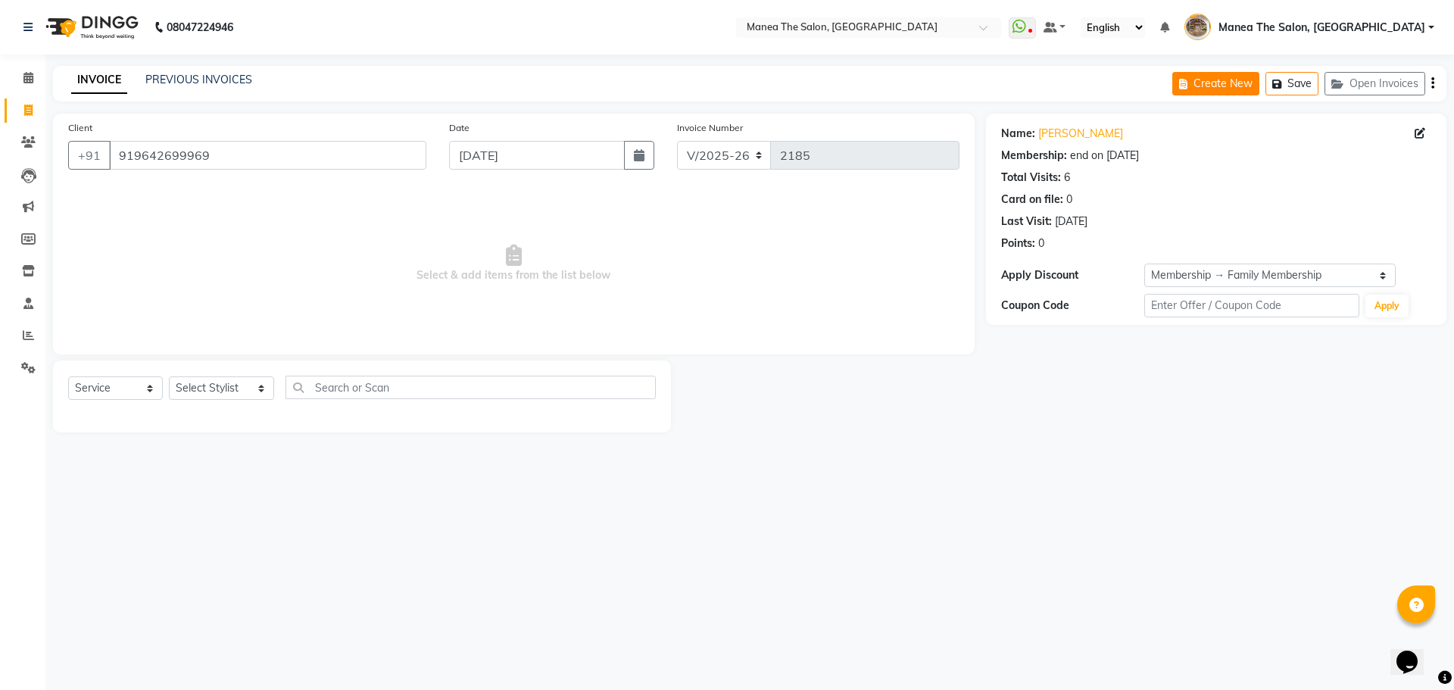
click at [1218, 87] on button "Create New" at bounding box center [1215, 83] width 87 height 23
select select "service"
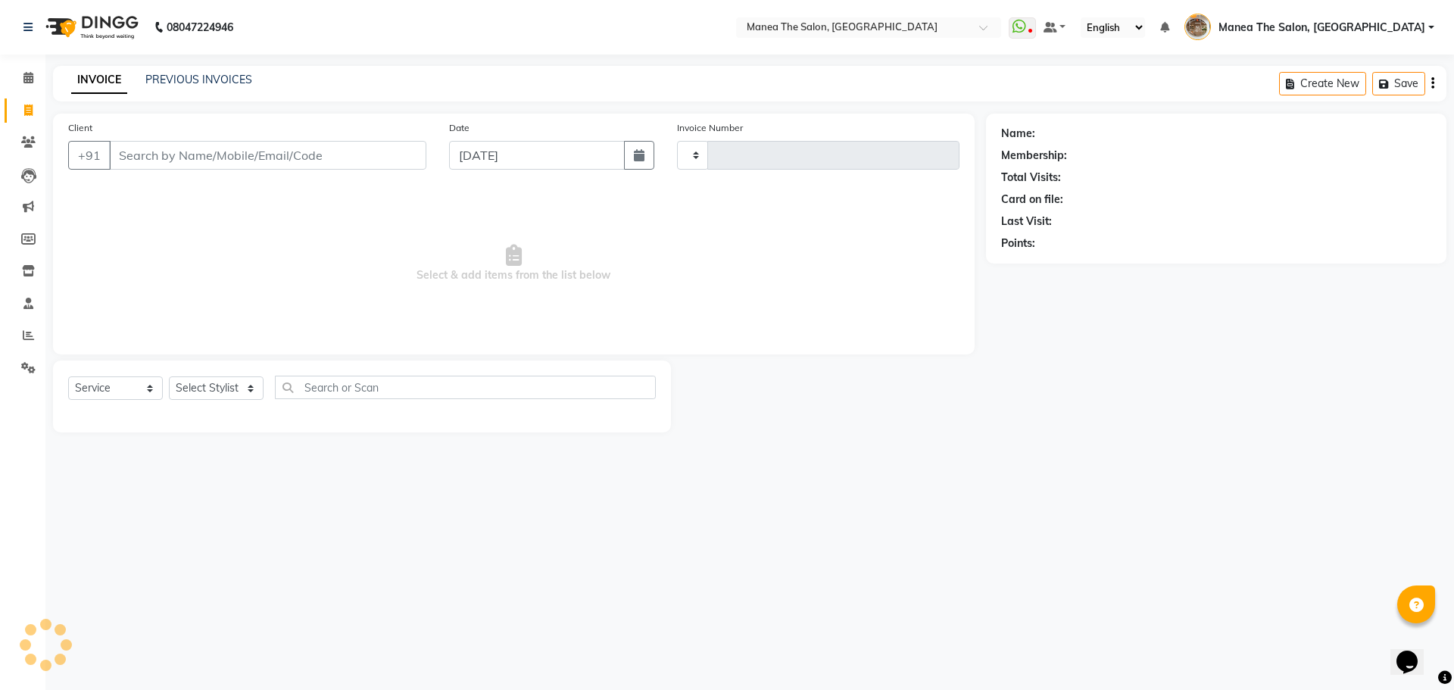
type input "2185"
select select "7287"
click at [258, 159] on input "Client" at bounding box center [267, 155] width 317 height 29
type input "919980917709"
select select "1: Object"
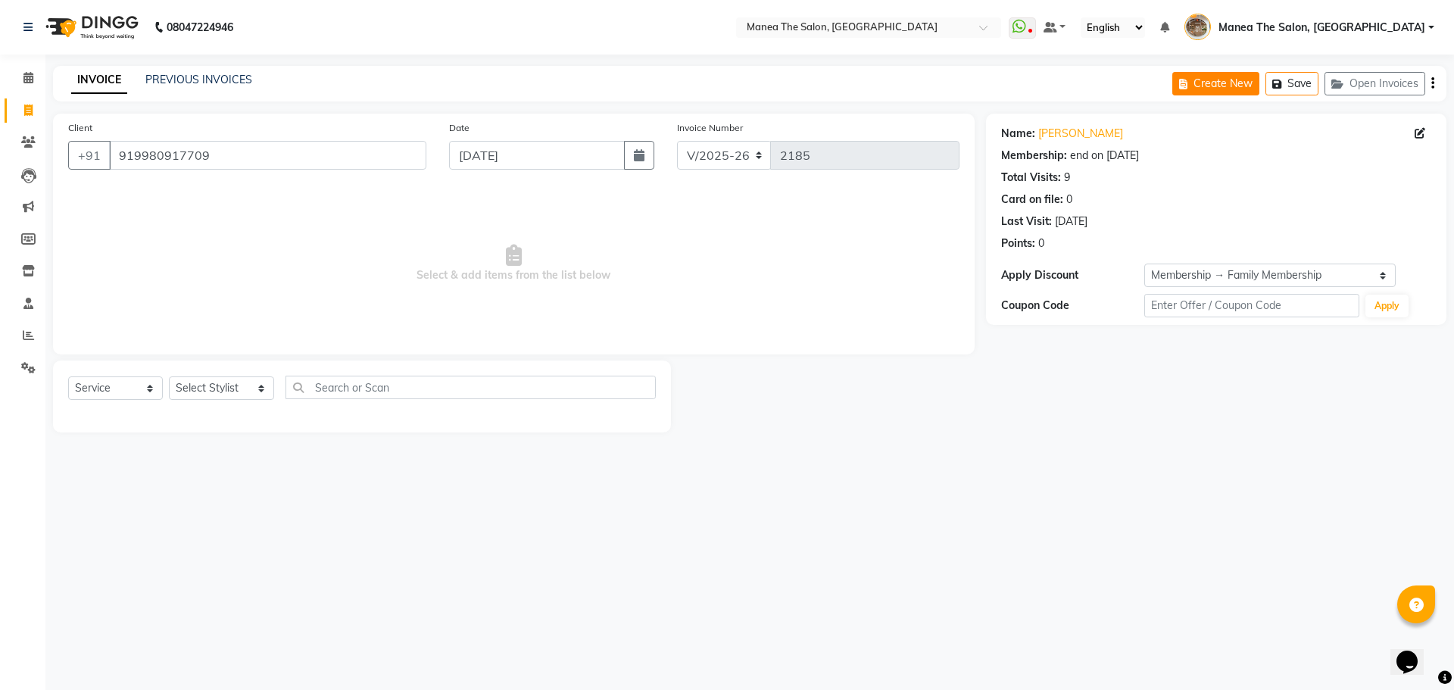
click at [1202, 83] on button "Create New" at bounding box center [1215, 83] width 87 height 23
select select "service"
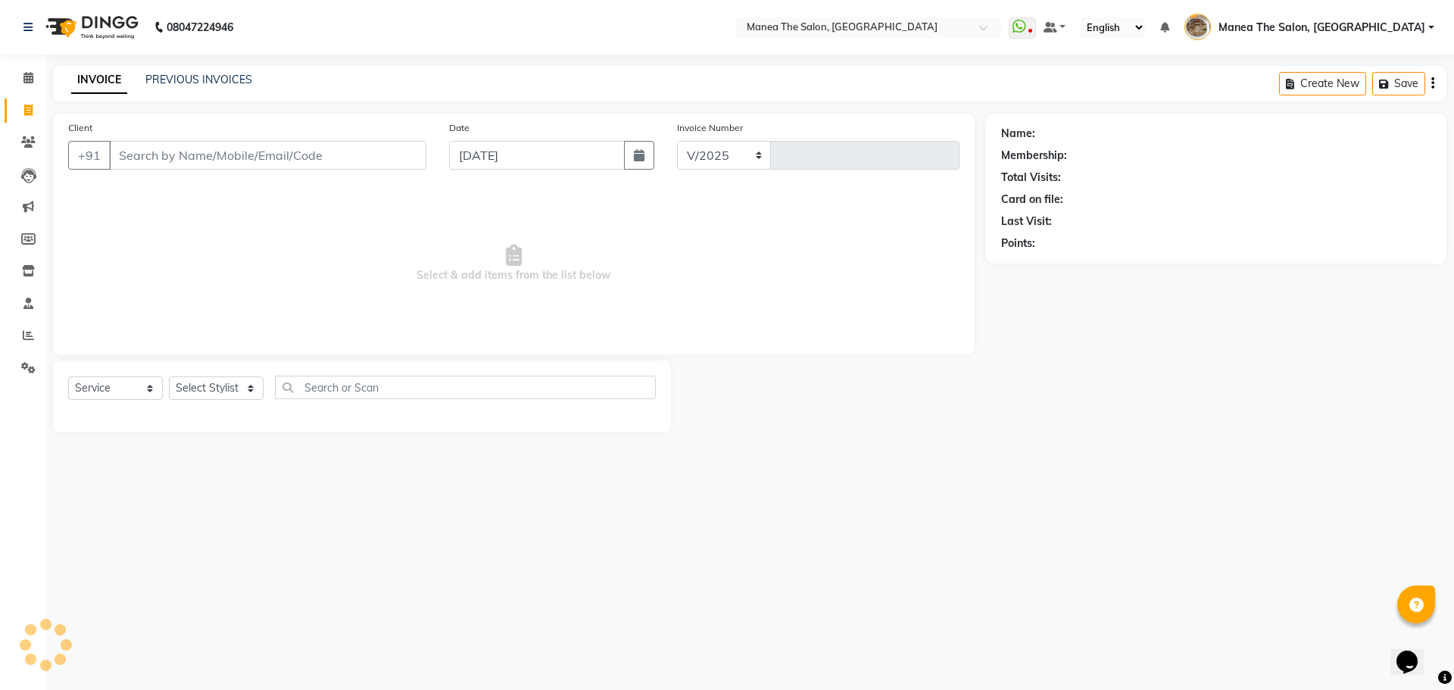
select select "7287"
type input "2185"
click at [376, 152] on input "Client" at bounding box center [267, 155] width 317 height 29
type input "919014928888"
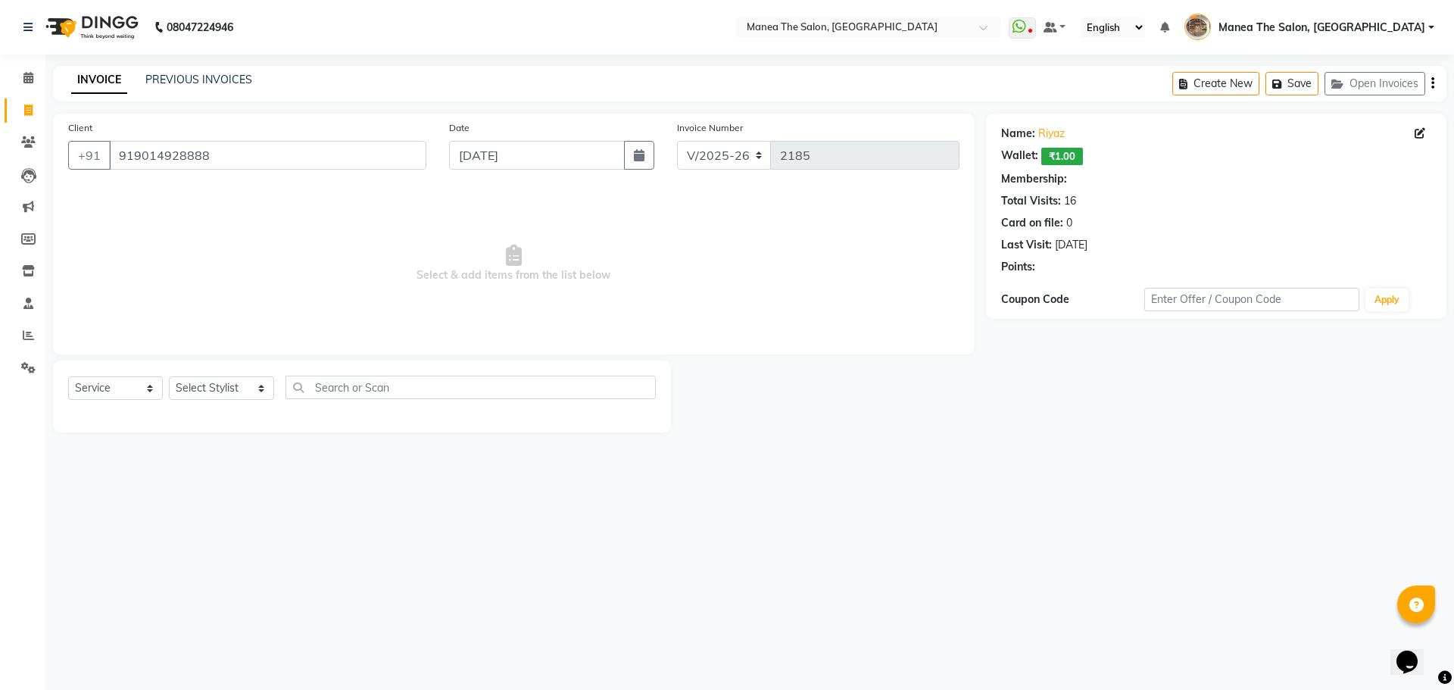
select select "1: Object"
click at [1193, 80] on icon "button" at bounding box center [1186, 84] width 14 height 11
select select "service"
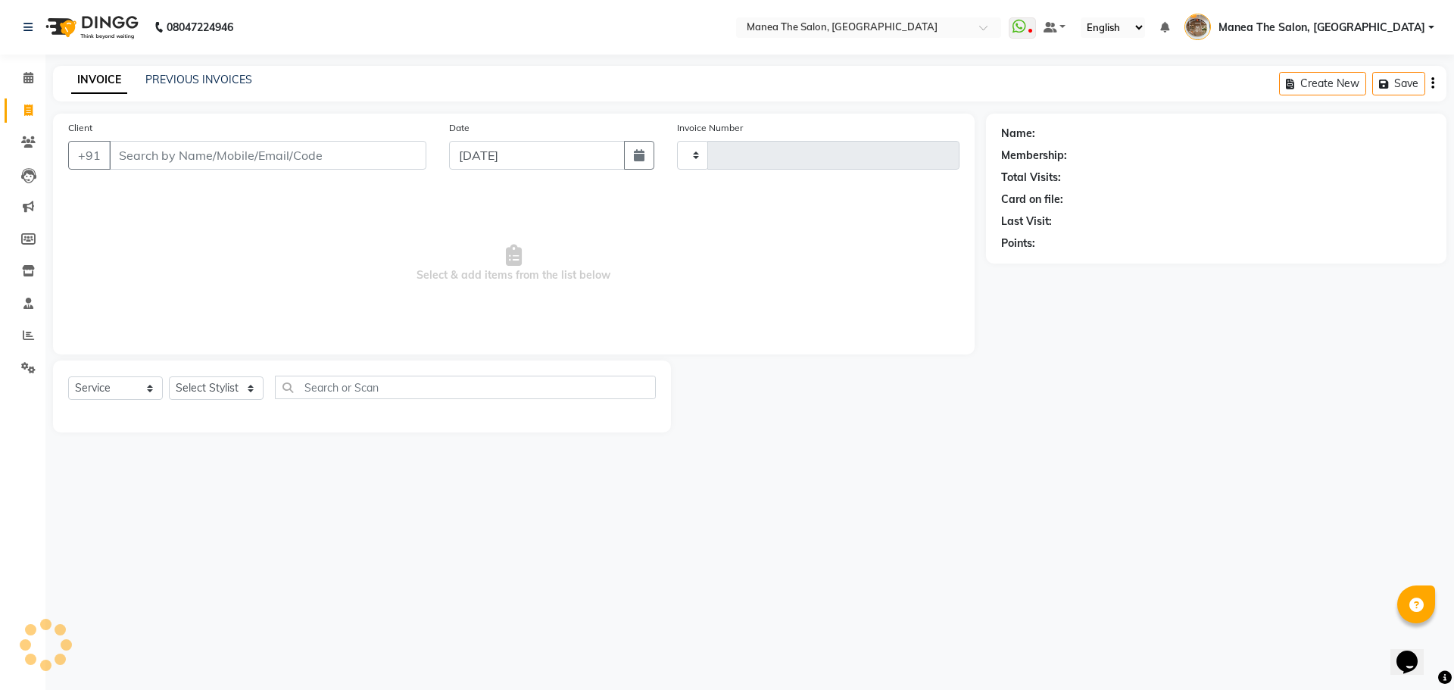
type input "2185"
select select "7287"
click at [338, 154] on input "Client" at bounding box center [267, 155] width 317 height 29
type input "918008420068"
select select "1: Object"
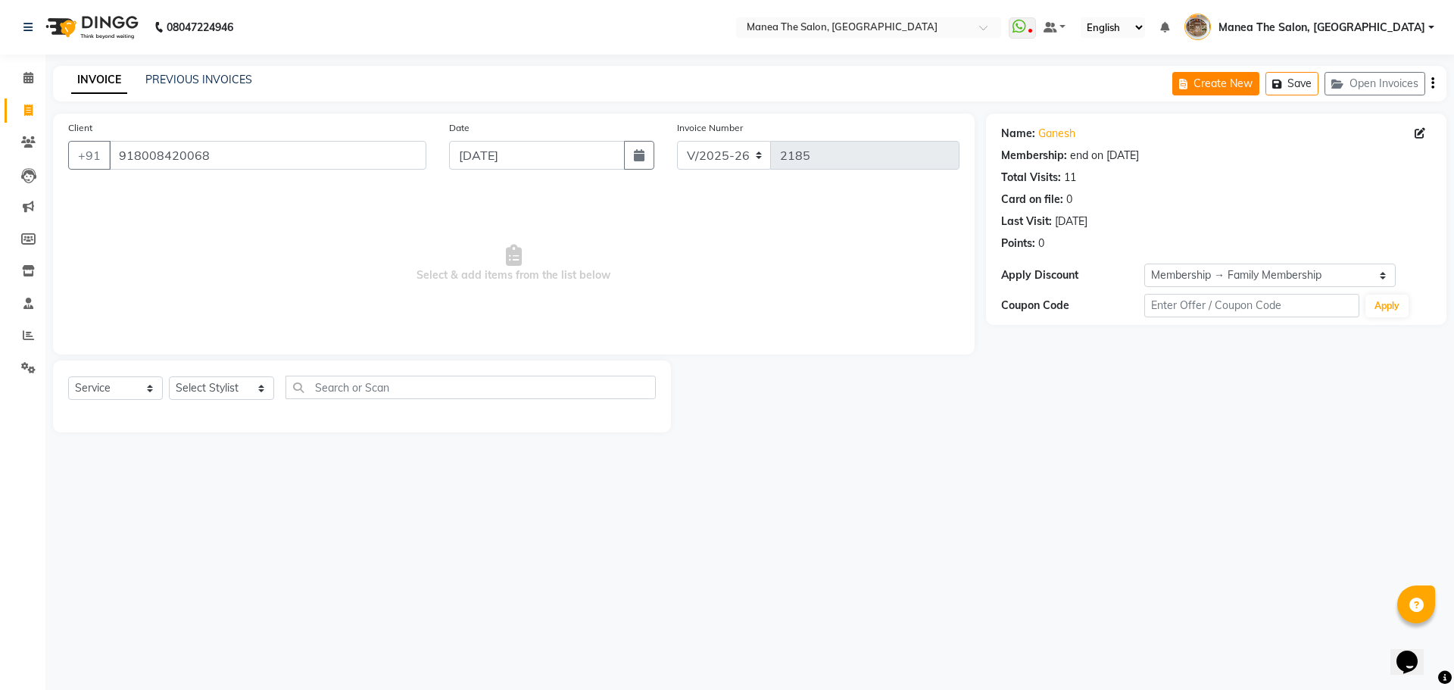
click at [1195, 88] on button "Create New" at bounding box center [1215, 83] width 87 height 23
select select "service"
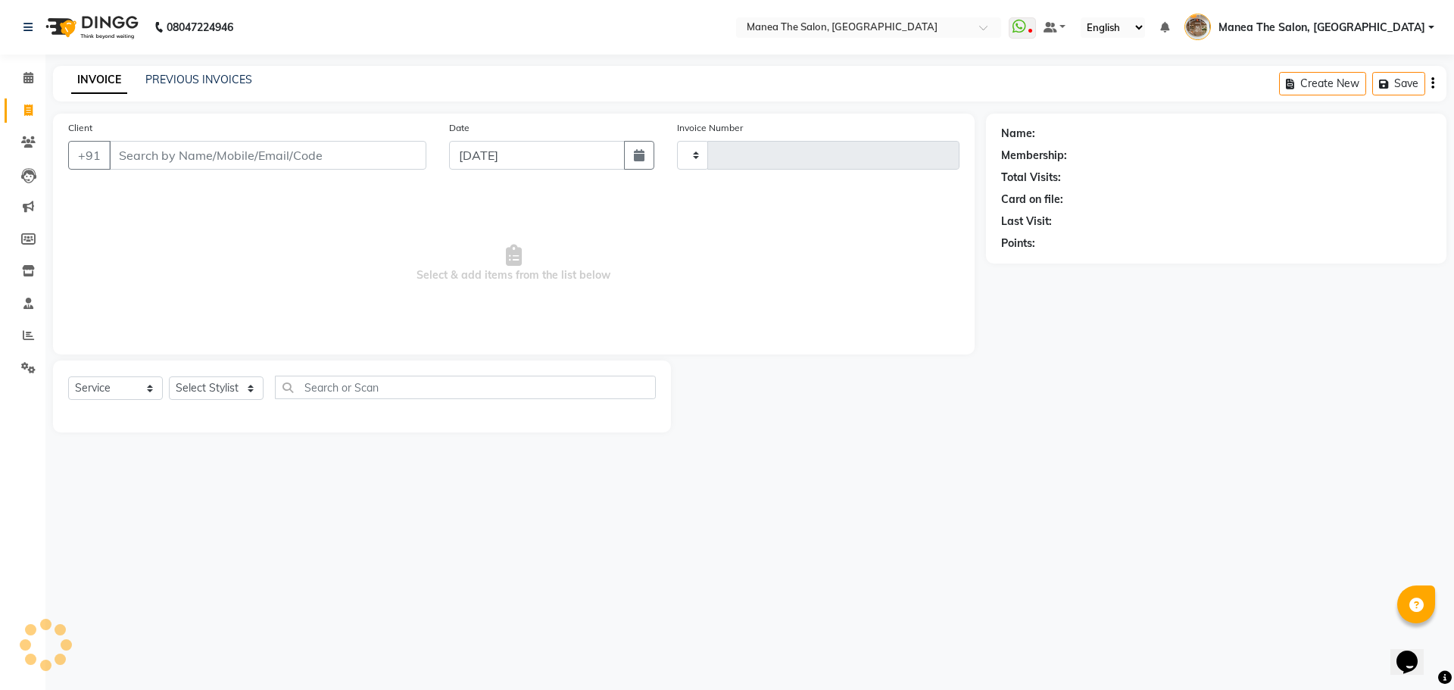
type input "2185"
select select "7287"
click at [308, 156] on input "Client" at bounding box center [267, 155] width 317 height 29
type input "919177308954"
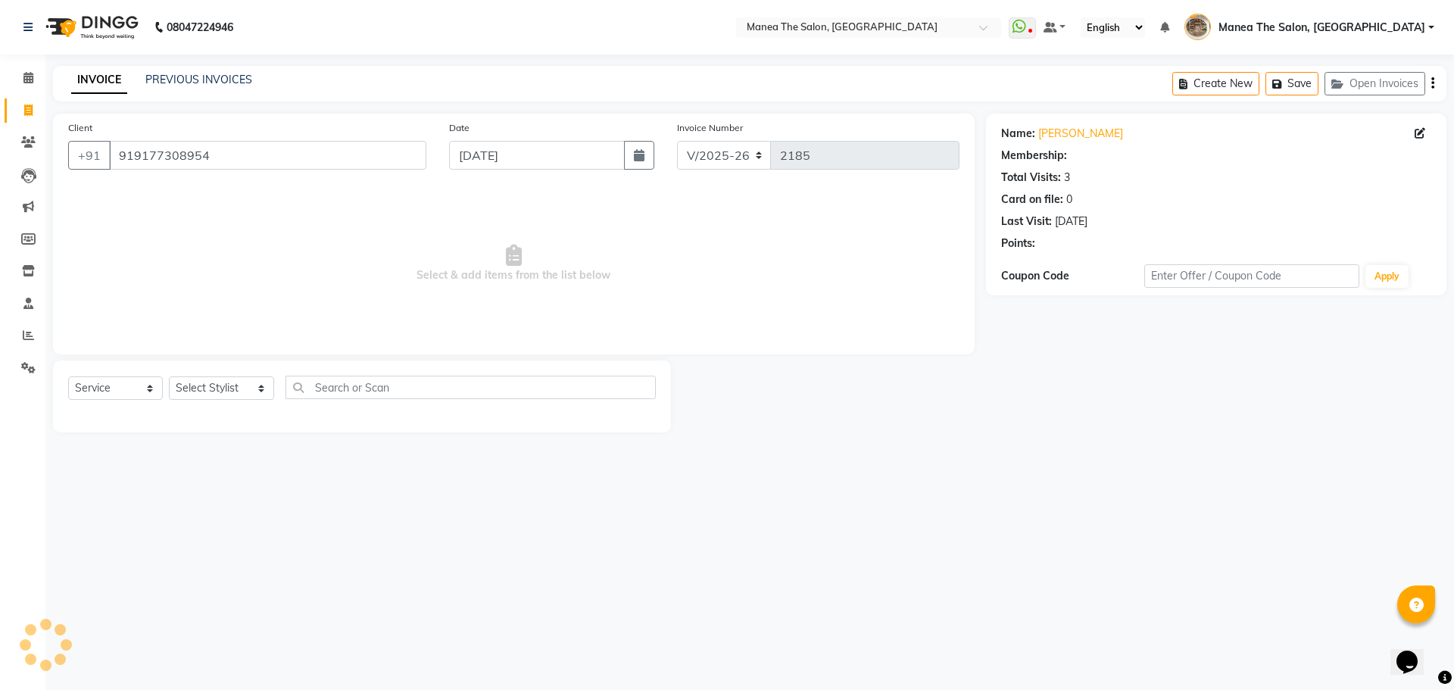
select select "1: Object"
click at [1196, 81] on button "Create New" at bounding box center [1215, 83] width 87 height 23
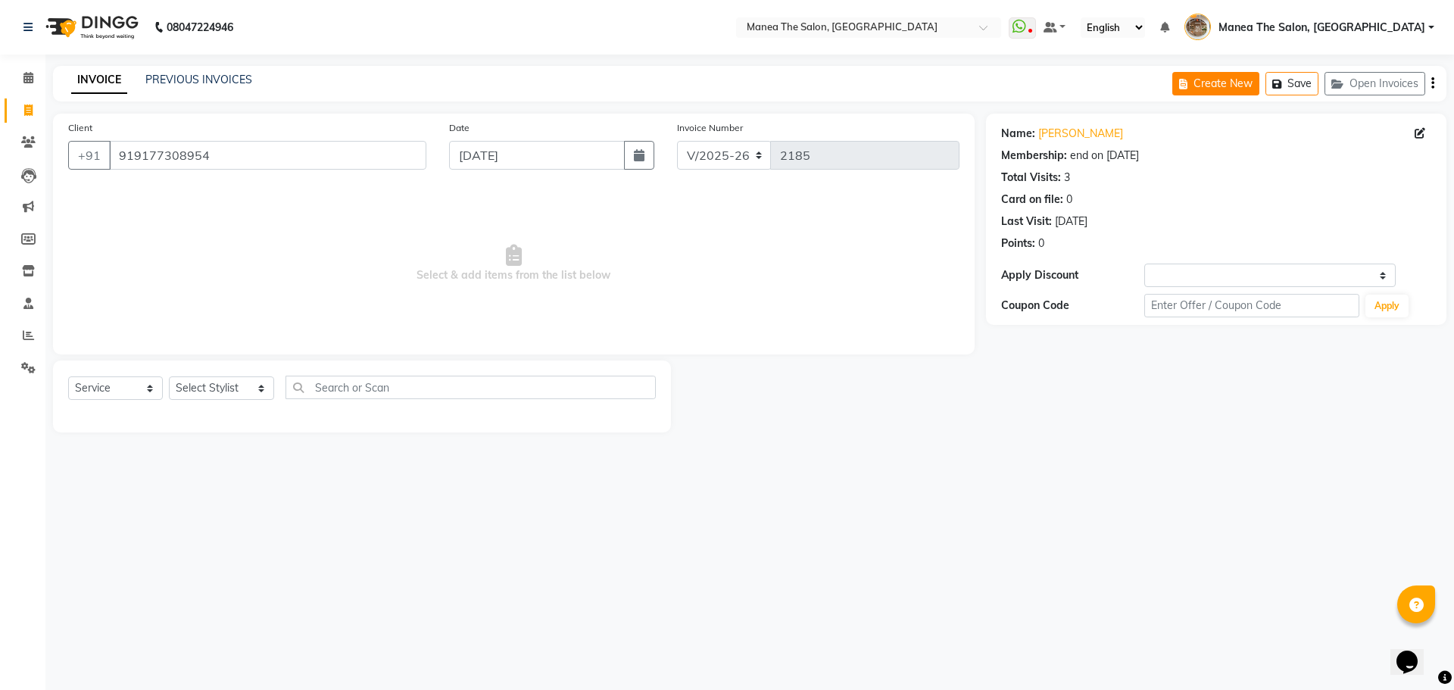
select select "service"
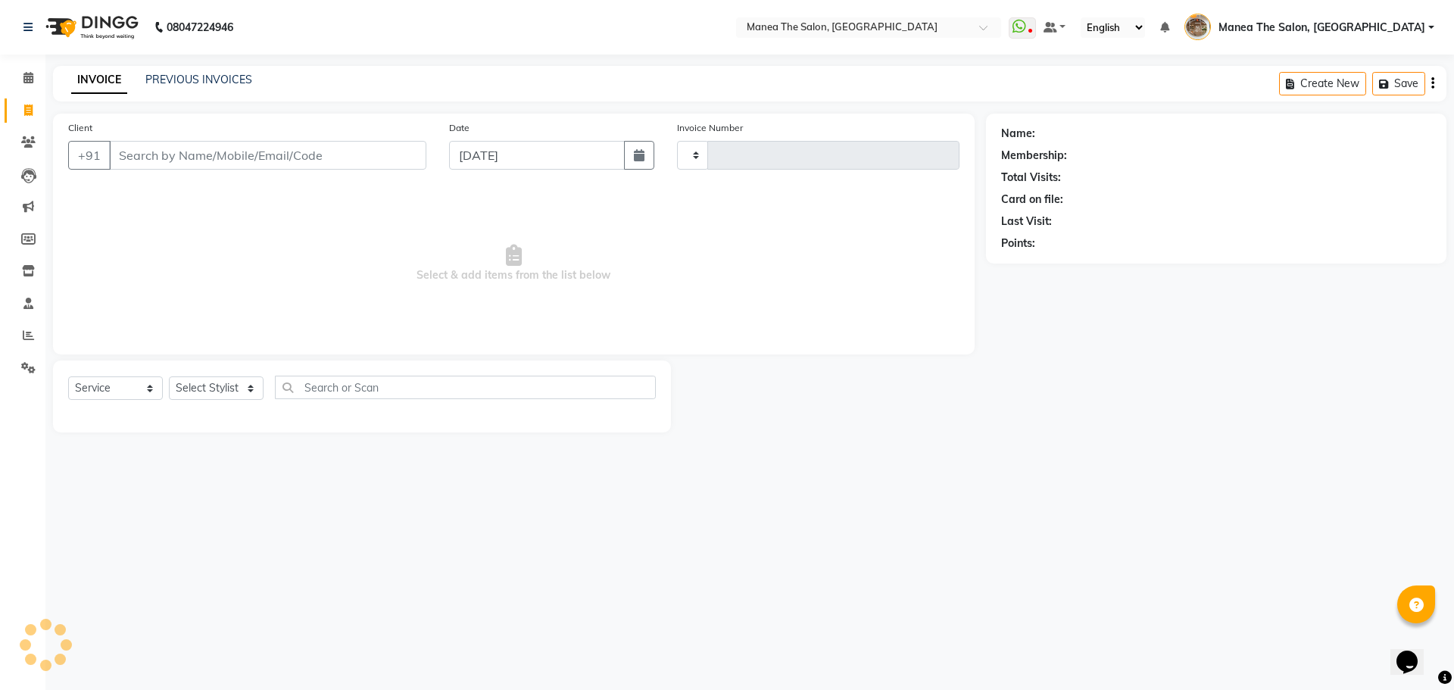
type input "2185"
select select "7287"
click at [370, 156] on input "Client" at bounding box center [267, 155] width 317 height 29
type input "919966124567"
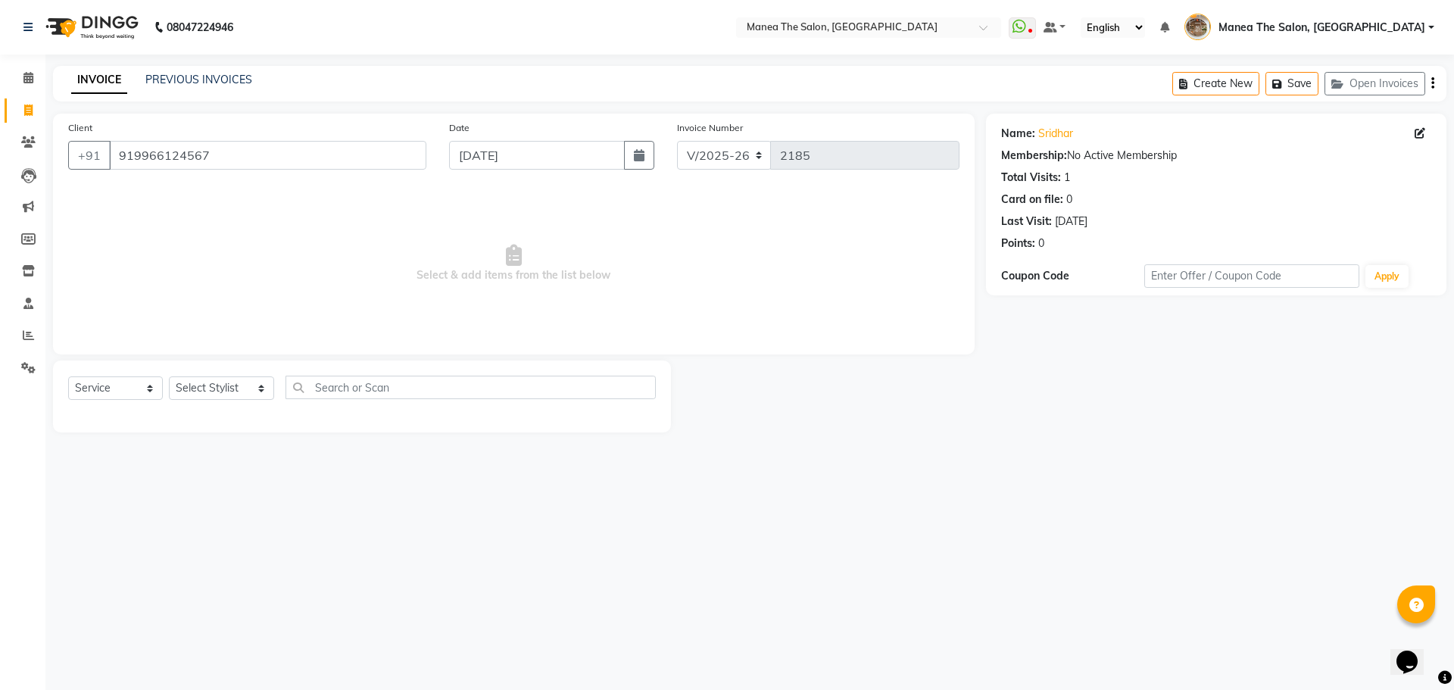
click at [1229, 71] on div "Create New Save Open Invoices" at bounding box center [1309, 84] width 274 height 36
click at [1214, 93] on button "Create New" at bounding box center [1215, 83] width 87 height 23
select select "service"
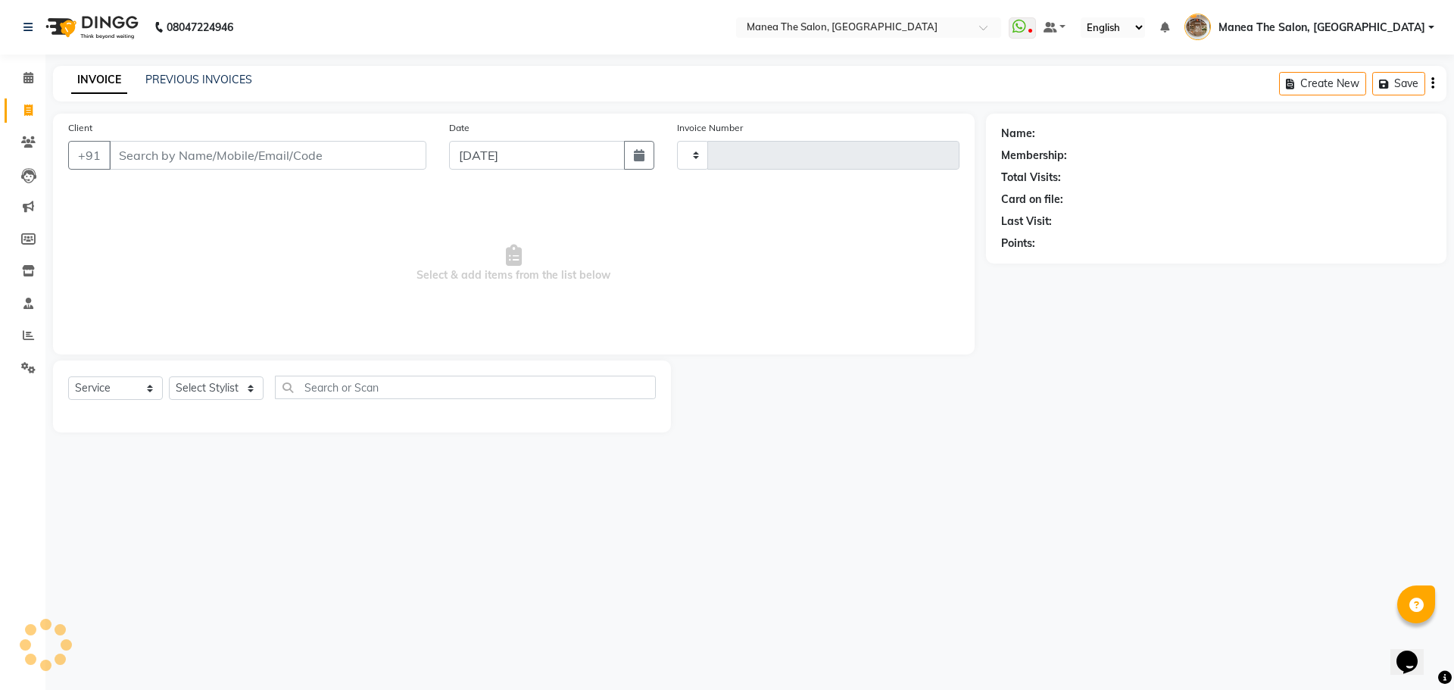
type input "2185"
select select "7287"
click at [420, 154] on input "Client" at bounding box center [267, 155] width 317 height 29
click at [405, 158] on input "Client" at bounding box center [267, 155] width 317 height 29
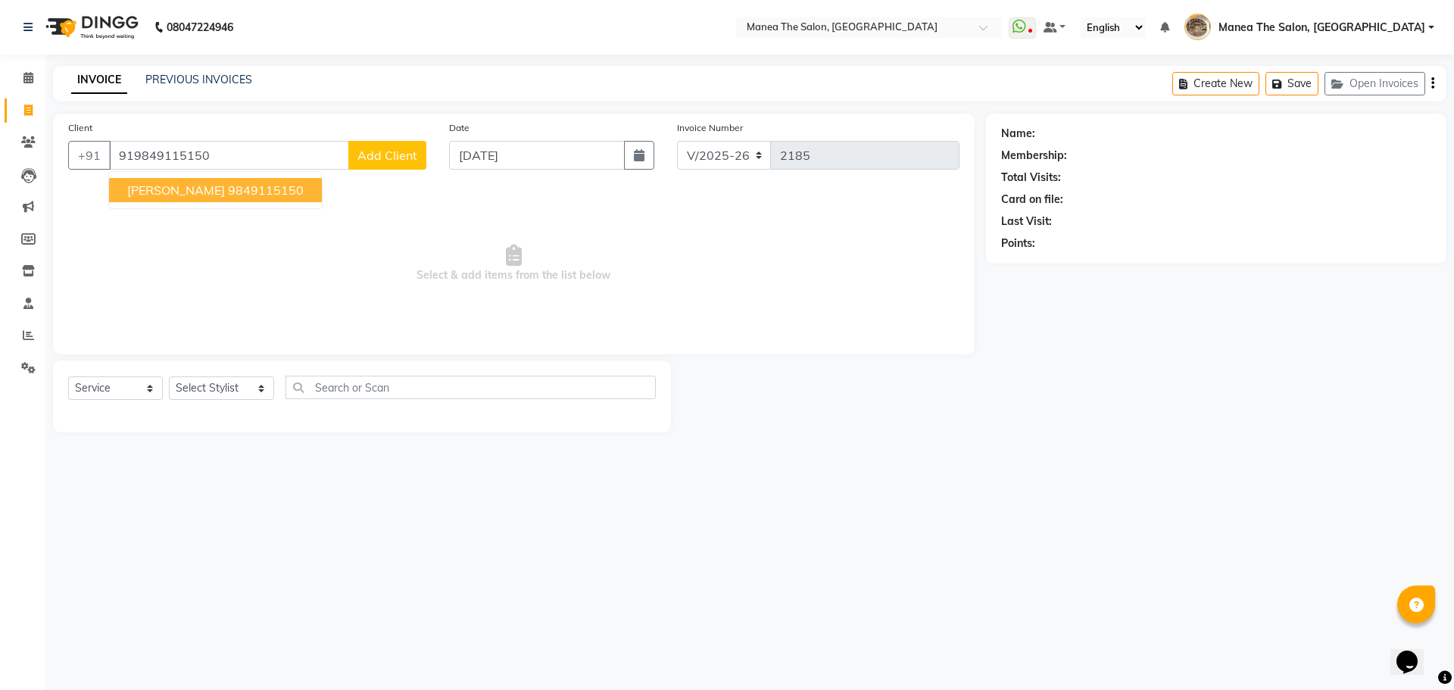
click at [232, 186] on ngb-highlight "9849115150" at bounding box center [266, 189] width 76 height 15
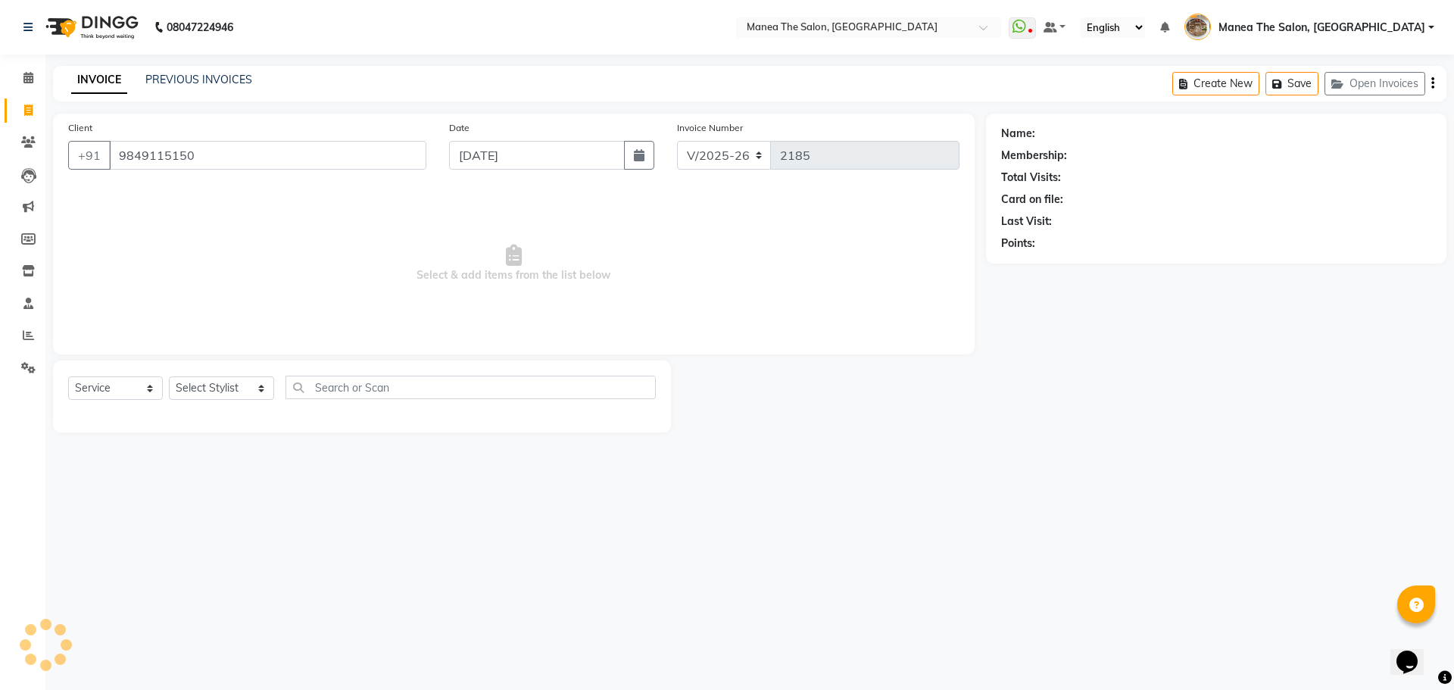
type input "9849115150"
select select "1: Object"
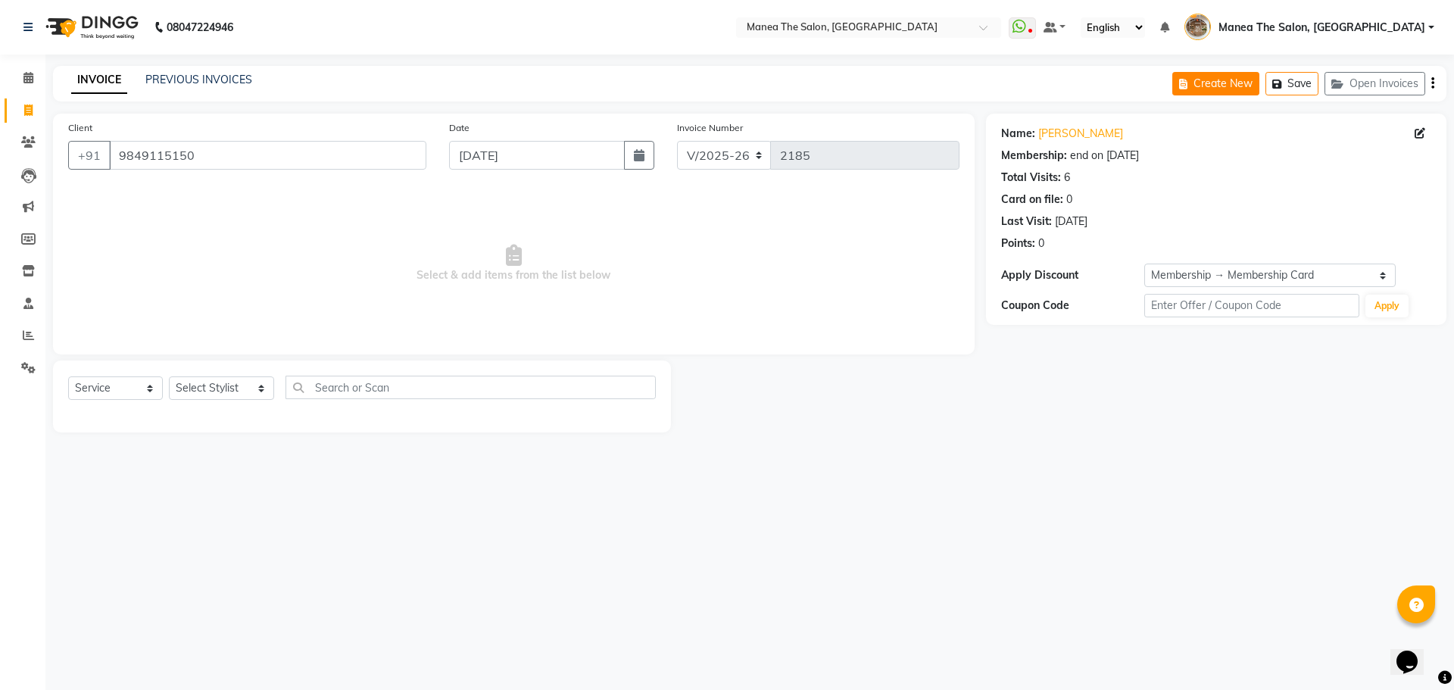
click at [1185, 86] on icon "button" at bounding box center [1186, 84] width 14 height 11
select select "service"
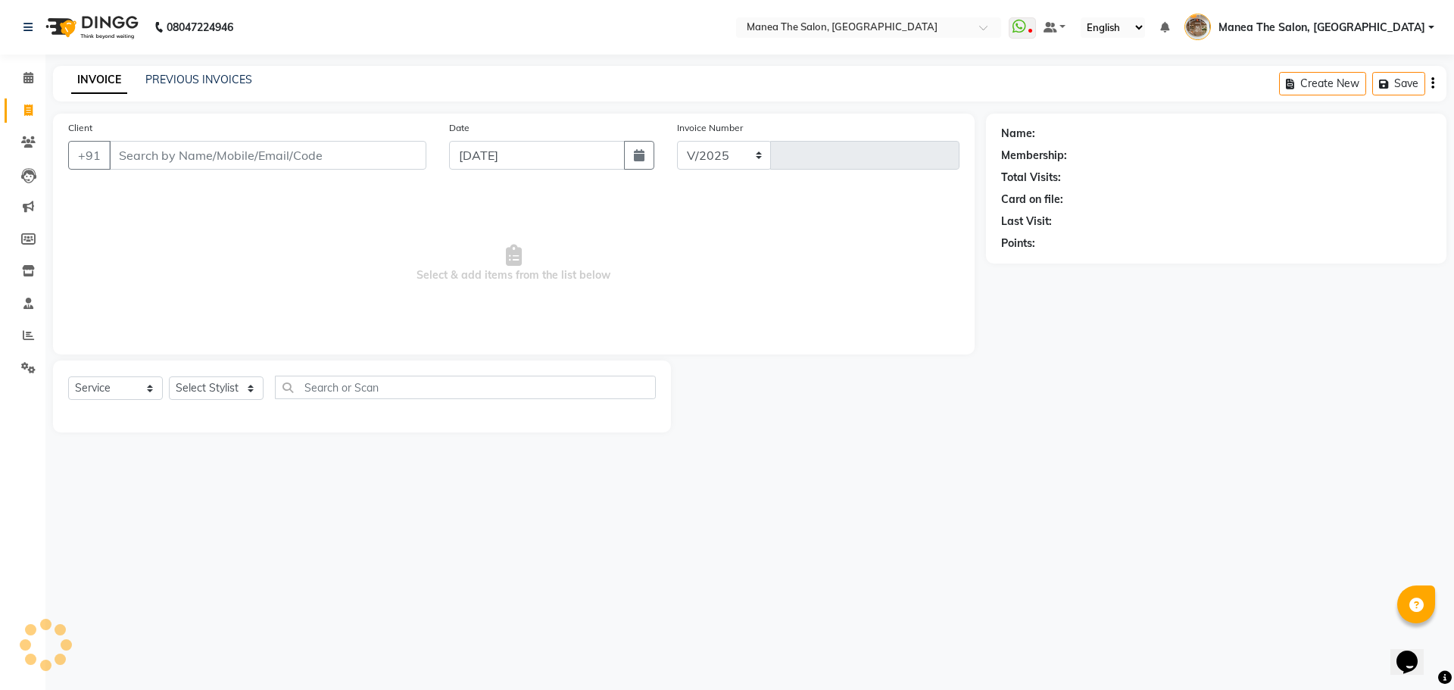
select select "7287"
type input "2185"
click at [359, 152] on input "Client" at bounding box center [267, 155] width 317 height 29
type input "918978204059"
select select "1: Object"
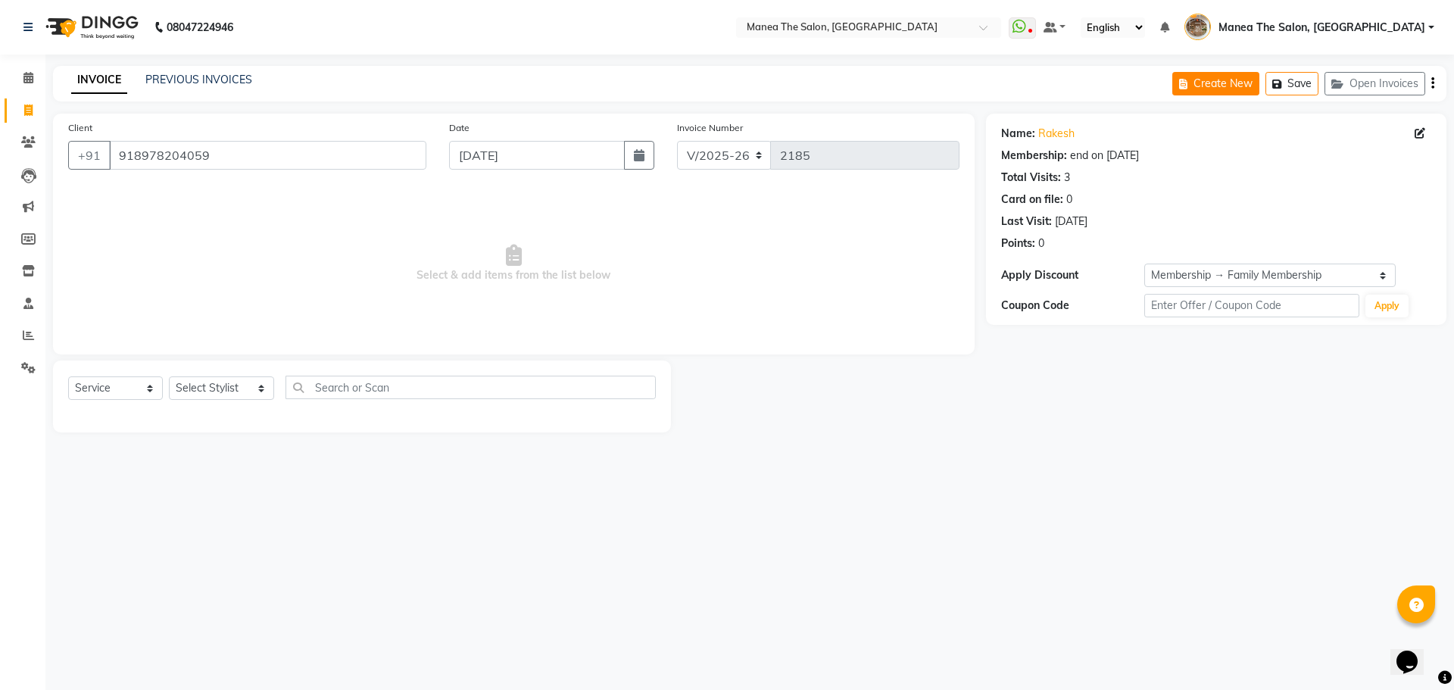
click at [1193, 81] on icon "button" at bounding box center [1186, 84] width 14 height 11
select select "service"
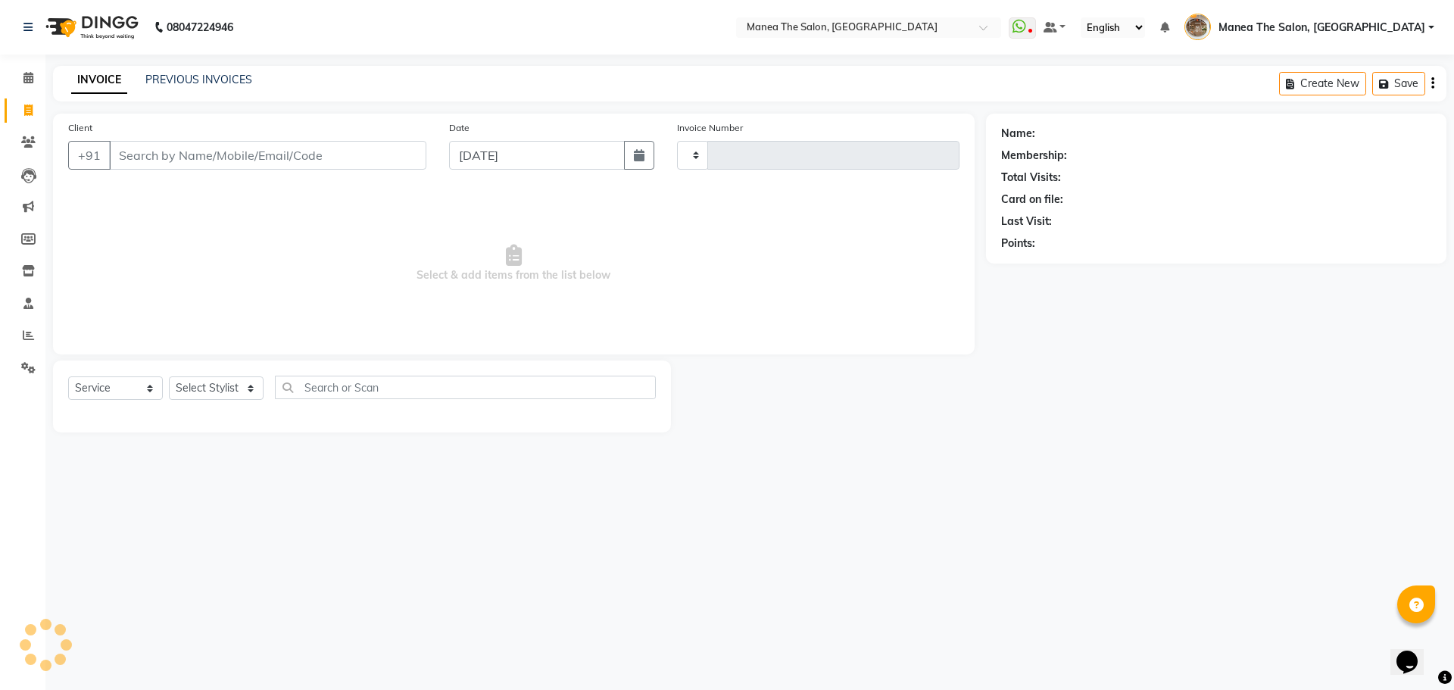
type input "2185"
select select "7287"
click at [382, 151] on input "Client" at bounding box center [267, 155] width 317 height 29
type input "917793995333"
select select "1: Object"
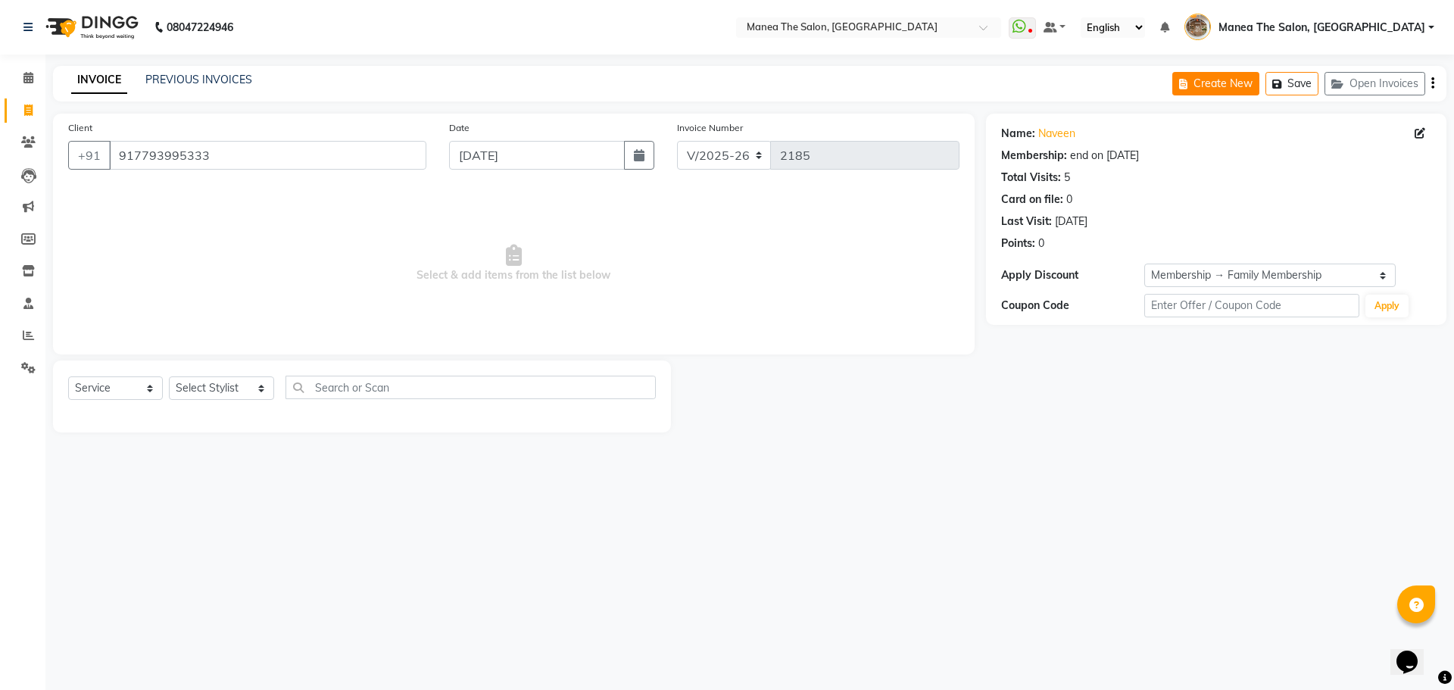
click at [1237, 89] on button "Create New" at bounding box center [1215, 83] width 87 height 23
select select "service"
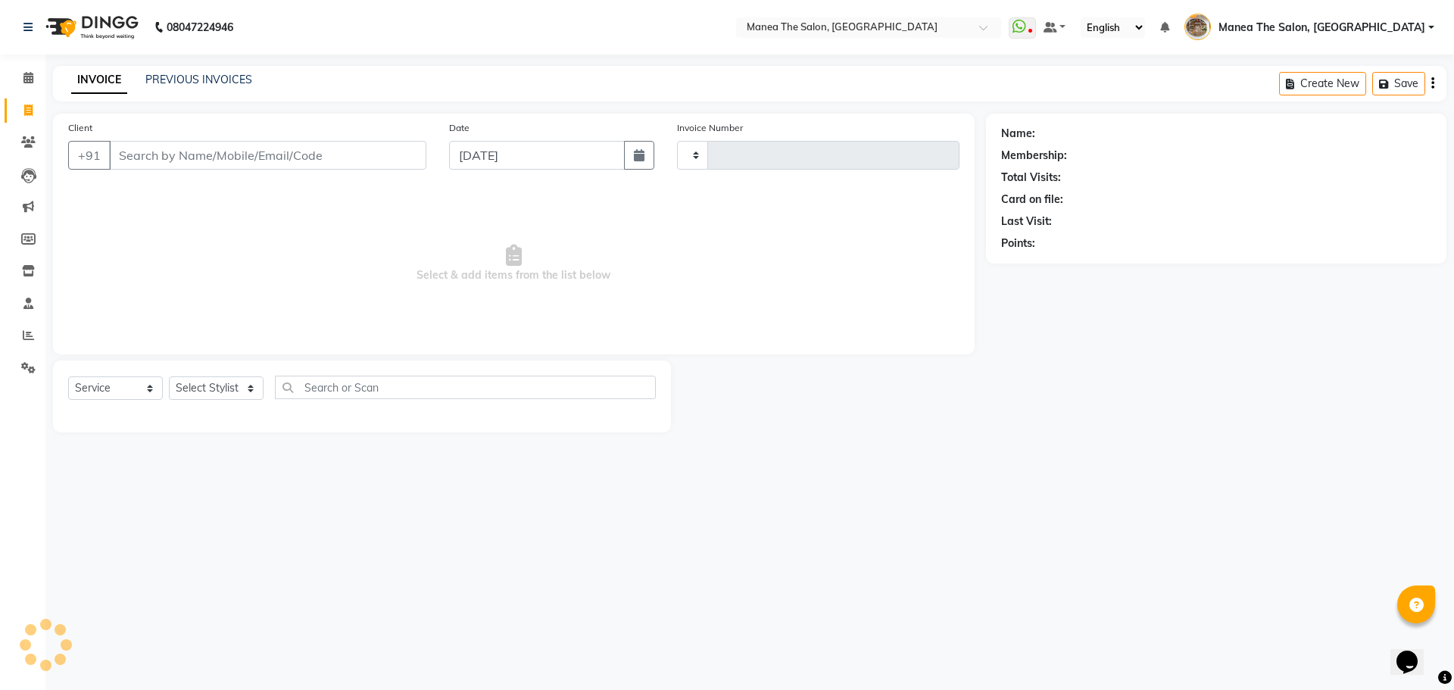
type input "2185"
select select "7287"
click at [320, 165] on input "Client" at bounding box center [267, 155] width 317 height 29
type input "9493122313"
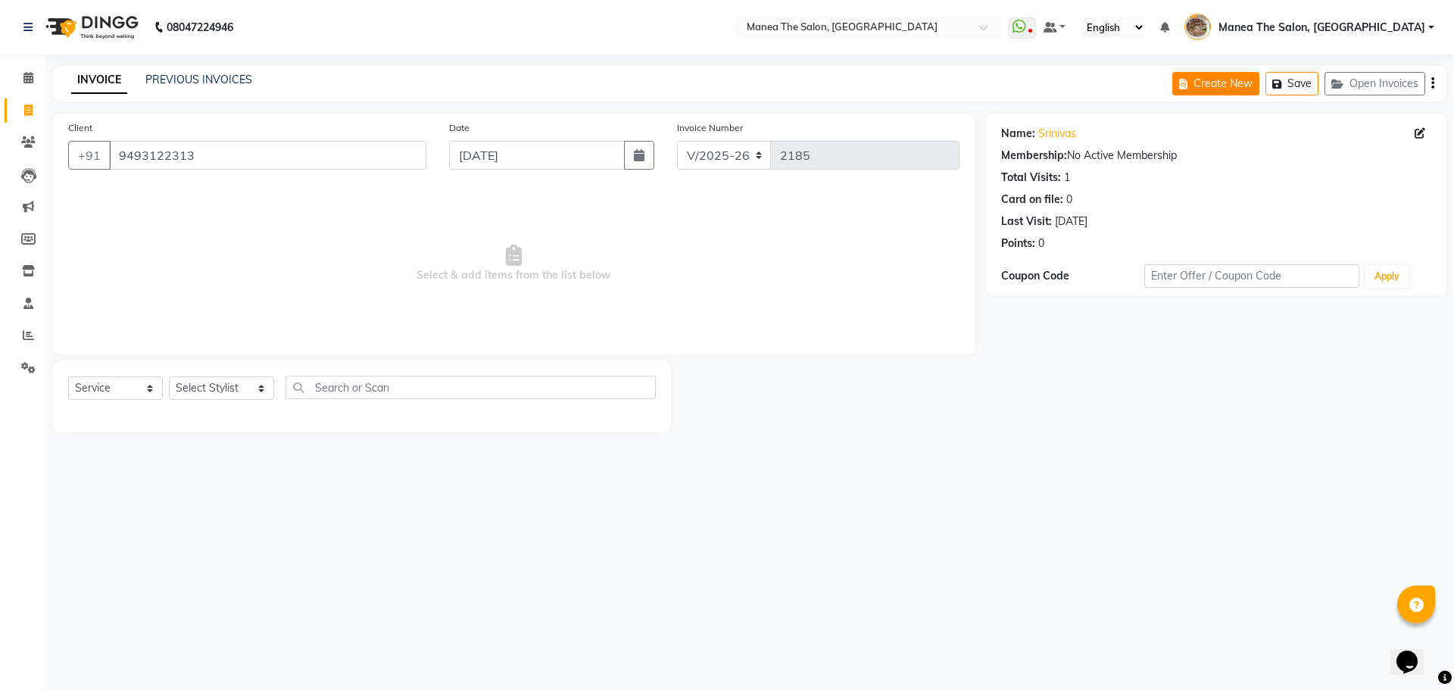
click at [1223, 89] on button "Create New" at bounding box center [1215, 83] width 87 height 23
select select "service"
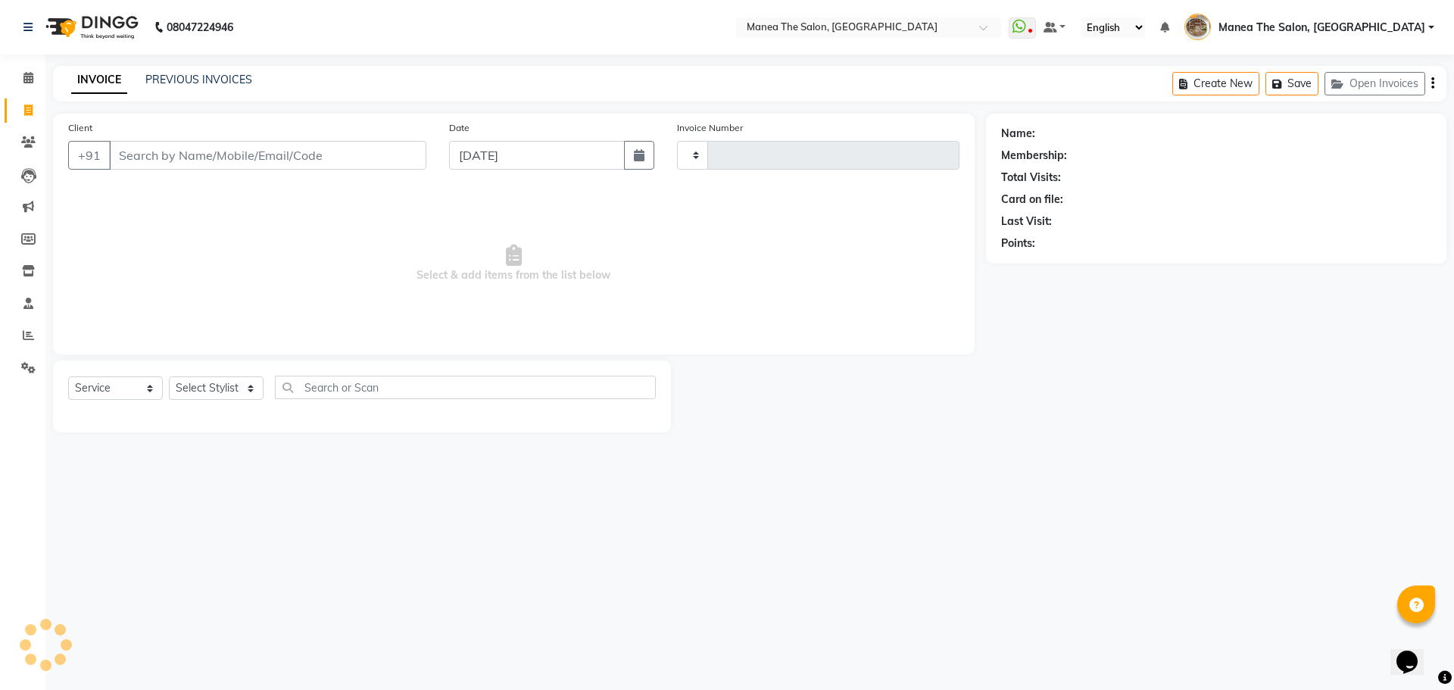
type input "2185"
select select "7287"
click at [349, 160] on input "Client" at bounding box center [267, 155] width 317 height 29
type input "9703393736"
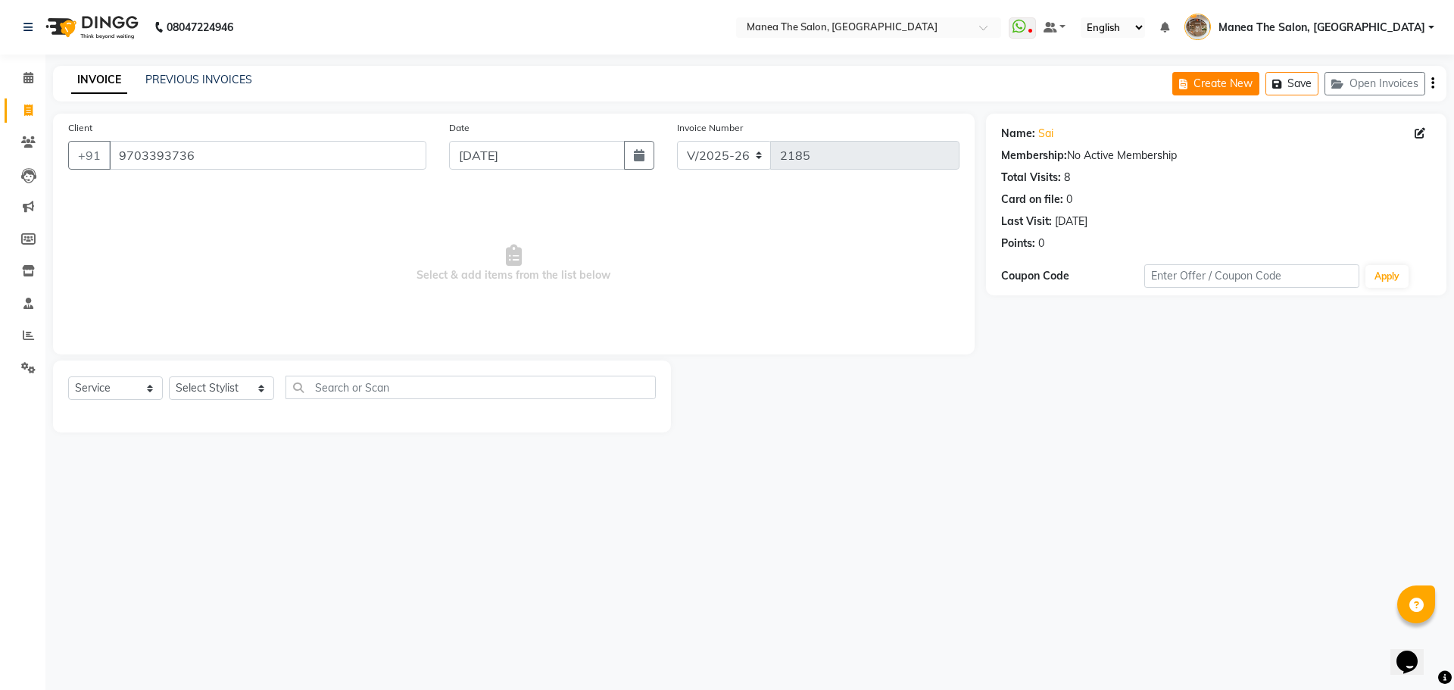
click at [1178, 90] on button "Create New" at bounding box center [1215, 83] width 87 height 23
select select "service"
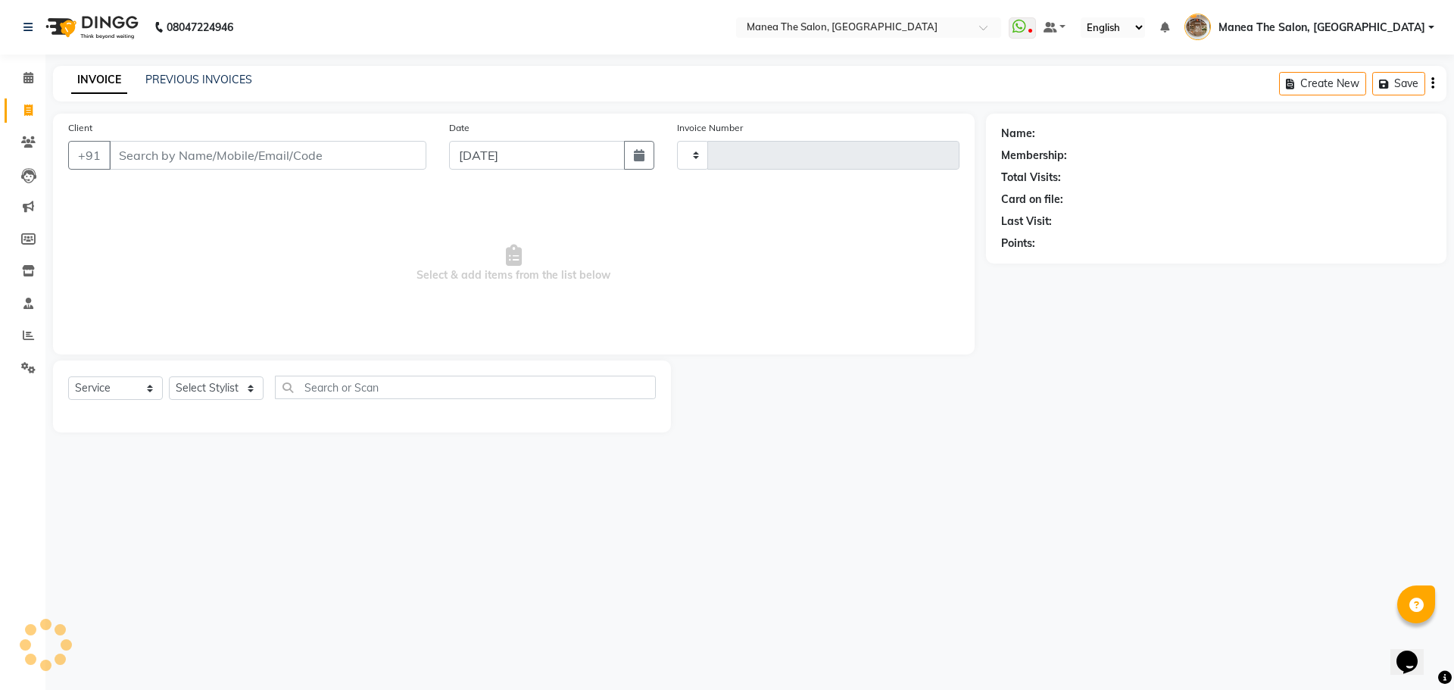
type input "2185"
select select "7287"
click at [326, 161] on input "Client" at bounding box center [267, 155] width 317 height 29
type input "919848135151"
select select "1: Object"
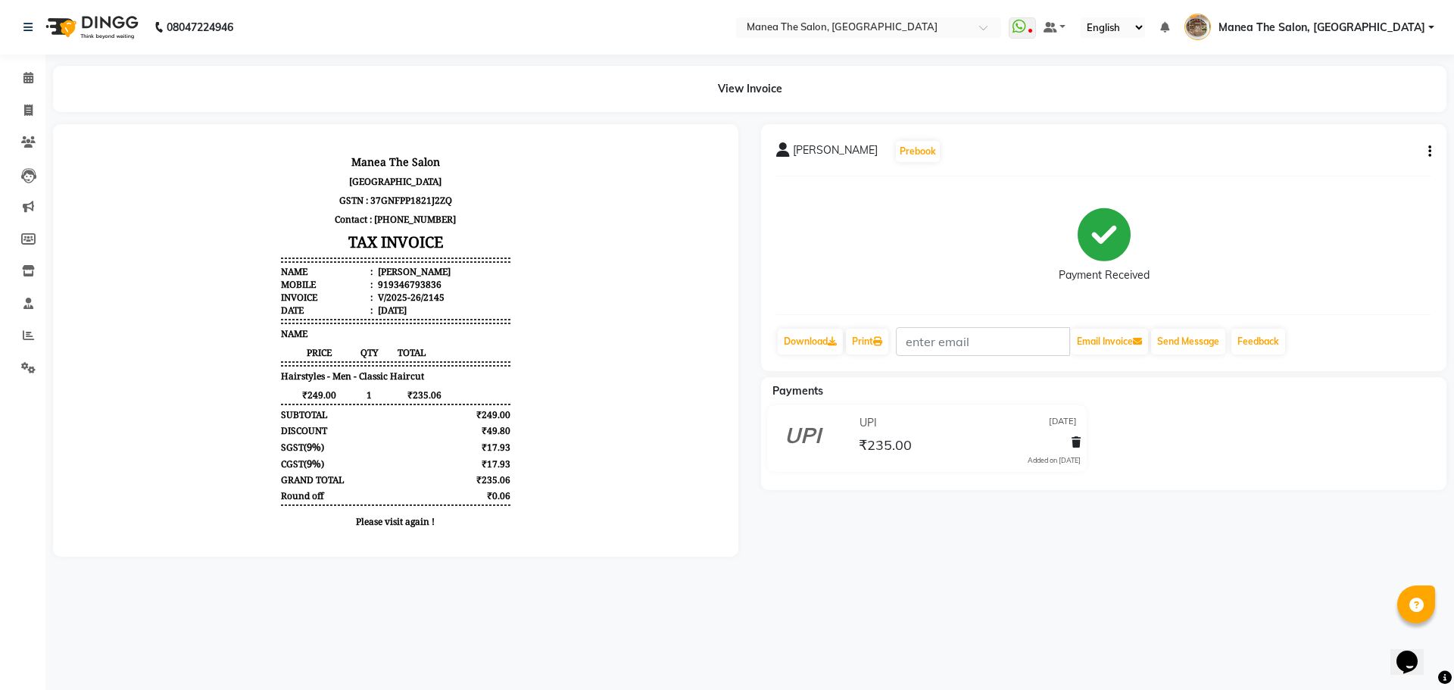
click at [377, 288] on div "919346793836" at bounding box center [408, 284] width 67 height 13
copy div "919346793836"
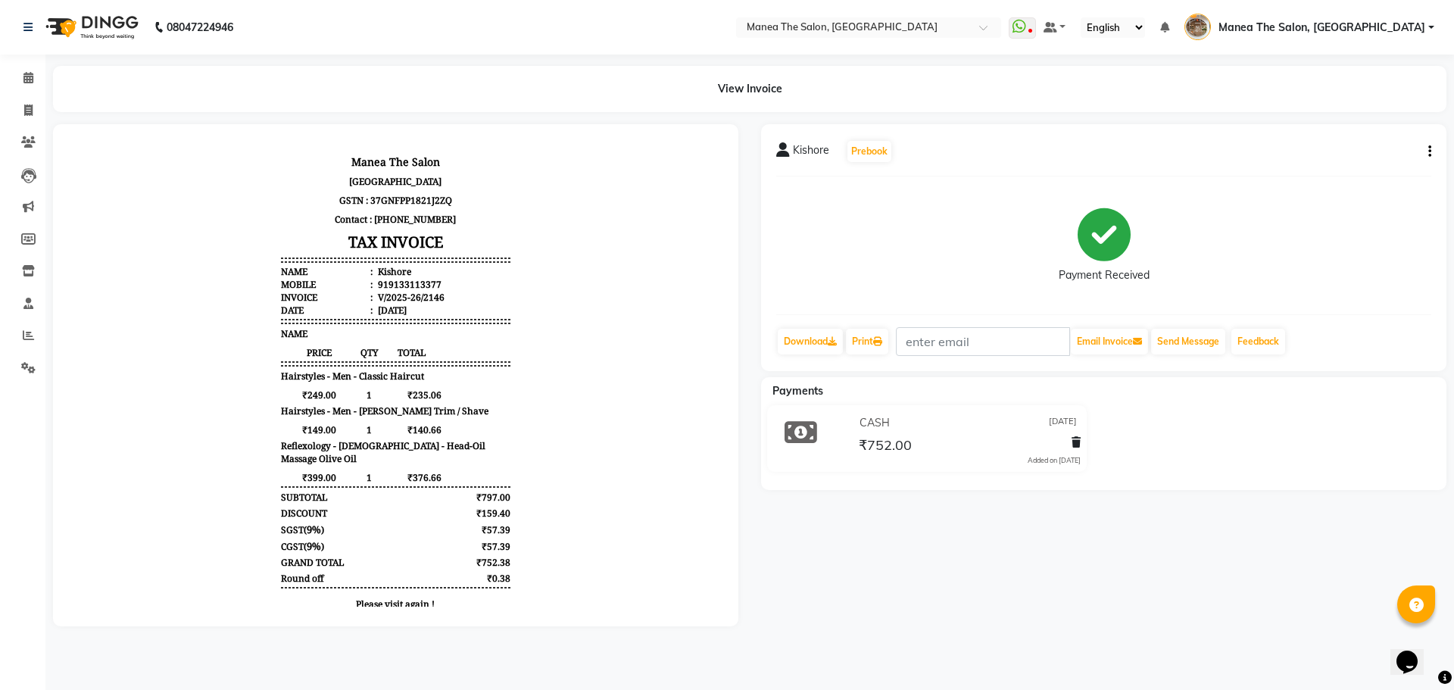
click at [405, 283] on div "919133113377" at bounding box center [408, 284] width 67 height 13
copy div "919133113377"
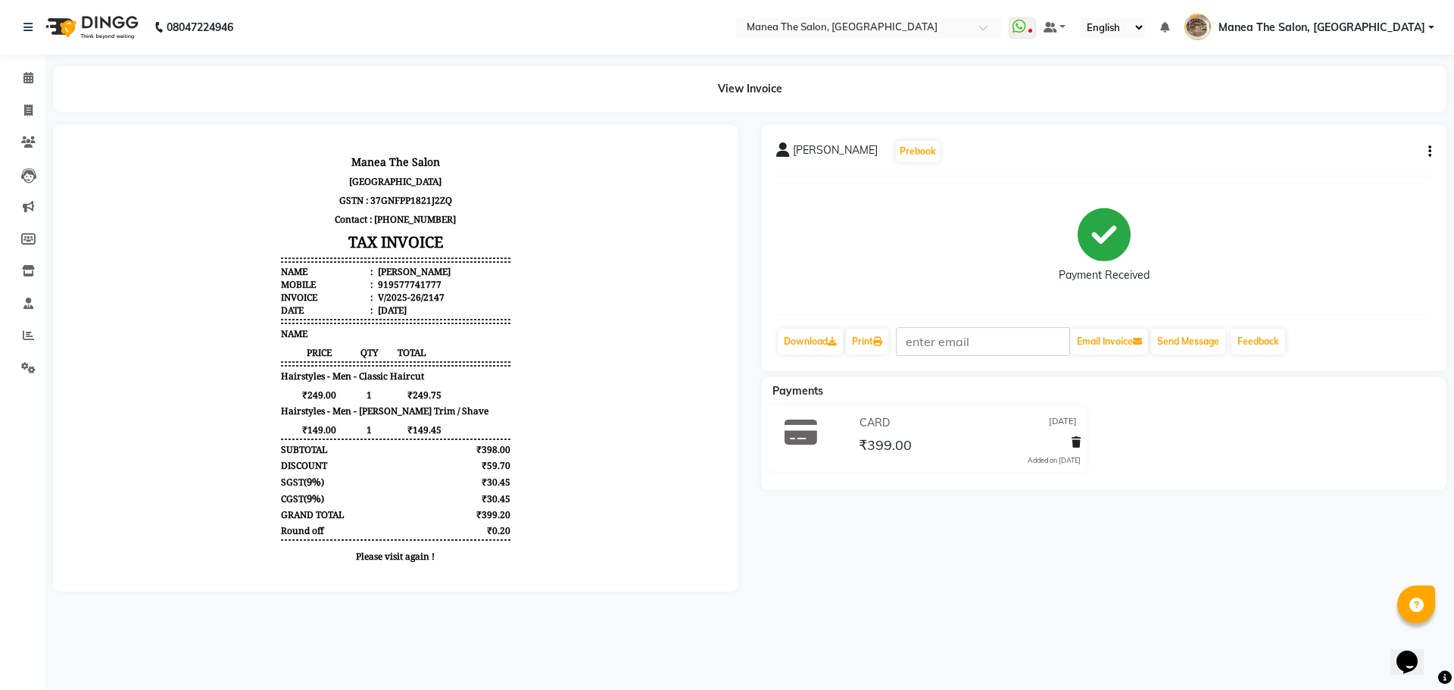
click at [387, 276] on li "Name : teja" at bounding box center [395, 271] width 229 height 13
click at [388, 284] on div "919577741777" at bounding box center [408, 284] width 67 height 13
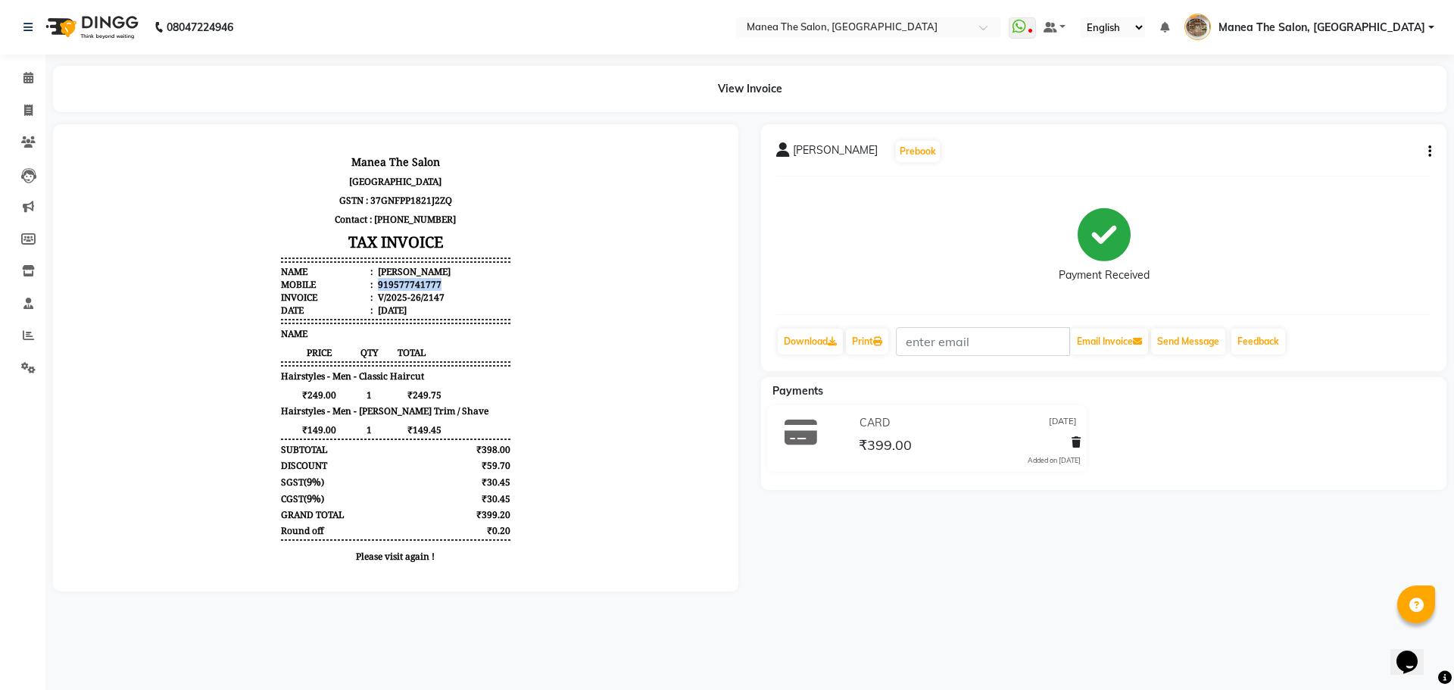
copy div "919577741777"
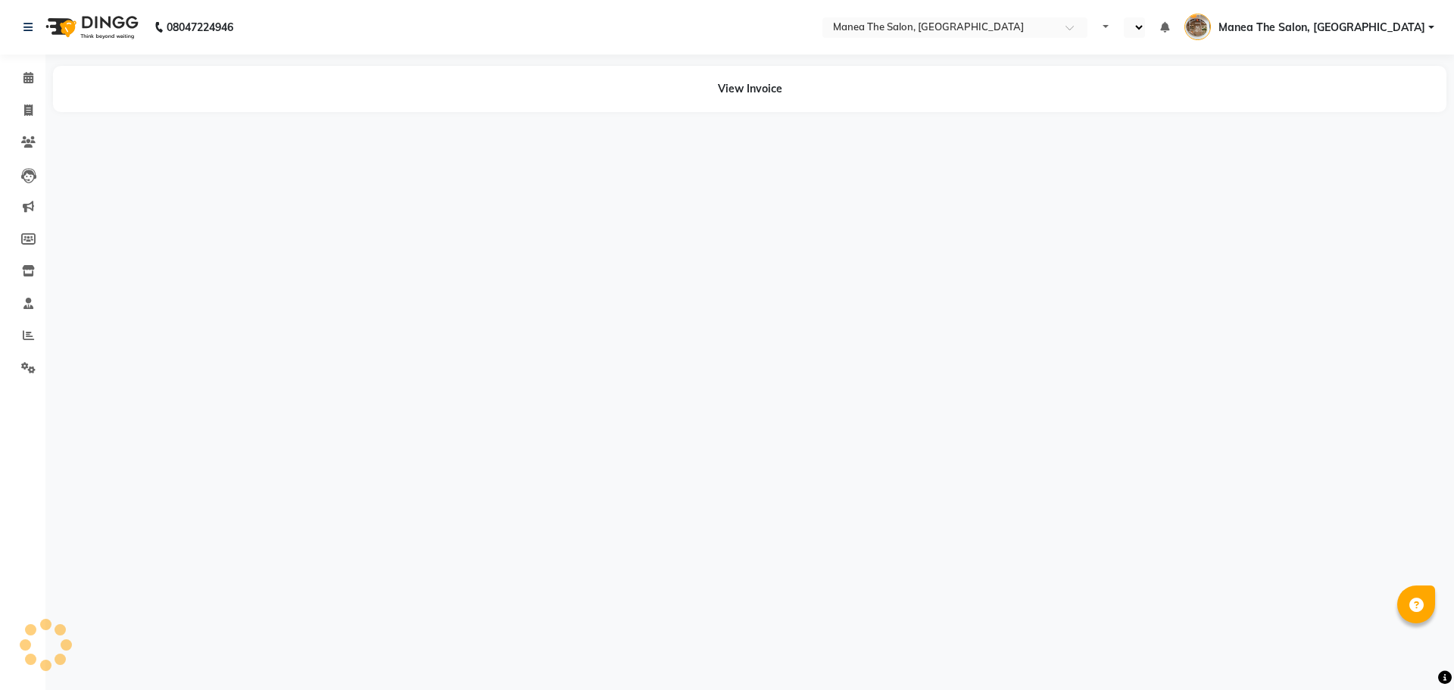
select select "en"
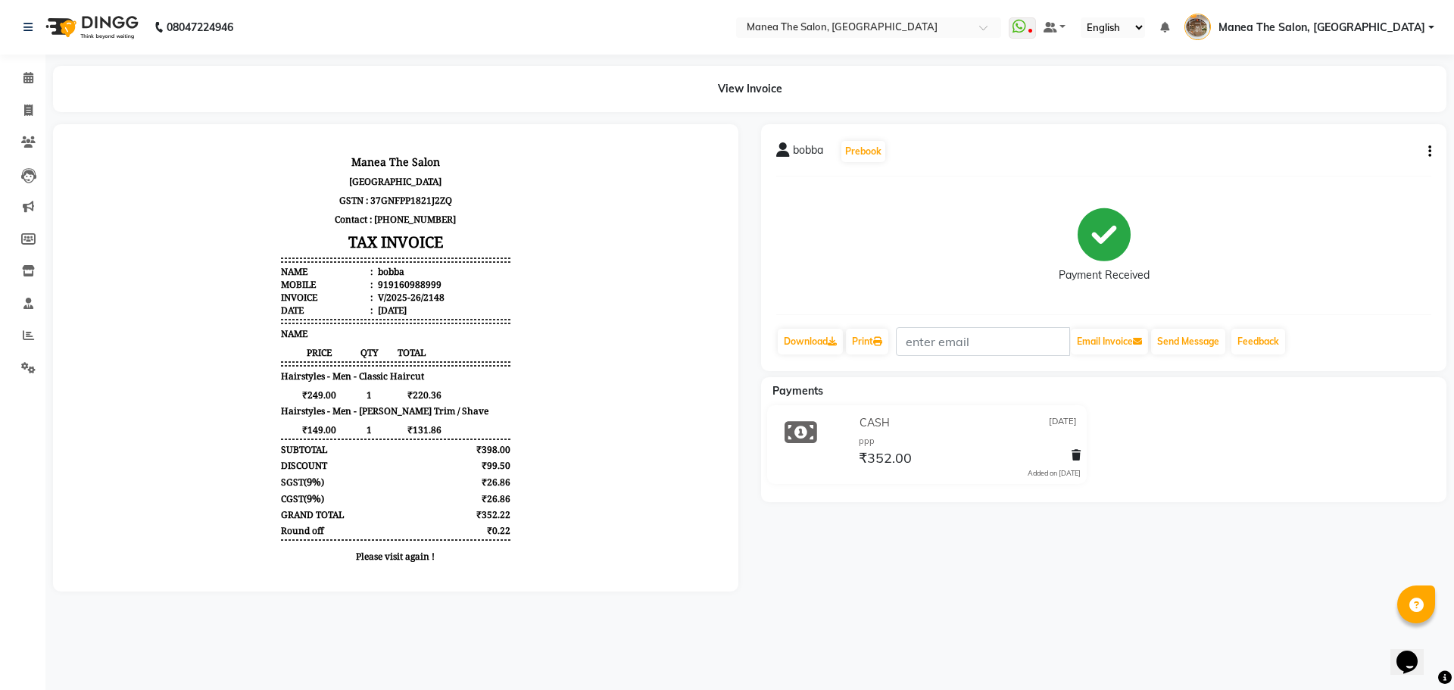
click at [402, 282] on div "919160988999" at bounding box center [408, 284] width 67 height 13
copy div "919160988999"
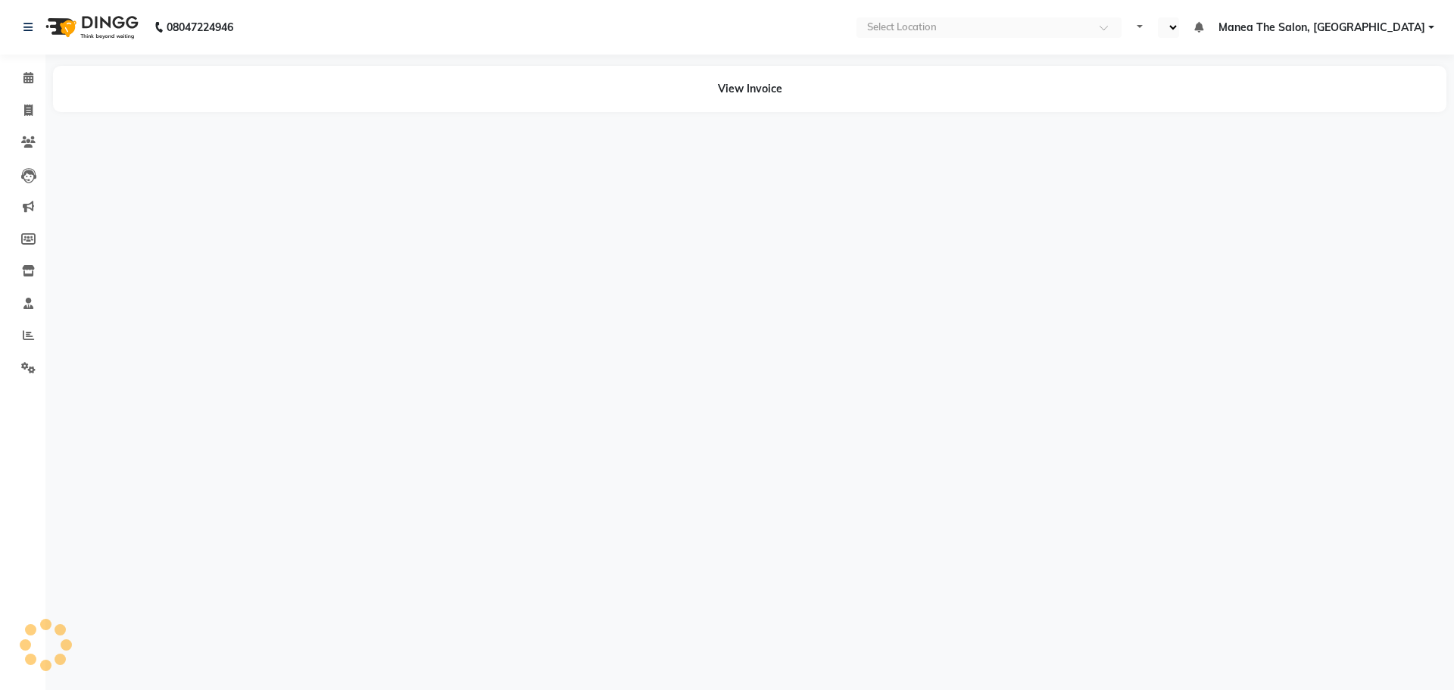
select select "en"
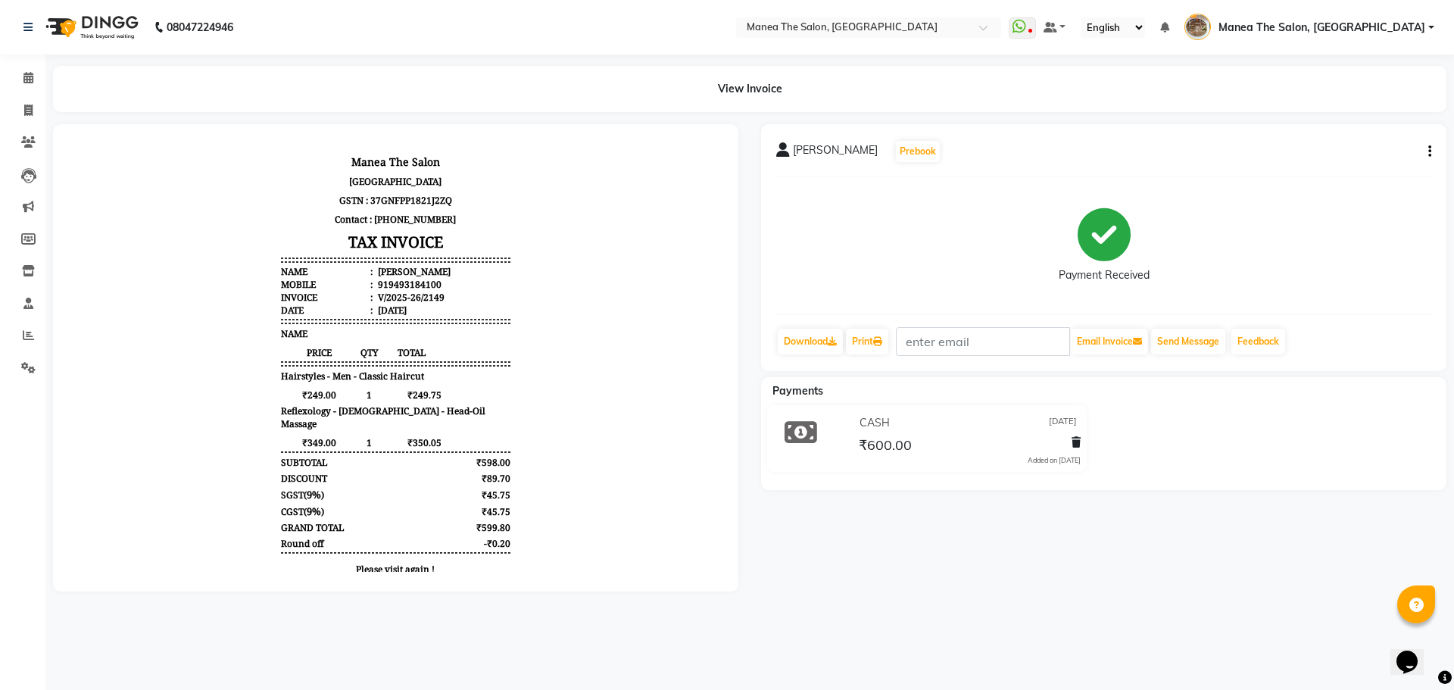
click at [397, 289] on div "919493184100" at bounding box center [408, 284] width 67 height 13
copy div "919493184100"
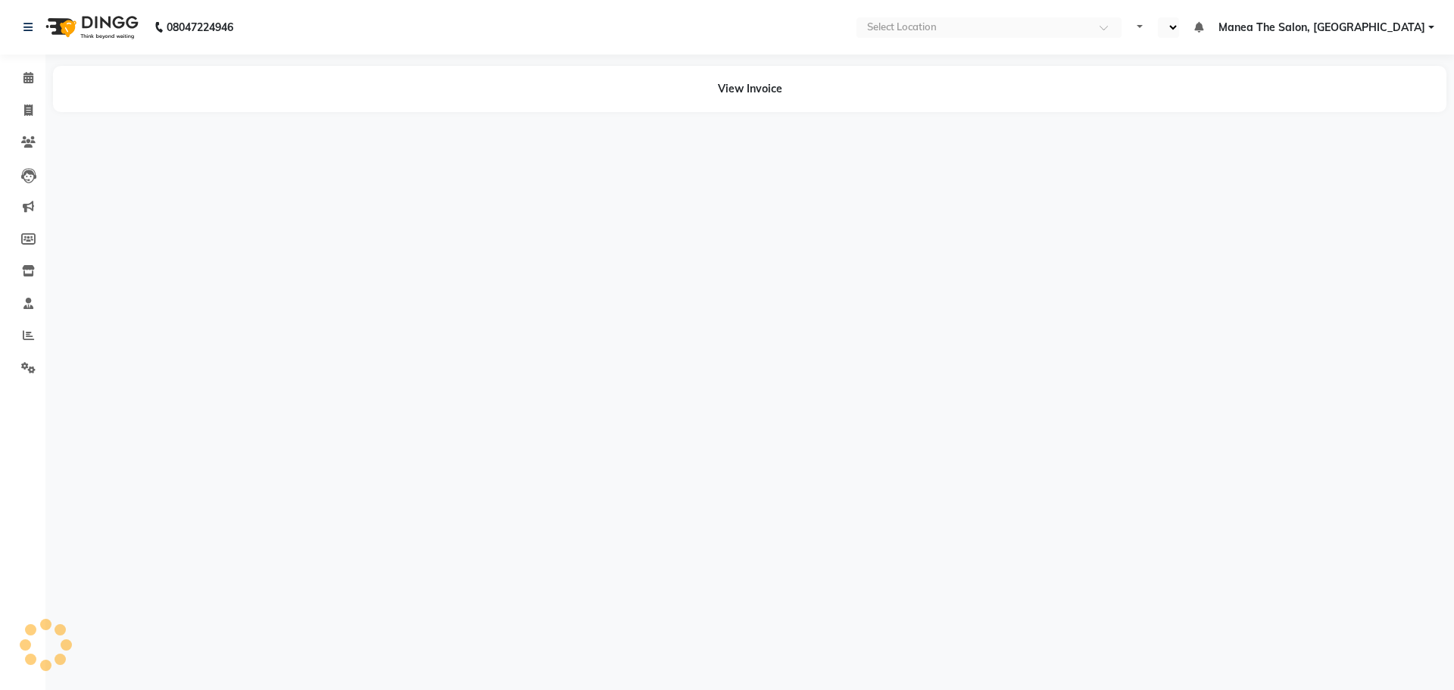
select select "en"
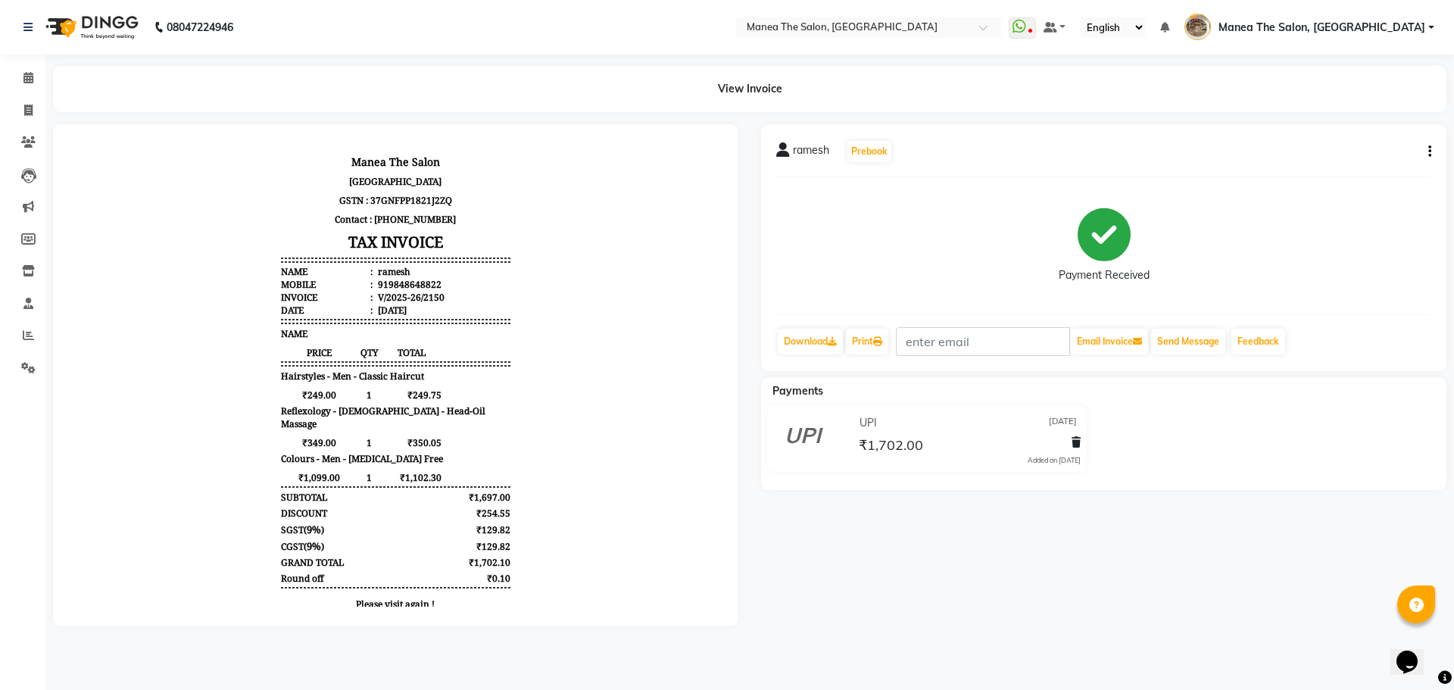
click at [397, 286] on div "919848648822" at bounding box center [408, 284] width 67 height 13
copy div "919848648822"
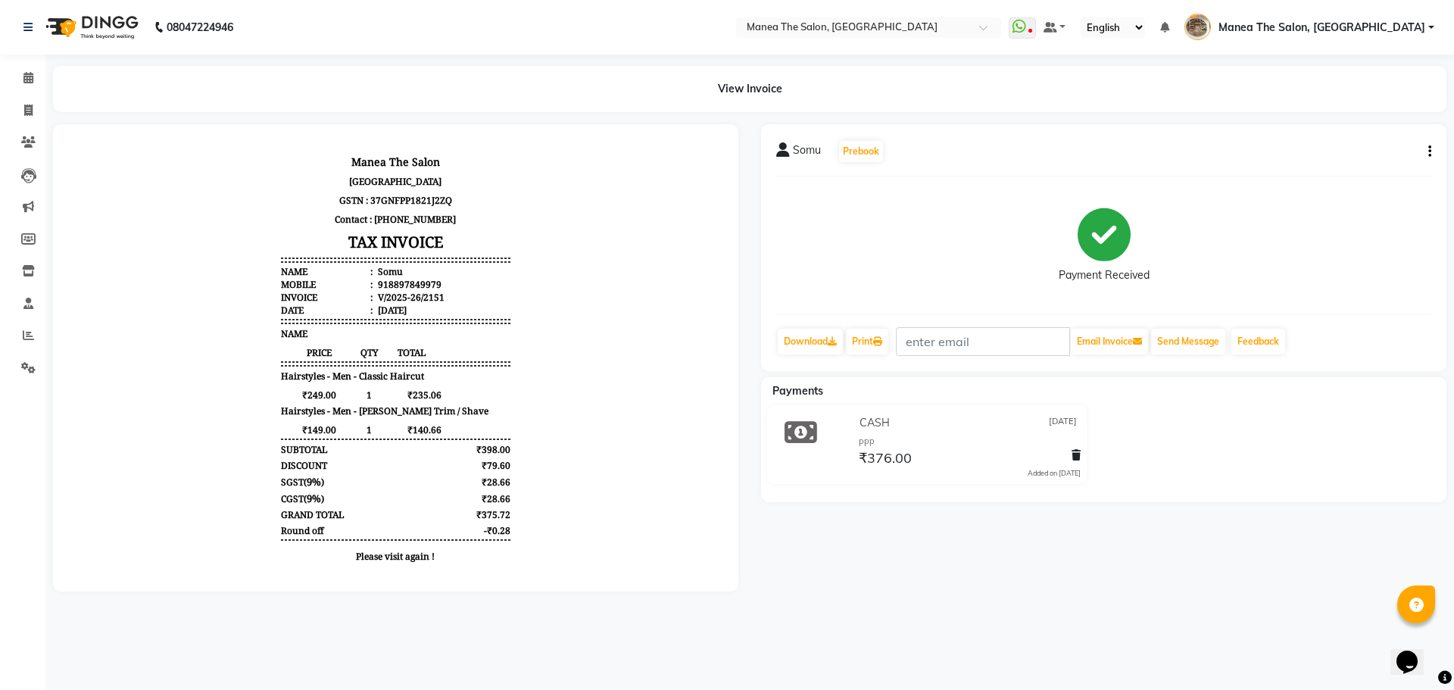
click at [413, 282] on div "918897849979" at bounding box center [408, 284] width 67 height 13
copy div "918897849979"
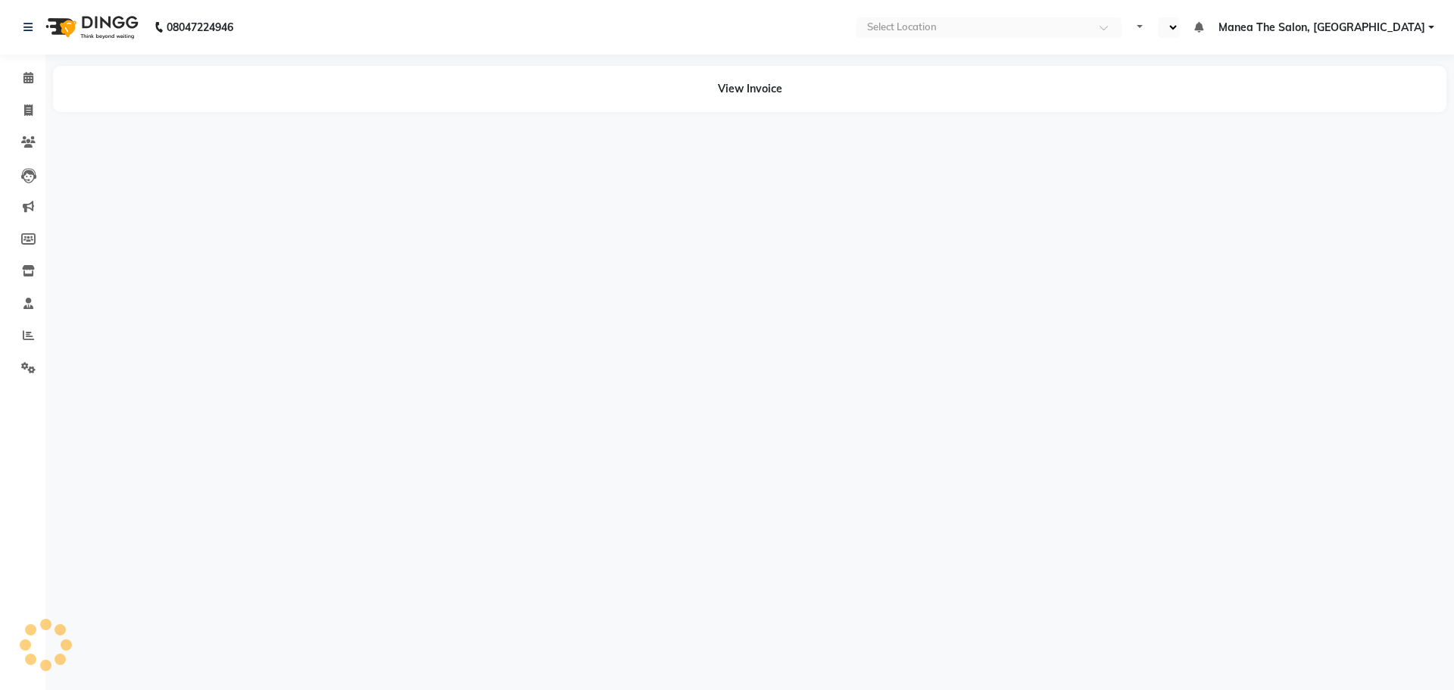
select select "en"
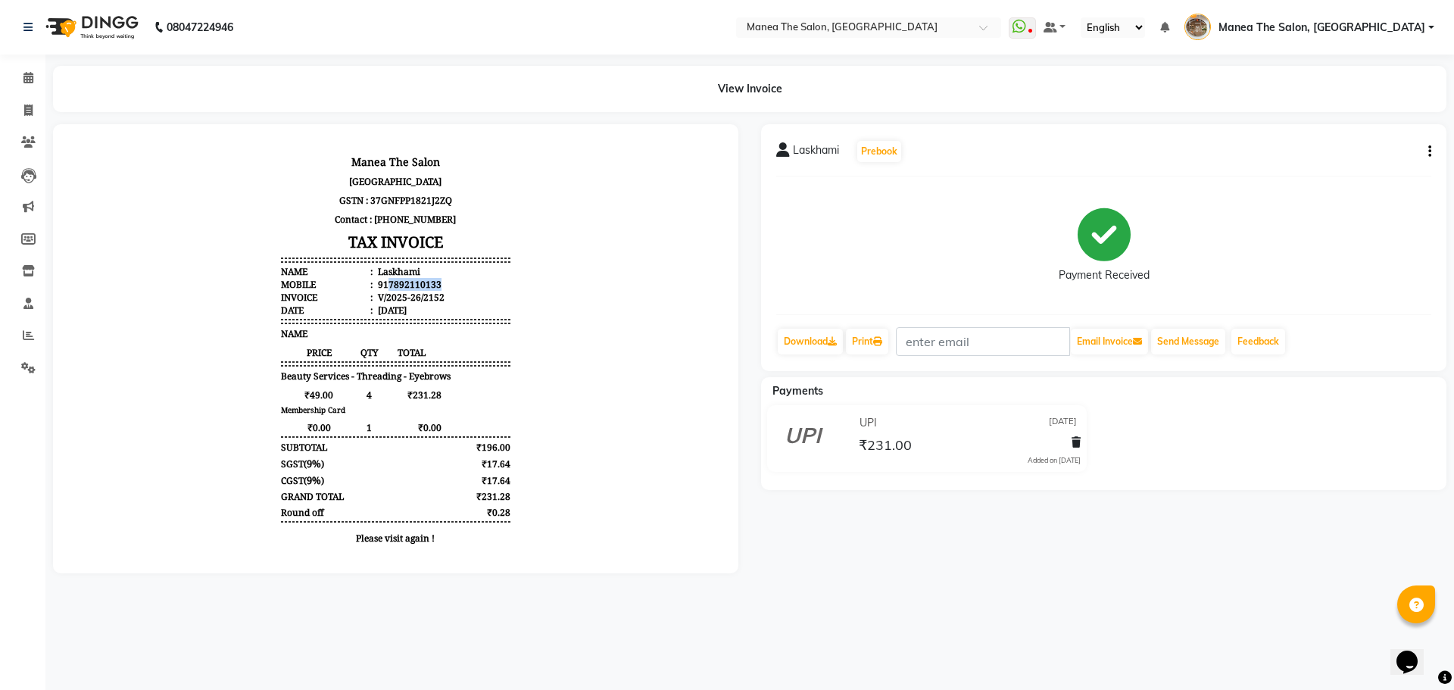
drag, startPoint x: 379, startPoint y: 282, endPoint x: 434, endPoint y: 281, distance: 55.3
click at [434, 281] on li "Mobile : 917892110133" at bounding box center [395, 284] width 229 height 13
copy div "7892110133"
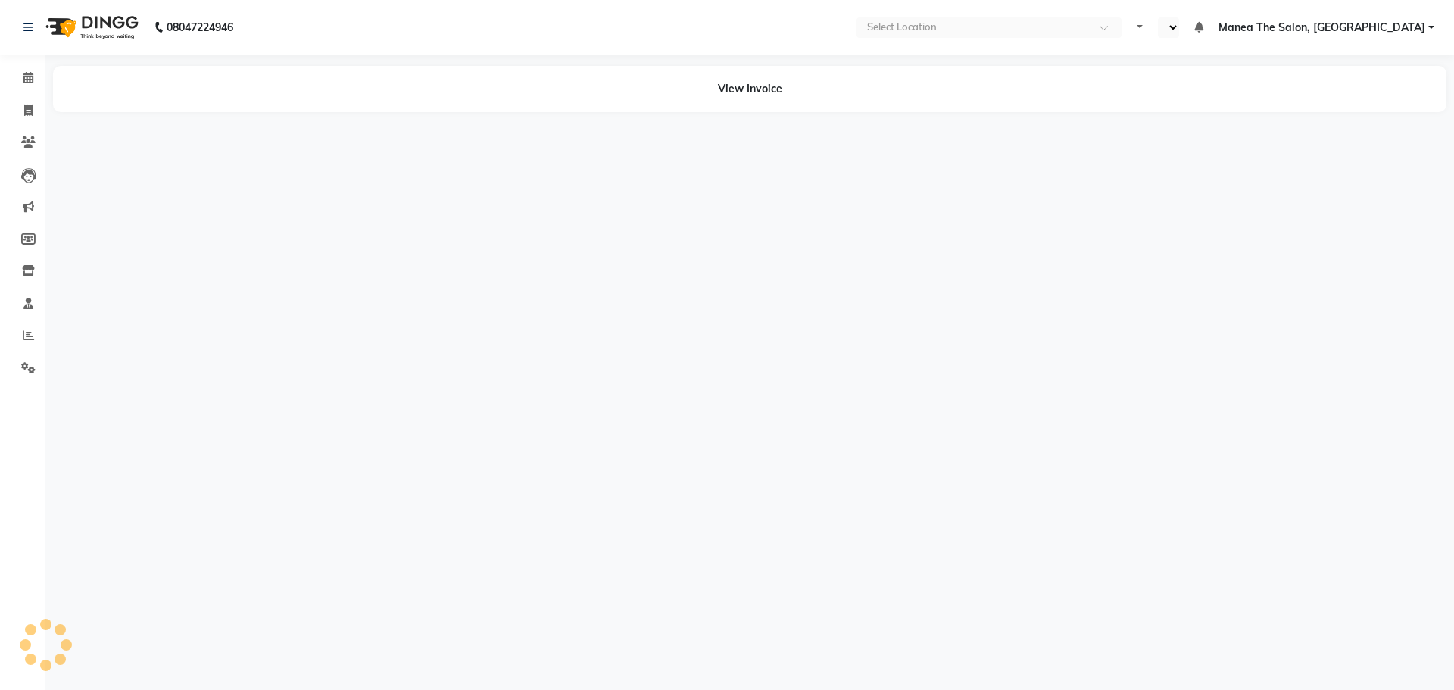
select select "en"
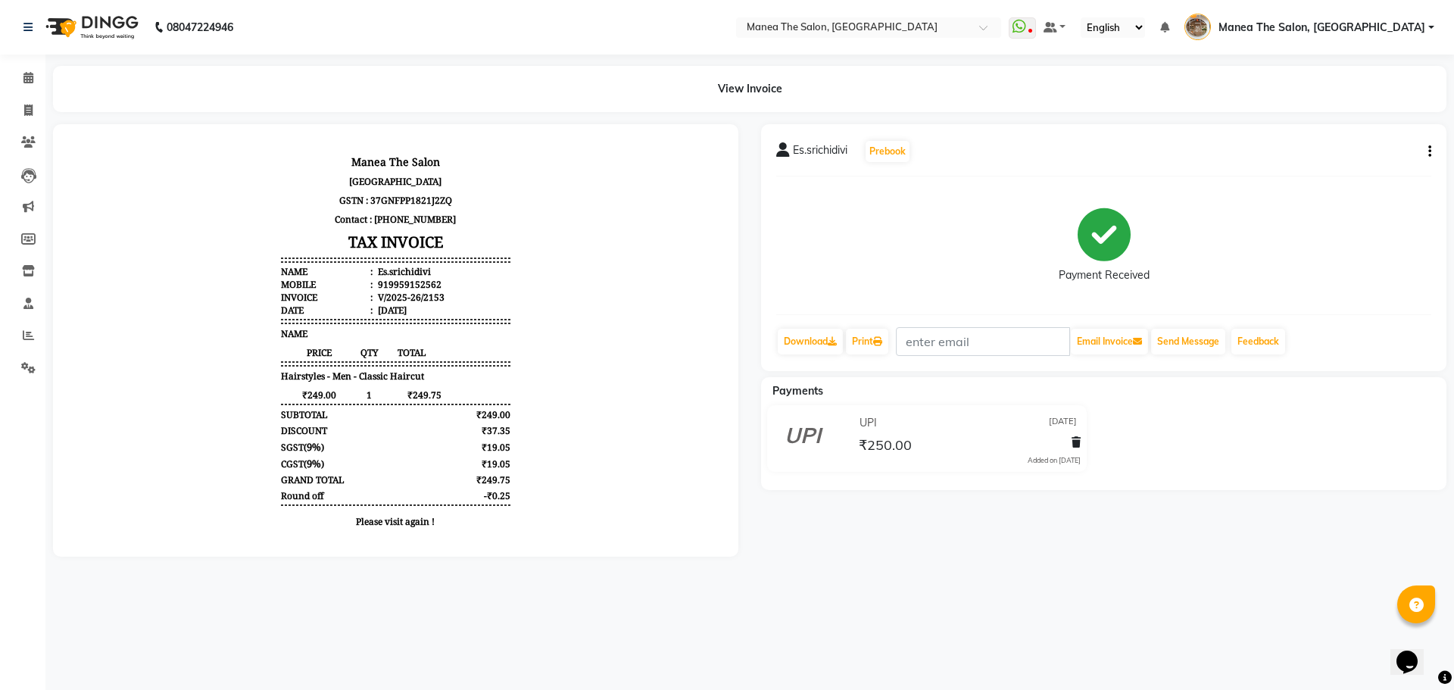
click at [384, 292] on div "V/2025-26/2153" at bounding box center [410, 297] width 70 height 13
click at [384, 287] on div "919959152562" at bounding box center [408, 284] width 67 height 13
copy div "919959152562"
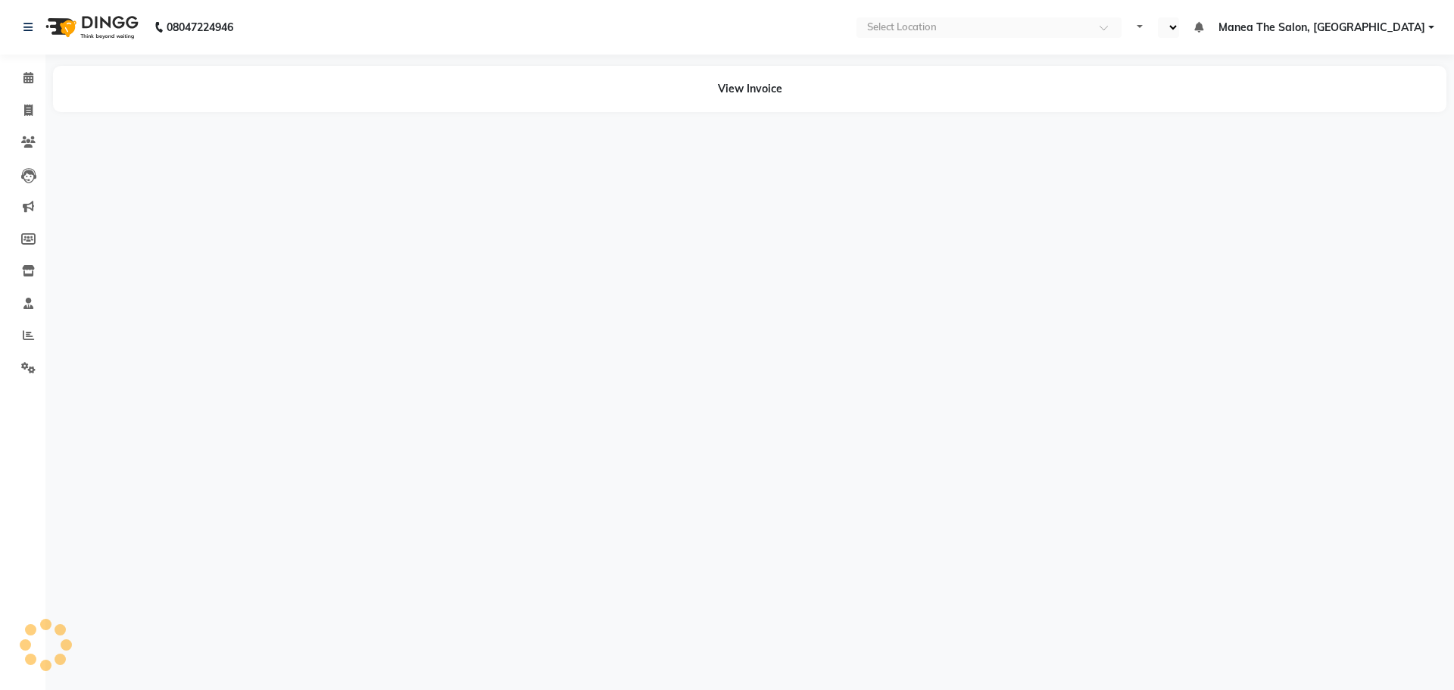
select select "en"
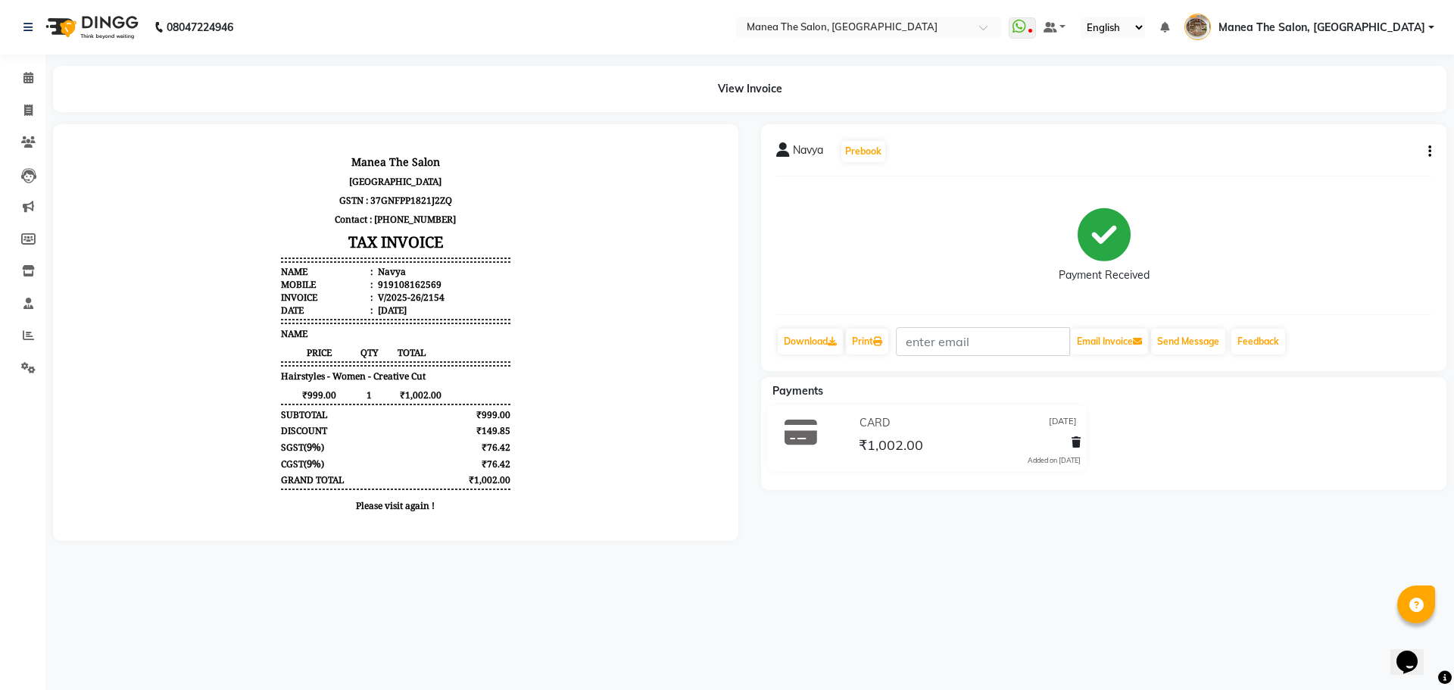
click at [388, 285] on div "919108162569" at bounding box center [408, 284] width 67 height 13
copy div "919108162569"
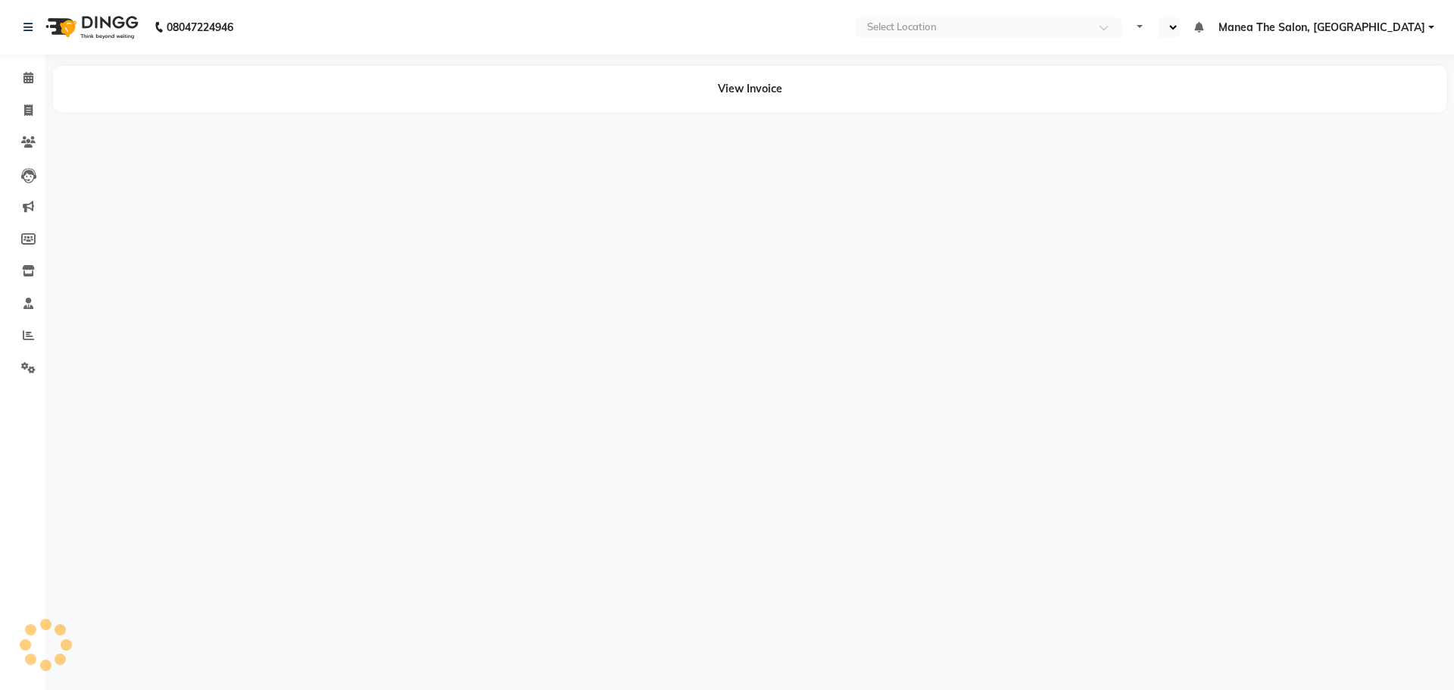
select select "en"
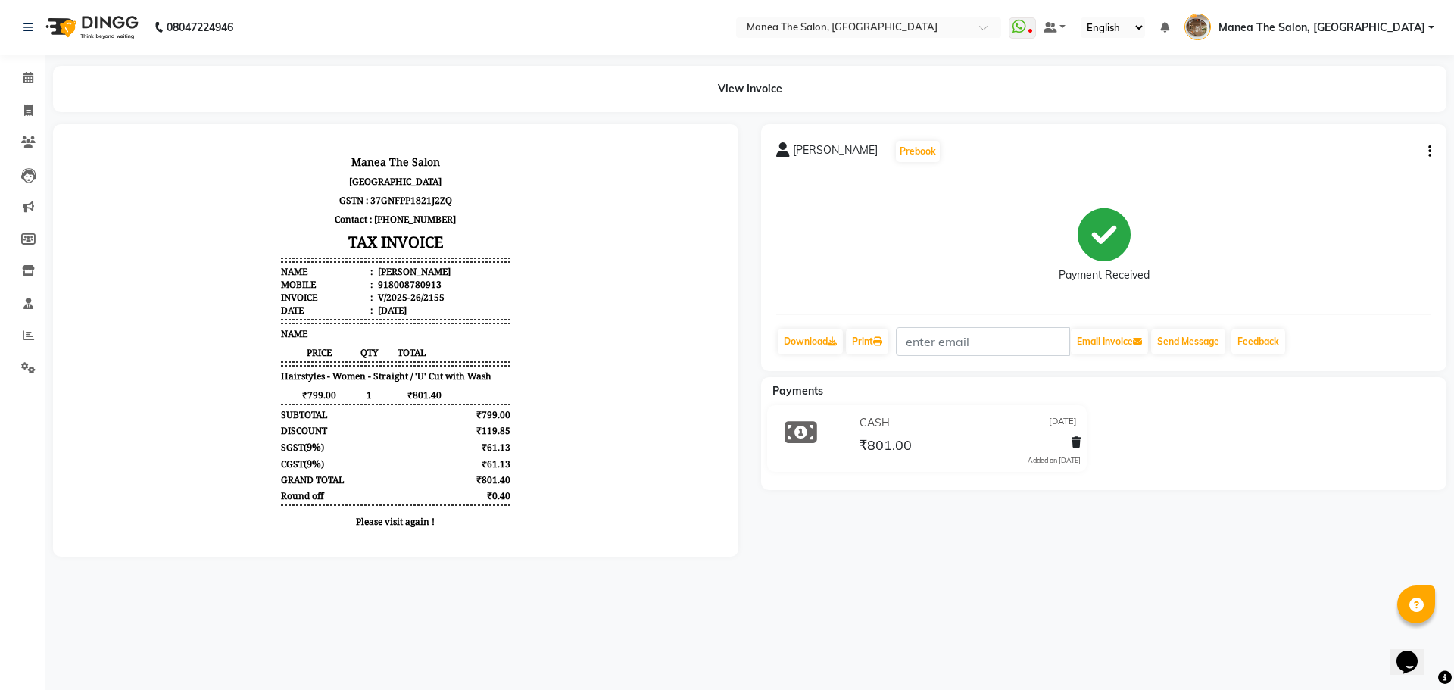
click at [423, 287] on div "918008780913" at bounding box center [408, 284] width 67 height 13
copy div "918008780913"
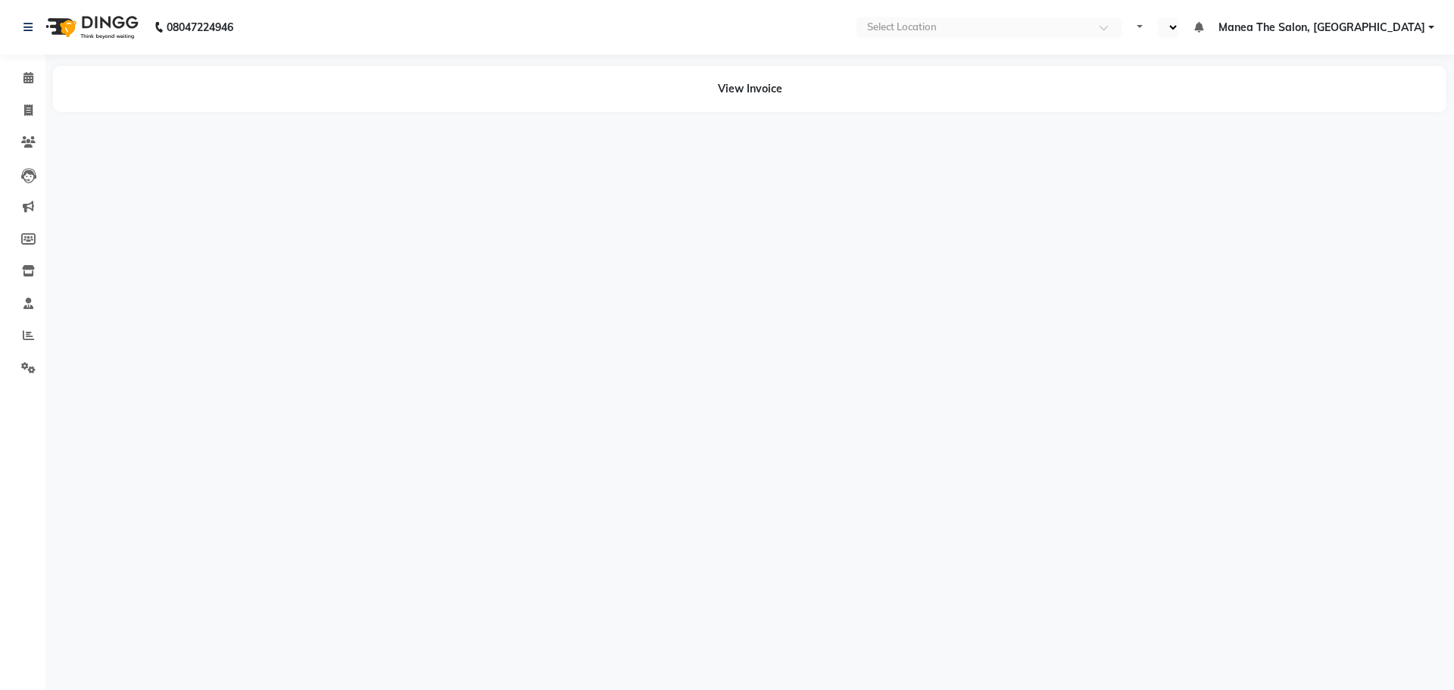
select select "en"
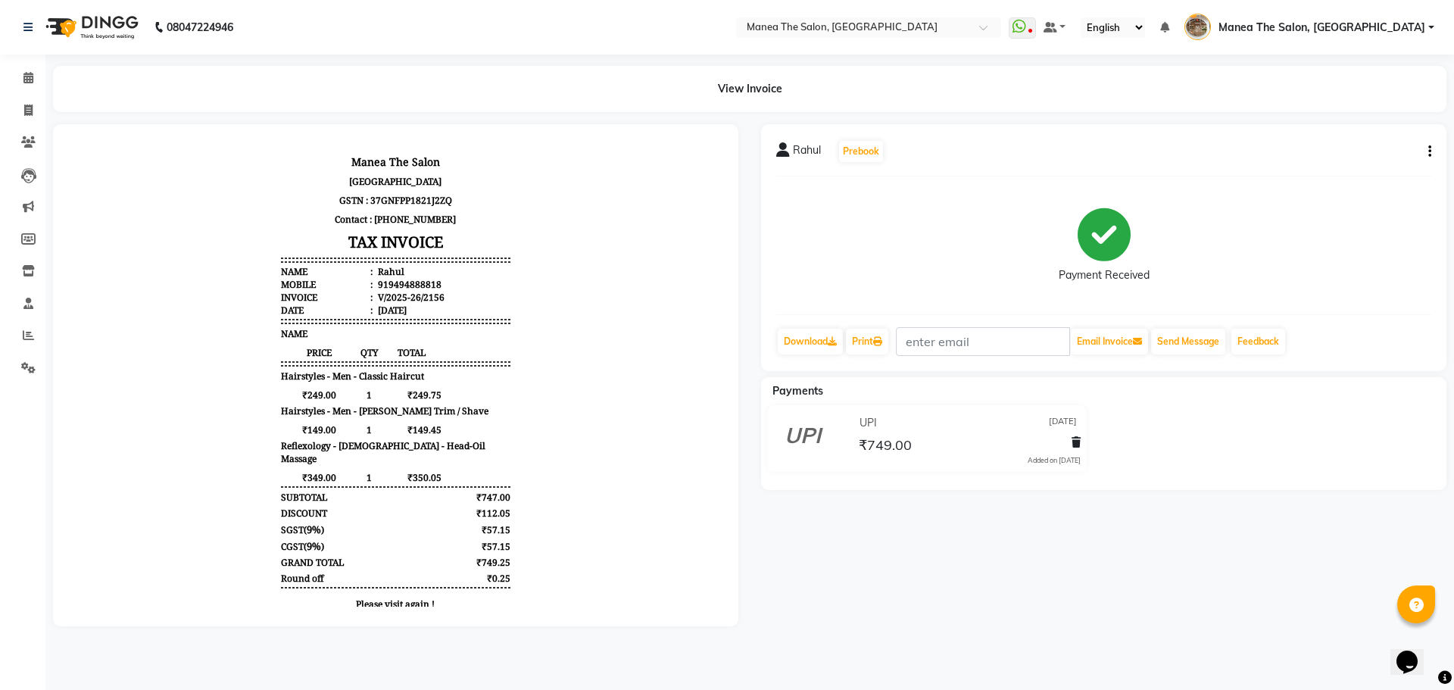
click at [377, 282] on div "919494888818" at bounding box center [408, 284] width 67 height 13
copy div "919494888818"
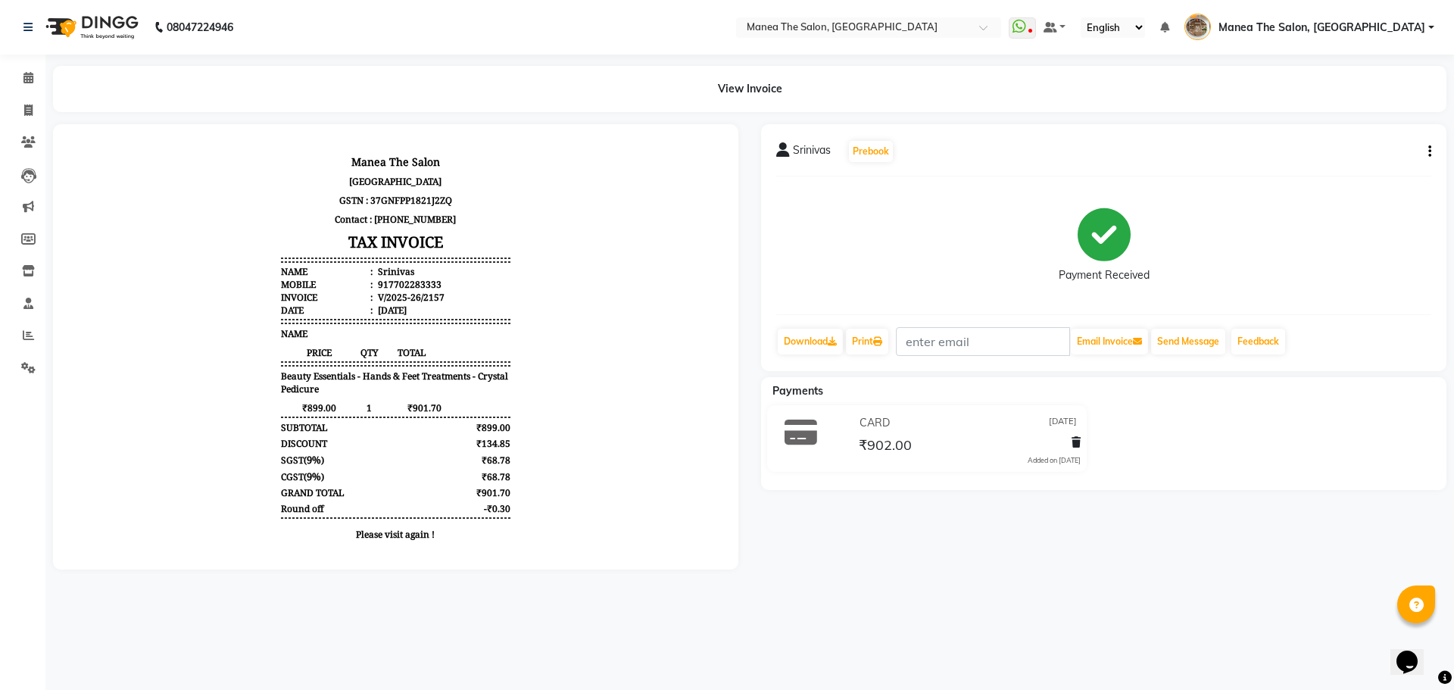
click at [394, 279] on div "917702283333" at bounding box center [408, 284] width 67 height 13
copy div "917702283333"
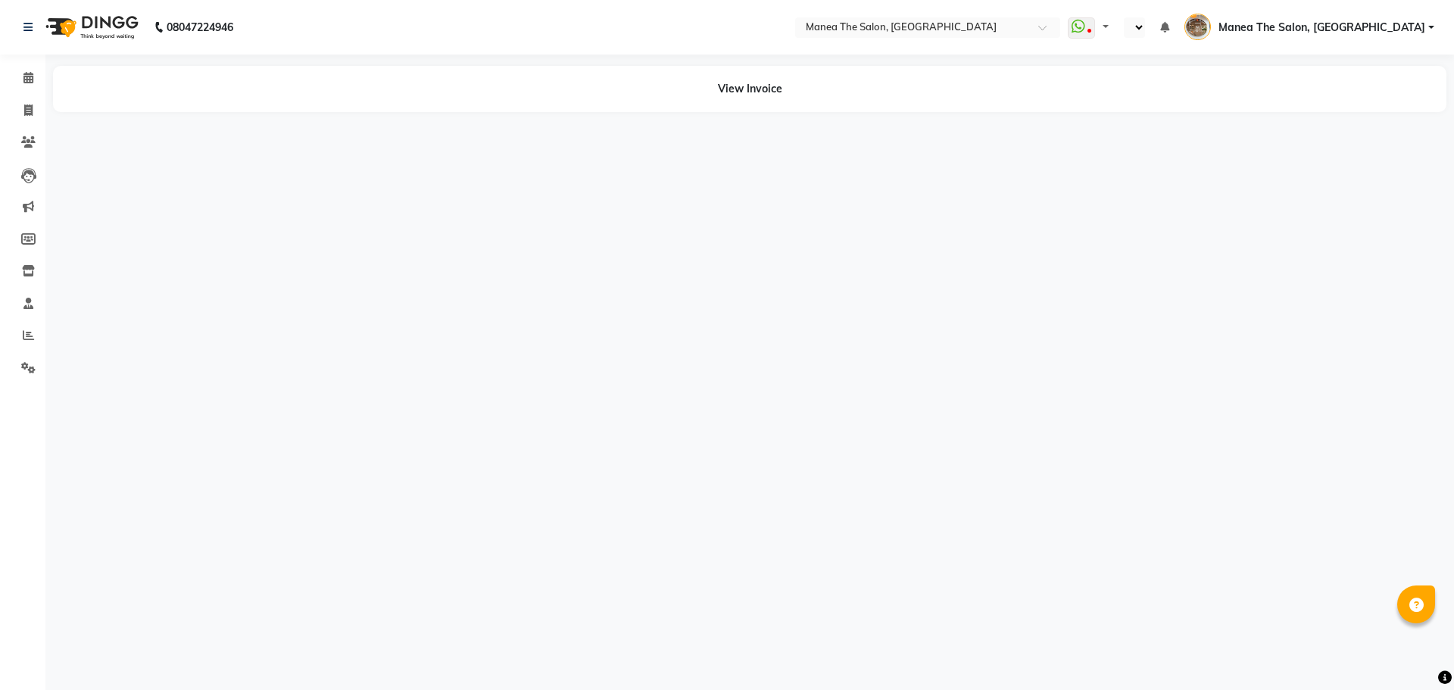
select select "en"
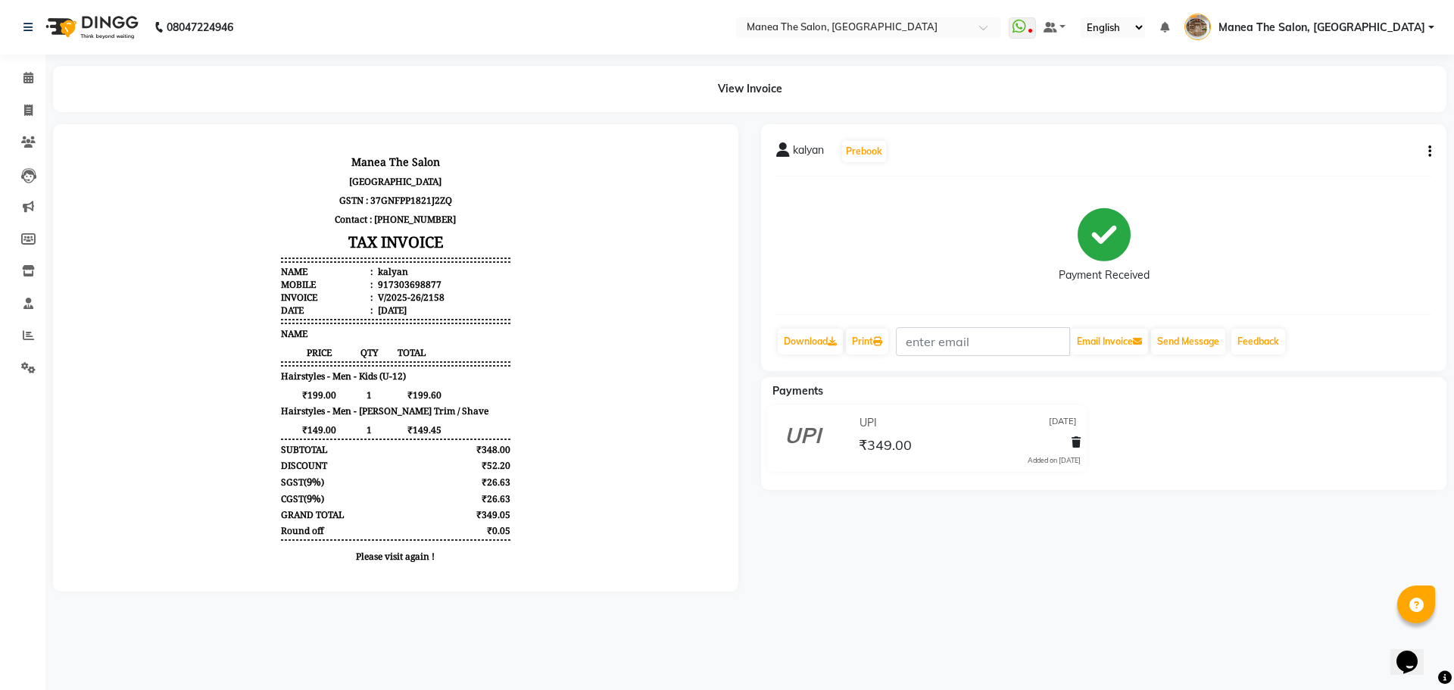
click at [376, 292] on div "V/2025-26/2158" at bounding box center [410, 297] width 70 height 13
click at [382, 284] on div "917303698877" at bounding box center [408, 284] width 67 height 13
copy div "917303698877"
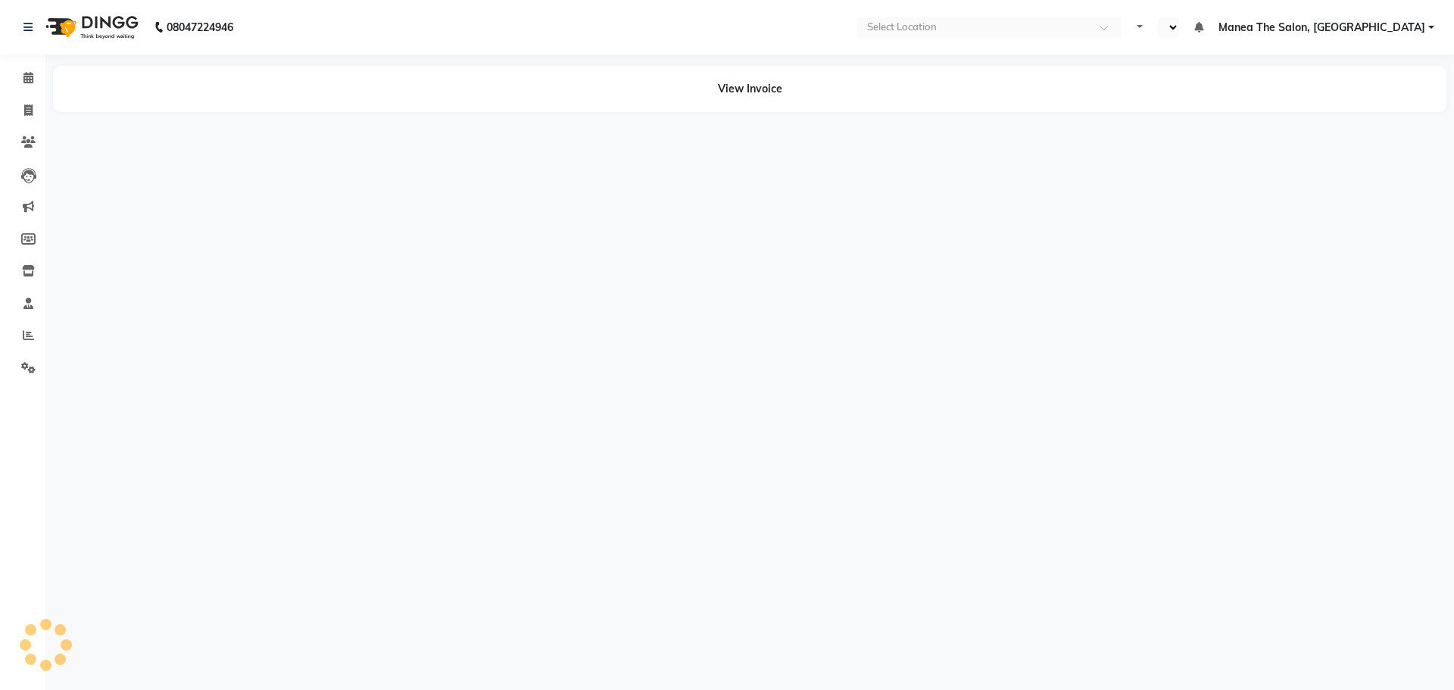
select select "en"
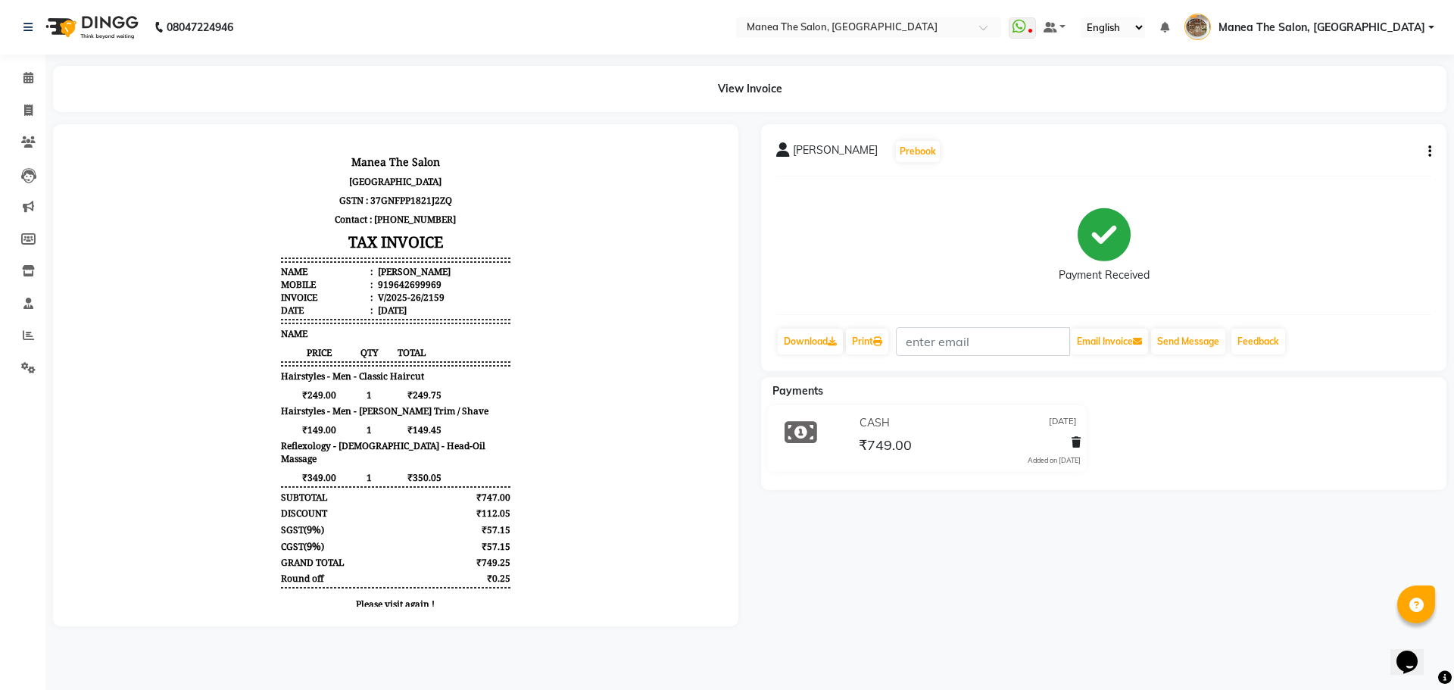
click at [414, 282] on div "919642699969" at bounding box center [408, 284] width 67 height 13
copy div "919642699969"
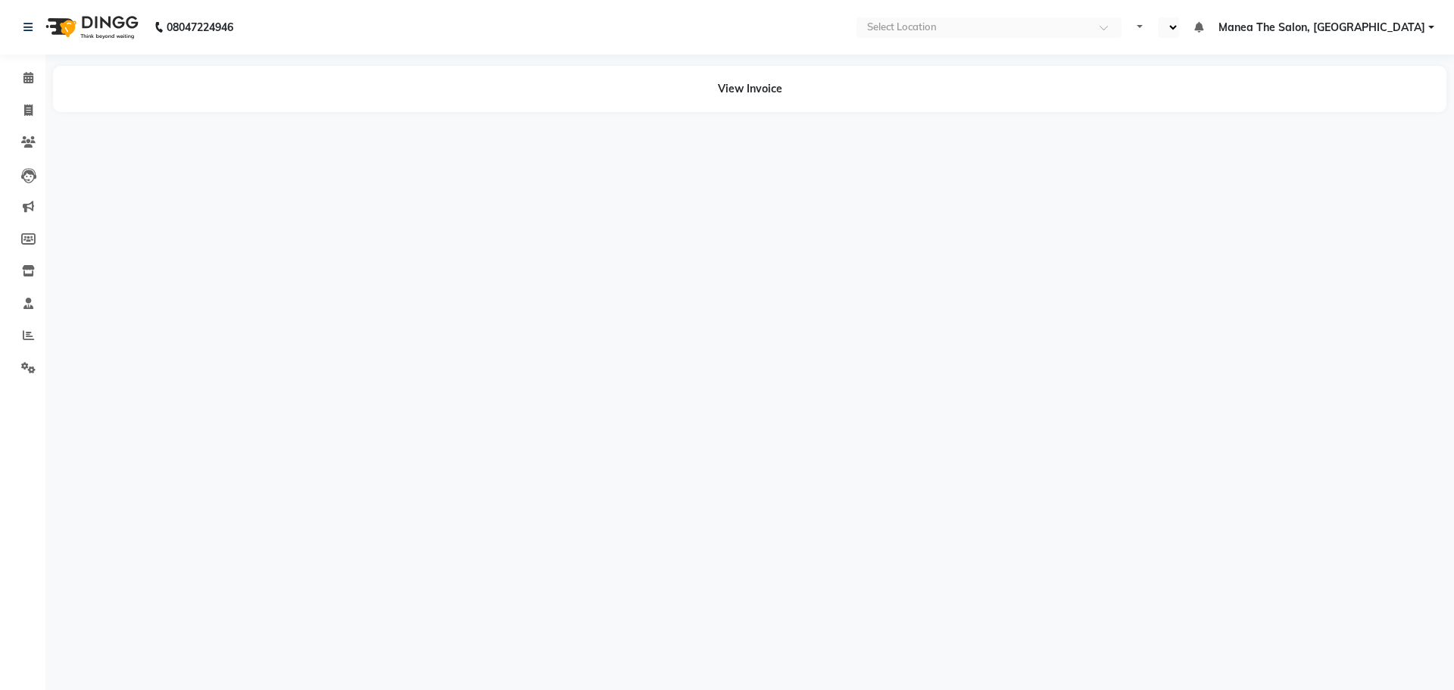
select select "en"
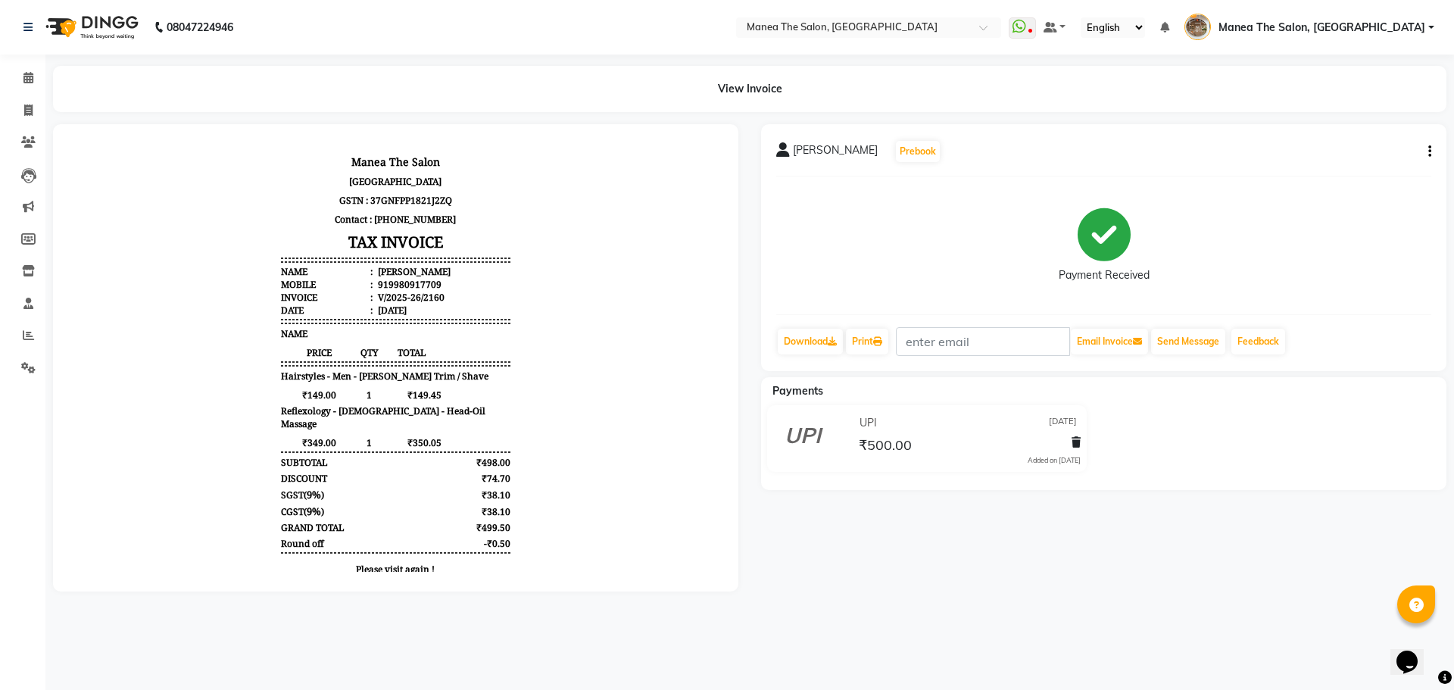
click at [377, 283] on div "919980917709" at bounding box center [408, 284] width 67 height 13
copy div "919980917709"
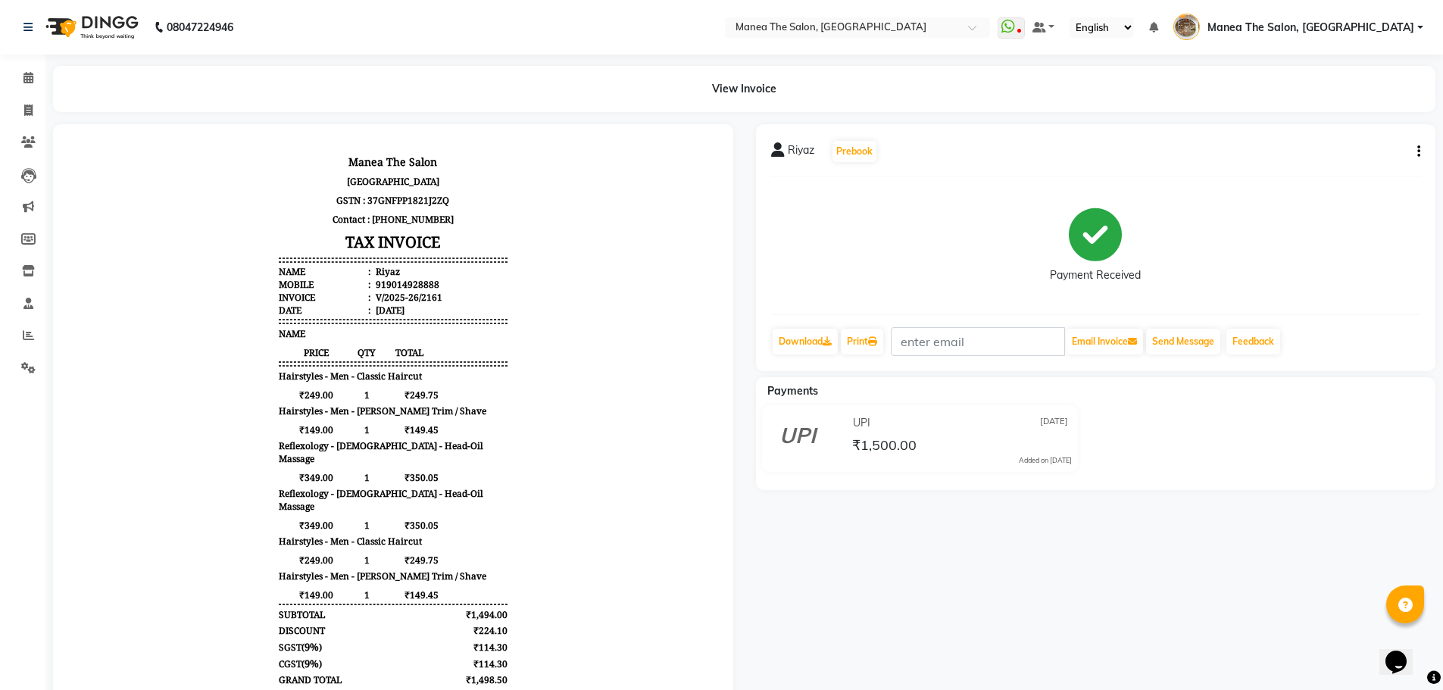
click at [373, 281] on div "919014928888" at bounding box center [406, 284] width 67 height 13
copy div "919014928888"
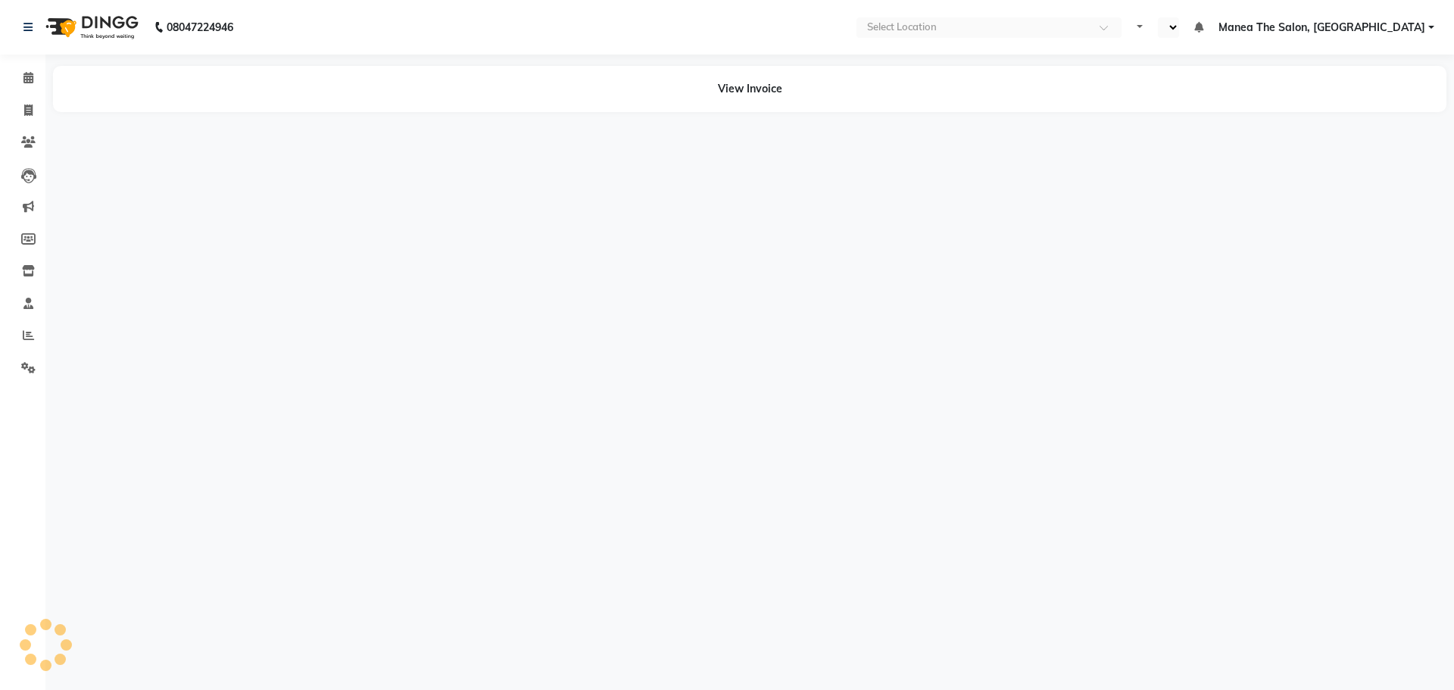
select select "en"
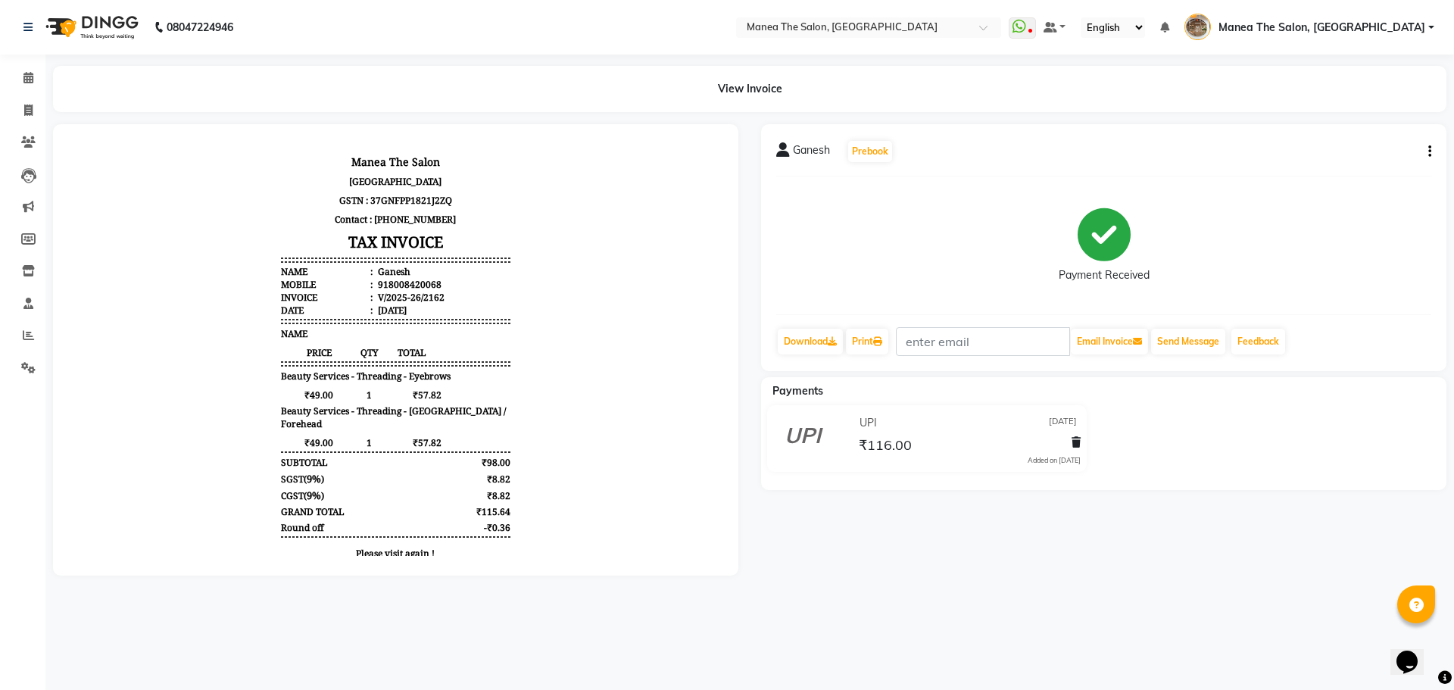
click at [387, 280] on div "918008420068" at bounding box center [408, 284] width 67 height 13
copy div "918008420068"
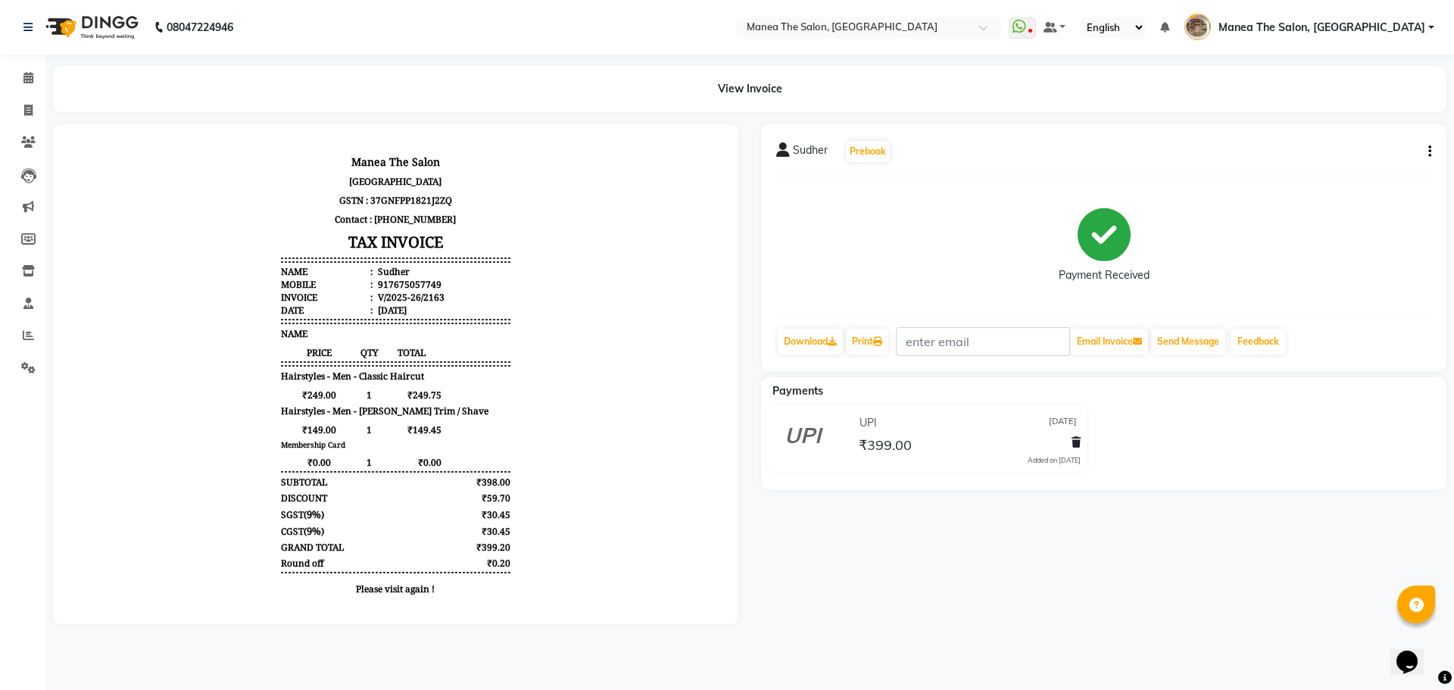
click at [381, 287] on div "917675057749" at bounding box center [408, 284] width 67 height 13
copy div "917675057749"
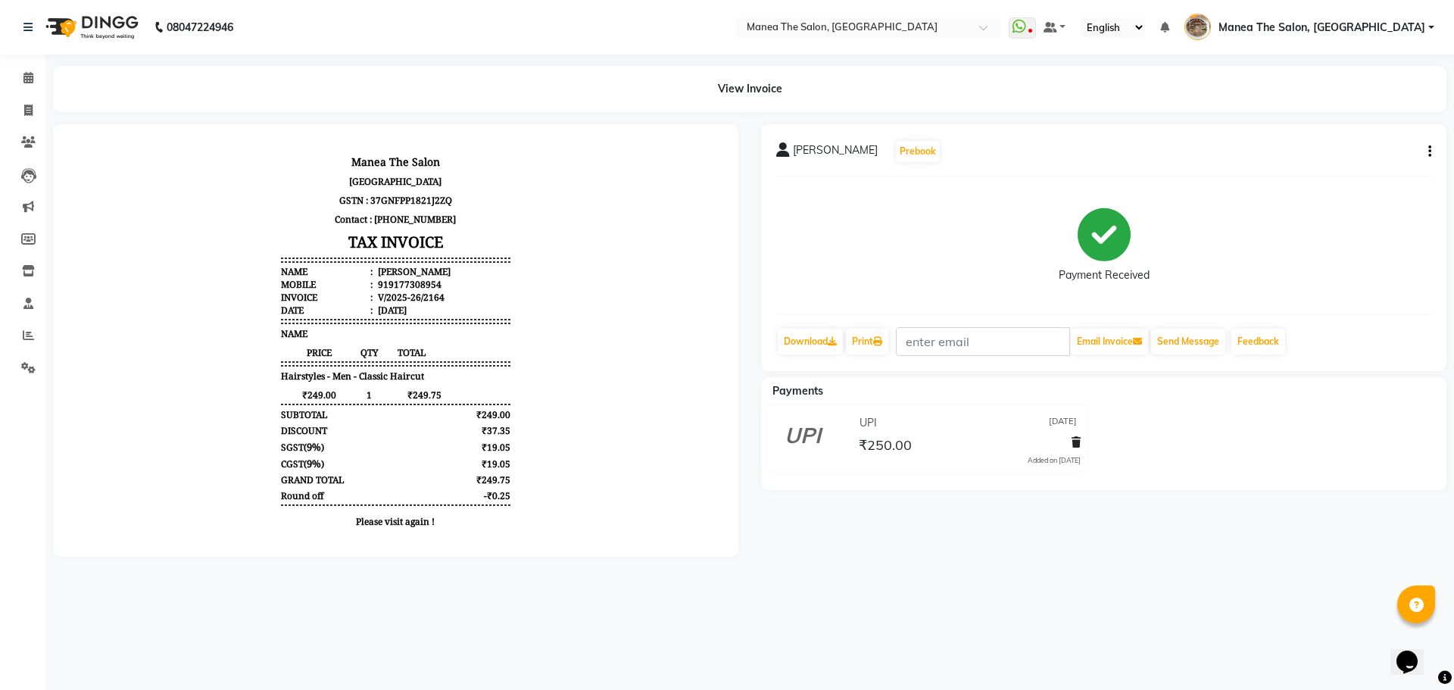
click at [379, 286] on div "919177308954" at bounding box center [408, 284] width 67 height 13
copy div "919177308954"
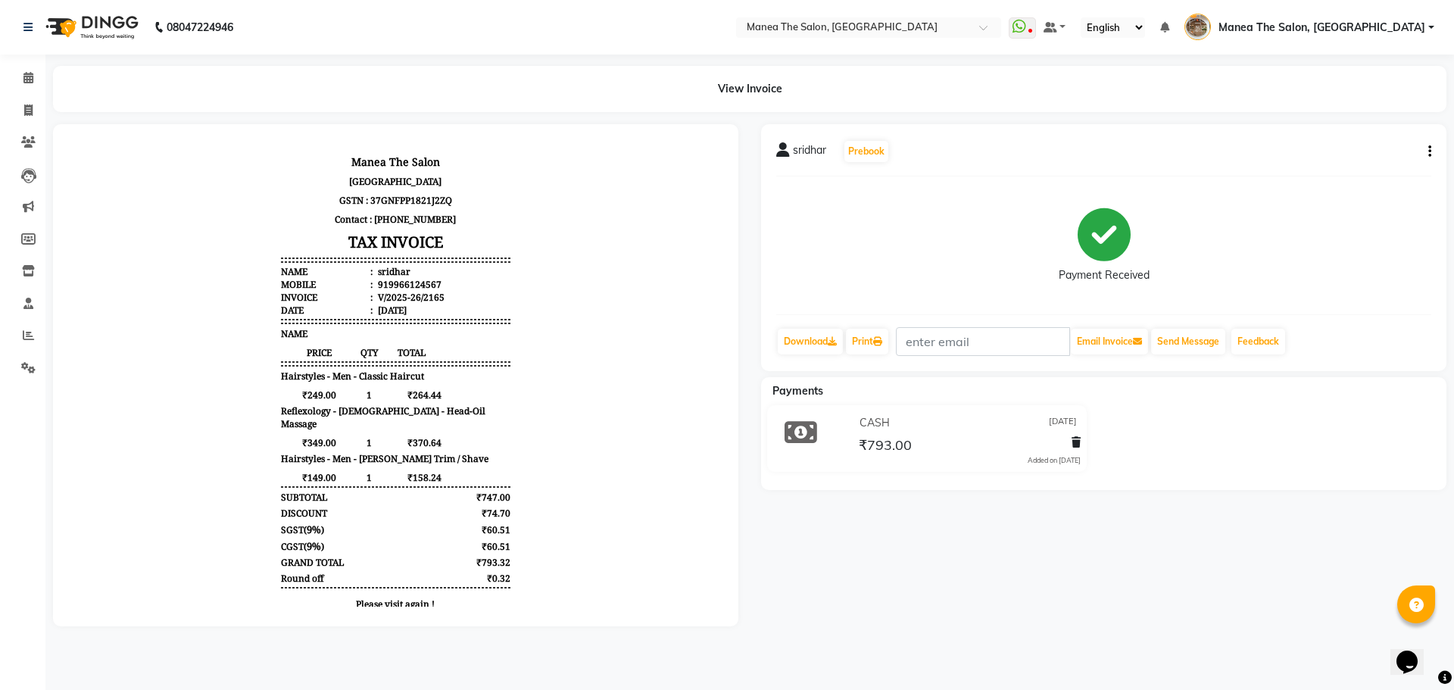
click at [380, 288] on div "919966124567" at bounding box center [408, 284] width 67 height 13
copy div "919966124567"
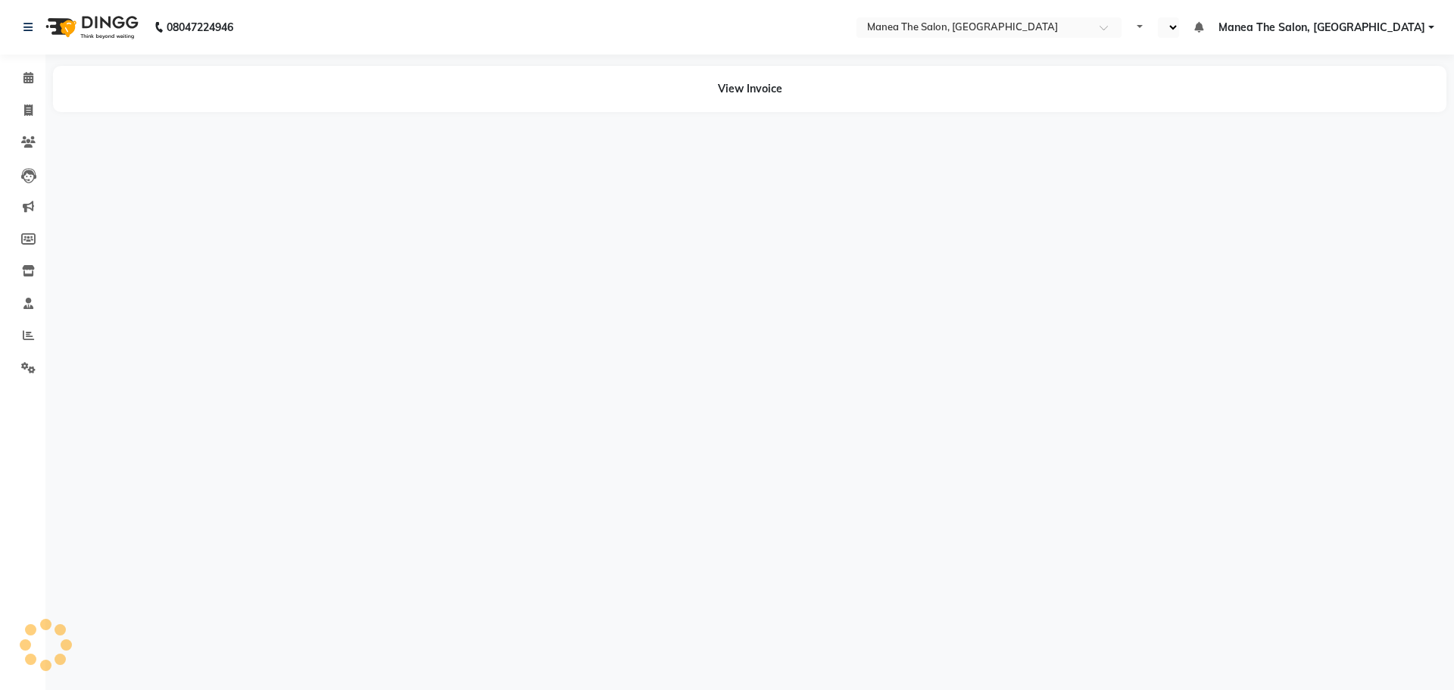
select select "en"
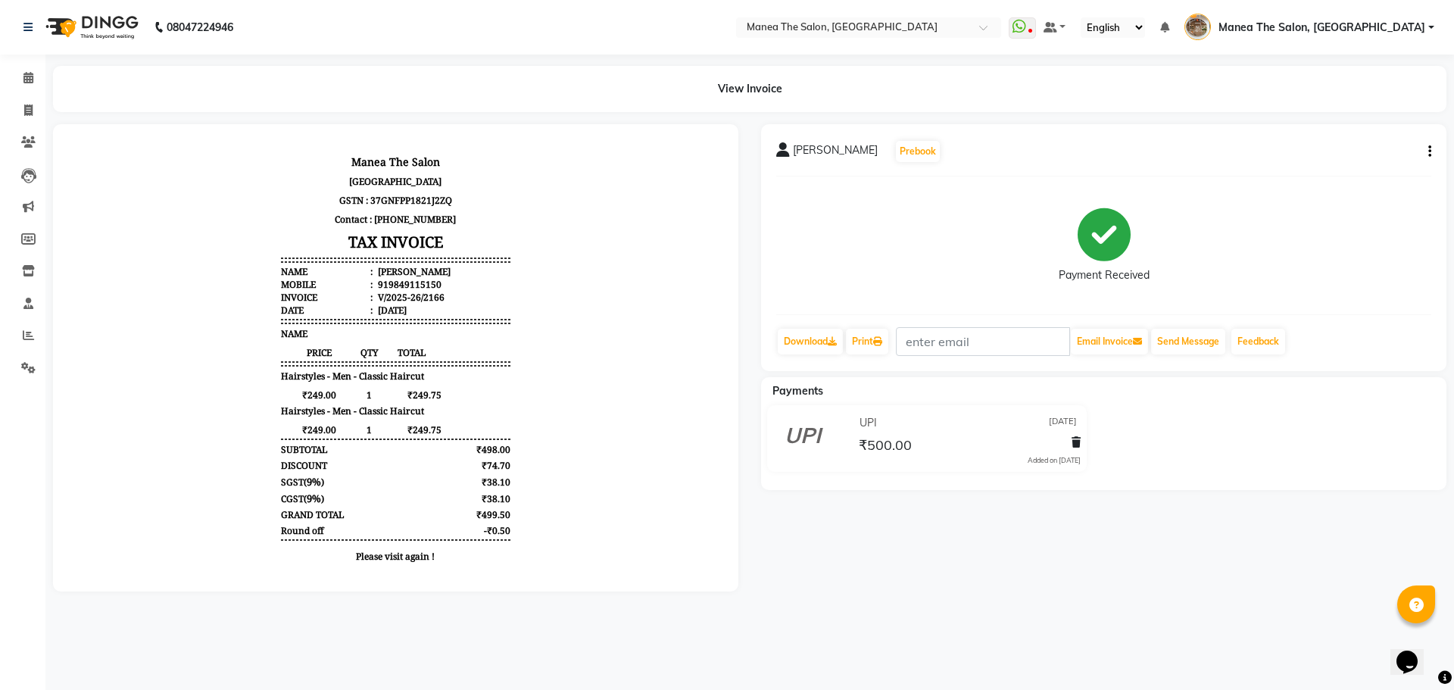
click at [426, 281] on div "919849115150" at bounding box center [408, 284] width 67 height 13
copy ul "919849115150"
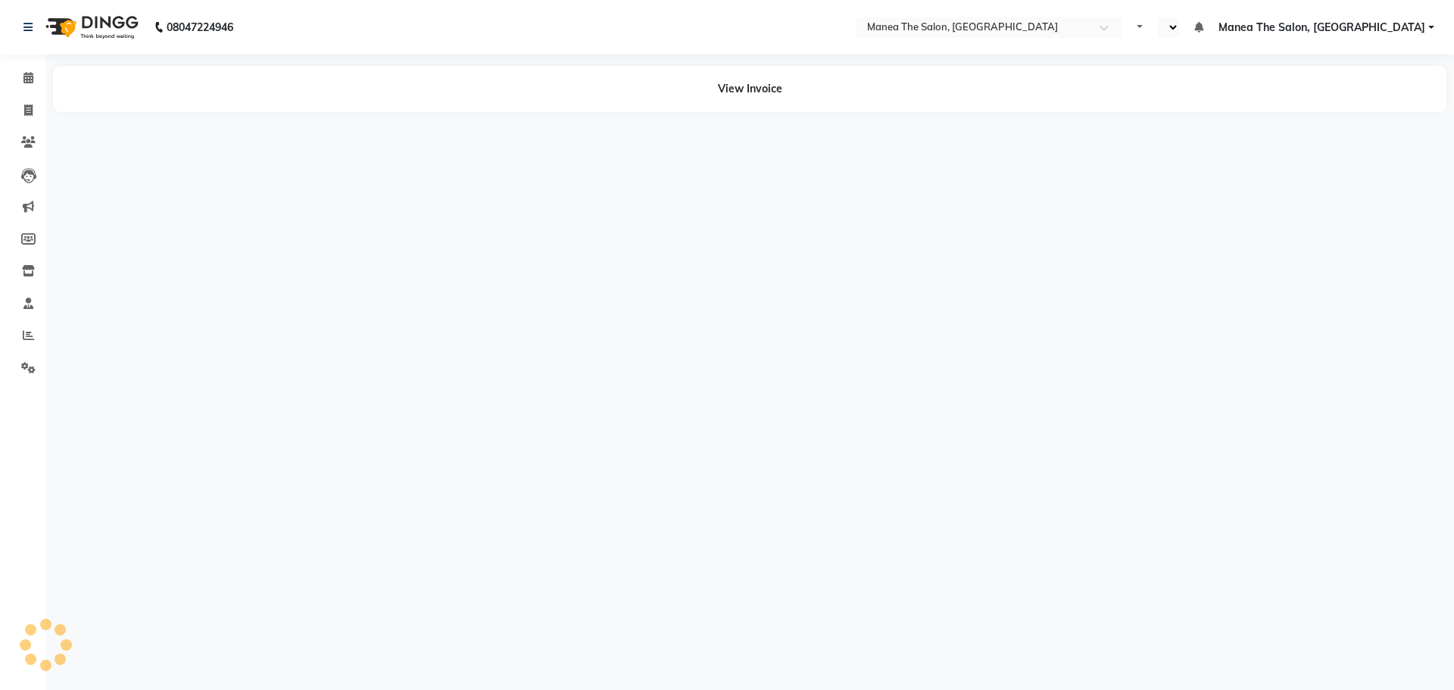
select select "en"
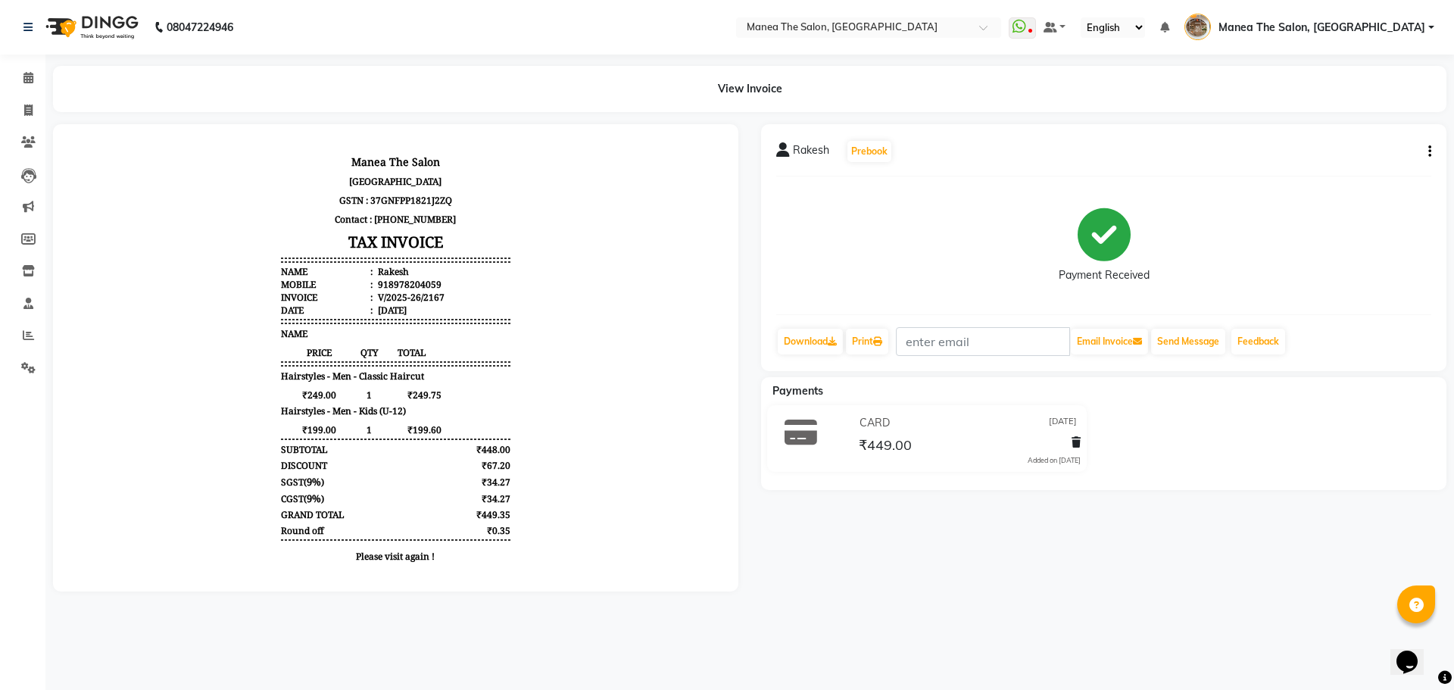
click at [390, 286] on div "918978204059" at bounding box center [408, 284] width 67 height 13
copy div "918978204059"
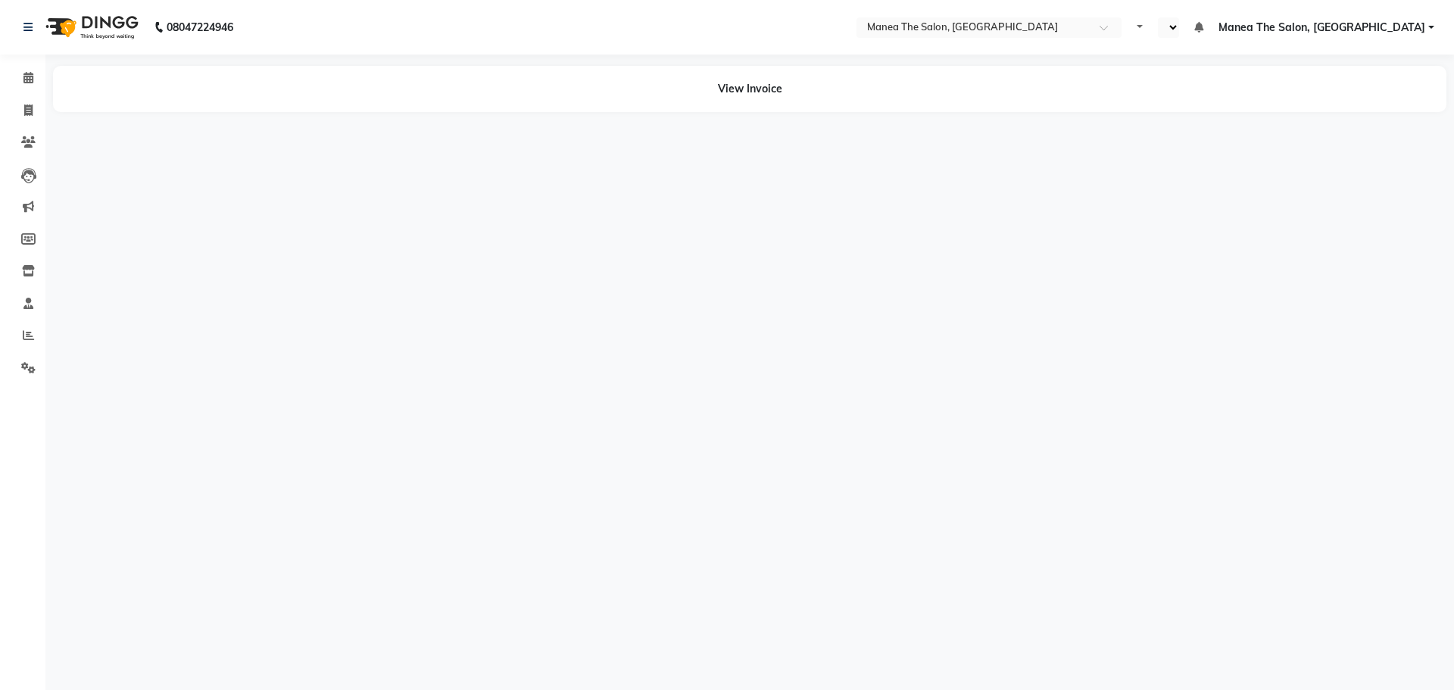
select select "en"
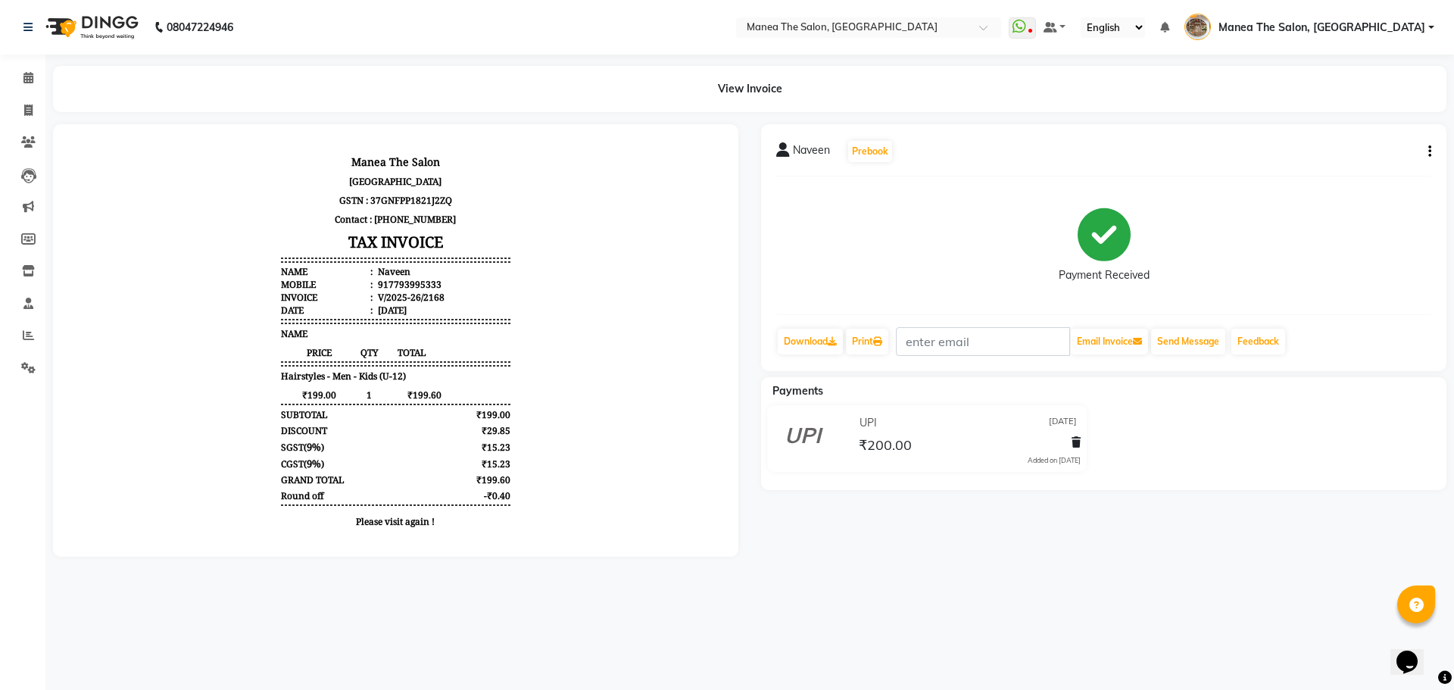
click at [385, 288] on div "917793995333" at bounding box center [408, 284] width 67 height 13
copy div "917793995333"
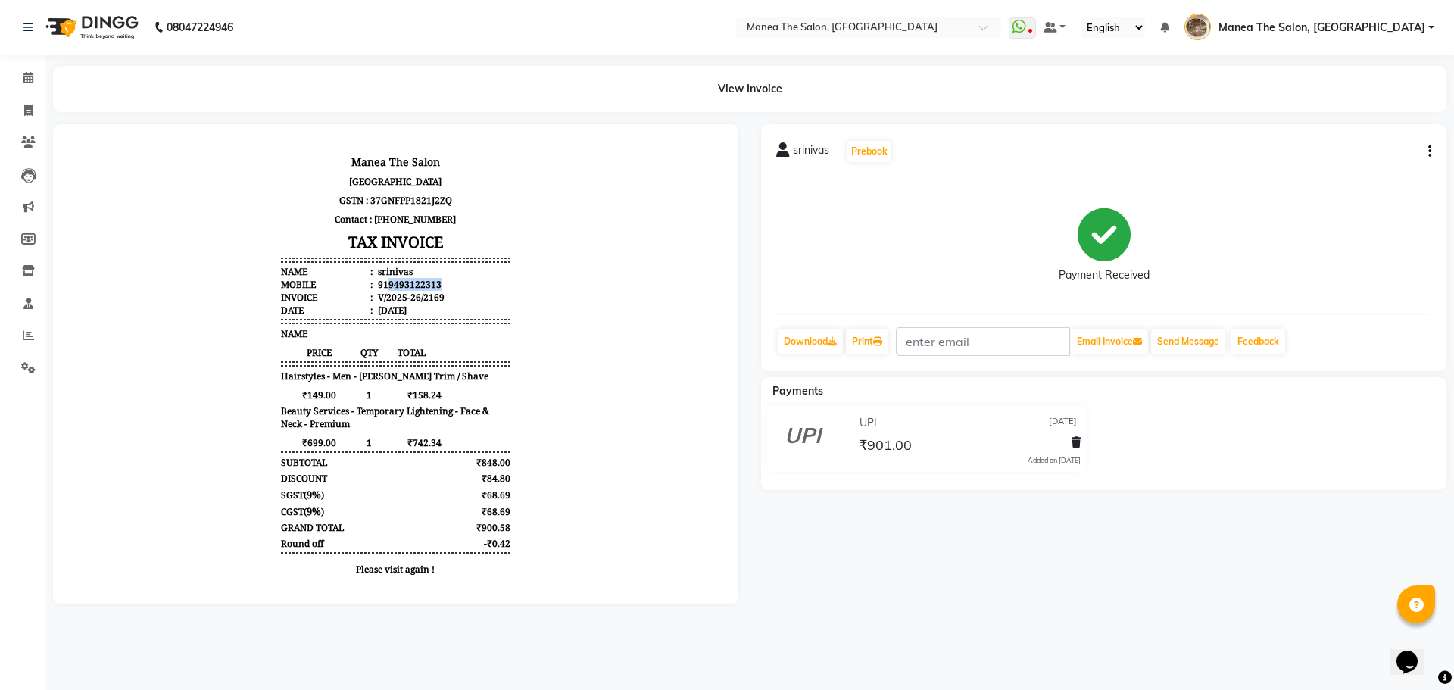
drag, startPoint x: 377, startPoint y: 283, endPoint x: 495, endPoint y: 282, distance: 118.1
click at [495, 282] on li "Mobile : 919493122313" at bounding box center [395, 284] width 229 height 13
copy div "9493122313"
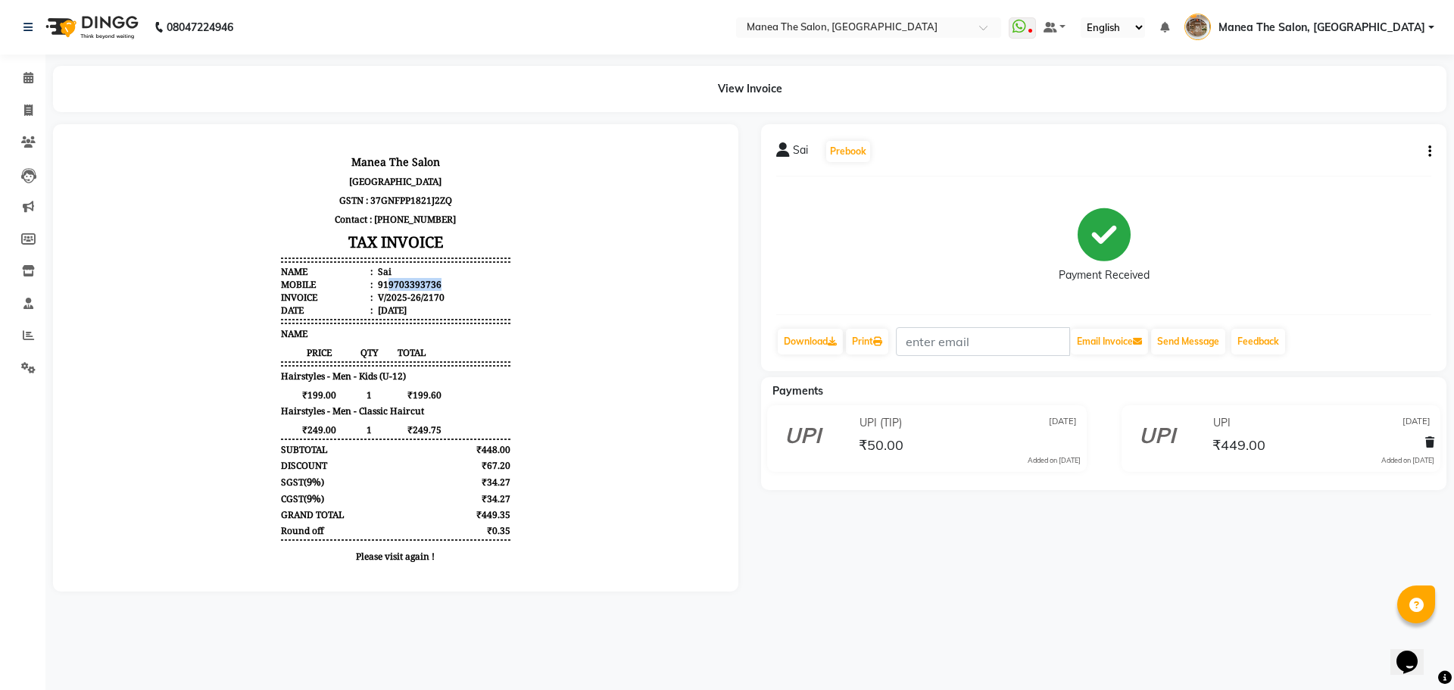
drag, startPoint x: 376, startPoint y: 287, endPoint x: 432, endPoint y: 285, distance: 56.1
click at [432, 285] on li "Mobile : 919703393736" at bounding box center [395, 284] width 229 height 13
copy div "9703393736"
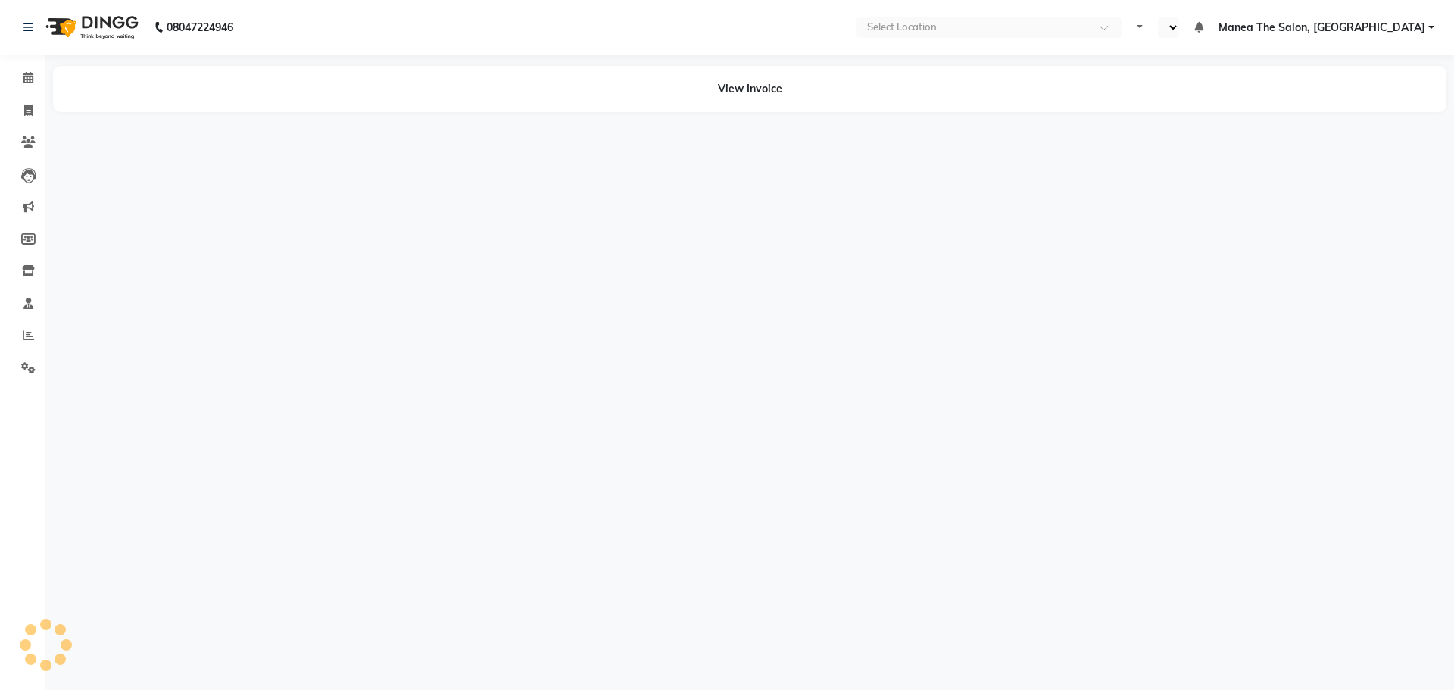
select select "en"
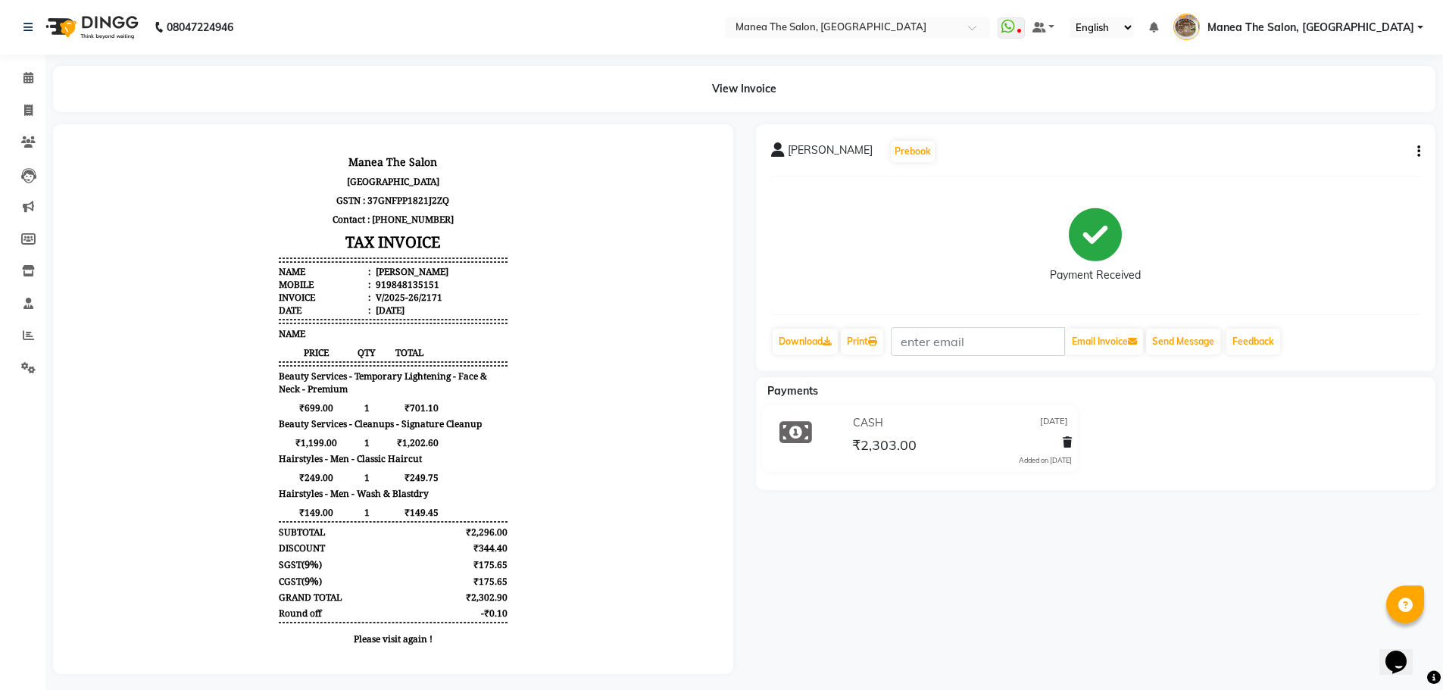
click at [382, 285] on div "919848135151" at bounding box center [406, 284] width 67 height 13
copy div "919848135151"
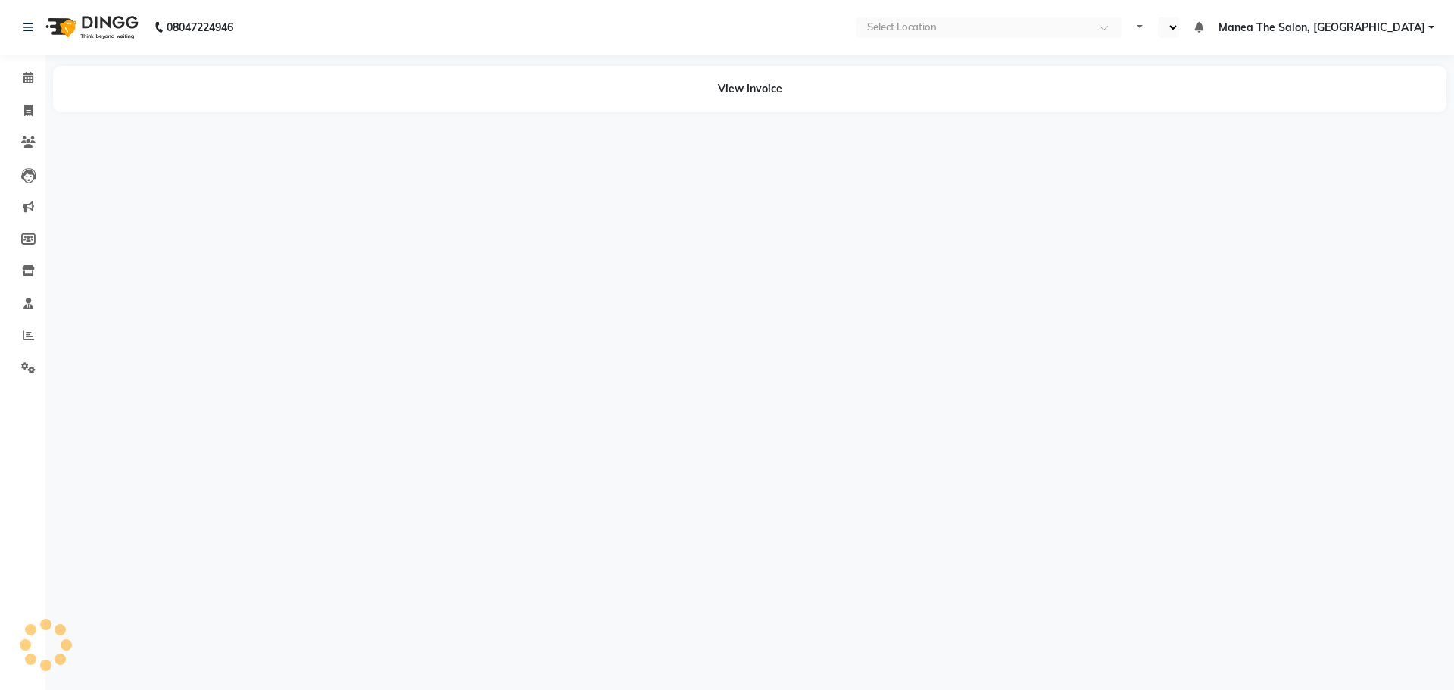
select select "en"
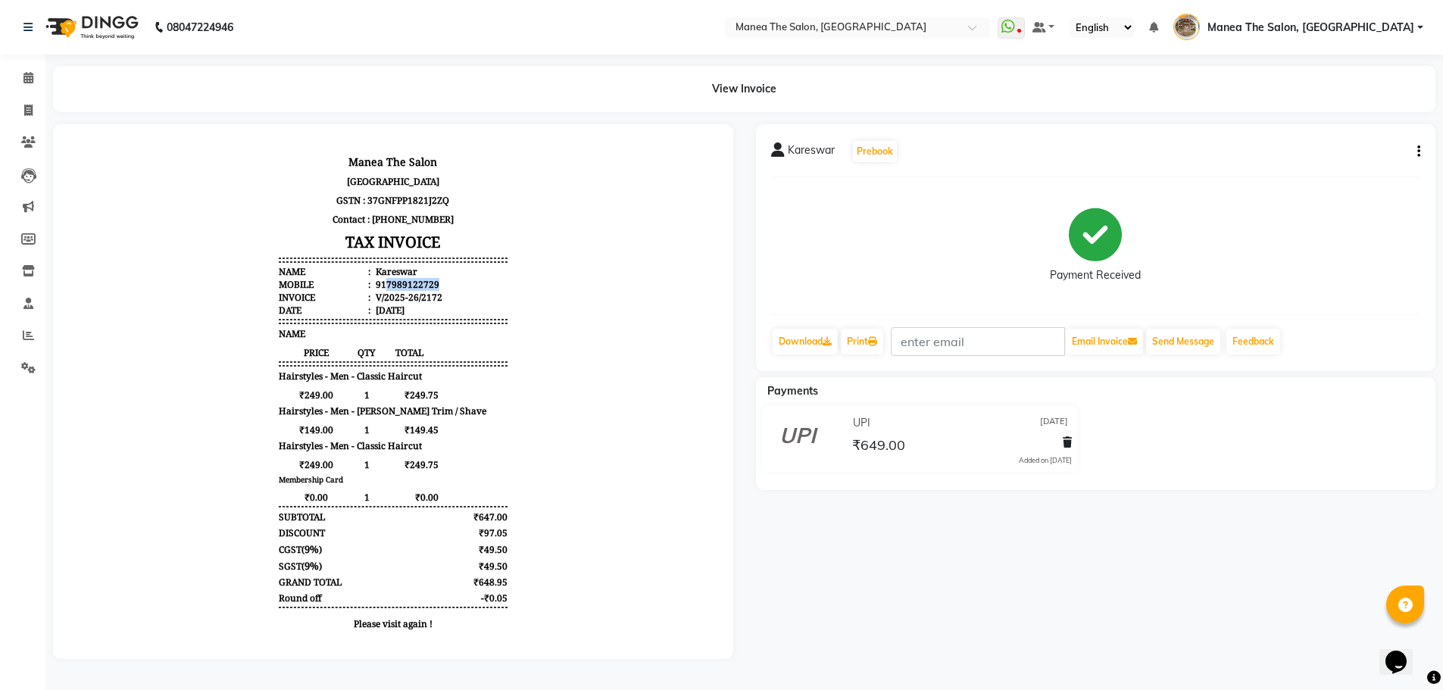
drag, startPoint x: 373, startPoint y: 285, endPoint x: 430, endPoint y: 285, distance: 57.6
click at [430, 285] on li "Mobile : 917989122729" at bounding box center [393, 284] width 229 height 13
copy div "7989122729"
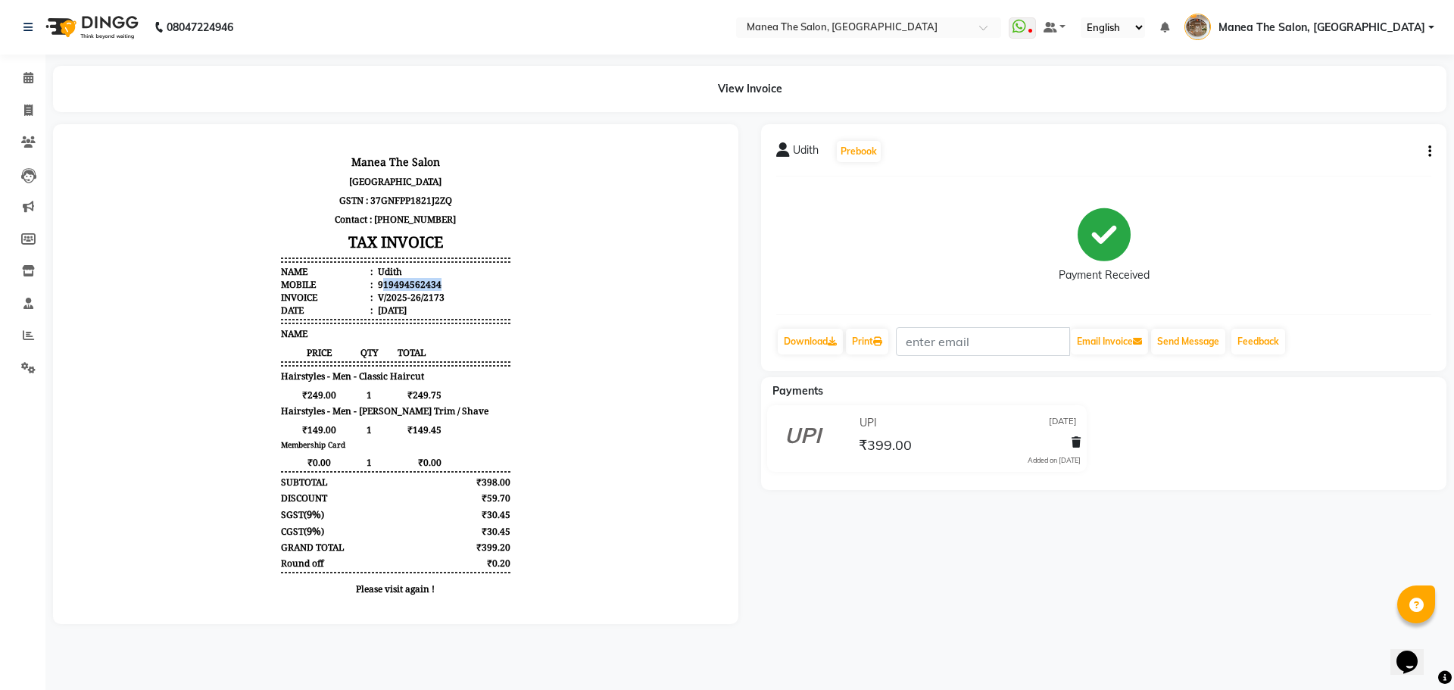
drag, startPoint x: 373, startPoint y: 284, endPoint x: 426, endPoint y: 285, distance: 53.0
click at [426, 285] on div "919494562434" at bounding box center [408, 284] width 67 height 13
copy div "19494562434"
drag, startPoint x: 34, startPoint y: 110, endPoint x: 71, endPoint y: 114, distance: 37.3
click at [34, 110] on span at bounding box center [28, 110] width 27 height 17
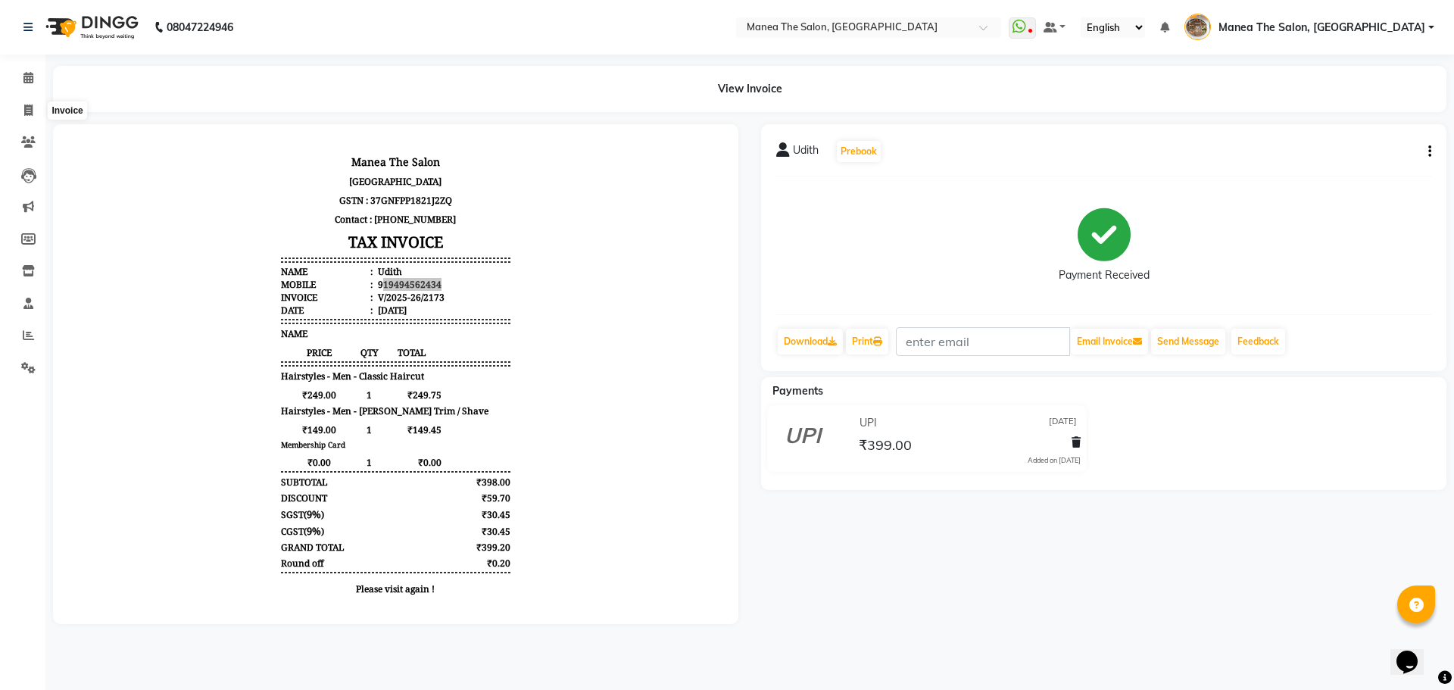
select select "service"
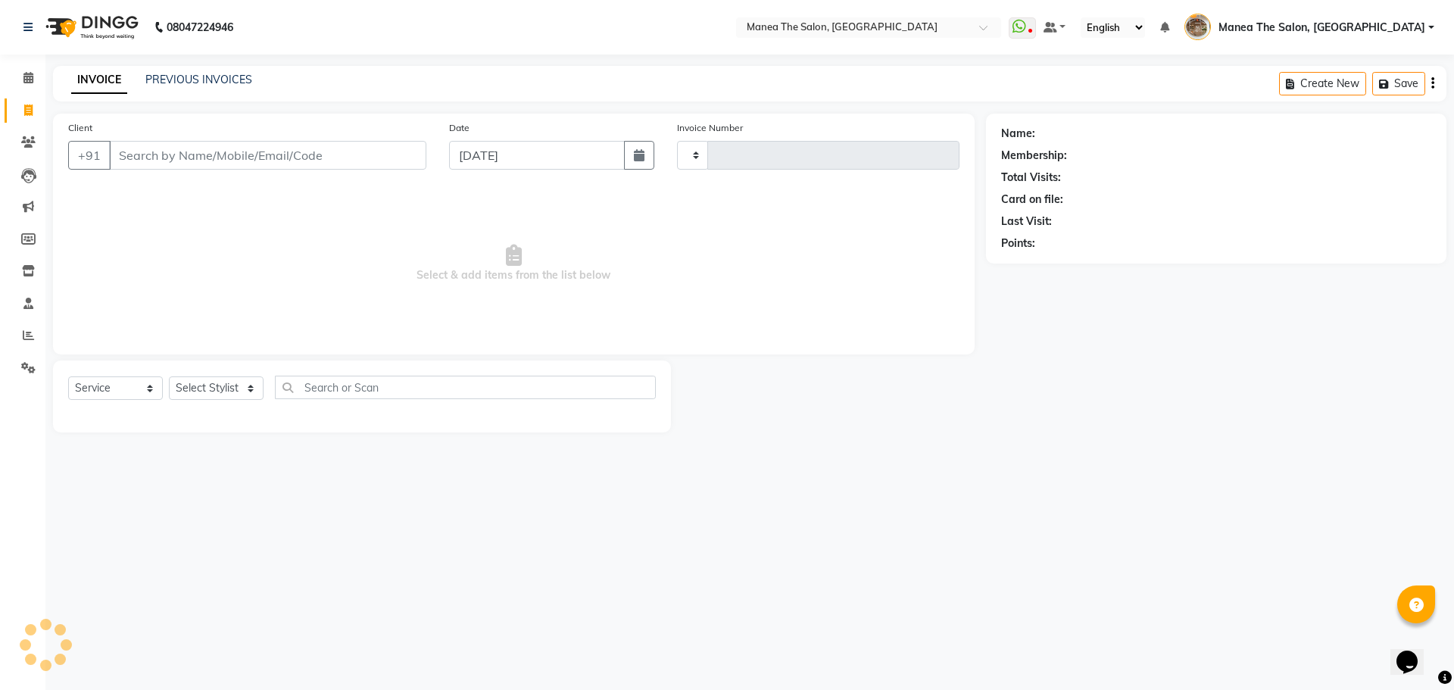
type input "2185"
select select "7287"
click at [363, 155] on input "Client" at bounding box center [267, 155] width 317 height 29
type input "919182960167"
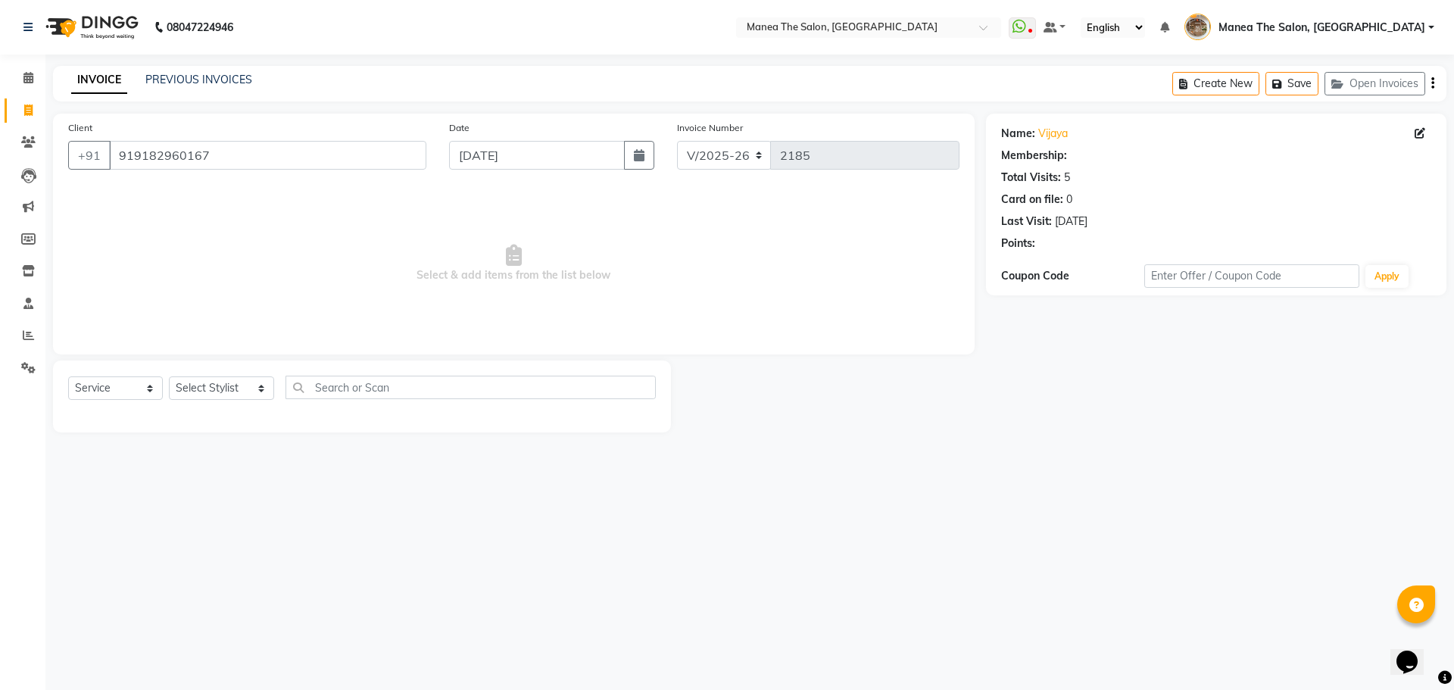
select select "1: Object"
click at [1202, 85] on button "Create New" at bounding box center [1215, 83] width 87 height 23
select select "service"
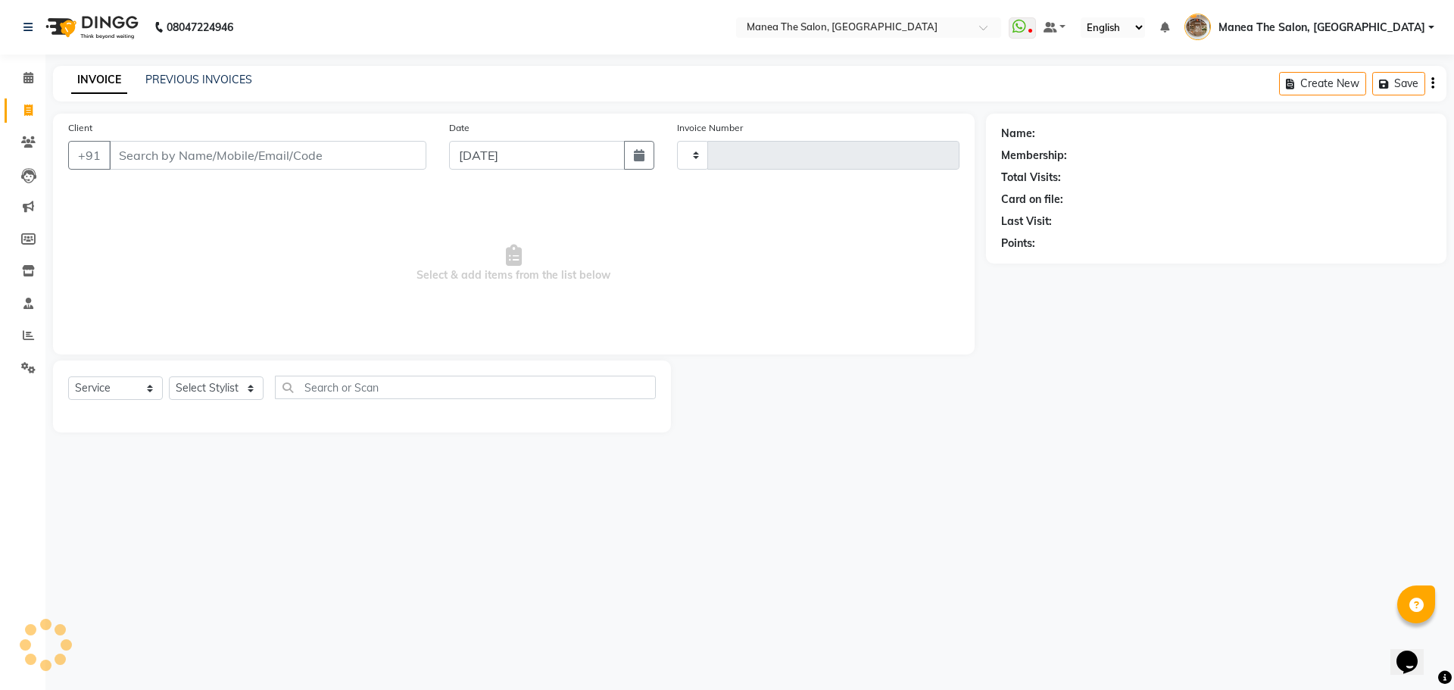
type input "2185"
select select "7287"
click at [386, 159] on input "Client" at bounding box center [267, 155] width 317 height 29
type input "9963469689"
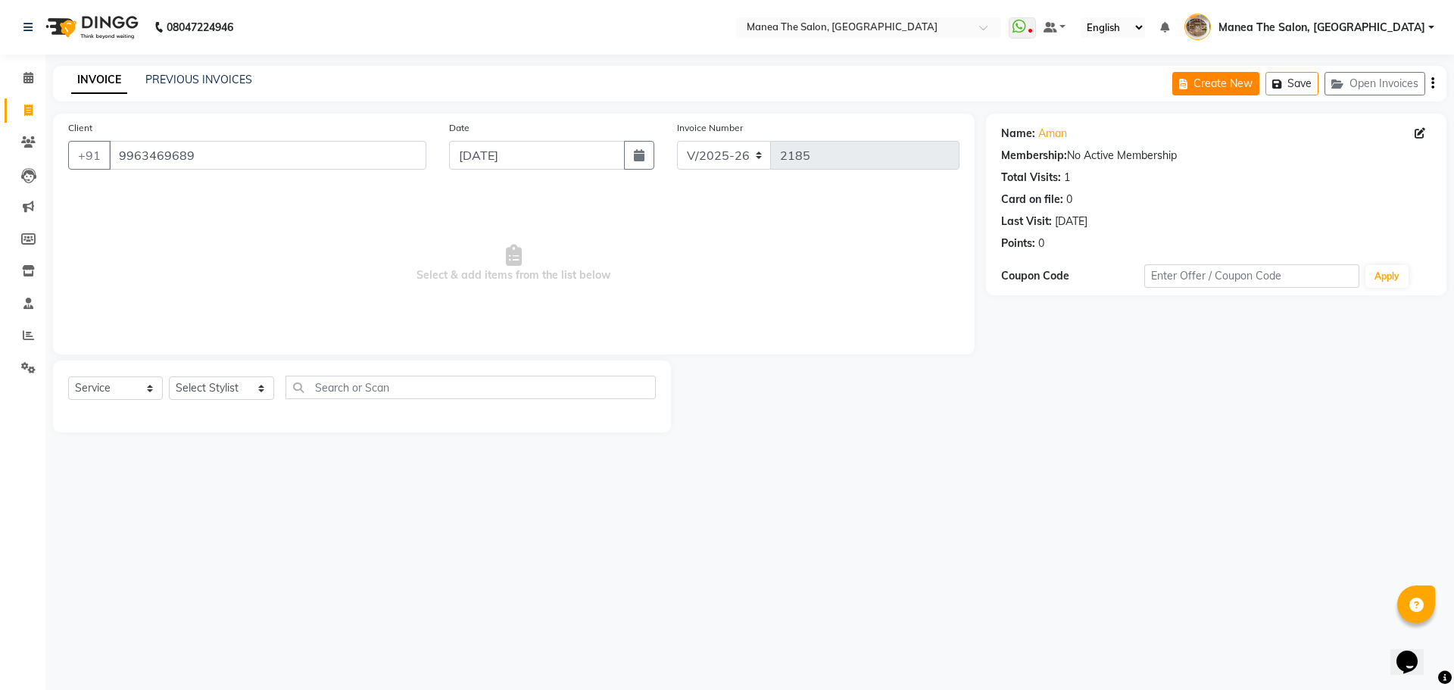
click at [1193, 91] on button "Create New" at bounding box center [1215, 83] width 87 height 23
select select "service"
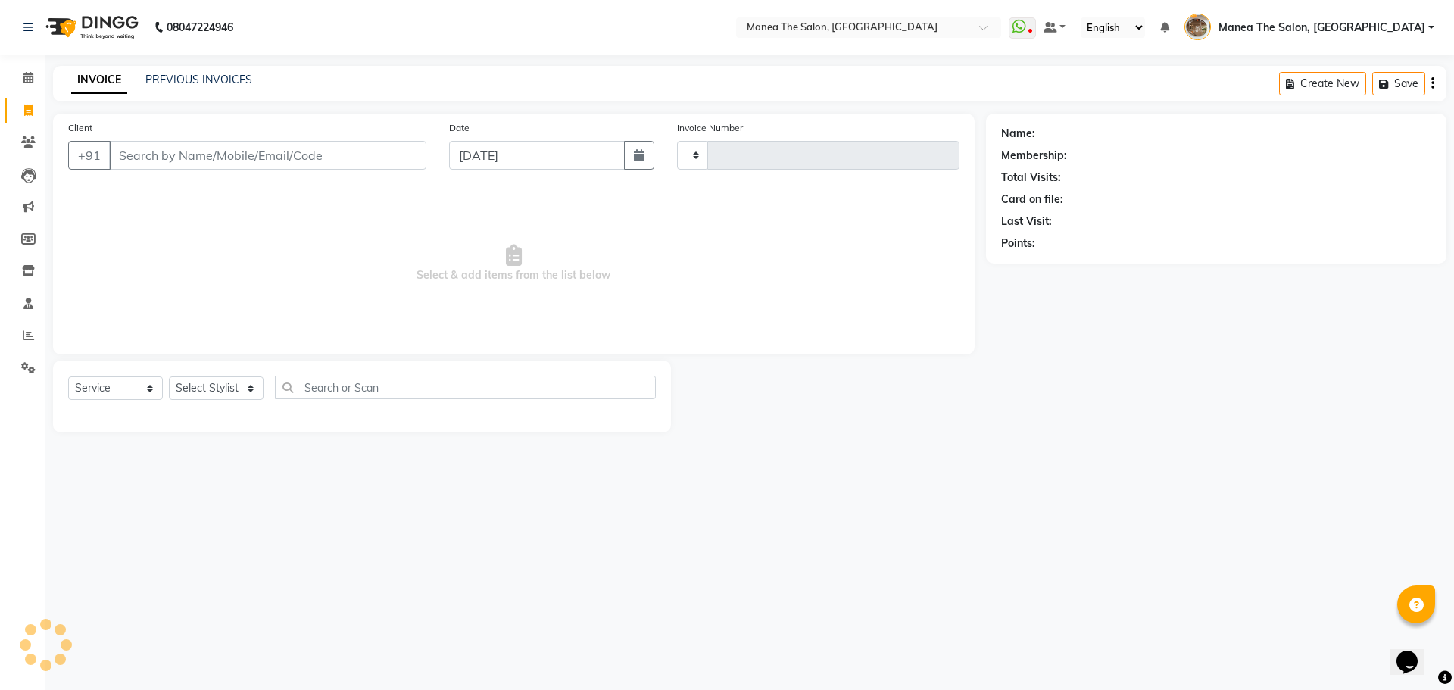
type input "2185"
select select "7287"
click at [348, 150] on input "Client" at bounding box center [267, 155] width 317 height 29
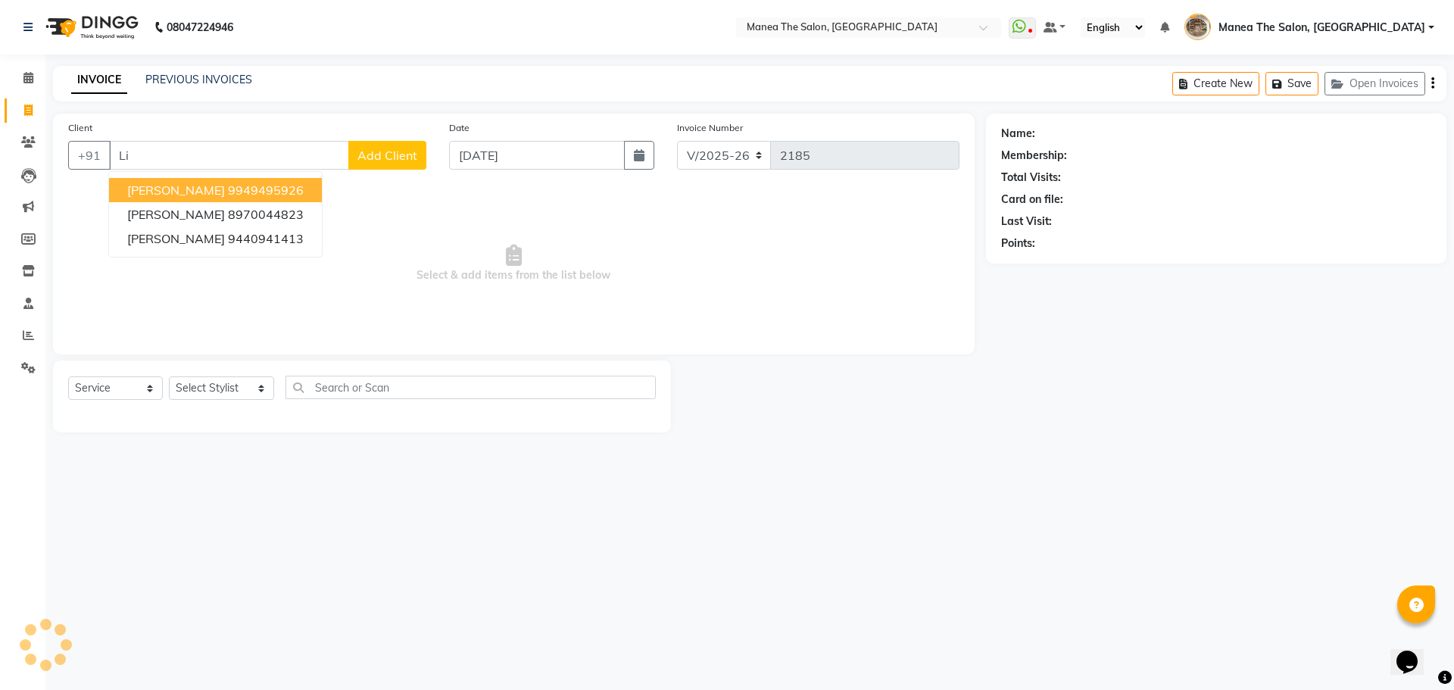
type input "L"
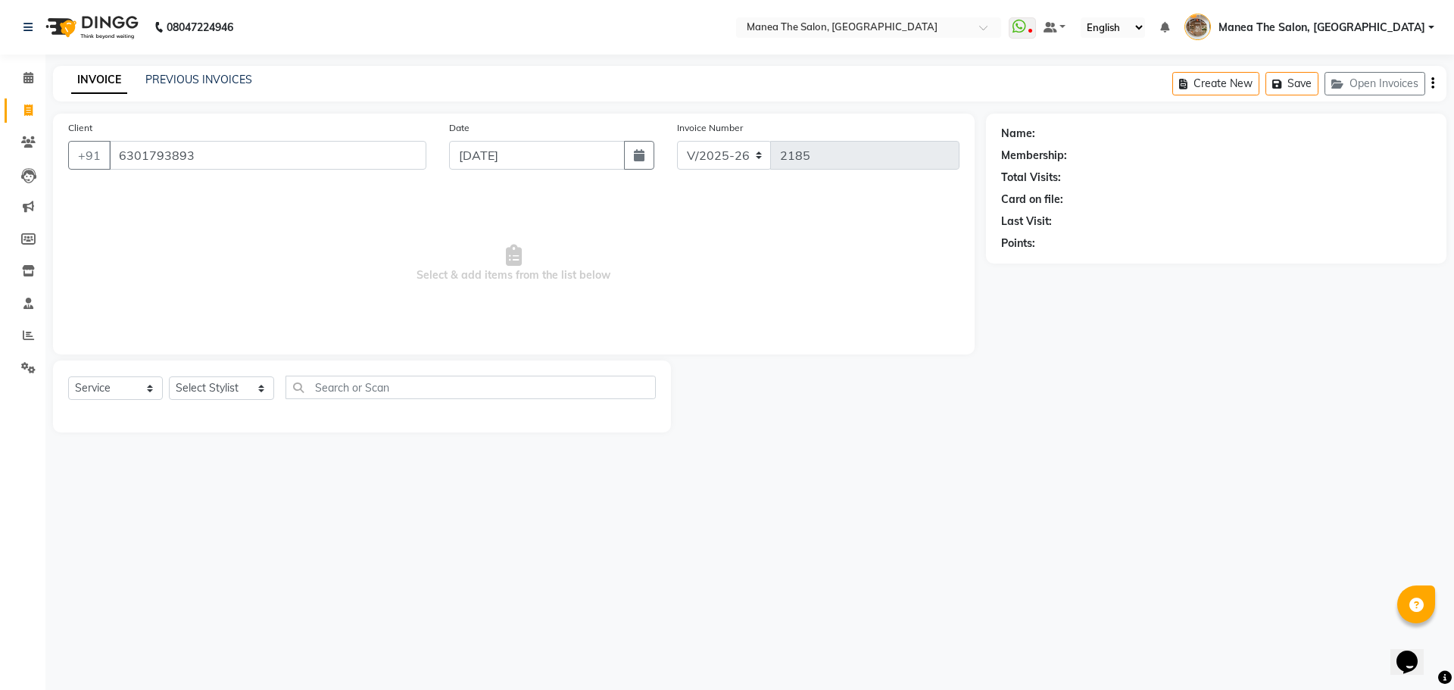
type input "6301793893"
select select "1: Object"
click at [1192, 91] on button "Create New" at bounding box center [1215, 83] width 87 height 23
select select "service"
type input "2185"
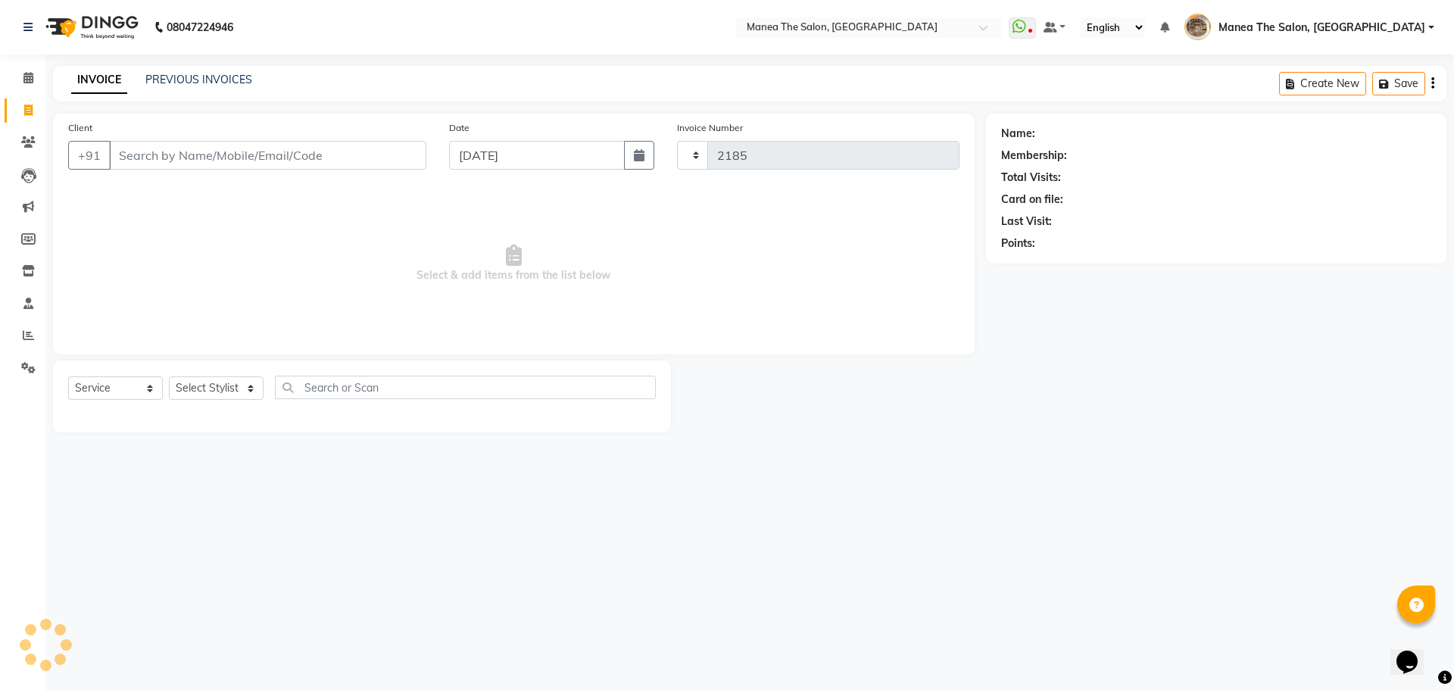
select select "7287"
click at [329, 143] on input "Client" at bounding box center [267, 155] width 317 height 29
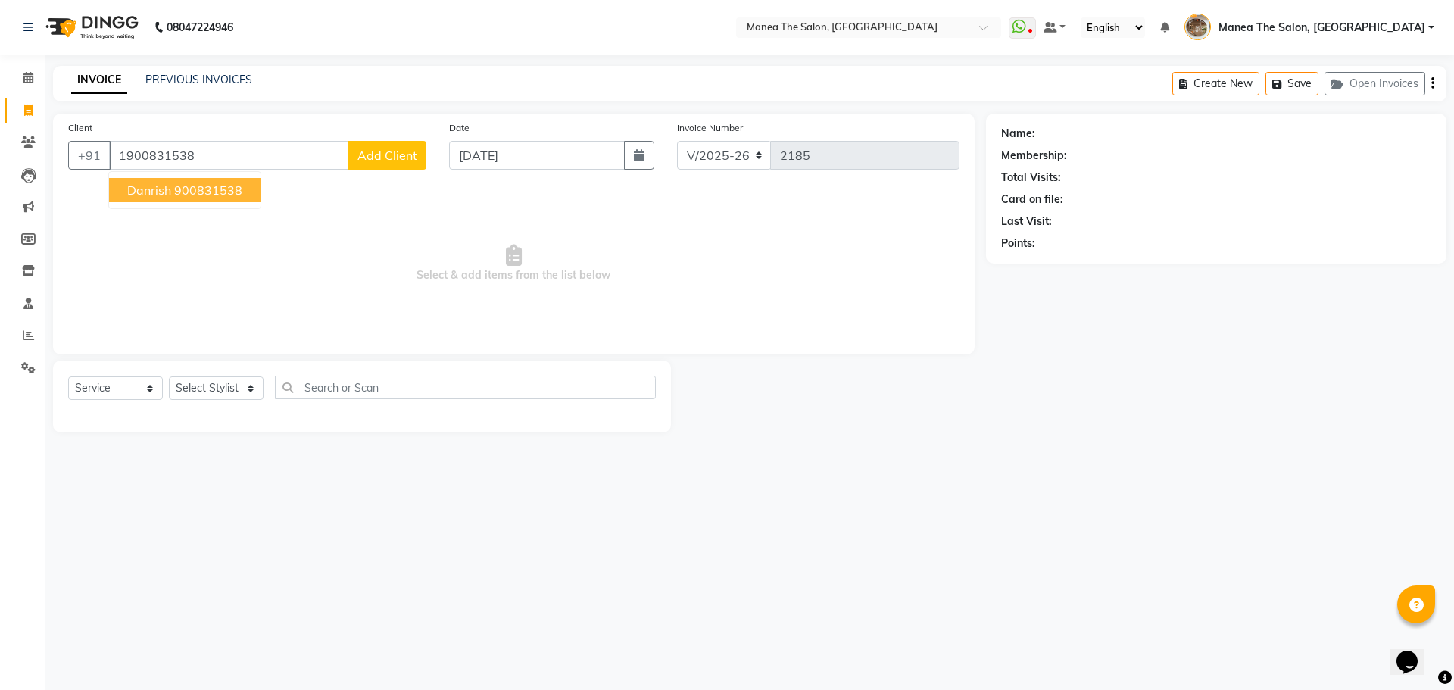
click at [235, 202] on ngb-typeahead-window "Danrish 900831538" at bounding box center [184, 190] width 153 height 38
click at [234, 201] on button "Danrish 900831538" at bounding box center [184, 190] width 151 height 24
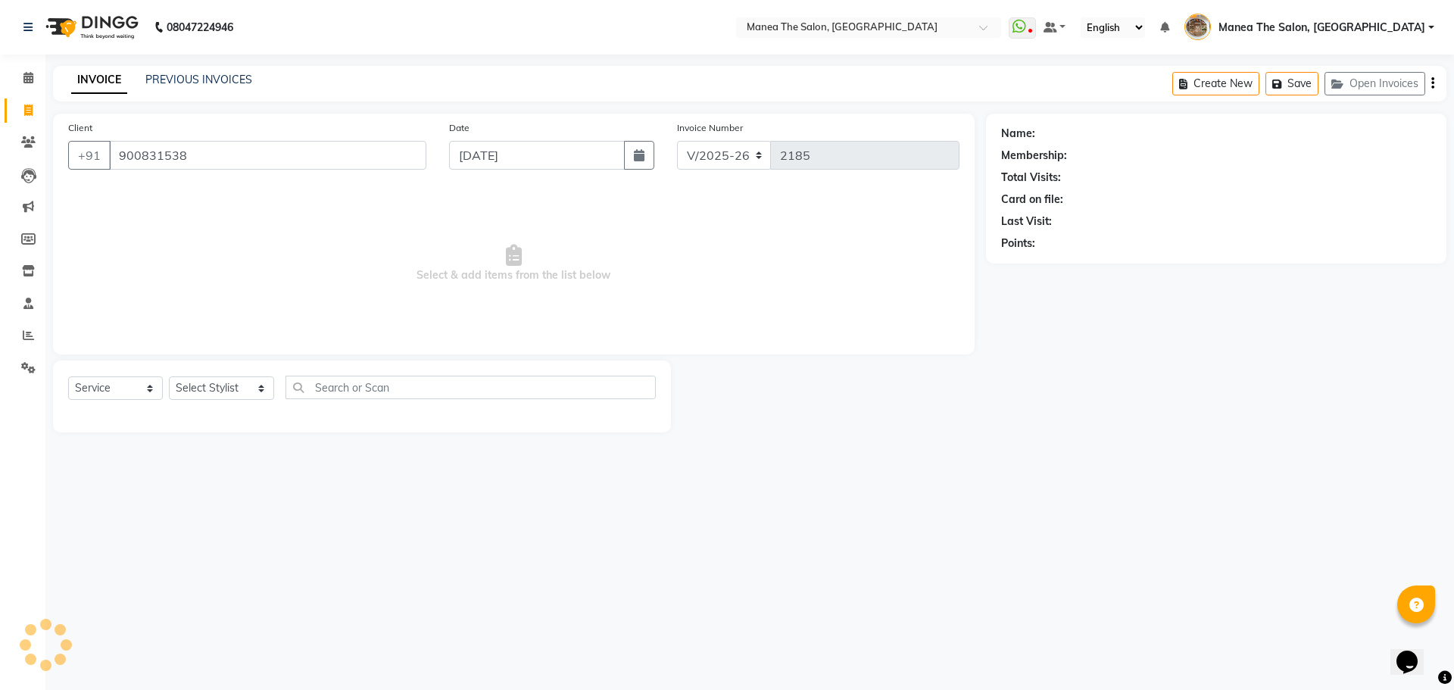
type input "900831538"
select select "1: Object"
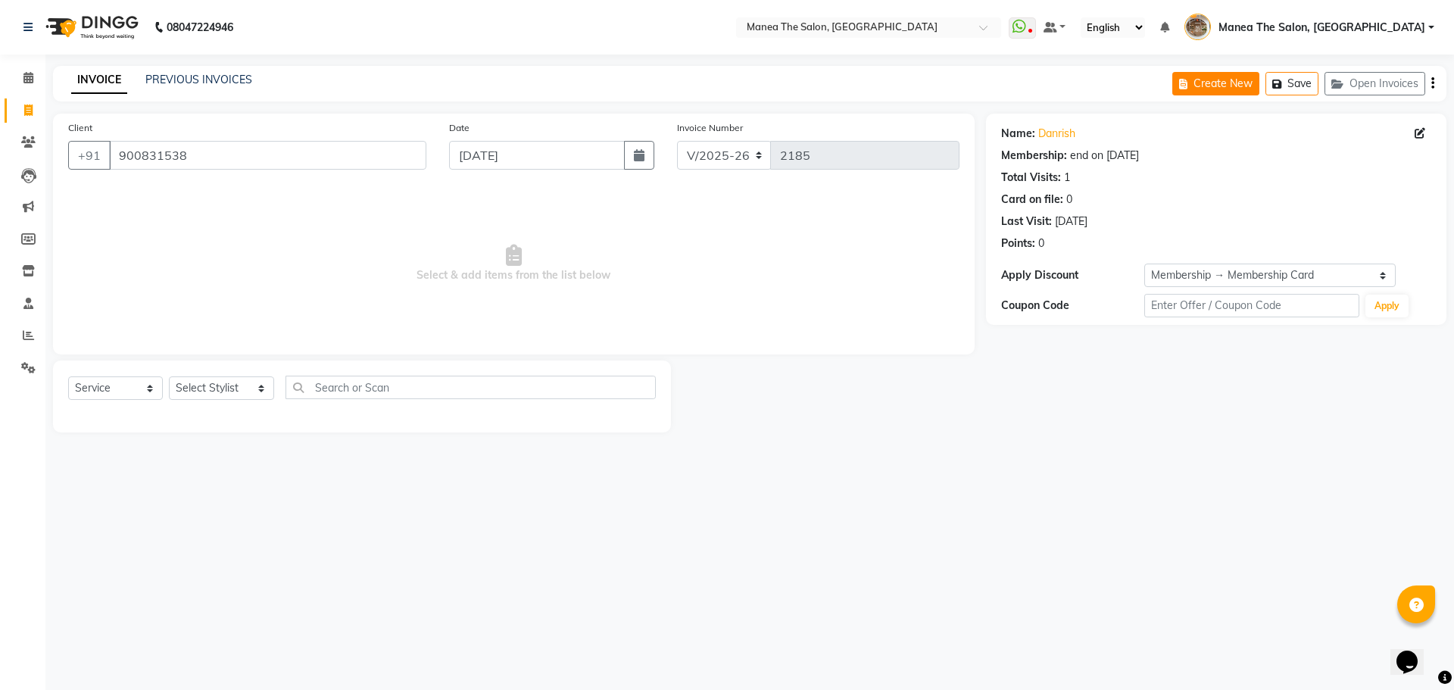
click at [1198, 88] on button "Create New" at bounding box center [1215, 83] width 87 height 23
select select "service"
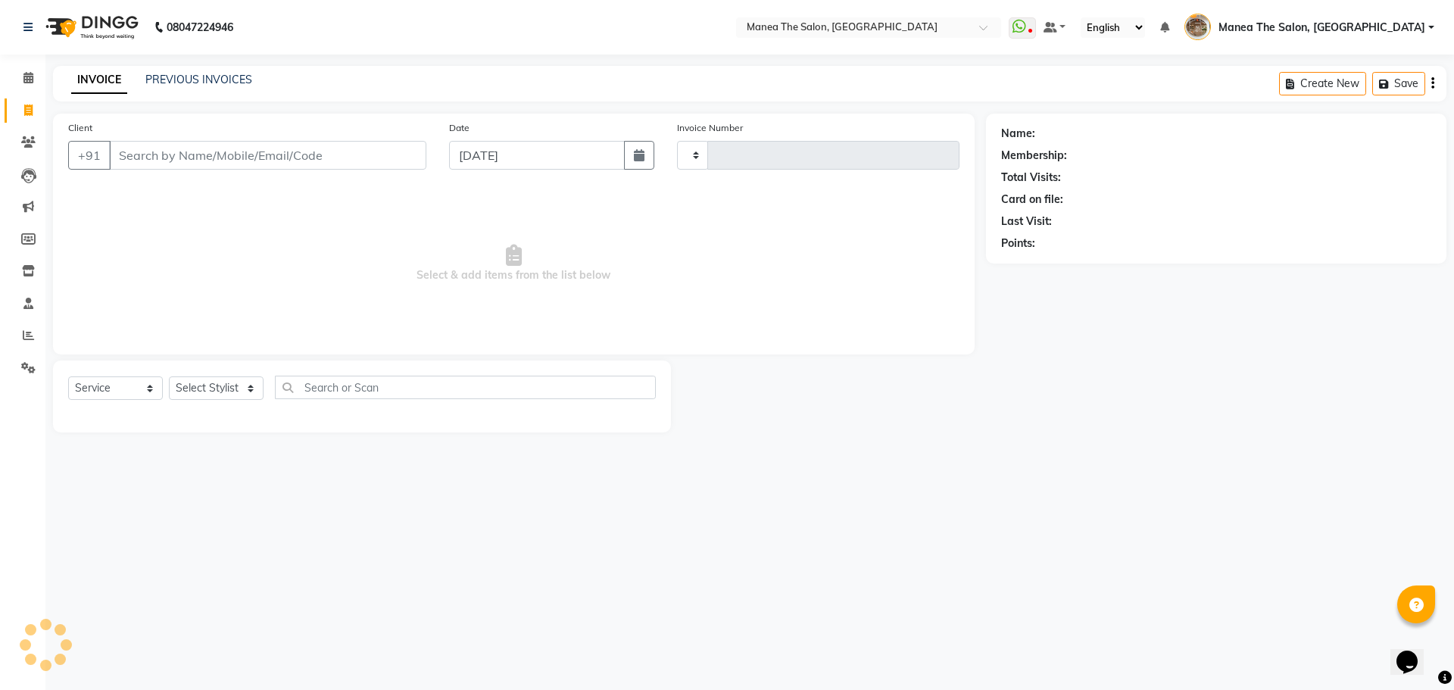
type input "2185"
select select "7287"
click at [347, 150] on input "Client" at bounding box center [267, 155] width 317 height 29
type input "9985224077"
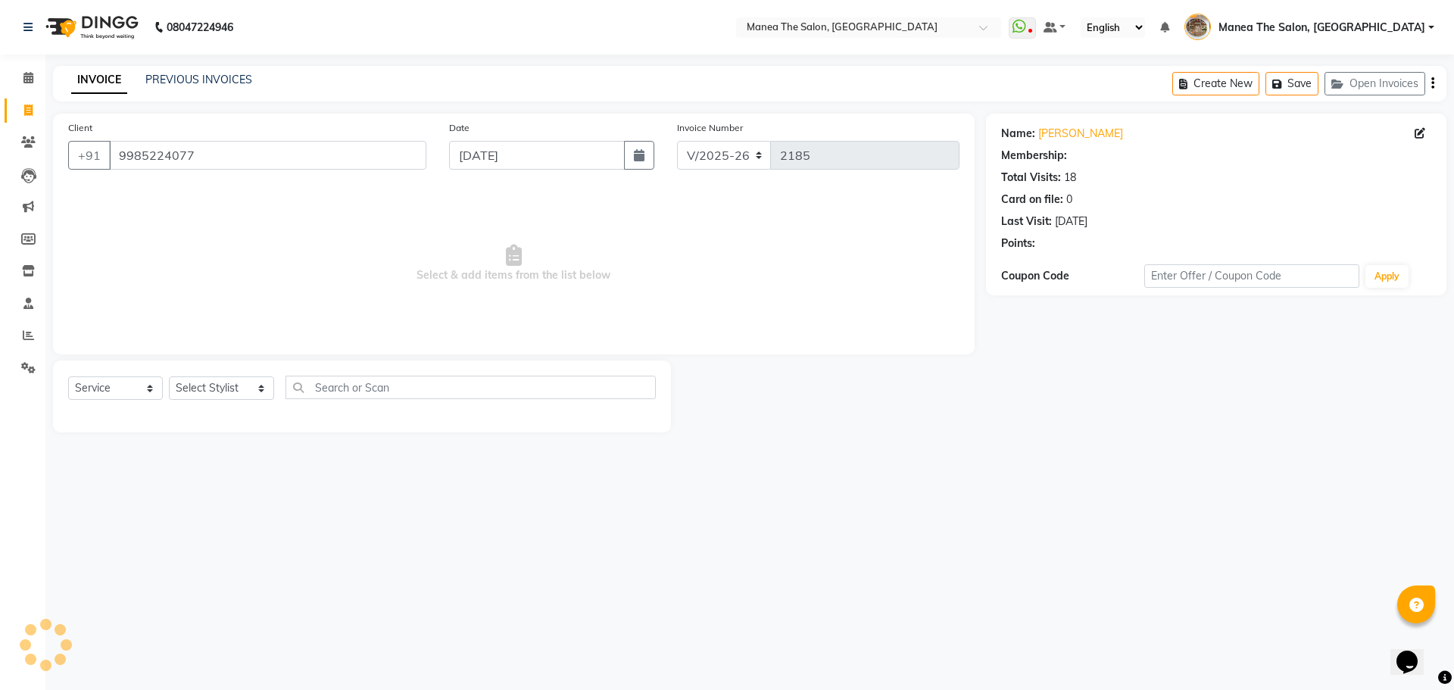
select select "1: Object"
click at [1177, 91] on button "Create New" at bounding box center [1215, 83] width 87 height 23
select select "service"
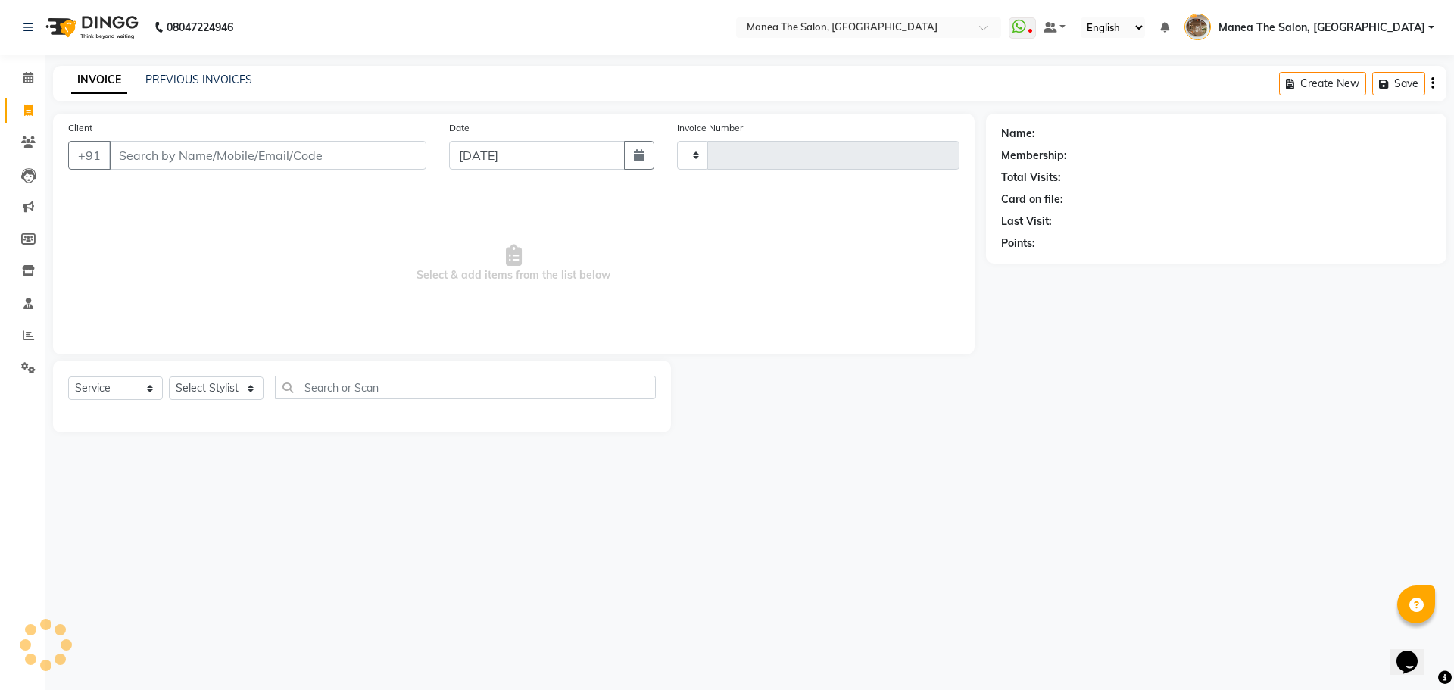
type input "2185"
select select "7287"
click at [365, 154] on input "Client" at bounding box center [267, 155] width 317 height 29
type input "9848303438"
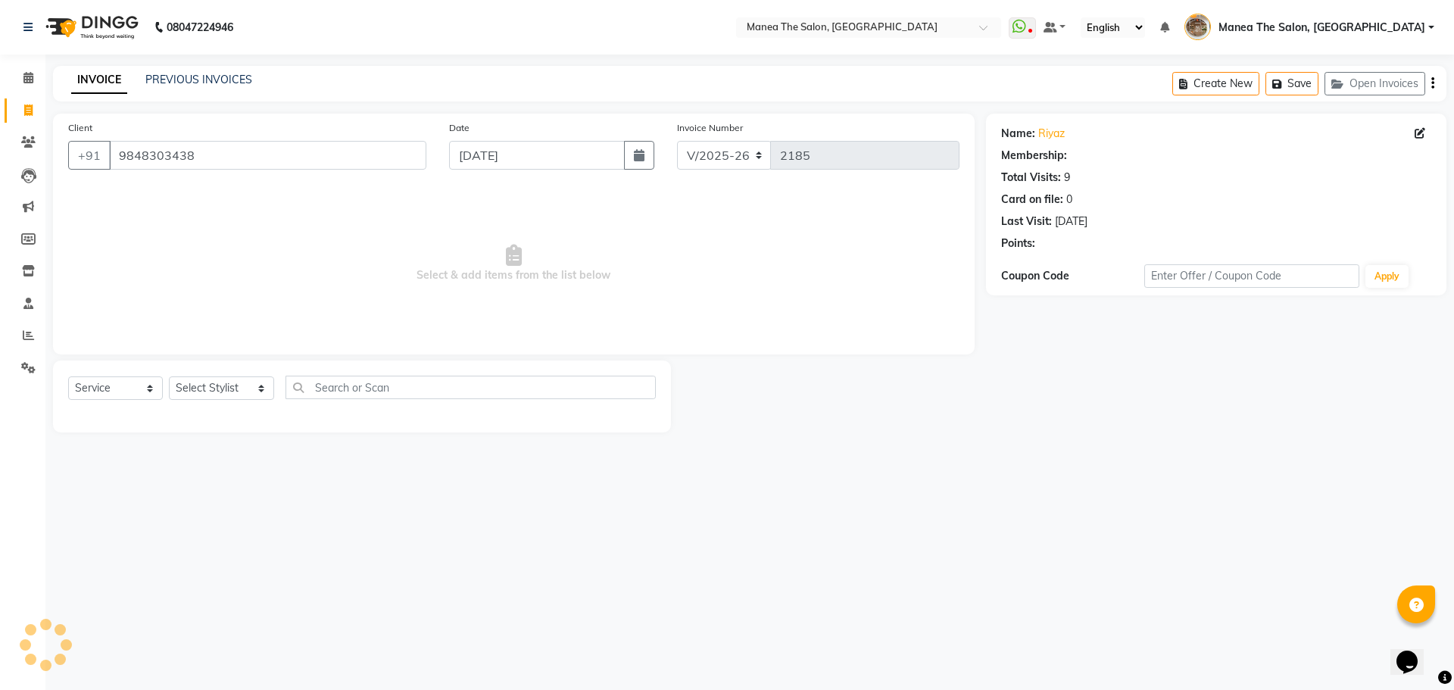
select select "1: Object"
click at [1225, 85] on button "Create New" at bounding box center [1215, 83] width 87 height 23
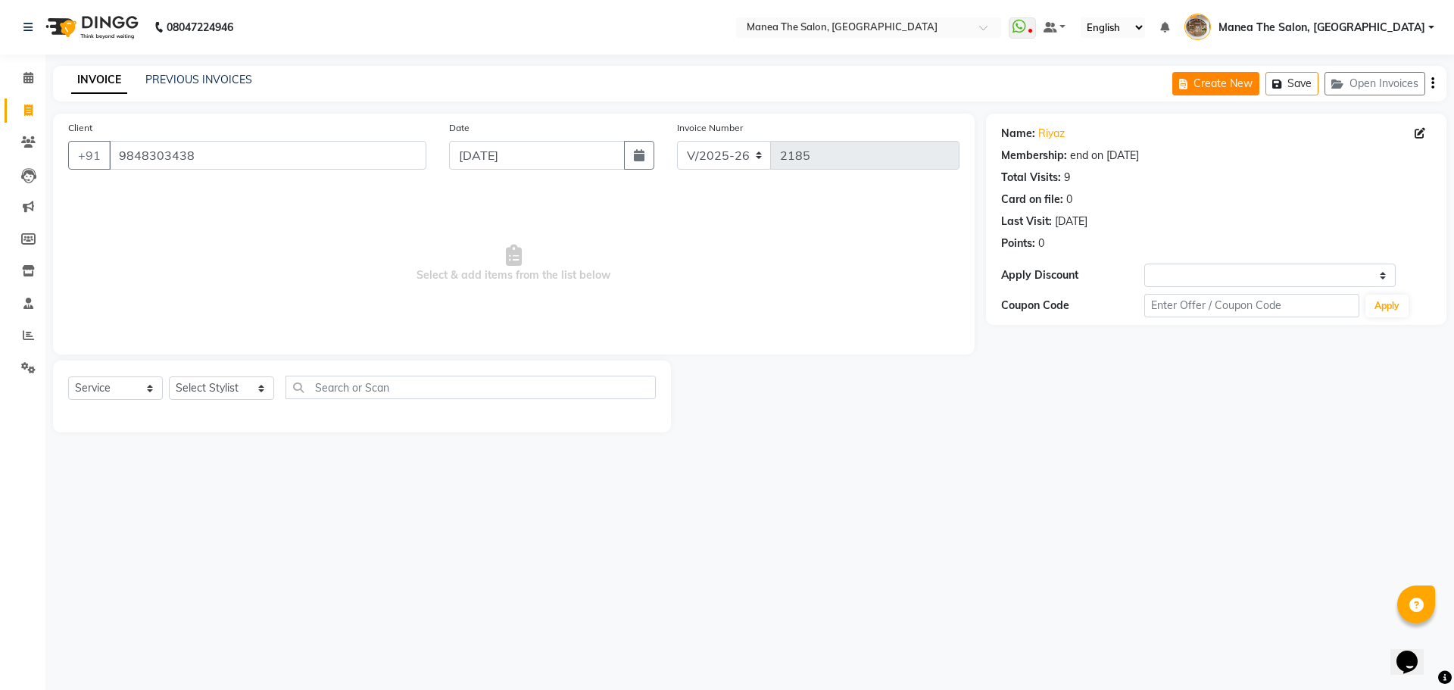
select select "service"
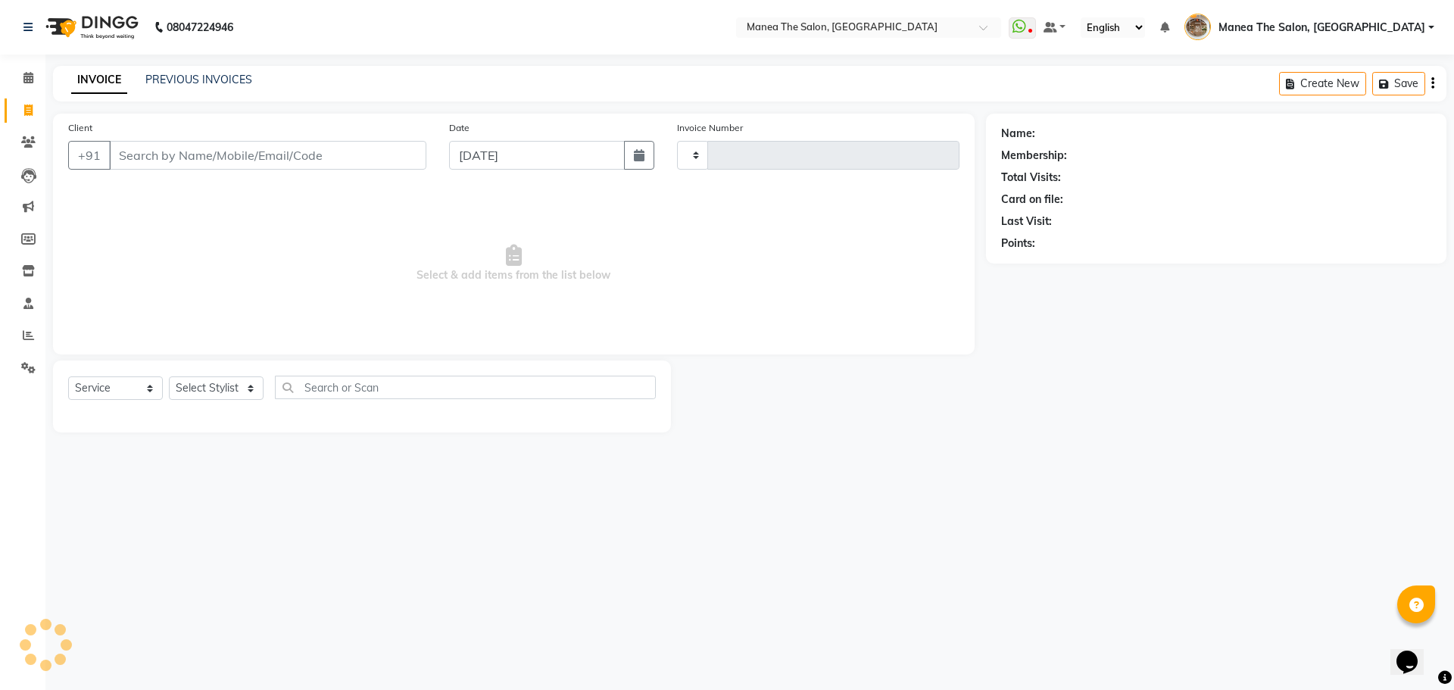
type input "2185"
select select "7287"
click at [235, 154] on input "Client" at bounding box center [267, 155] width 317 height 29
type input "9959746655"
select select "1: Object"
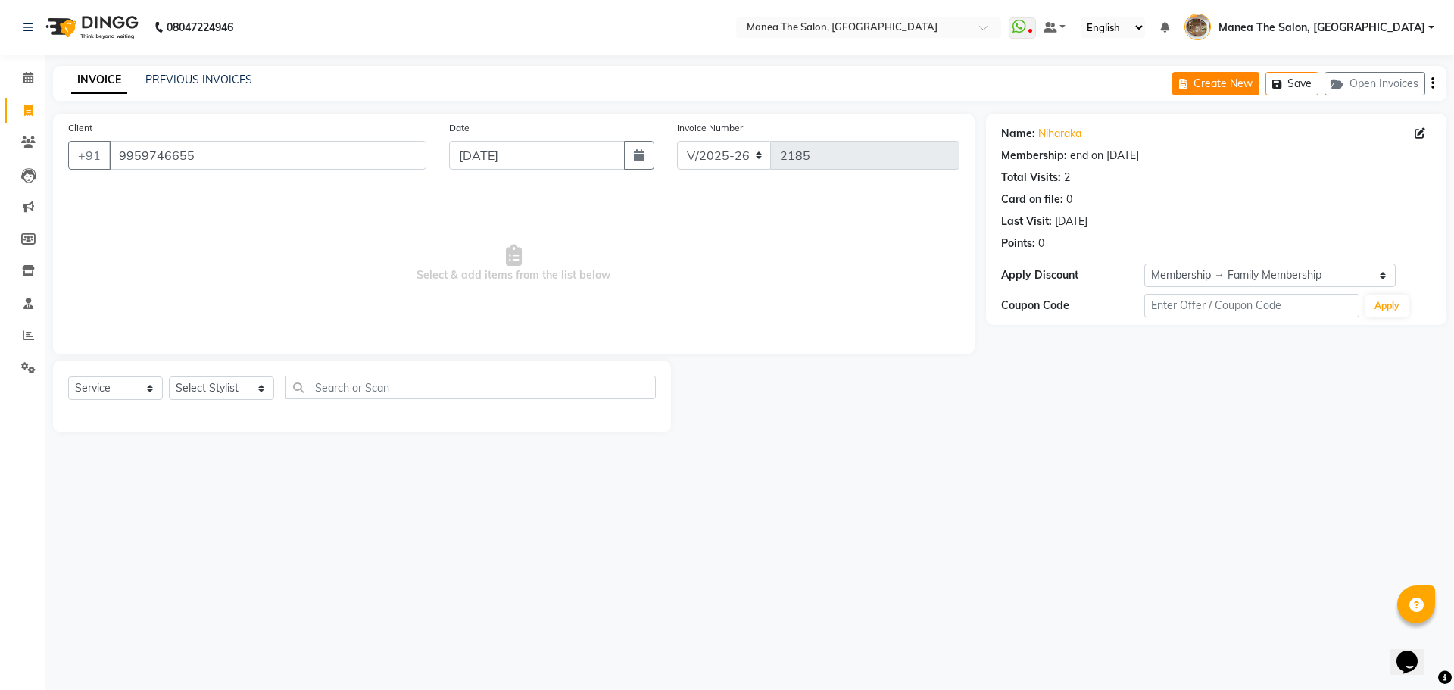
click at [1211, 80] on button "Create New" at bounding box center [1215, 83] width 87 height 23
select select "service"
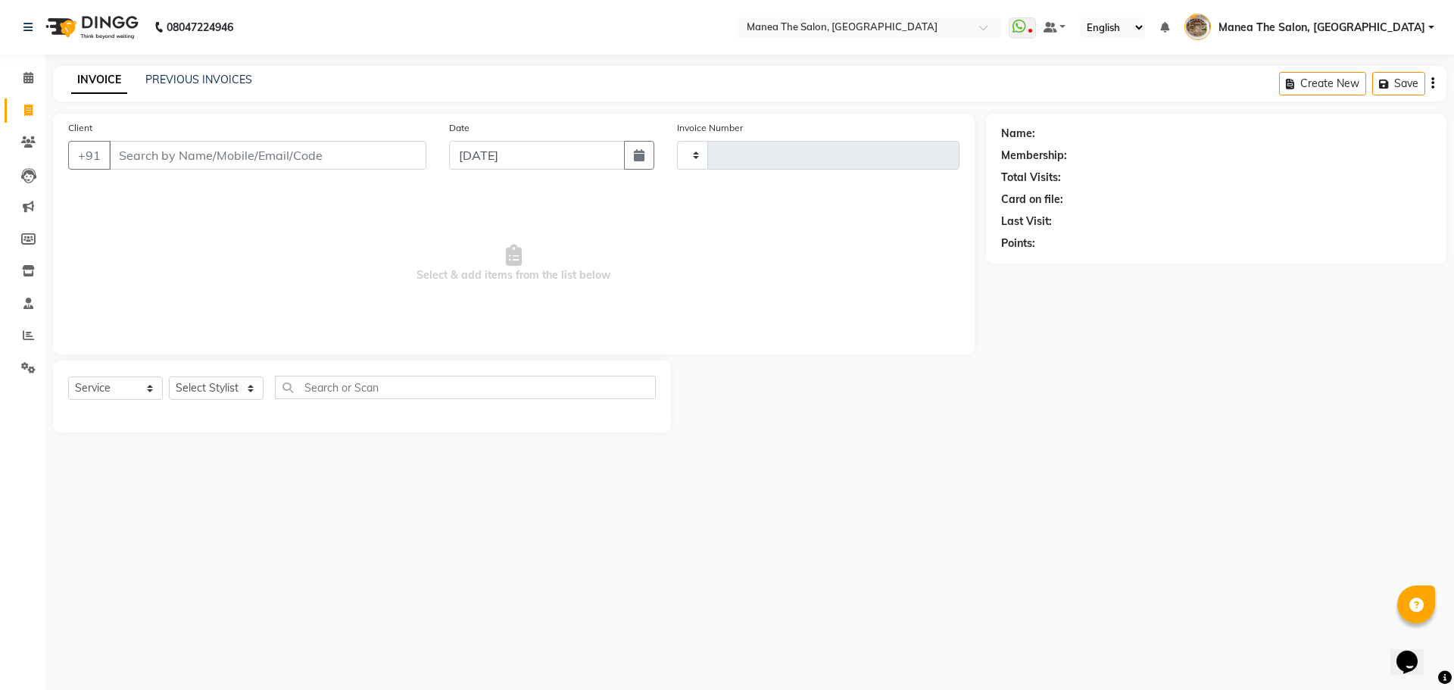
type input "2185"
select select "7287"
drag, startPoint x: 307, startPoint y: 151, endPoint x: 309, endPoint y: 159, distance: 7.7
click at [309, 159] on input "Client" at bounding box center [267, 155] width 317 height 29
type input "9951019888"
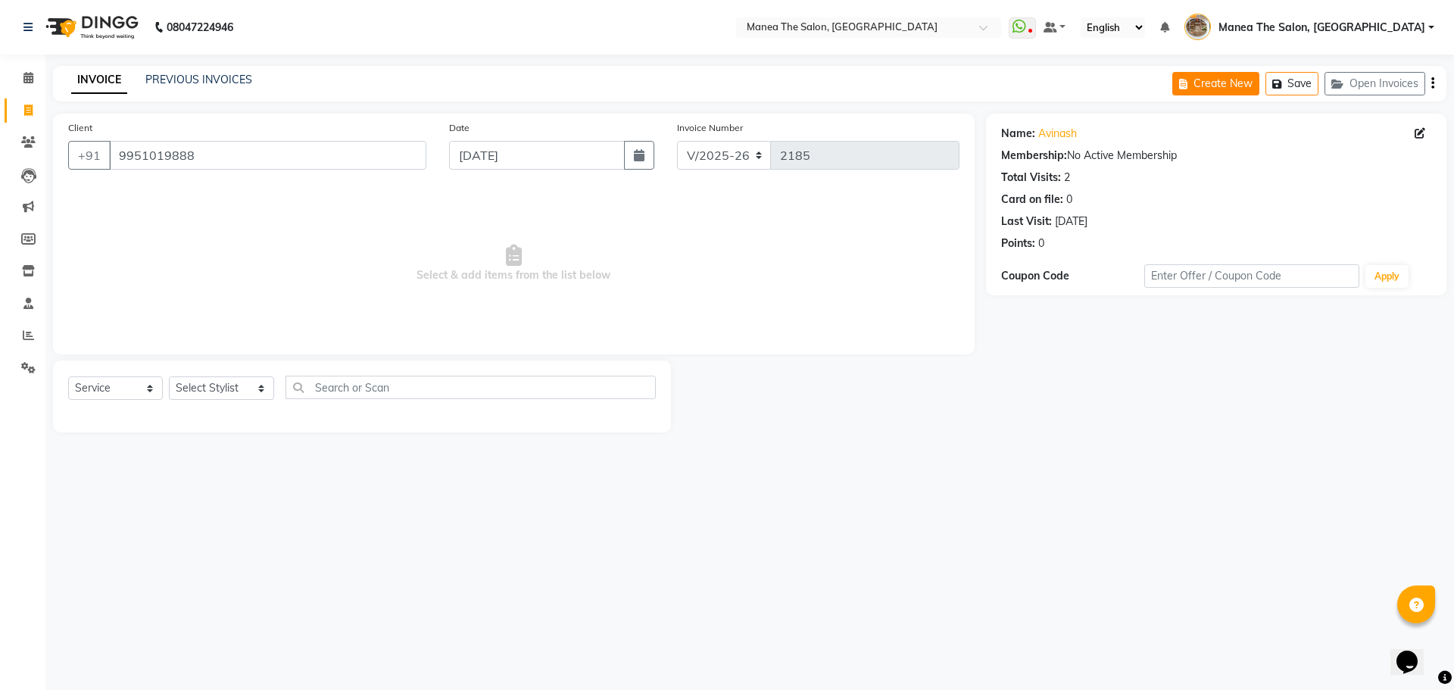
click at [1178, 90] on button "Create New" at bounding box center [1215, 83] width 87 height 23
select select "service"
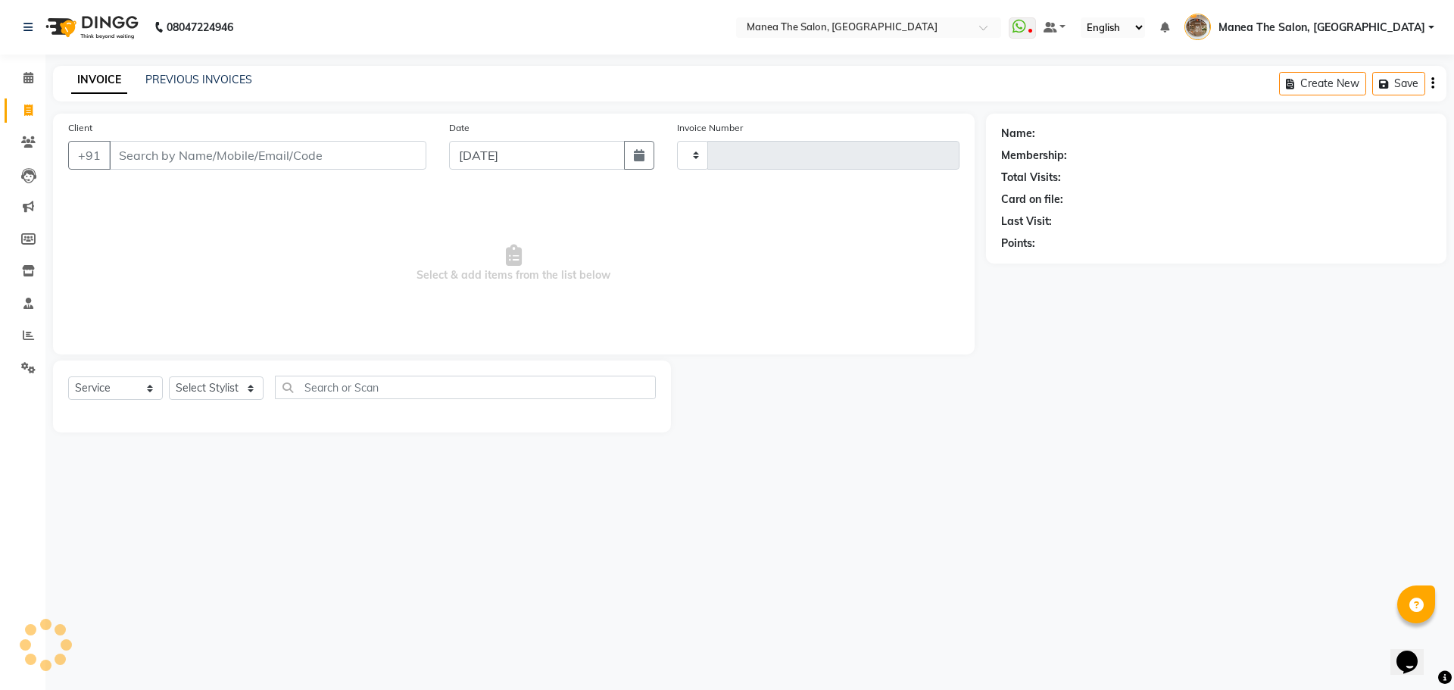
type input "2185"
select select "7287"
click at [360, 152] on input "Client" at bounding box center [267, 155] width 317 height 29
type input "9848110881"
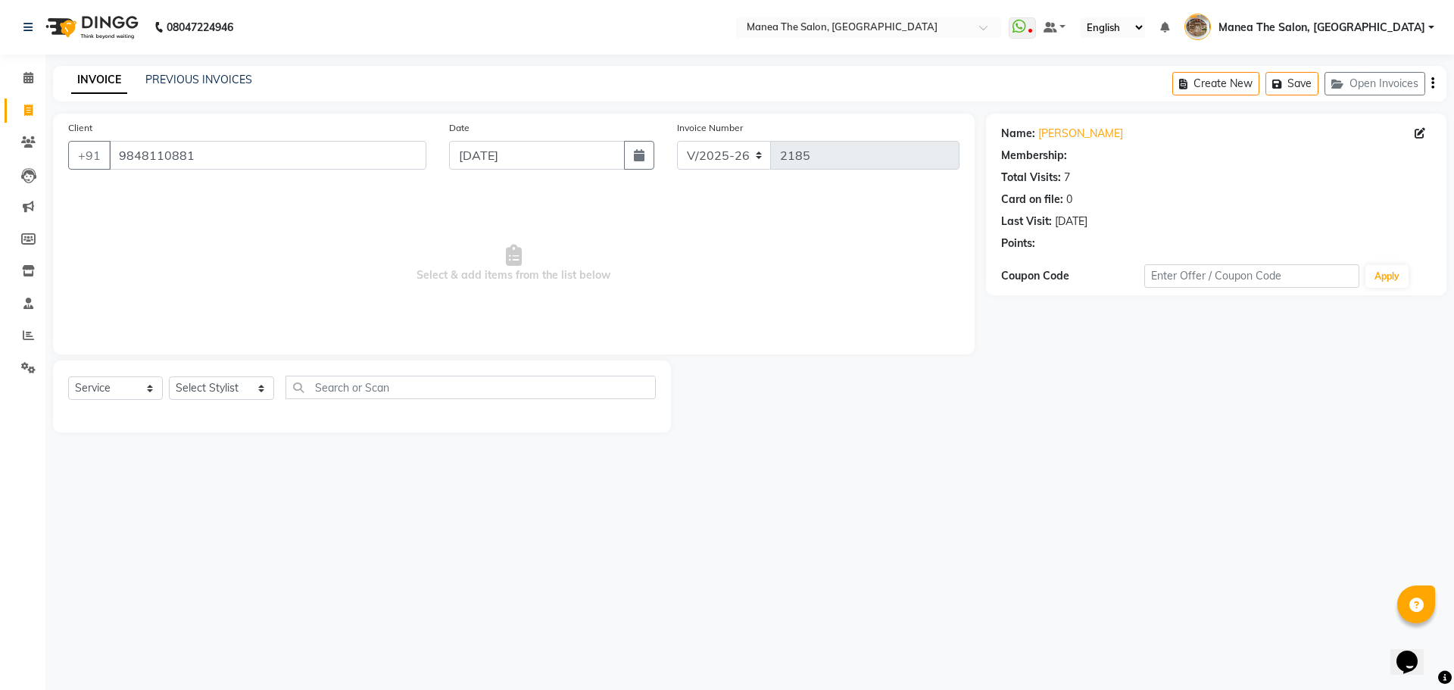
select select "1: Object"
click at [1206, 80] on button "Create New" at bounding box center [1215, 83] width 87 height 23
select select "service"
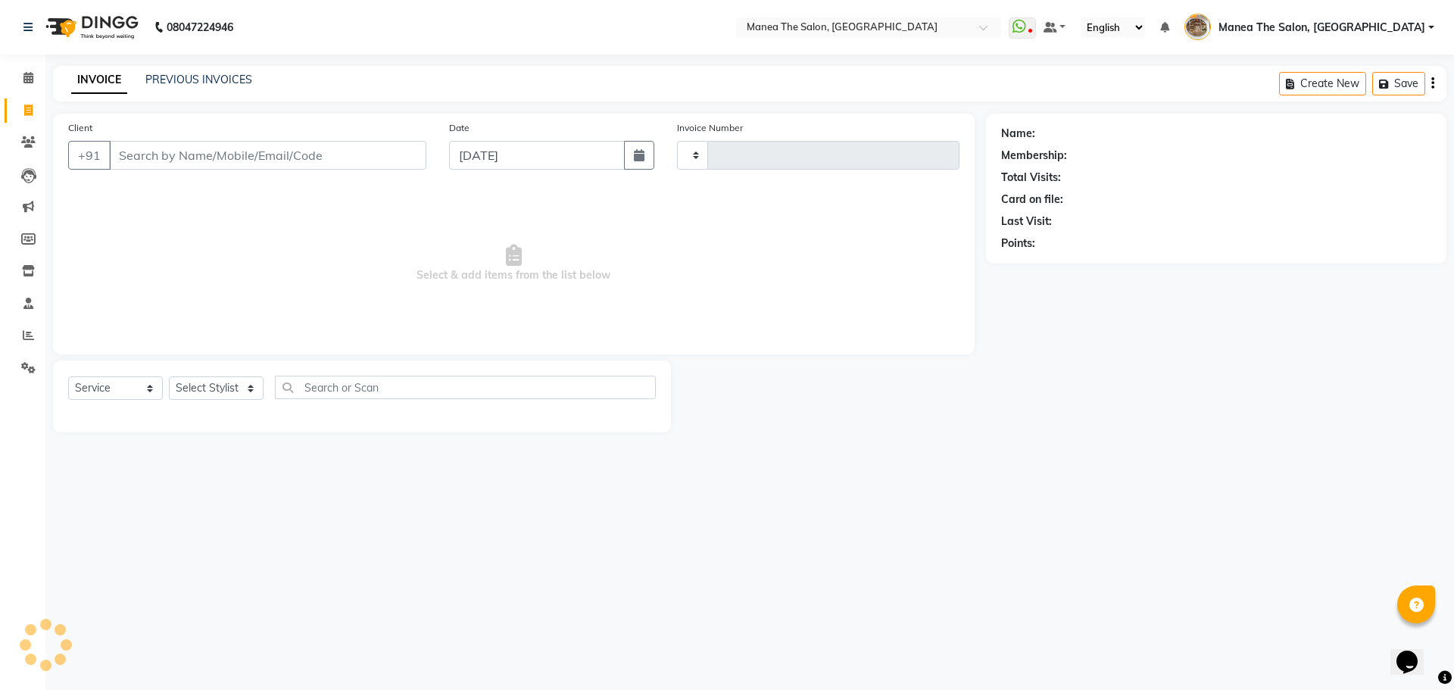
type input "2185"
select select "7287"
click at [311, 164] on input "Client" at bounding box center [267, 155] width 317 height 29
type input "9495510602"
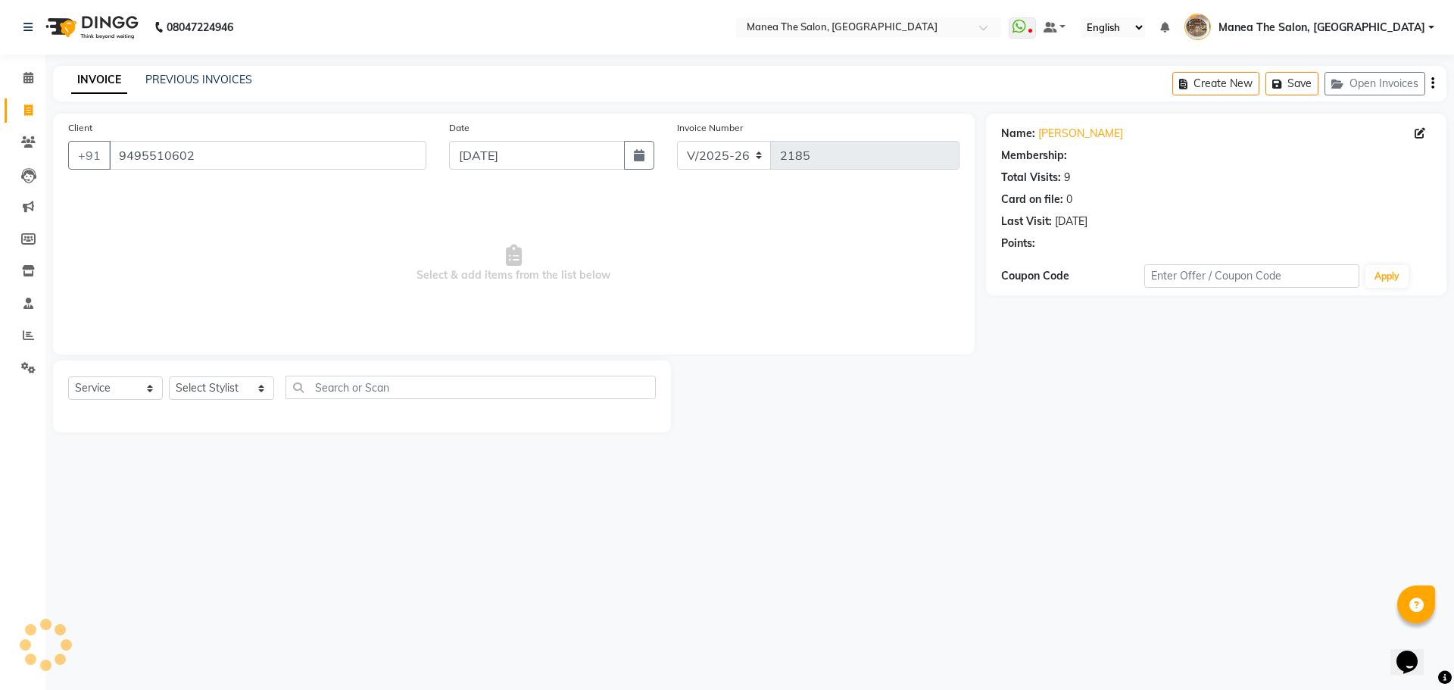
select select "1: Object"
click at [1180, 85] on icon "button" at bounding box center [1186, 84] width 14 height 11
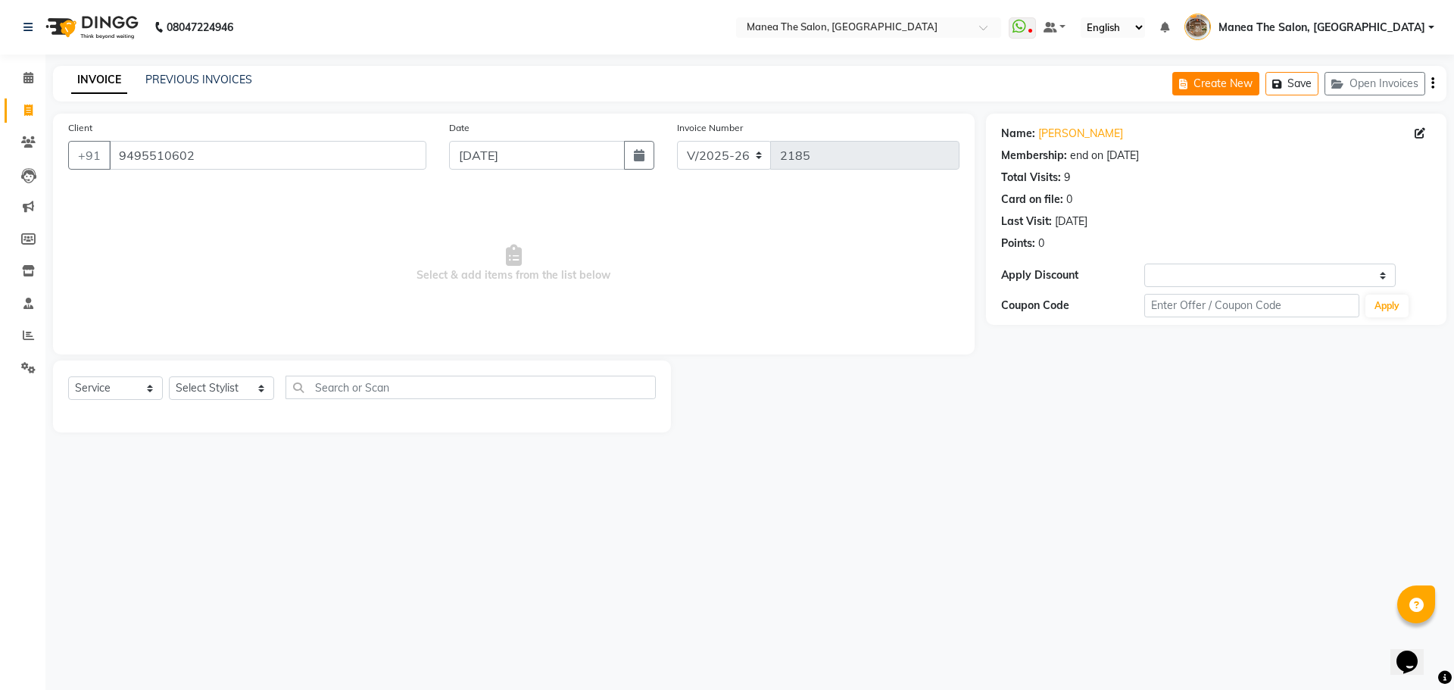
select select "service"
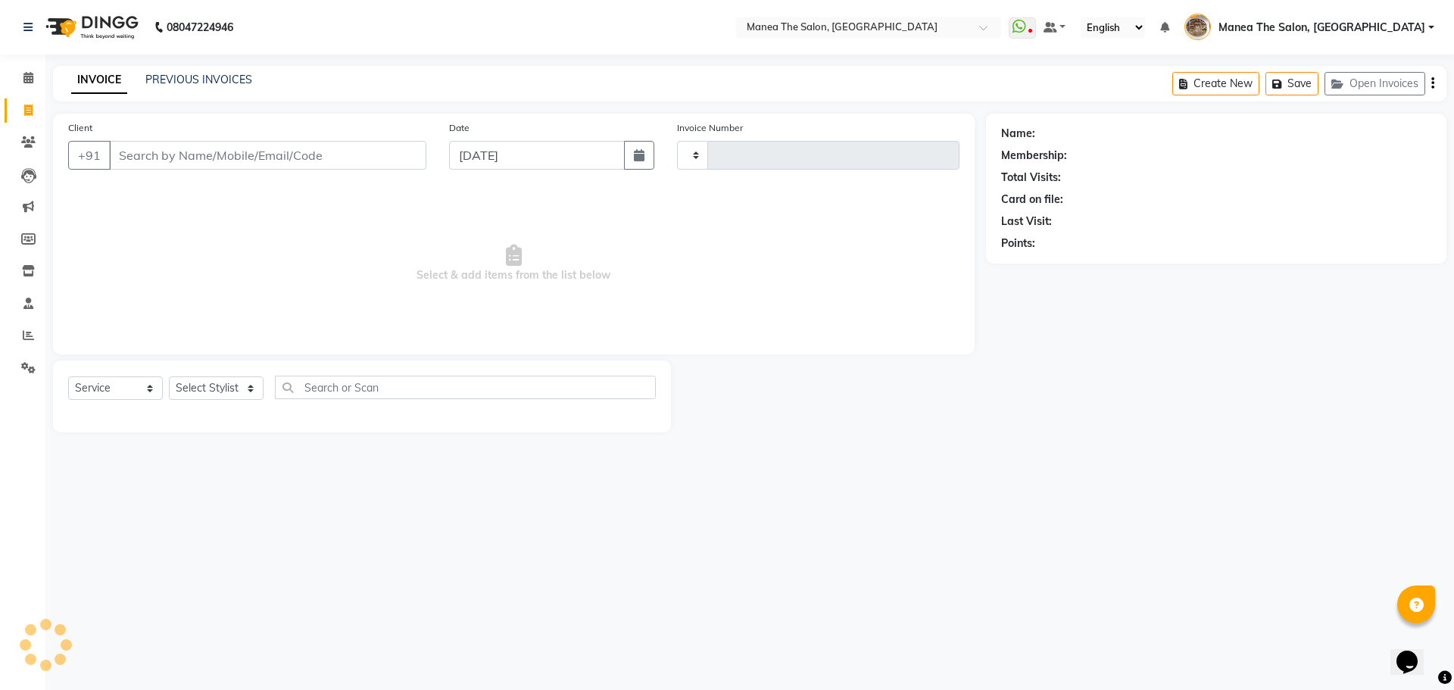
click at [367, 160] on input "Client" at bounding box center [267, 155] width 317 height 29
type input "2185"
select select "7287"
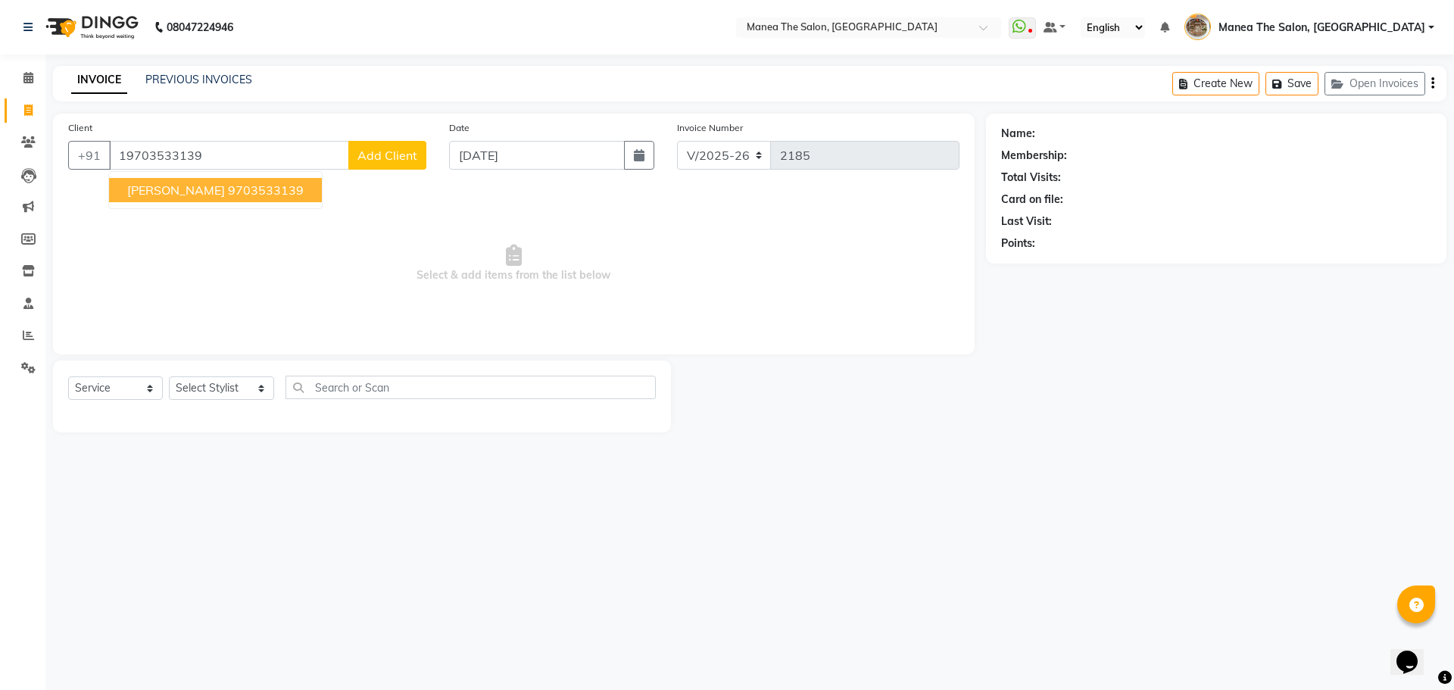
click at [228, 187] on ngb-highlight "9703533139" at bounding box center [266, 189] width 76 height 15
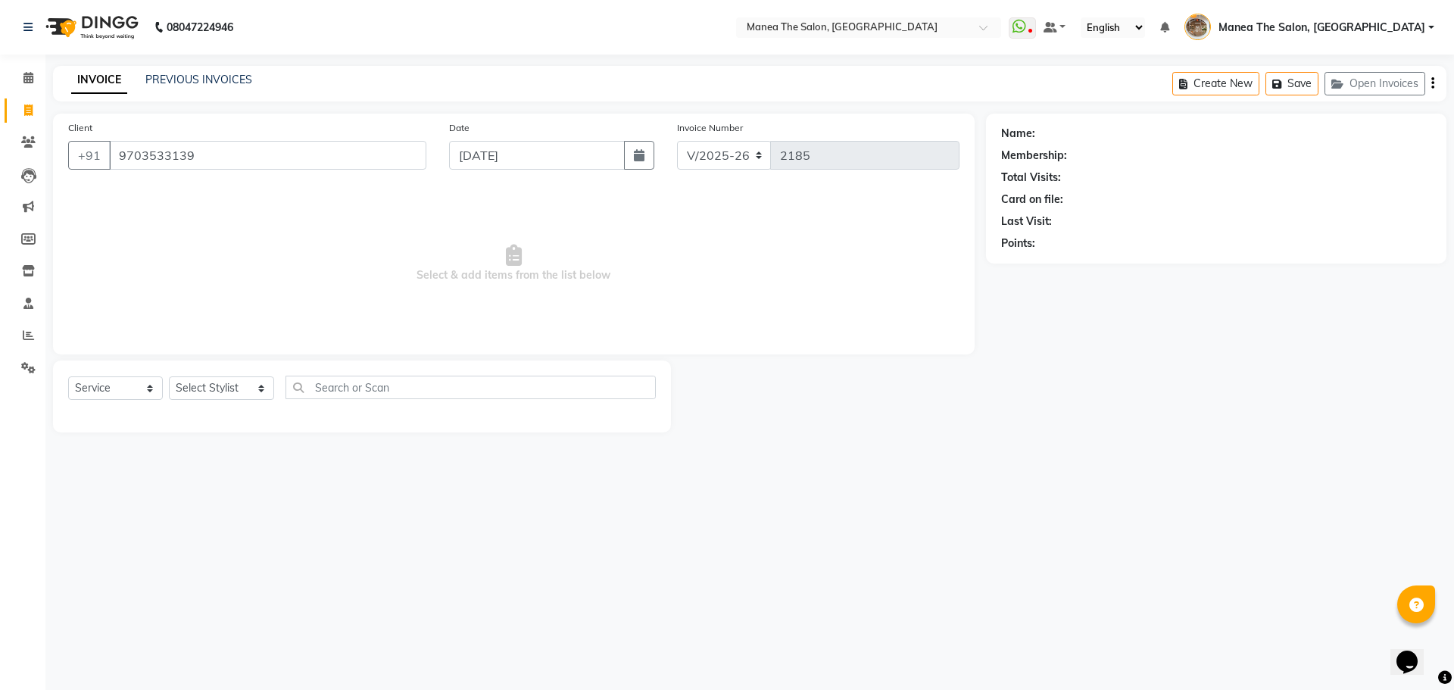
type input "9703533139"
select select "1: Object"
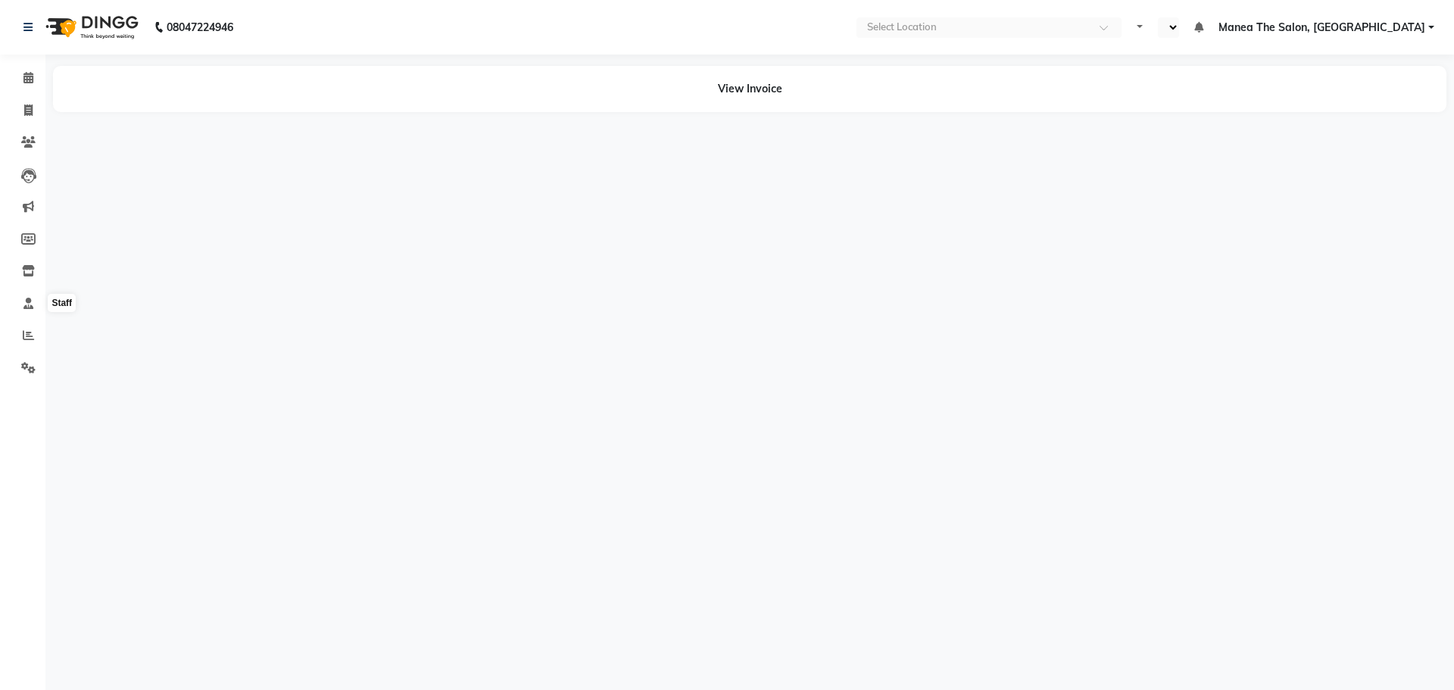
select select "en"
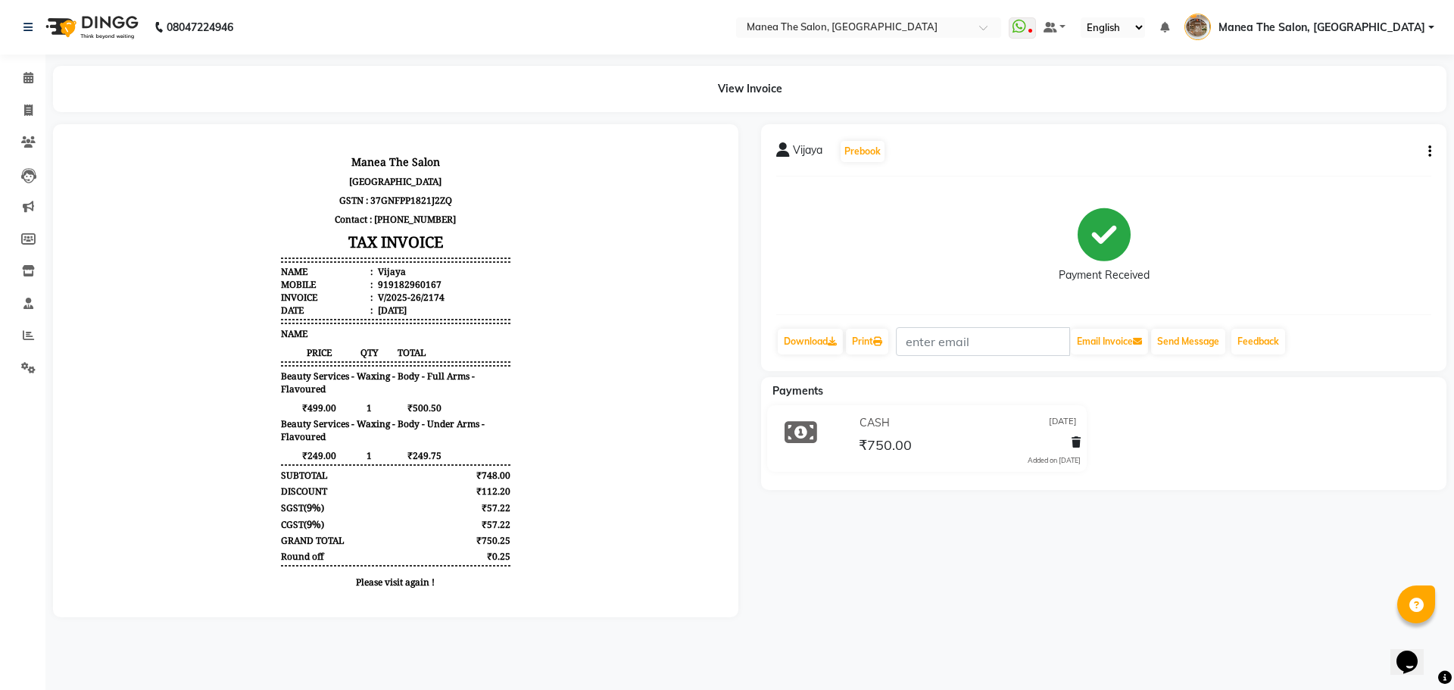
click at [405, 288] on div "919182960167" at bounding box center [408, 284] width 67 height 13
copy div "919182960167"
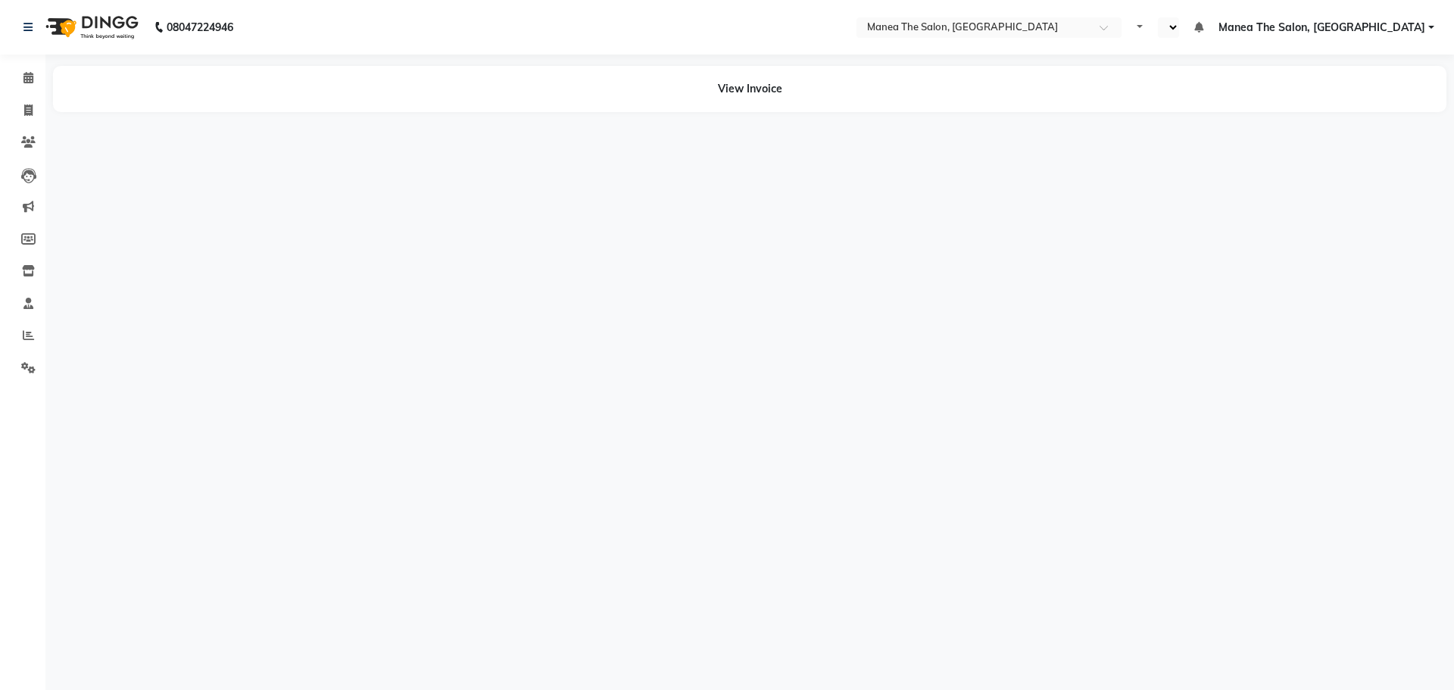
select select "en"
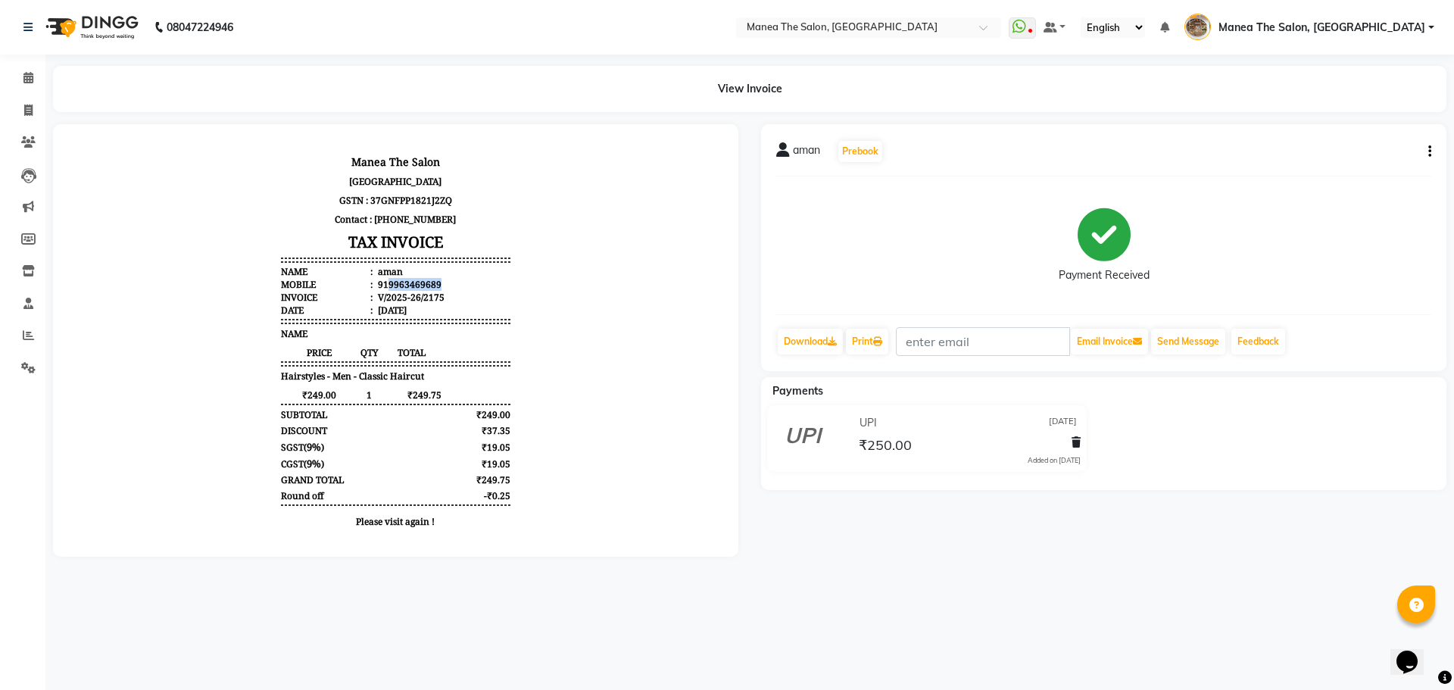
drag, startPoint x: 376, startPoint y: 286, endPoint x: 434, endPoint y: 287, distance: 58.3
click at [434, 287] on li "Mobile : 919963469689" at bounding box center [395, 284] width 229 height 13
copy div "9963469689"
drag, startPoint x: 375, startPoint y: 281, endPoint x: 430, endPoint y: 282, distance: 55.3
click at [430, 282] on li "Mobile : 916301793893" at bounding box center [395, 284] width 229 height 13
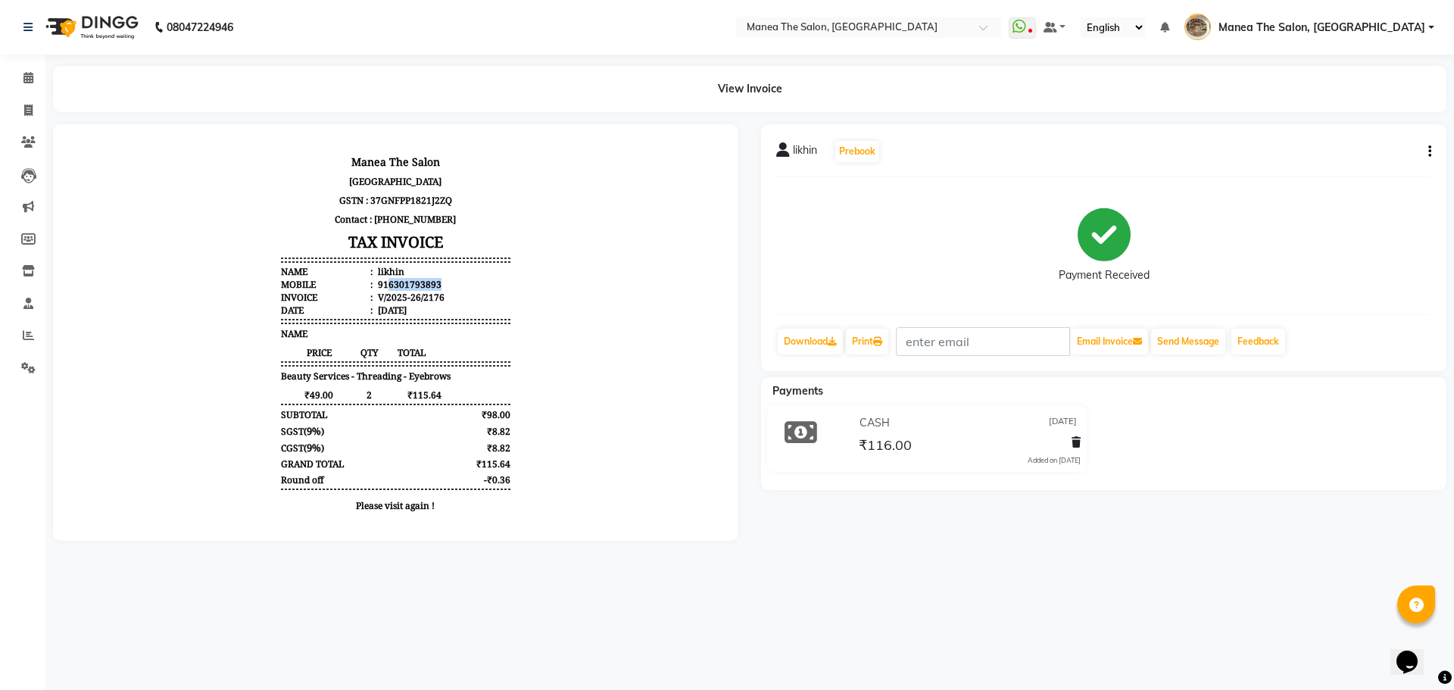
copy div "6301793893"
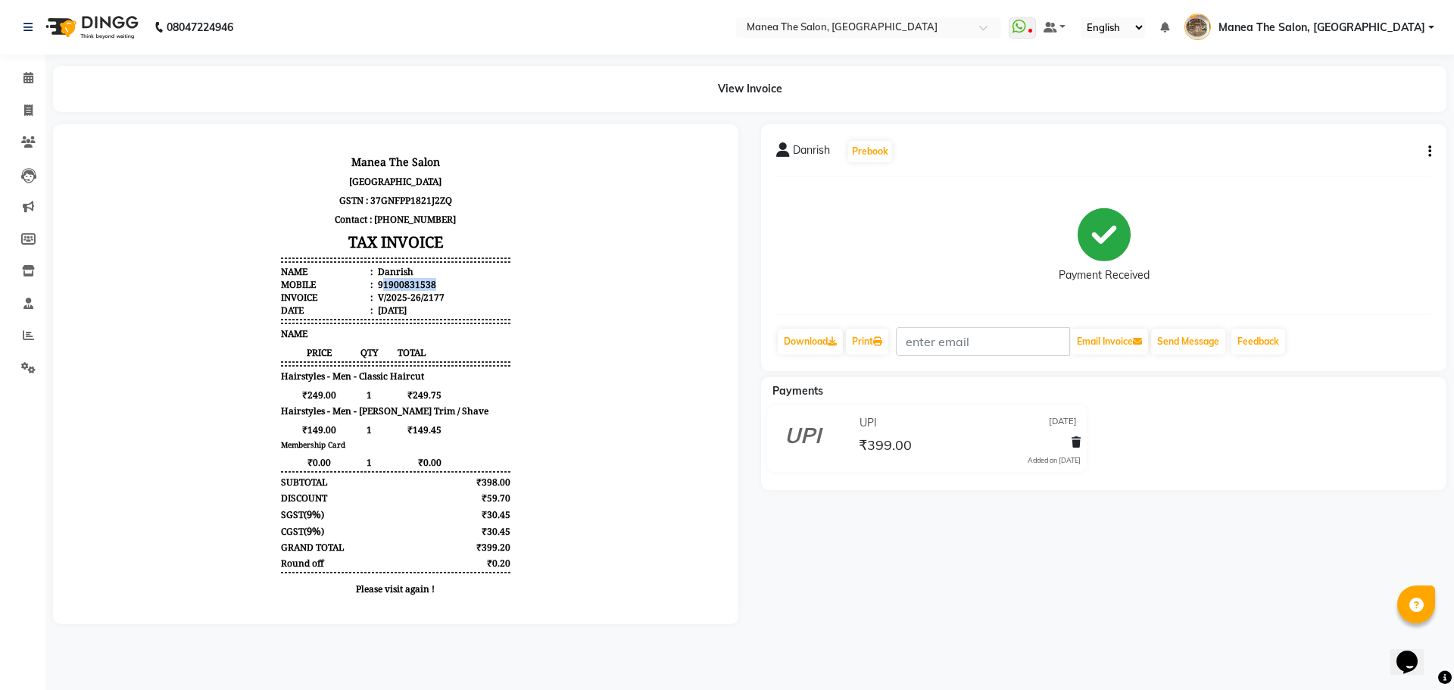
drag, startPoint x: 374, startPoint y: 284, endPoint x: 432, endPoint y: 283, distance: 58.3
click at [432, 283] on li "Mobile : 91900831538" at bounding box center [395, 284] width 229 height 13
click at [459, 288] on li "Mobile : 91900831538" at bounding box center [395, 284] width 229 height 13
drag, startPoint x: 374, startPoint y: 282, endPoint x: 443, endPoint y: 279, distance: 69.0
click at [443, 279] on li "Mobile : 91900831538" at bounding box center [395, 284] width 229 height 13
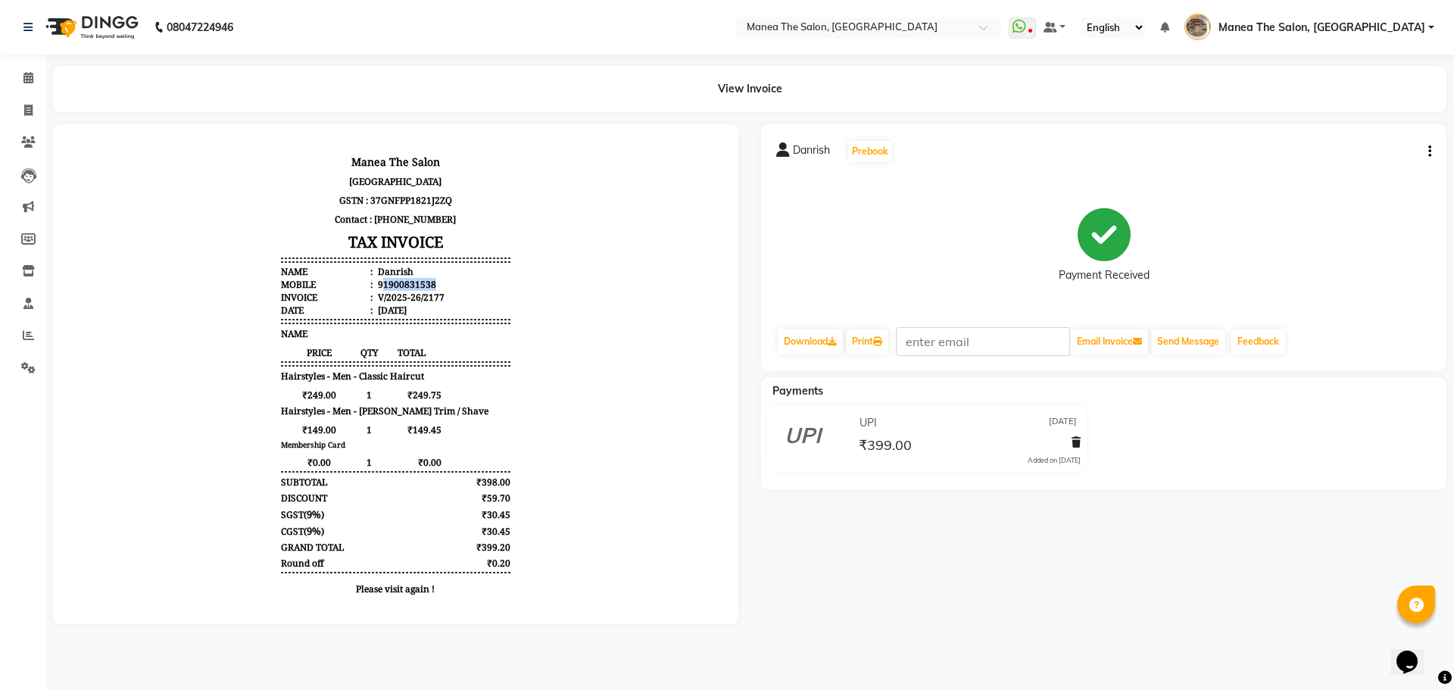
copy div "1900831538"
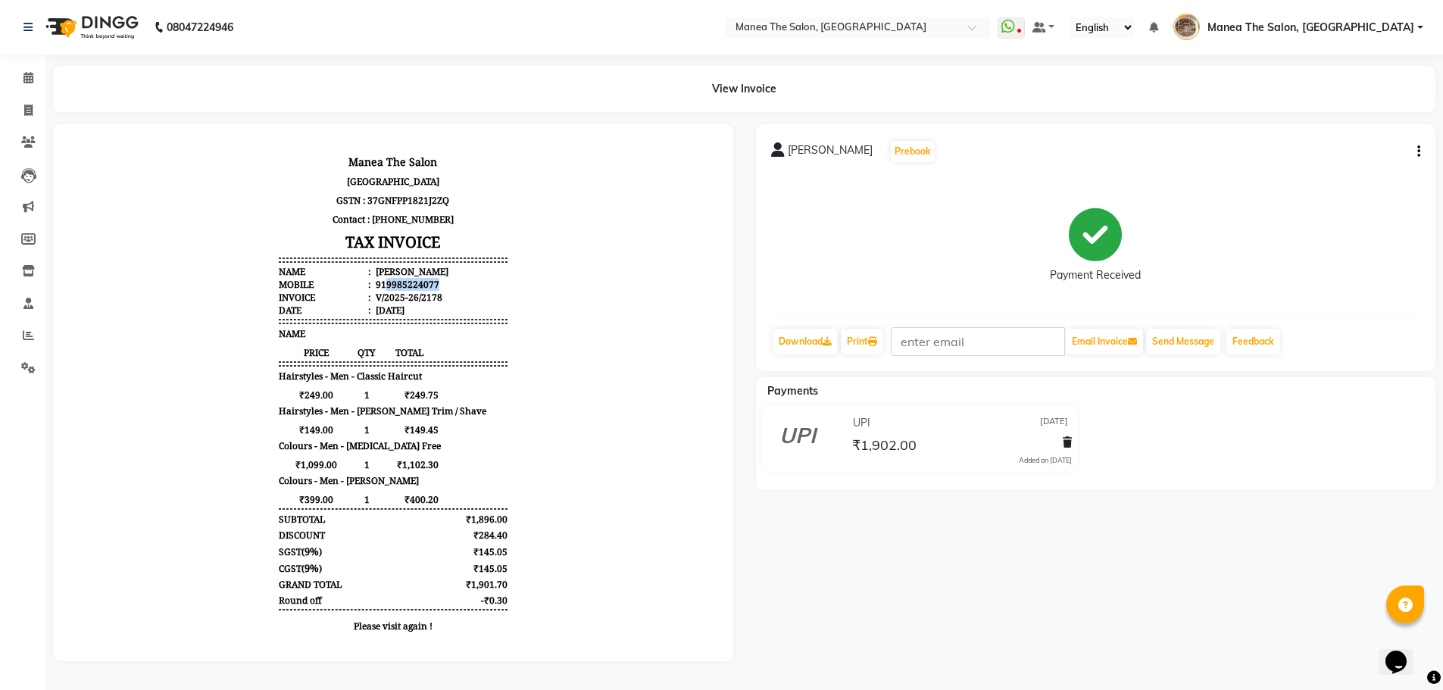
drag, startPoint x: 376, startPoint y: 283, endPoint x: 428, endPoint y: 285, distance: 52.3
click at [428, 285] on li "Mobile : 919985224077" at bounding box center [393, 284] width 229 height 13
copy div "9985224077"
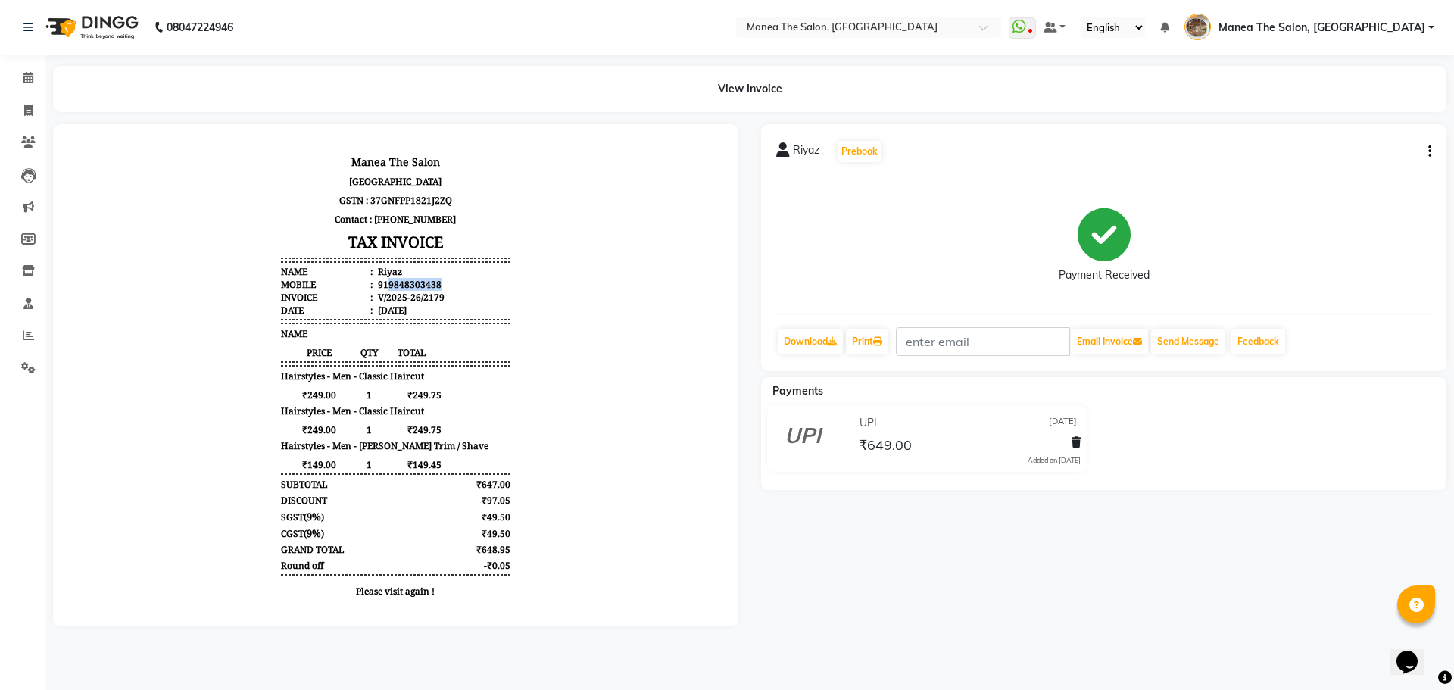
drag, startPoint x: 378, startPoint y: 282, endPoint x: 428, endPoint y: 284, distance: 50.0
click at [428, 284] on li "Mobile : 919848303438" at bounding box center [395, 284] width 229 height 13
copy div "9848303438"
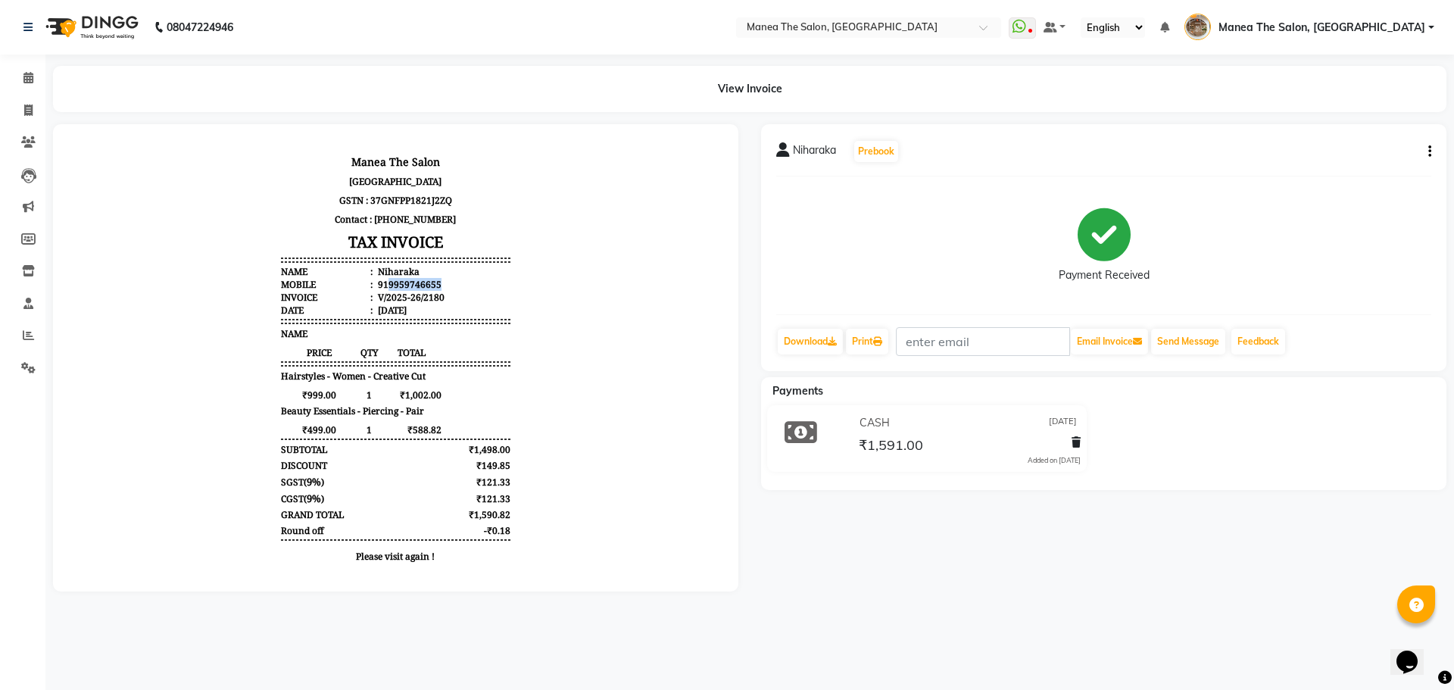
drag, startPoint x: 376, startPoint y: 281, endPoint x: 459, endPoint y: 281, distance: 83.3
click at [459, 281] on li "Mobile : 919959746655" at bounding box center [395, 284] width 229 height 13
copy div "9959746655"
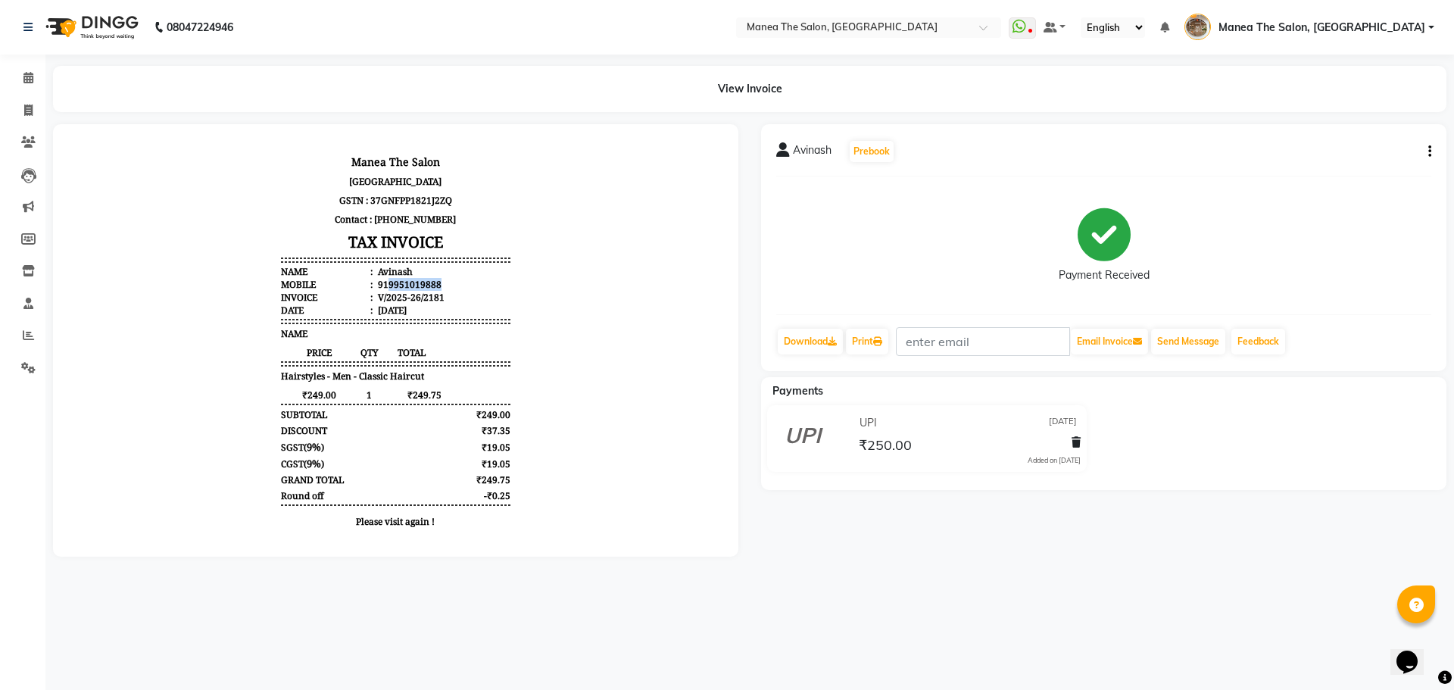
drag, startPoint x: 376, startPoint y: 287, endPoint x: 426, endPoint y: 281, distance: 50.3
click at [426, 281] on div "919951019888" at bounding box center [408, 284] width 67 height 13
copy div "9951019888"
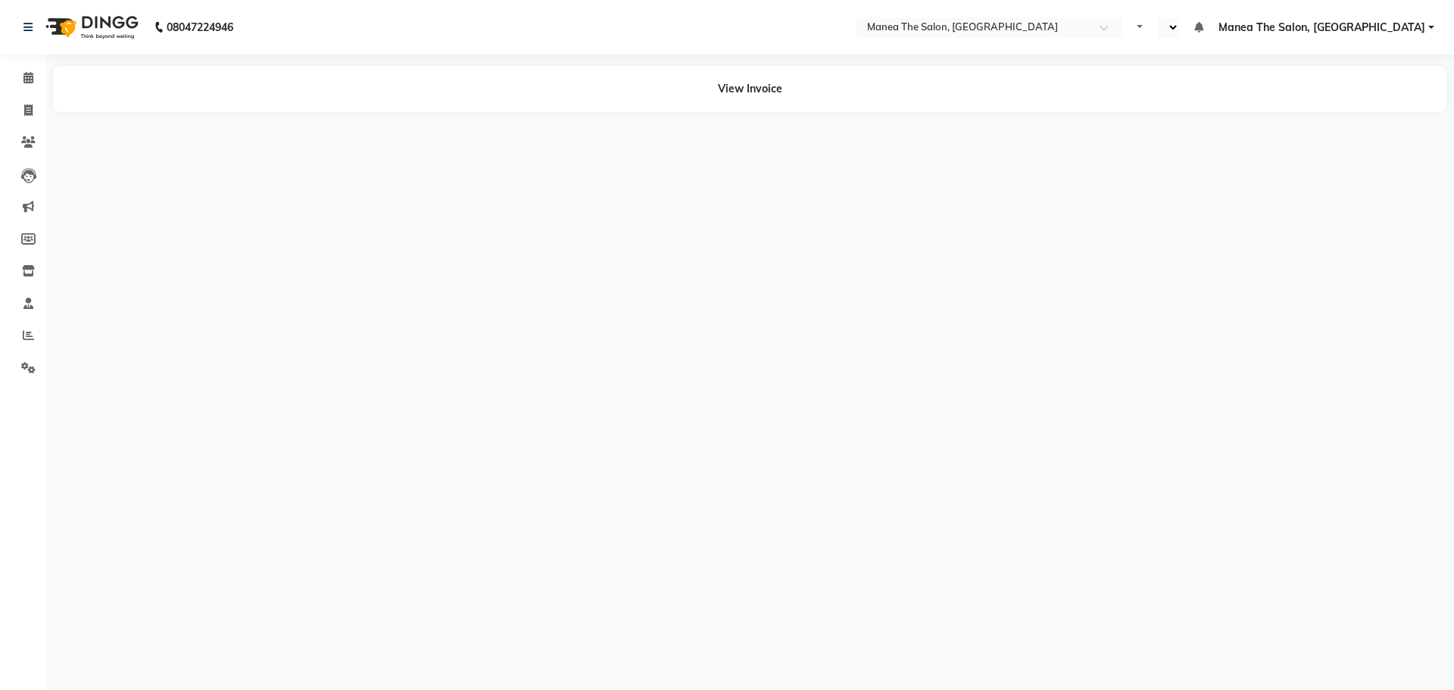
select select "en"
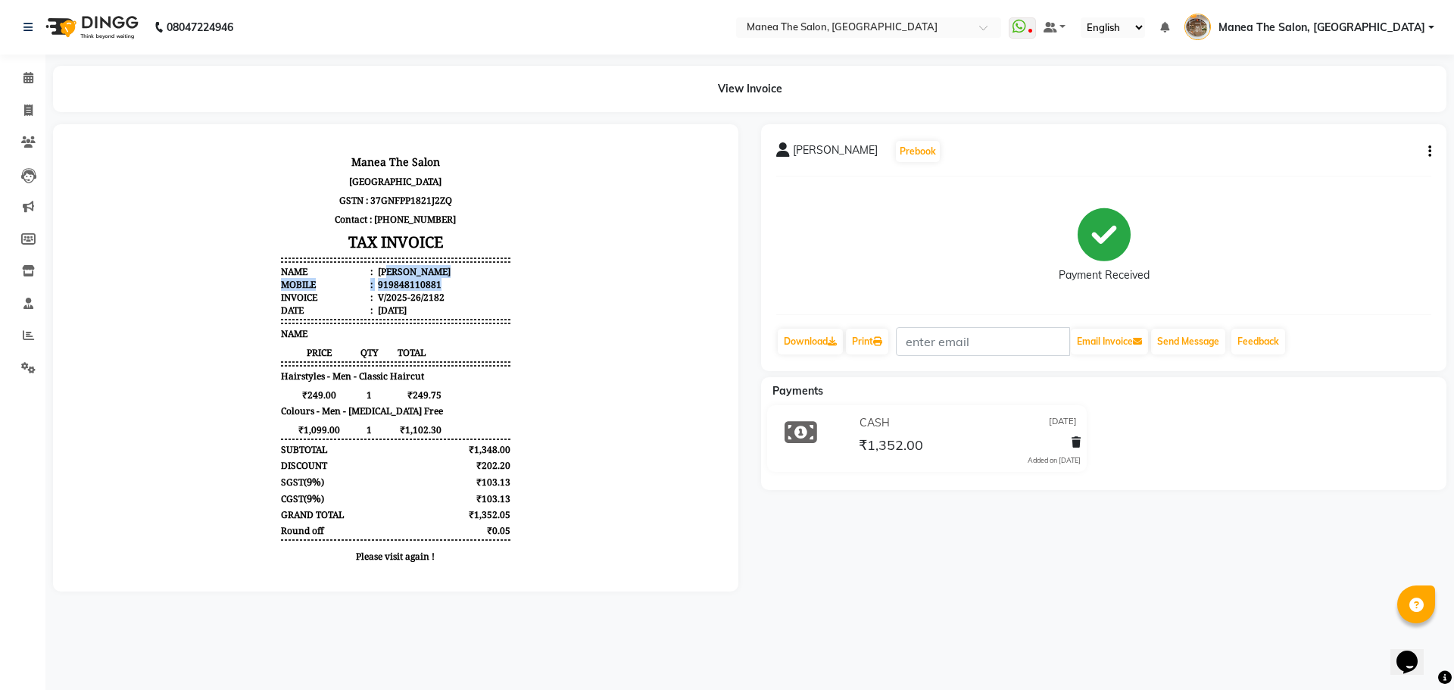
drag, startPoint x: 376, startPoint y: 277, endPoint x: 432, endPoint y: 280, distance: 56.1
click at [432, 280] on ul "Name : Dinakar Mobile : 919848110881 Invoice : V/2025-26/2182 Date : 31/08/2025" at bounding box center [395, 290] width 229 height 51
click at [469, 289] on li "Mobile : 919848110881" at bounding box center [395, 284] width 229 height 13
drag, startPoint x: 373, startPoint y: 280, endPoint x: 414, endPoint y: 284, distance: 41.1
click at [410, 284] on div "919848110881" at bounding box center [408, 284] width 67 height 13
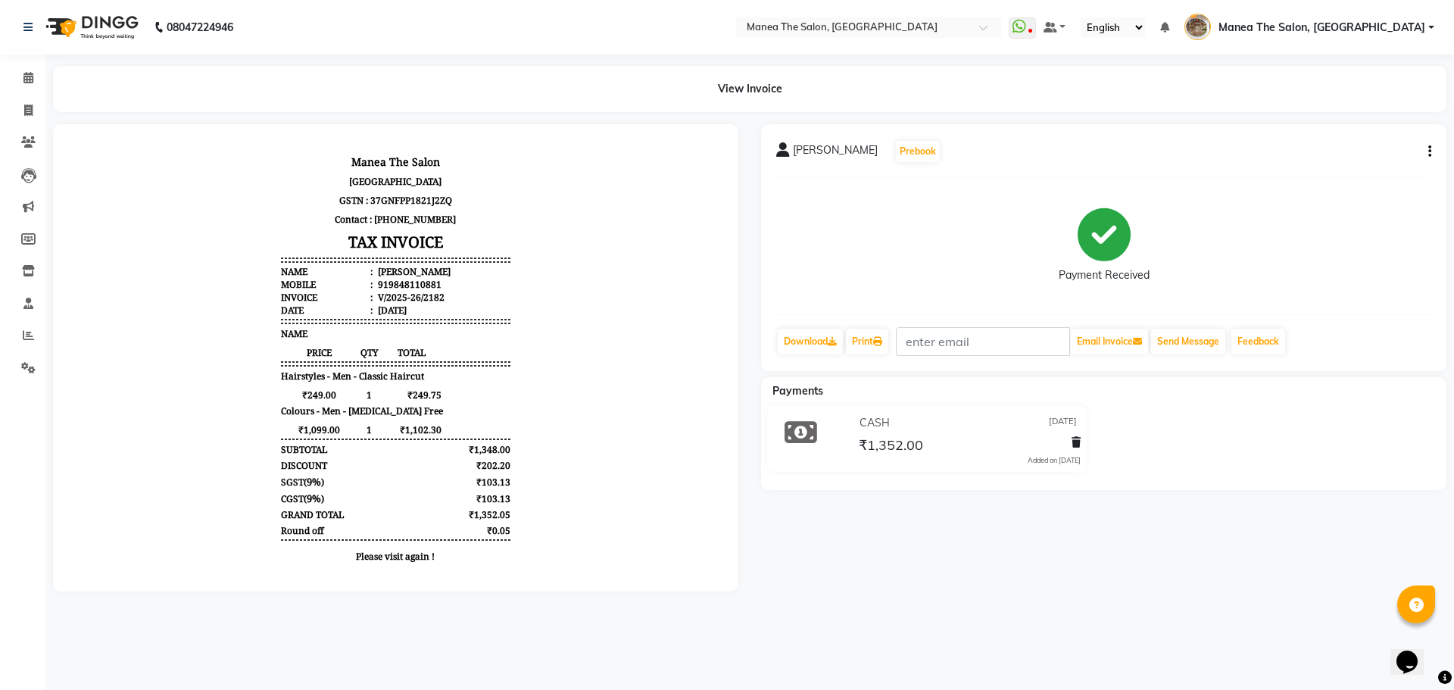
click at [454, 282] on li "Mobile : 919848110881" at bounding box center [395, 284] width 229 height 13
drag, startPoint x: 376, startPoint y: 287, endPoint x: 435, endPoint y: 287, distance: 59.1
click at [435, 287] on li "Mobile : 919848110881" at bounding box center [395, 284] width 229 height 13
copy div "9848110881"
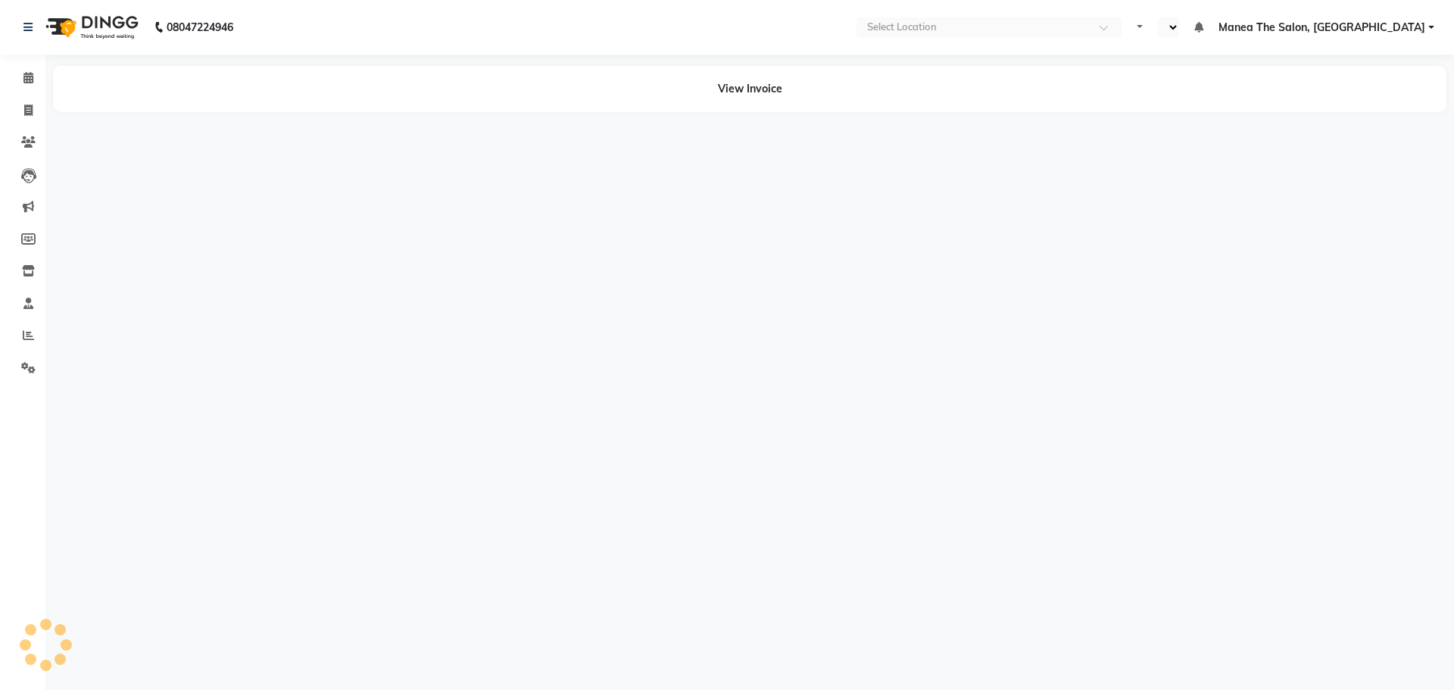
select select "en"
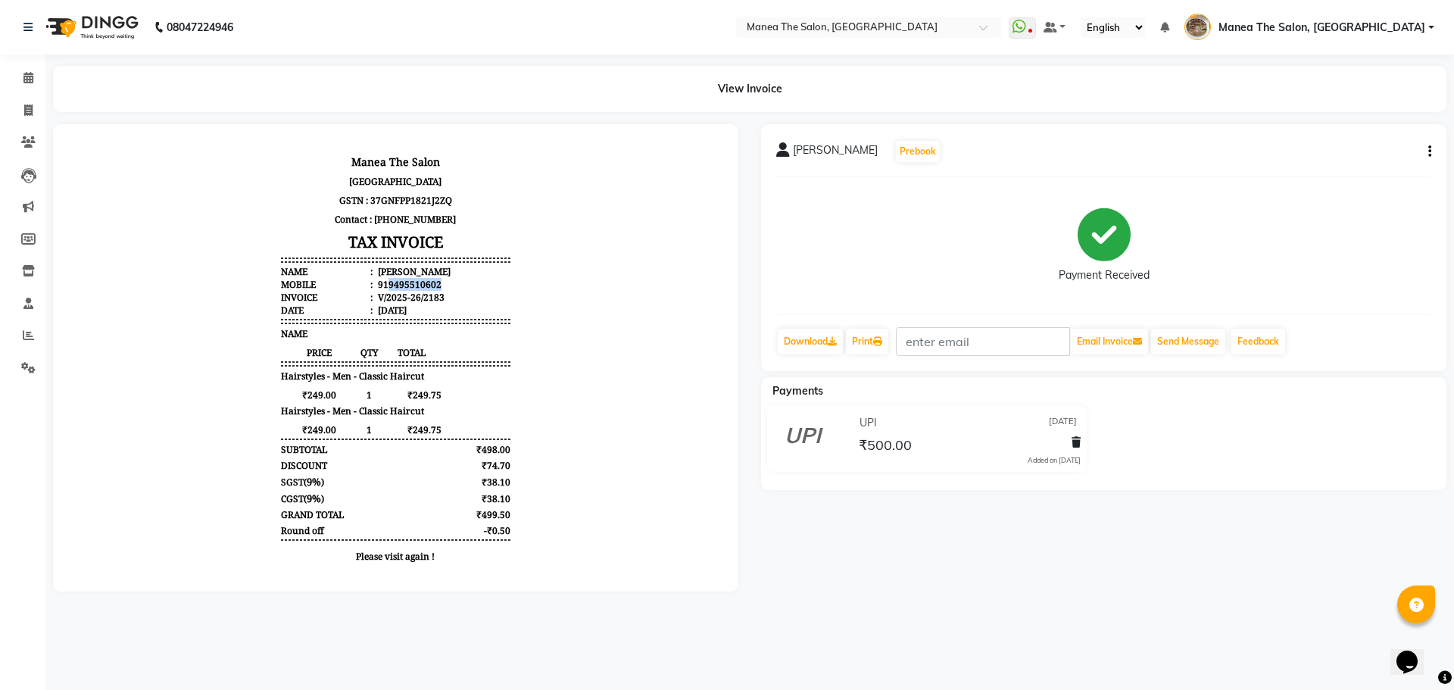
drag, startPoint x: 376, startPoint y: 283, endPoint x: 427, endPoint y: 283, distance: 51.5
click at [427, 283] on div "919495510602" at bounding box center [408, 284] width 67 height 13
copy div "9495510602"
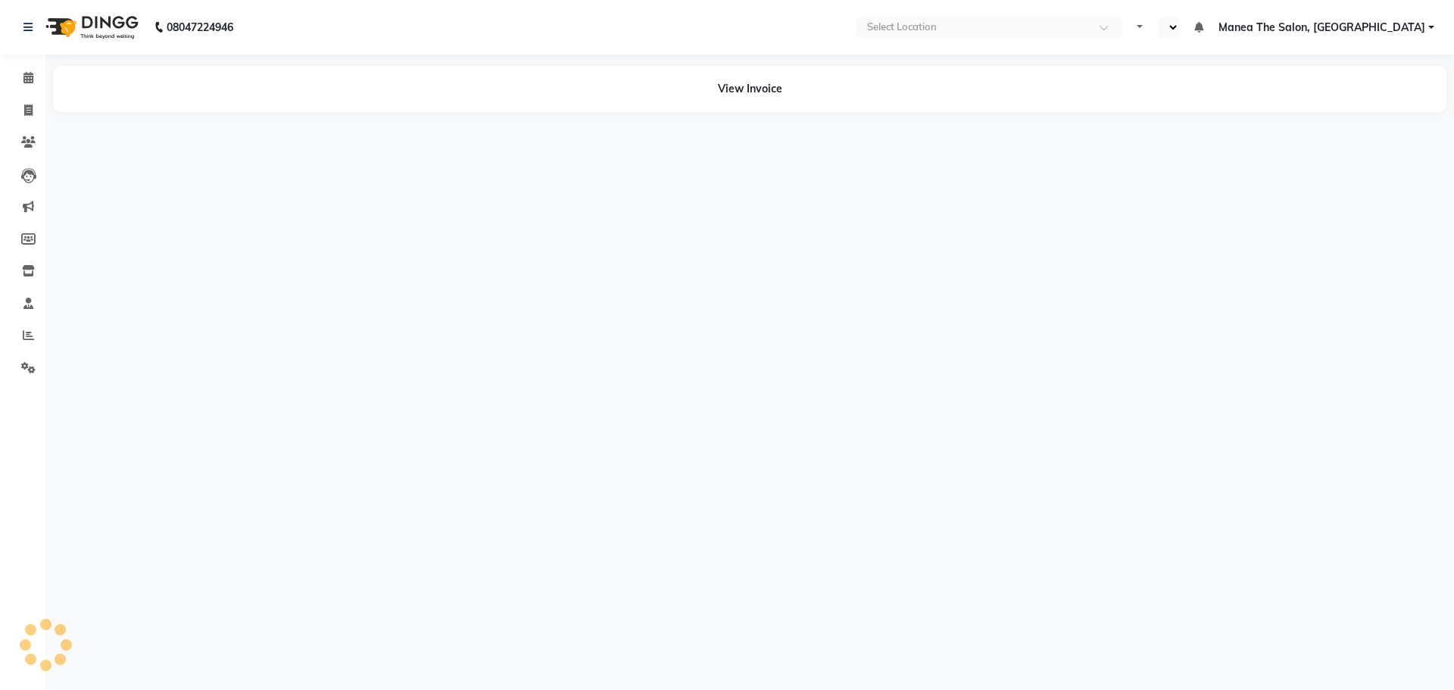
select select "en"
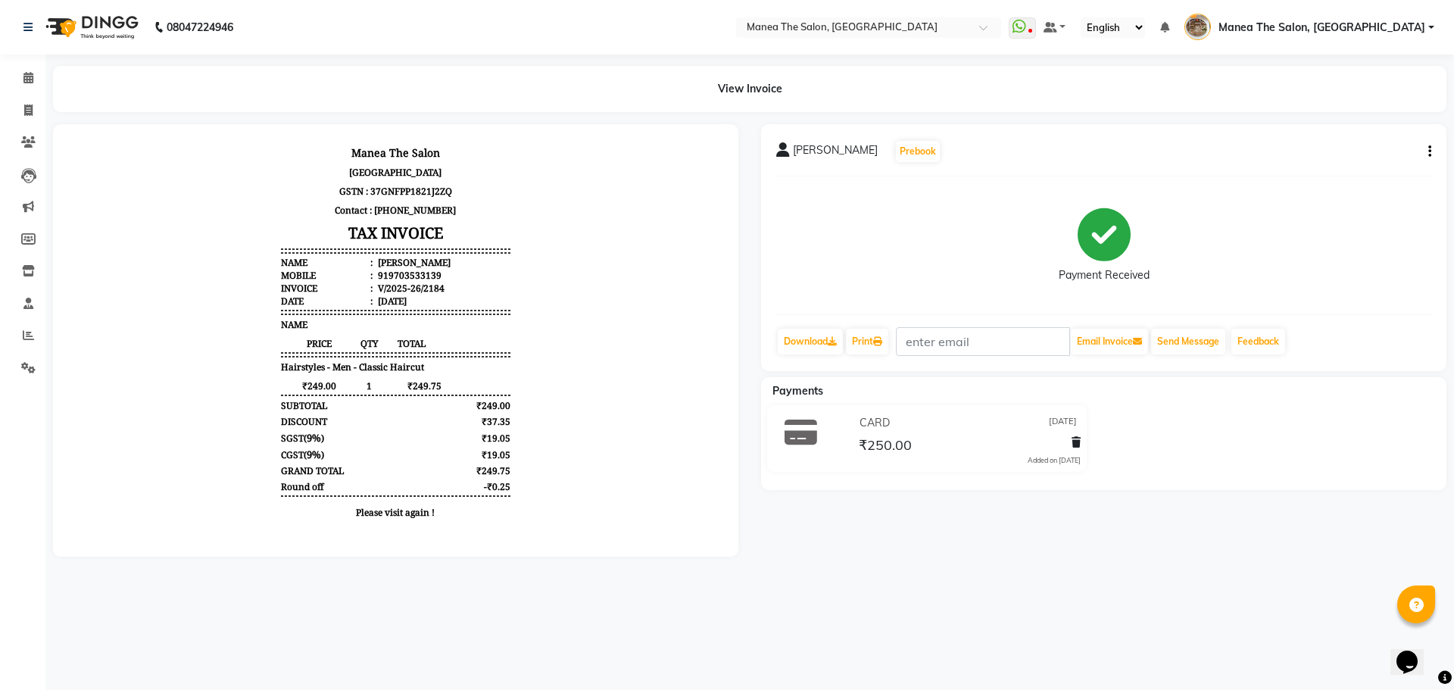
scroll to position [12, 0]
drag, startPoint x: 371, startPoint y: 269, endPoint x: 429, endPoint y: 267, distance: 57.6
click at [429, 267] on li "Mobile : 919703533139" at bounding box center [395, 272] width 229 height 13
copy div "19703533139"
